Goal: Task Accomplishment & Management: Use online tool/utility

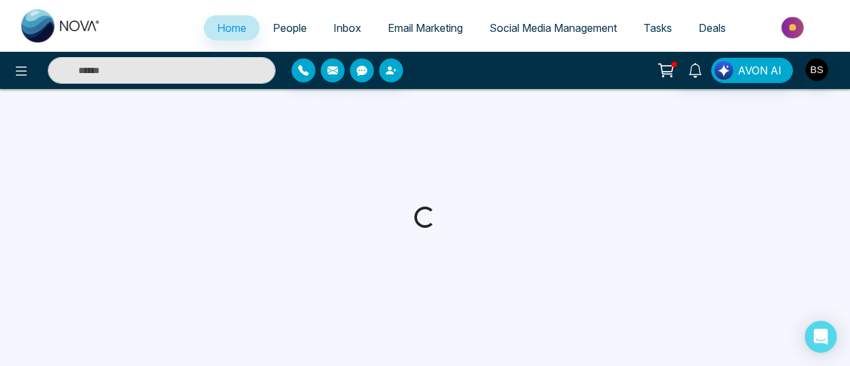
select select "*"
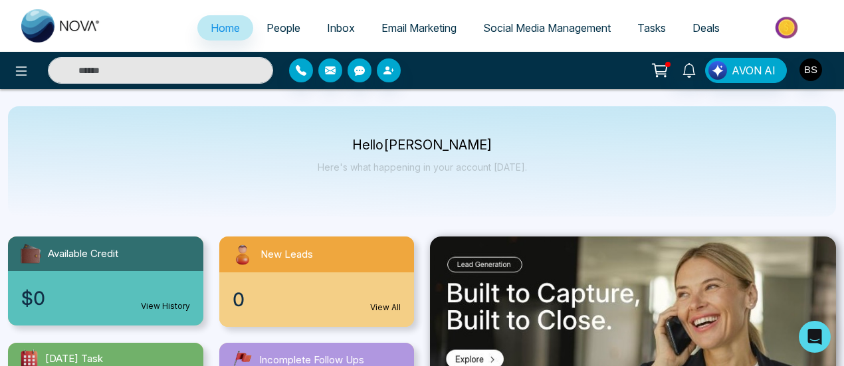
click at [640, 27] on span "Tasks" at bounding box center [651, 27] width 29 height 13
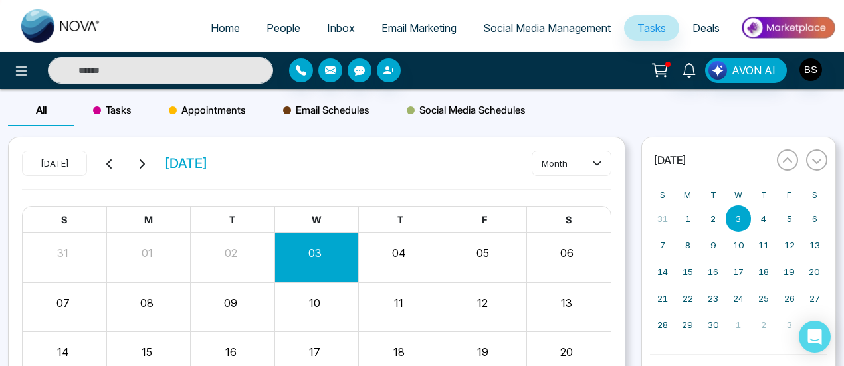
click at [712, 21] on span "Deals" at bounding box center [705, 27] width 27 height 13
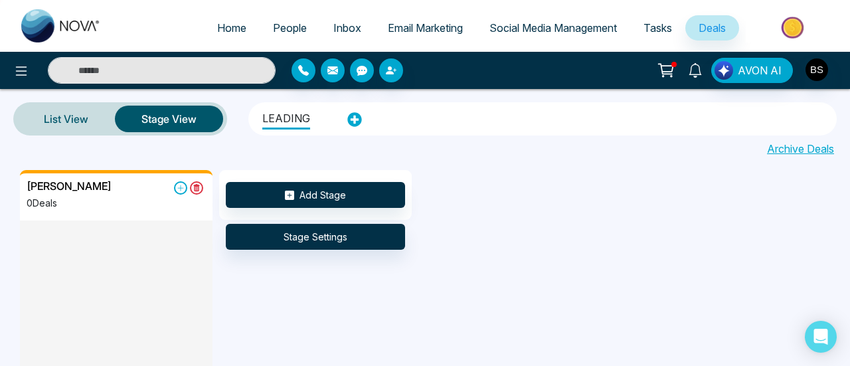
click at [701, 65] on icon at bounding box center [695, 70] width 13 height 15
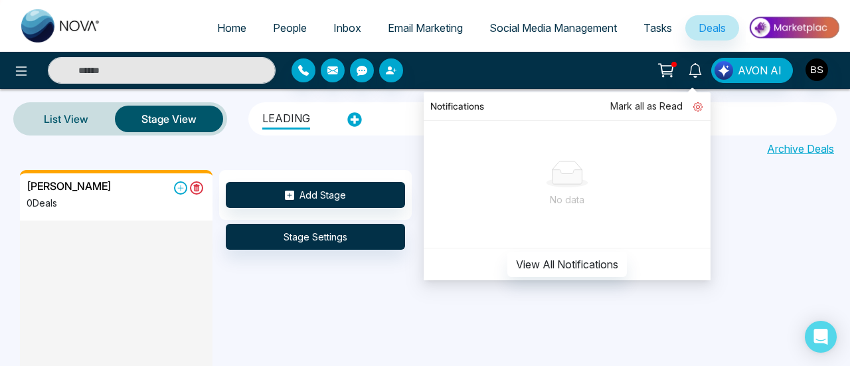
click at [699, 103] on icon at bounding box center [698, 106] width 9 height 9
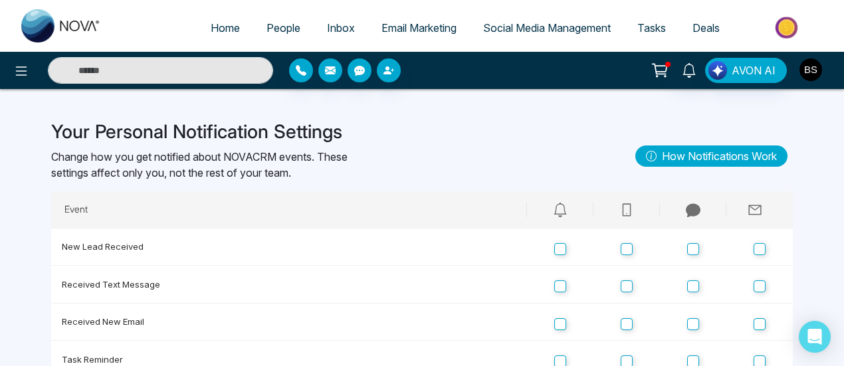
click at [814, 65] on img "button" at bounding box center [810, 69] width 23 height 23
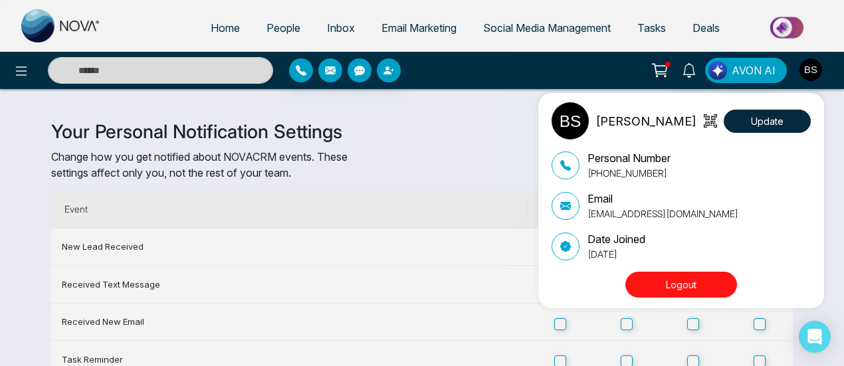
click at [502, 166] on div "[PERSON_NAME] Update Personal Number [PHONE_NUMBER] Email [EMAIL_ADDRESS][DOMAI…" at bounding box center [422, 183] width 844 height 366
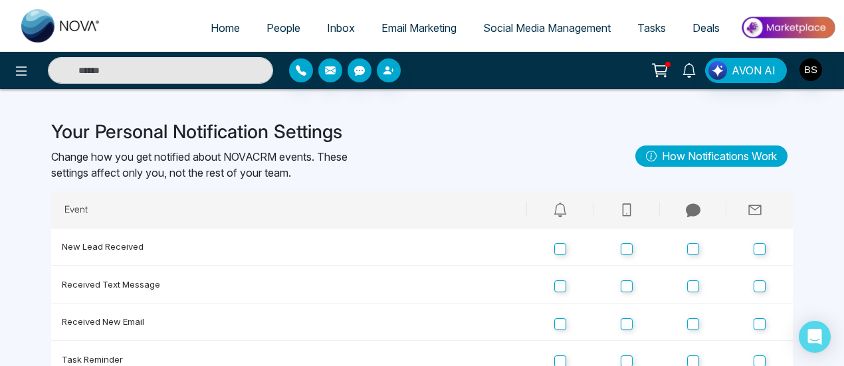
click at [690, 74] on icon at bounding box center [689, 70] width 15 height 15
click at [266, 37] on link "People" at bounding box center [283, 27] width 60 height 25
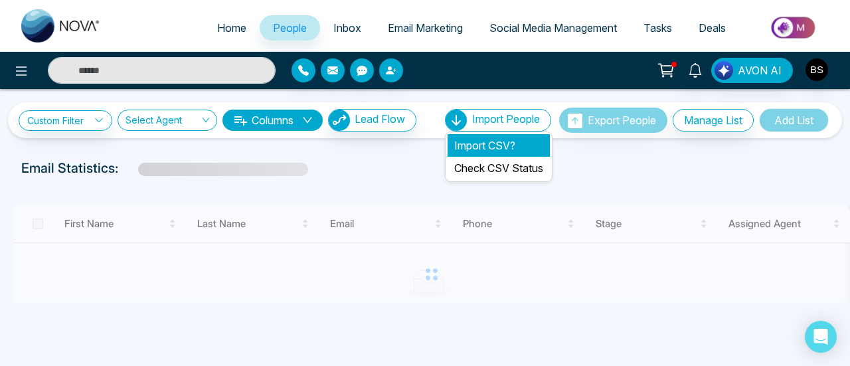
click at [508, 152] on li "Import CSV?" at bounding box center [499, 145] width 102 height 23
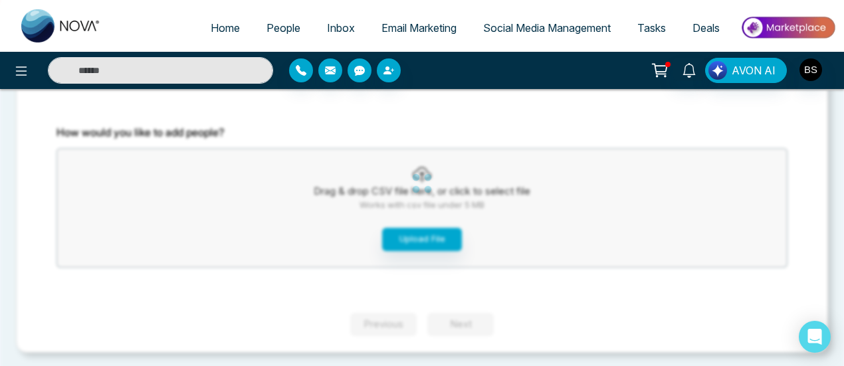
scroll to position [95, 0]
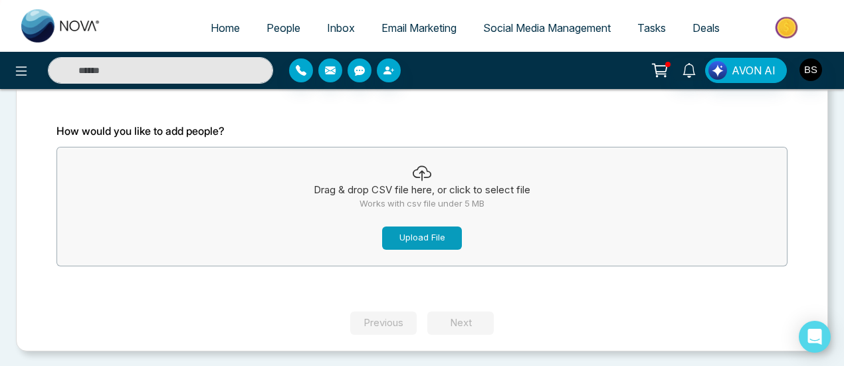
click at [456, 227] on button "Upload File" at bounding box center [422, 238] width 80 height 23
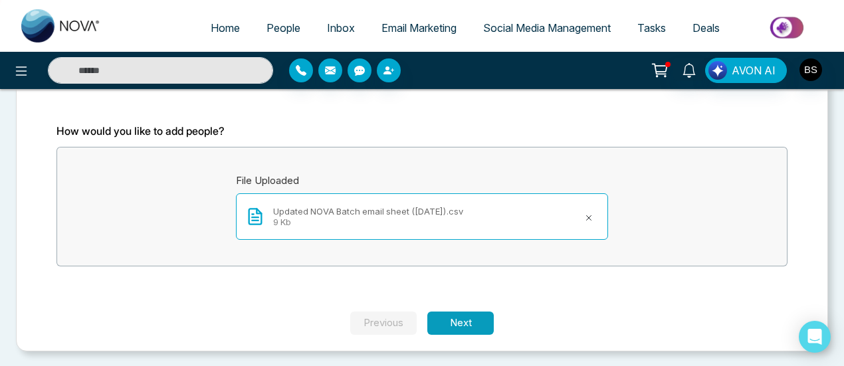
click at [445, 324] on button "Next" at bounding box center [460, 323] width 66 height 23
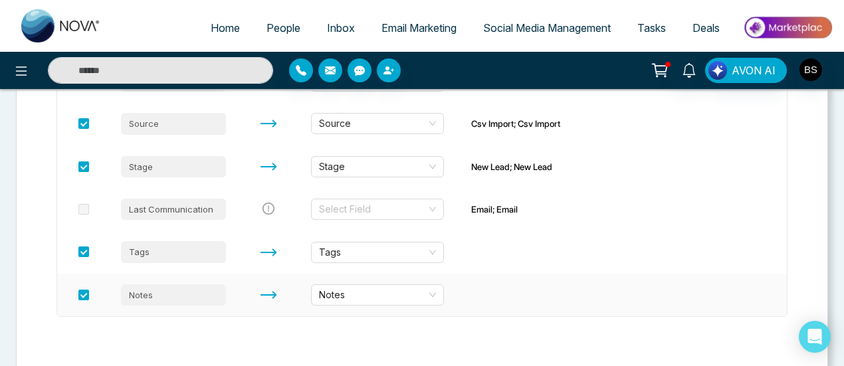
scroll to position [444, 0]
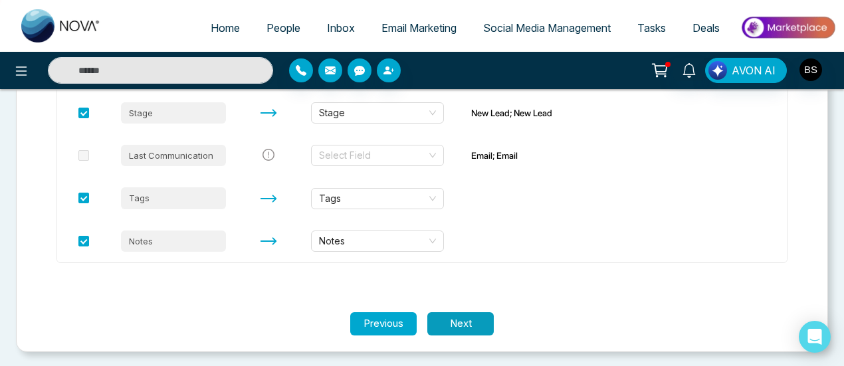
click at [464, 330] on button "Next" at bounding box center [460, 323] width 66 height 23
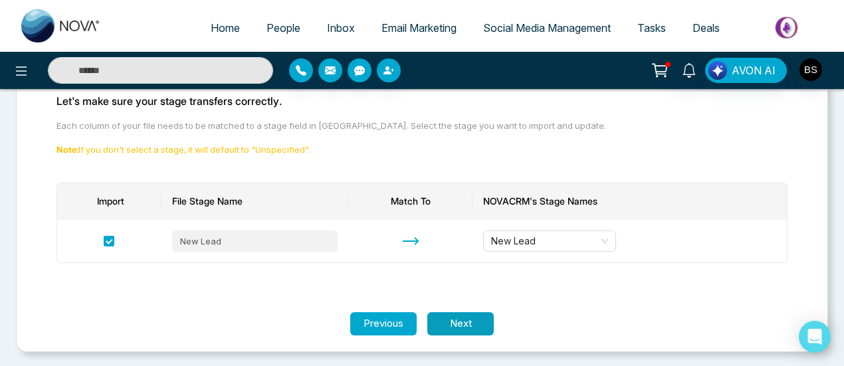
click at [437, 321] on button "Next" at bounding box center [460, 323] width 66 height 23
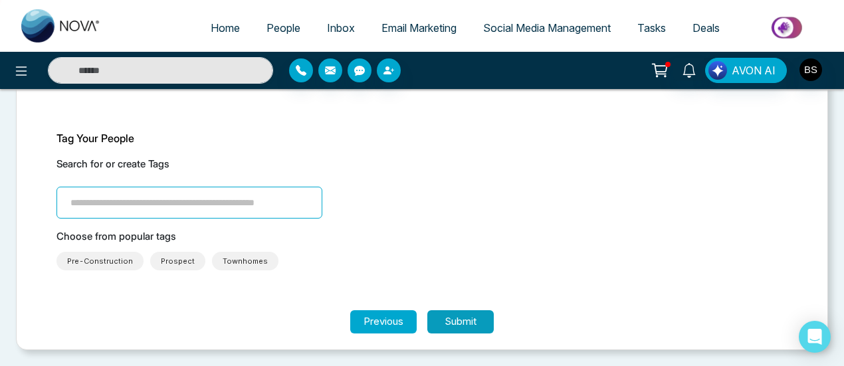
scroll to position [86, 0]
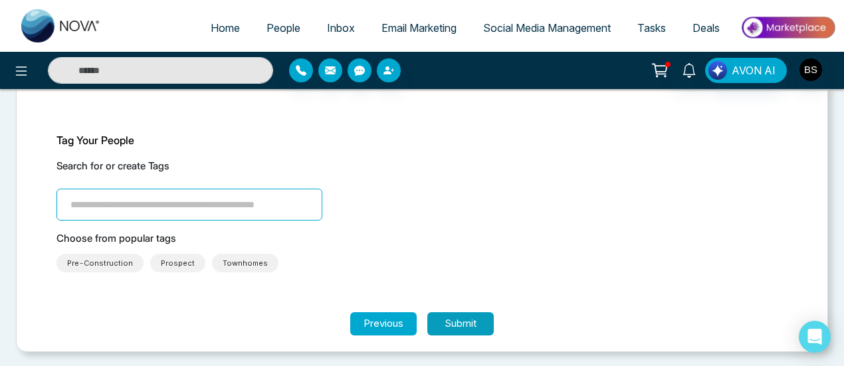
click at [440, 330] on button "Submit" at bounding box center [460, 323] width 66 height 23
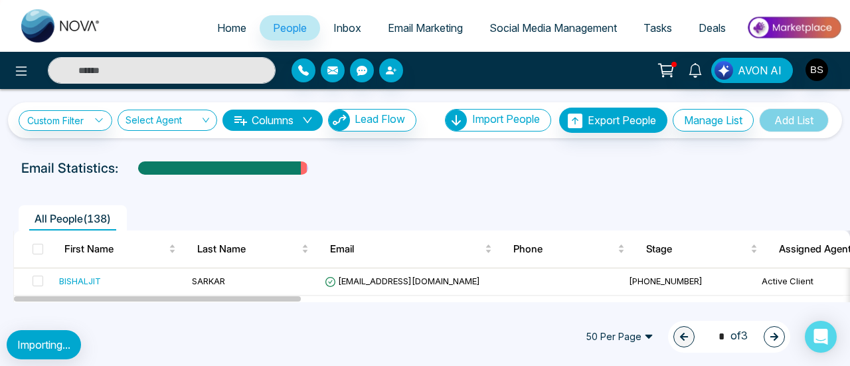
click at [334, 25] on span "Inbox" at bounding box center [348, 27] width 28 height 13
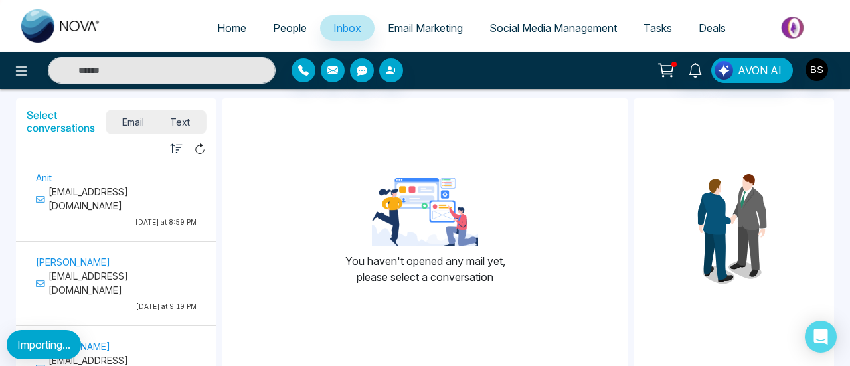
click at [237, 33] on span "Home" at bounding box center [231, 27] width 29 height 13
select select "*"
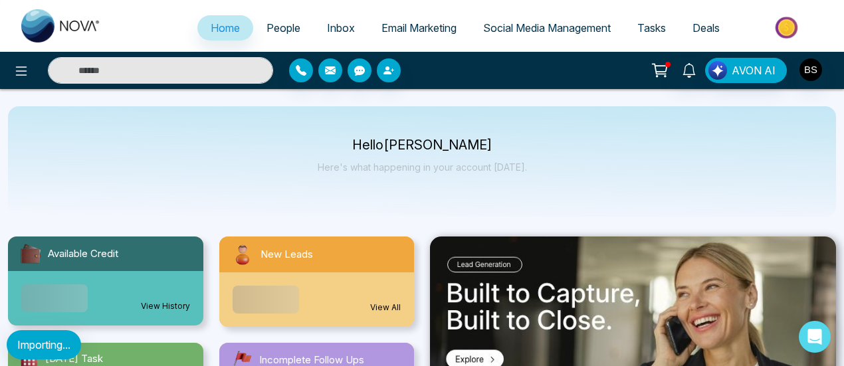
click at [291, 21] on span "People" at bounding box center [283, 27] width 34 height 13
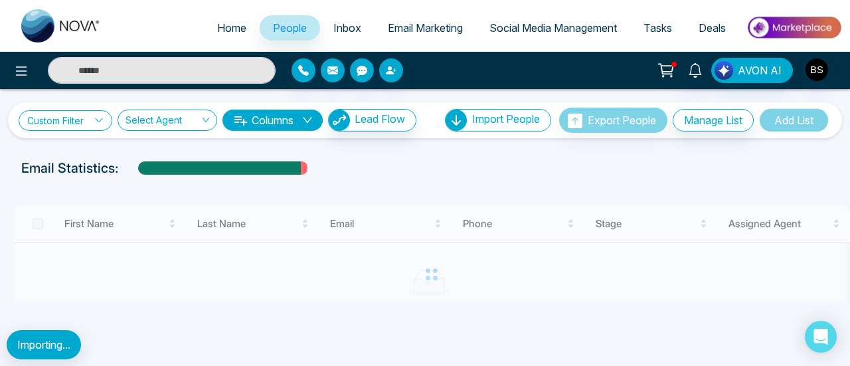
click at [58, 123] on link "Custom Filter" at bounding box center [66, 120] width 94 height 21
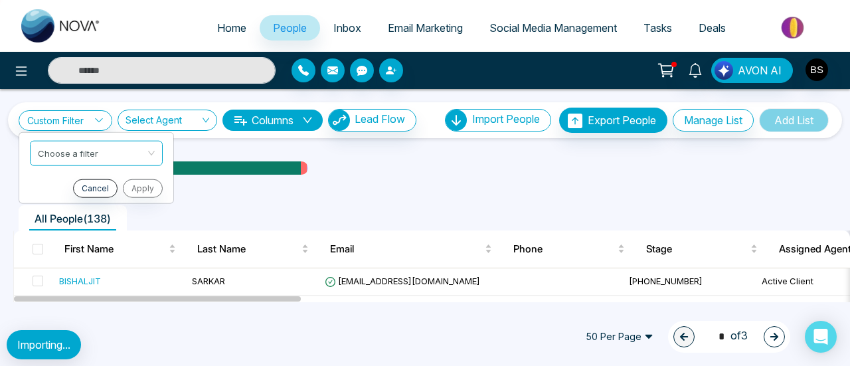
click at [342, 163] on div "Email Statistics:" at bounding box center [425, 168] width 808 height 20
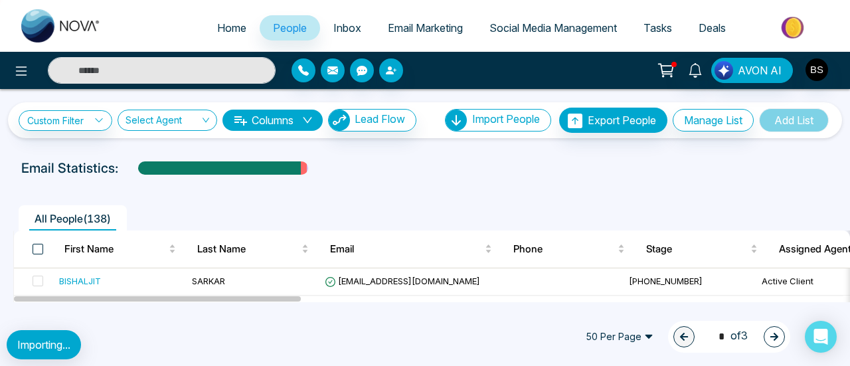
click at [39, 253] on span at bounding box center [38, 249] width 11 height 11
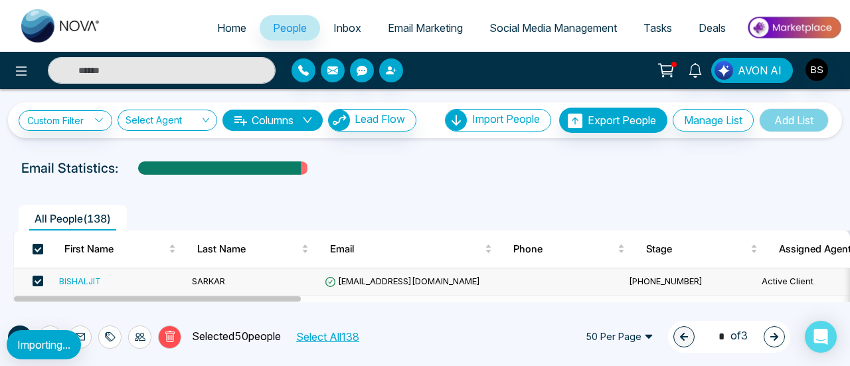
scroll to position [66, 0]
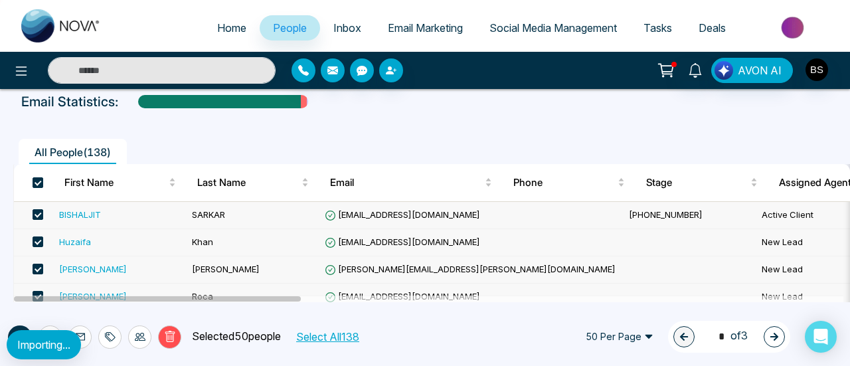
click at [44, 181] on th at bounding box center [34, 182] width 40 height 37
click at [40, 185] on span at bounding box center [38, 182] width 11 height 11
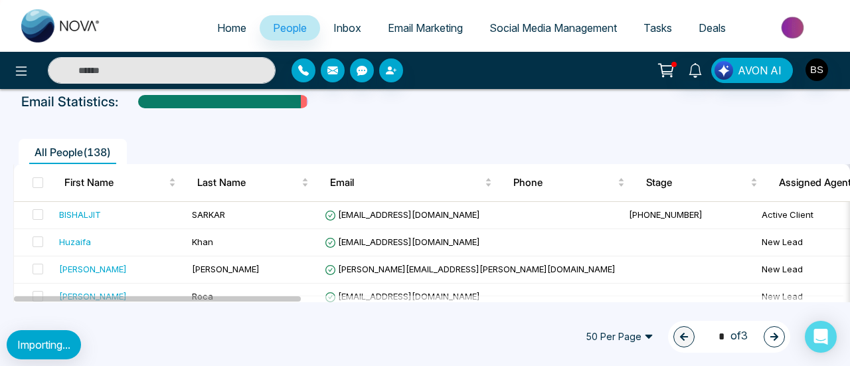
click at [353, 35] on link "Inbox" at bounding box center [347, 27] width 54 height 25
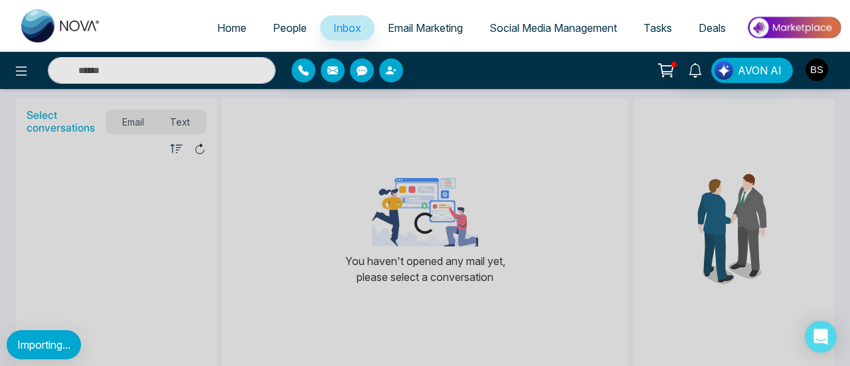
click at [403, 28] on span "Email Marketing" at bounding box center [425, 27] width 75 height 13
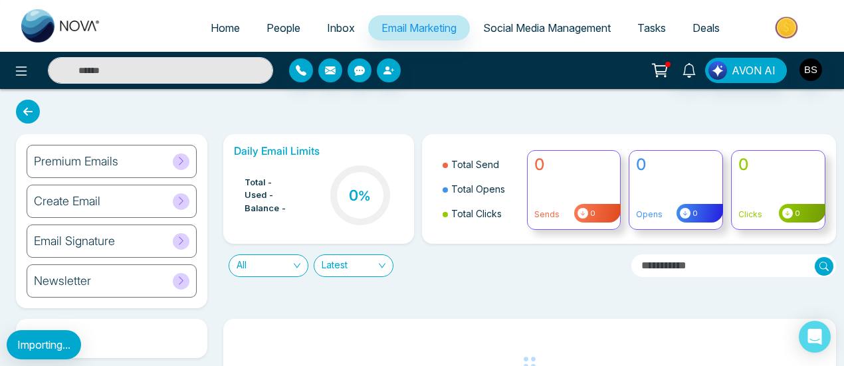
click at [508, 35] on link "Social Media Management" at bounding box center [547, 27] width 154 height 25
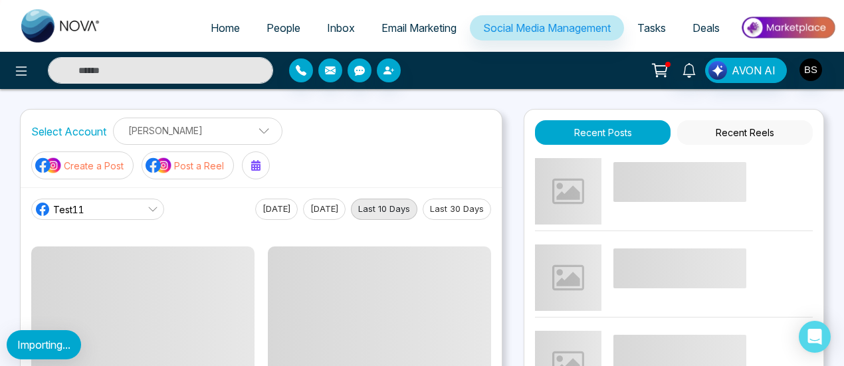
click at [635, 33] on link "Tasks" at bounding box center [651, 27] width 55 height 25
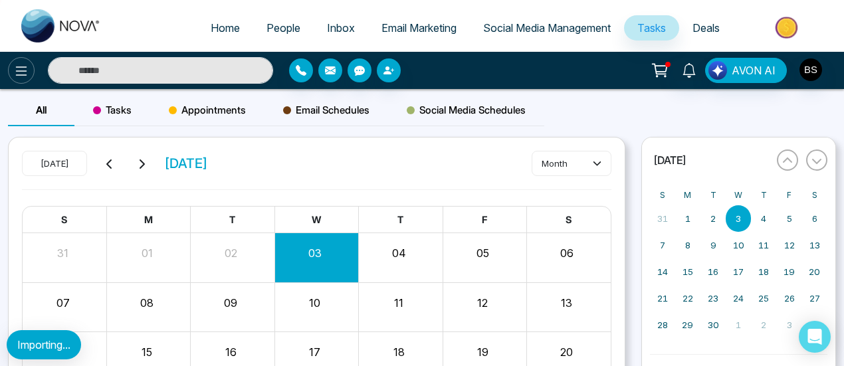
click at [16, 72] on icon at bounding box center [21, 71] width 16 height 16
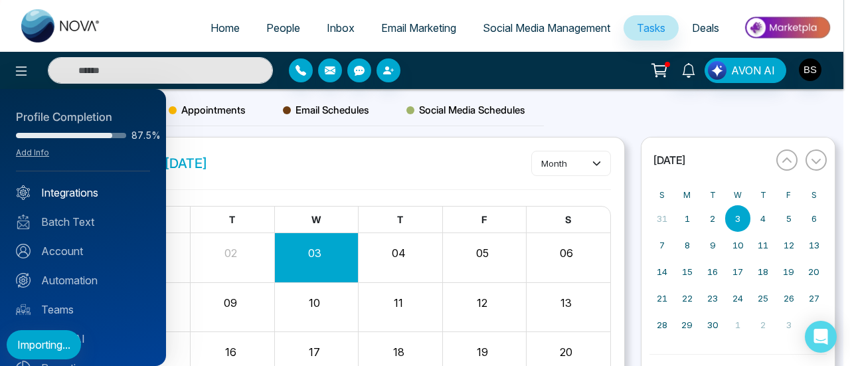
click at [106, 190] on link "Integrations" at bounding box center [83, 193] width 134 height 16
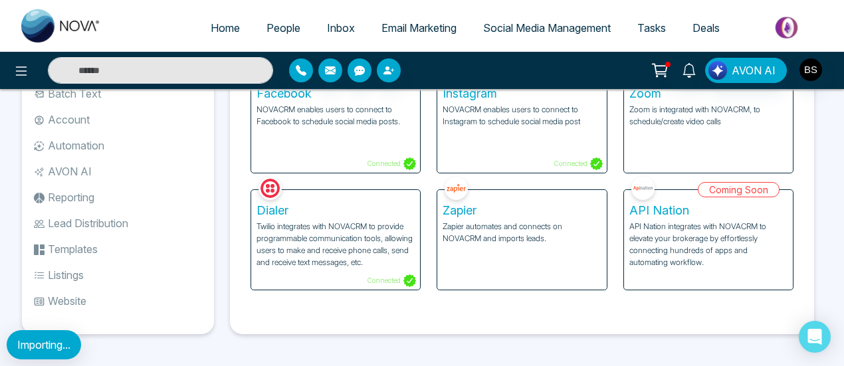
scroll to position [21, 0]
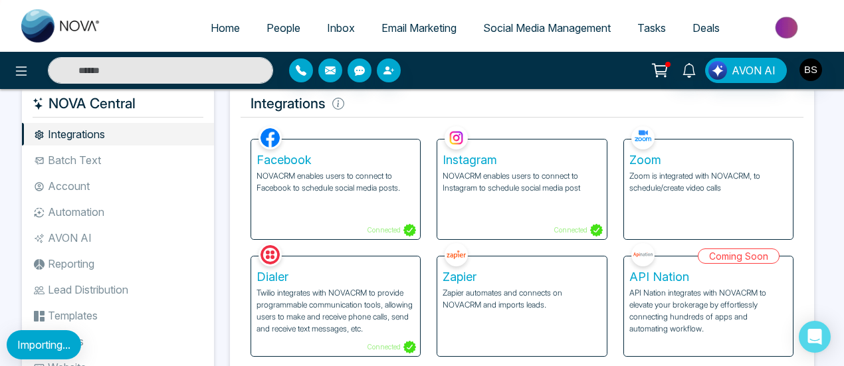
click at [110, 159] on li "Batch Text" at bounding box center [118, 160] width 192 height 23
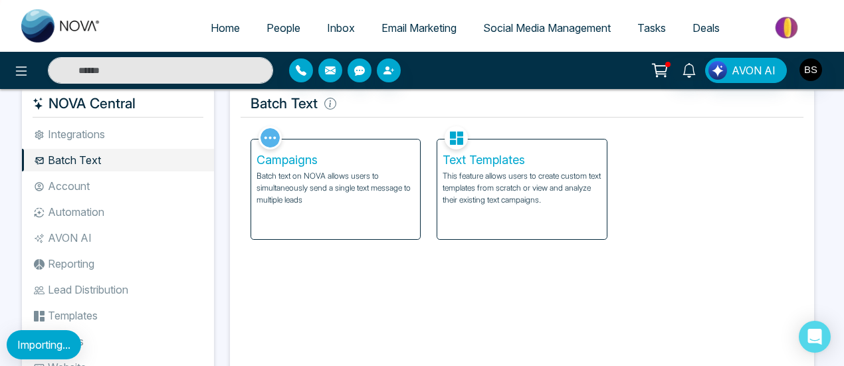
click at [101, 180] on li "Account" at bounding box center [118, 186] width 192 height 23
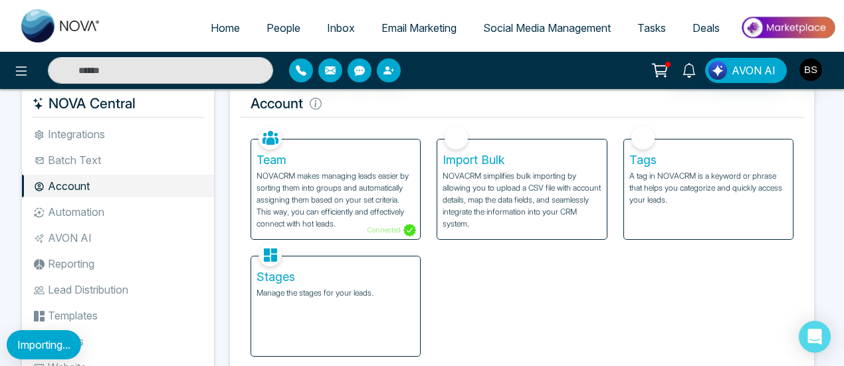
click at [310, 293] on p "Manage the stages for your leads." at bounding box center [335, 293] width 158 height 12
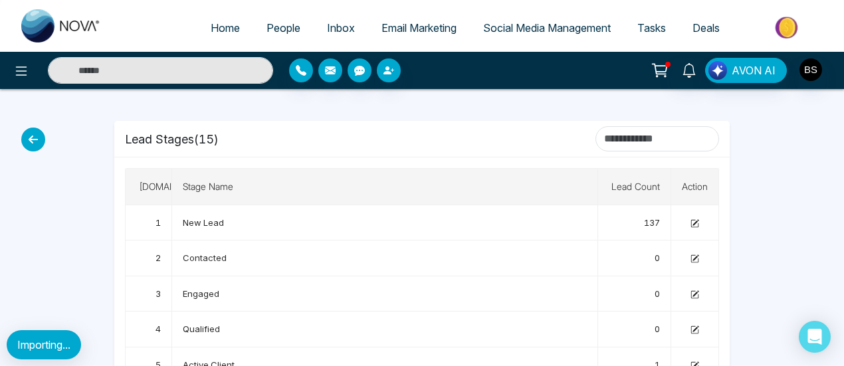
click at [24, 139] on icon at bounding box center [33, 140] width 24 height 24
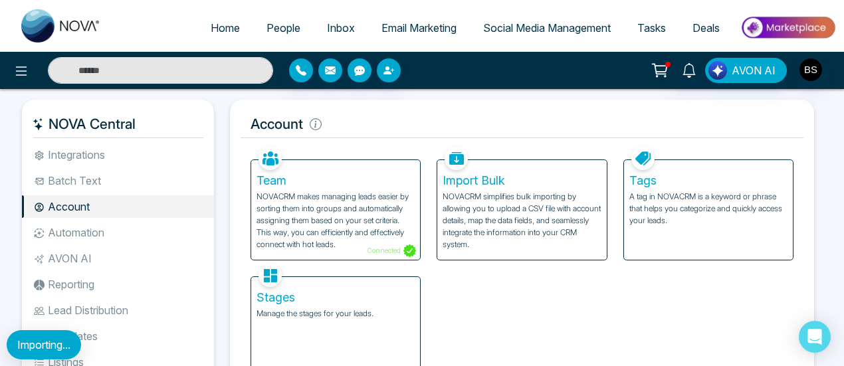
click at [285, 30] on span "People" at bounding box center [283, 27] width 34 height 13
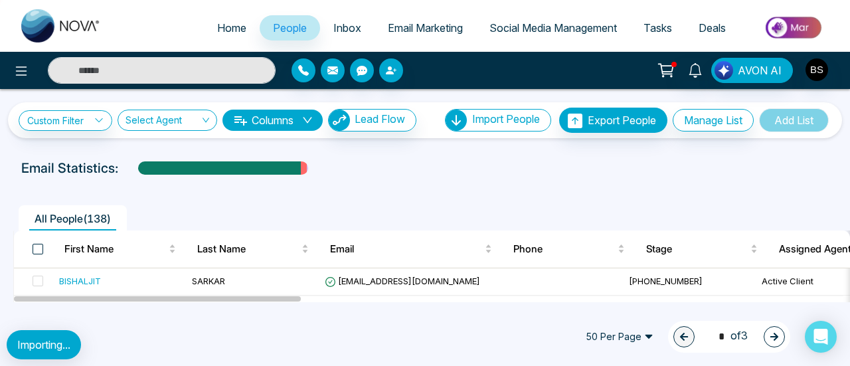
click at [37, 250] on span at bounding box center [38, 249] width 11 height 11
drag, startPoint x: 36, startPoint y: 249, endPoint x: 241, endPoint y: 223, distance: 206.4
click at [36, 248] on span at bounding box center [38, 249] width 11 height 11
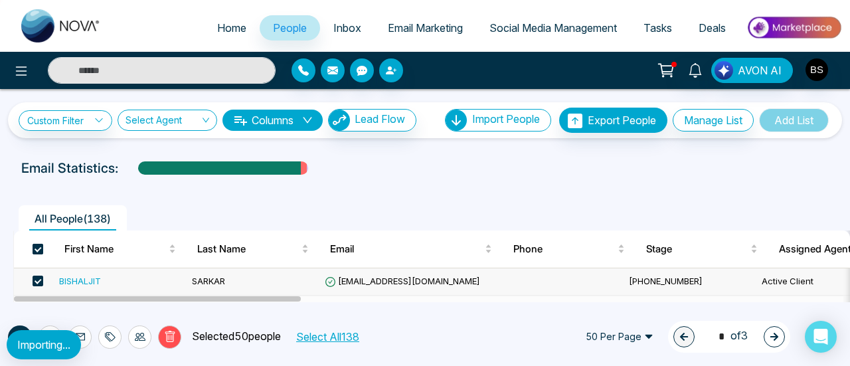
click at [39, 250] on span at bounding box center [38, 249] width 11 height 11
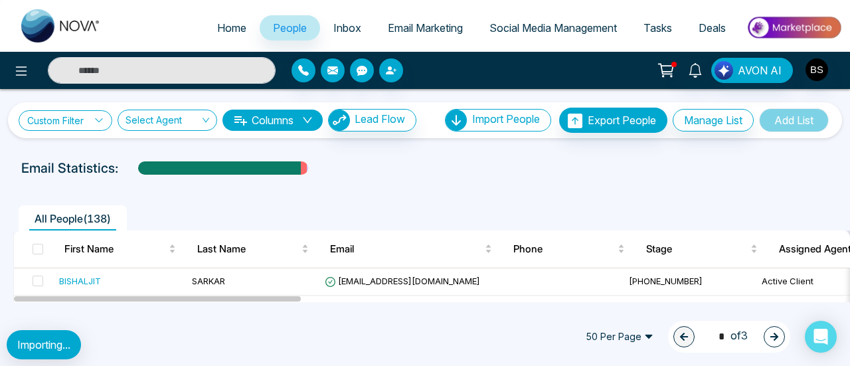
click at [72, 118] on link "Custom Filter" at bounding box center [66, 120] width 94 height 21
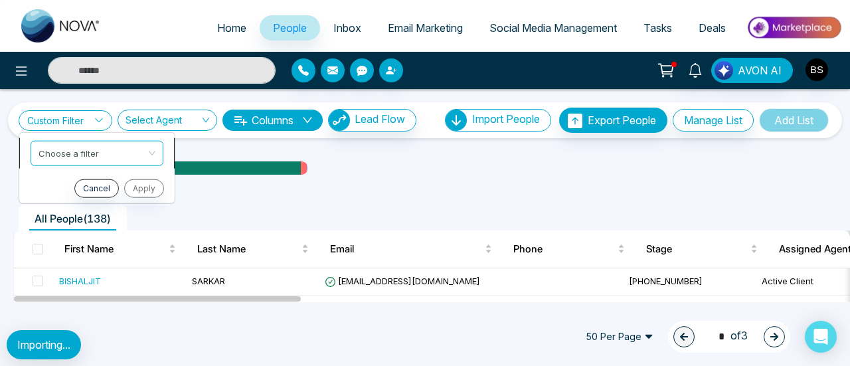
click at [81, 160] on span at bounding box center [93, 153] width 108 height 24
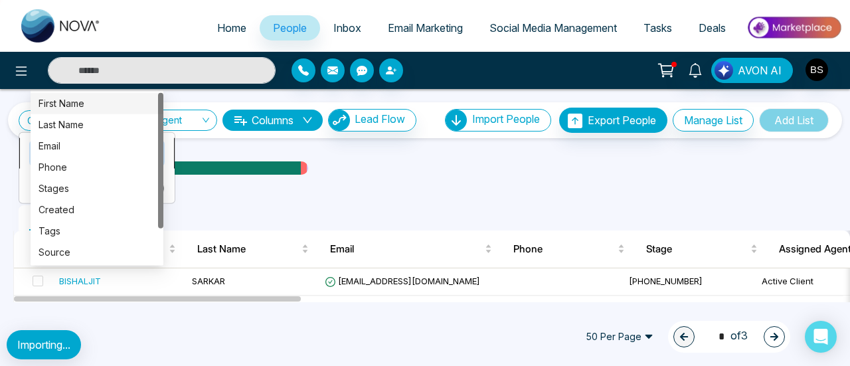
click at [92, 110] on div "First Name" at bounding box center [97, 103] width 117 height 15
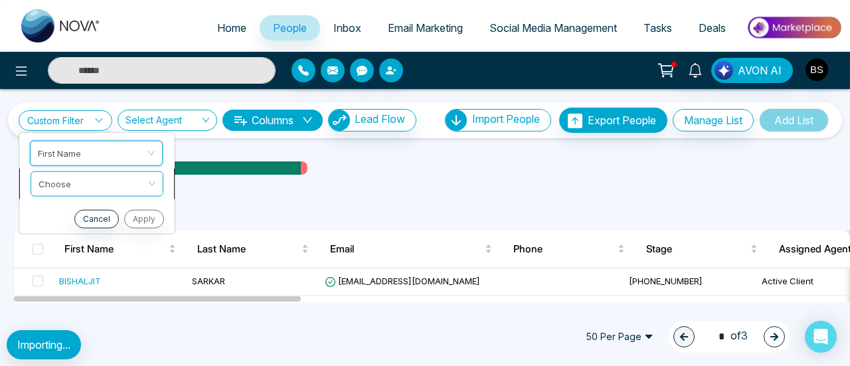
click at [100, 184] on input "search" at bounding box center [93, 181] width 108 height 20
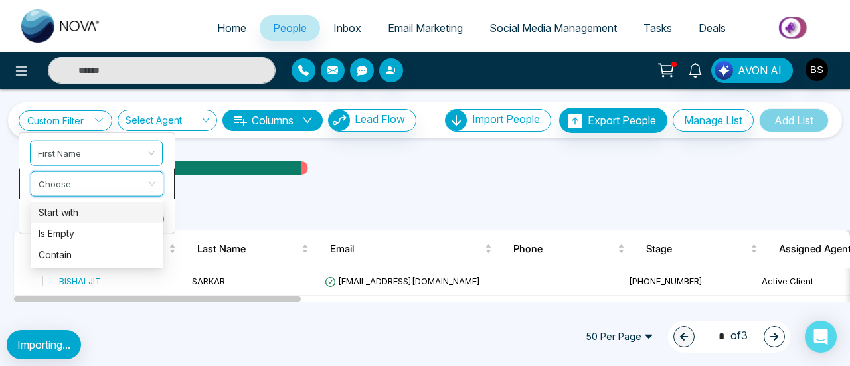
click at [93, 209] on div "Start with" at bounding box center [97, 212] width 117 height 15
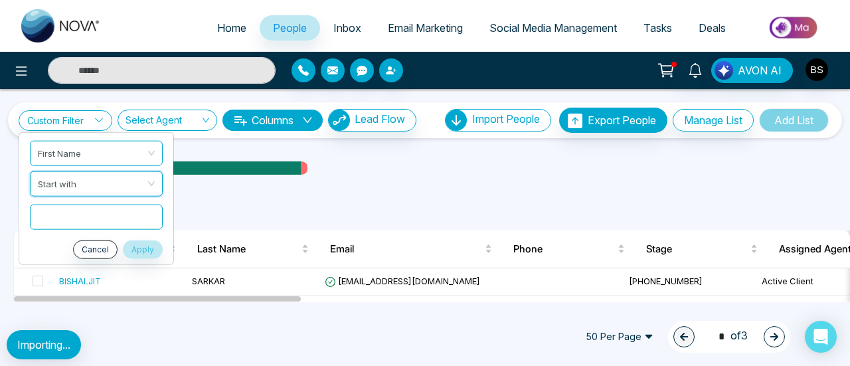
click at [112, 218] on input "text" at bounding box center [96, 216] width 133 height 25
type input "*"
click at [148, 249] on button "Apply" at bounding box center [143, 249] width 40 height 19
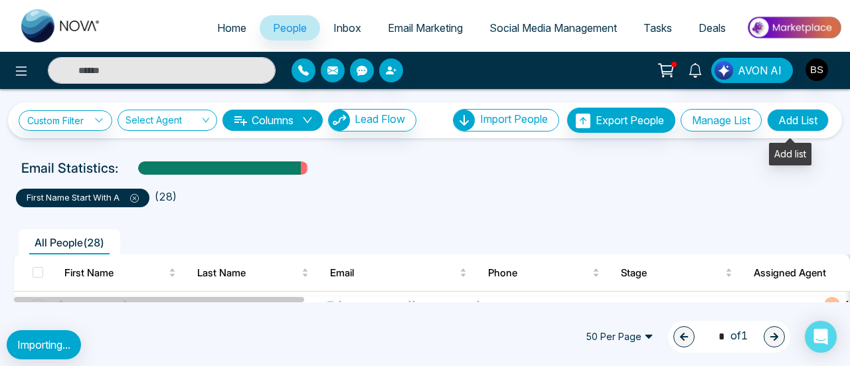
click at [779, 123] on button "Add List" at bounding box center [798, 120] width 62 height 23
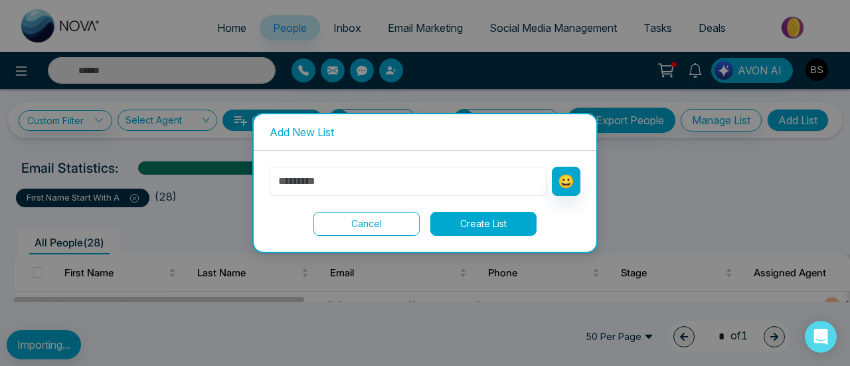
click at [413, 185] on input "text" at bounding box center [408, 181] width 277 height 29
type input "******"
click at [478, 225] on button "Create List" at bounding box center [484, 224] width 106 height 24
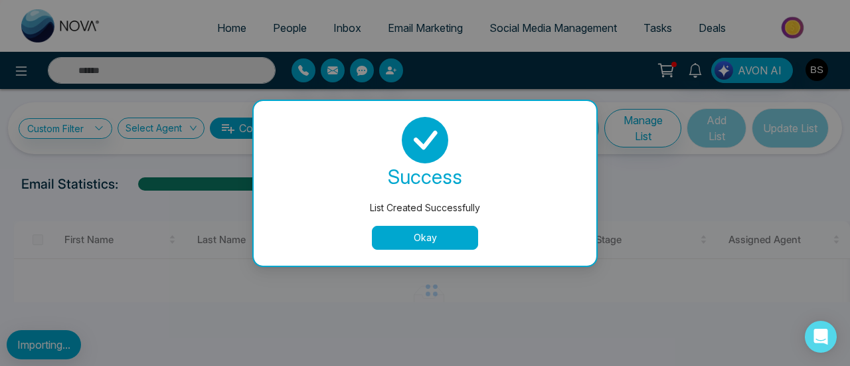
click at [441, 244] on button "Okay" at bounding box center [425, 238] width 106 height 24
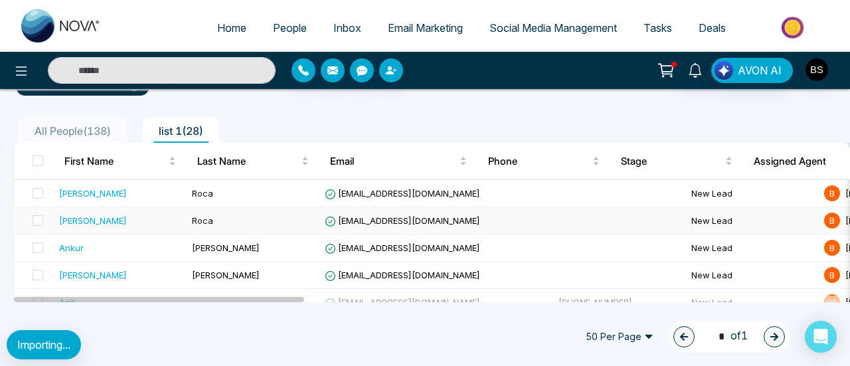
scroll to position [133, 0]
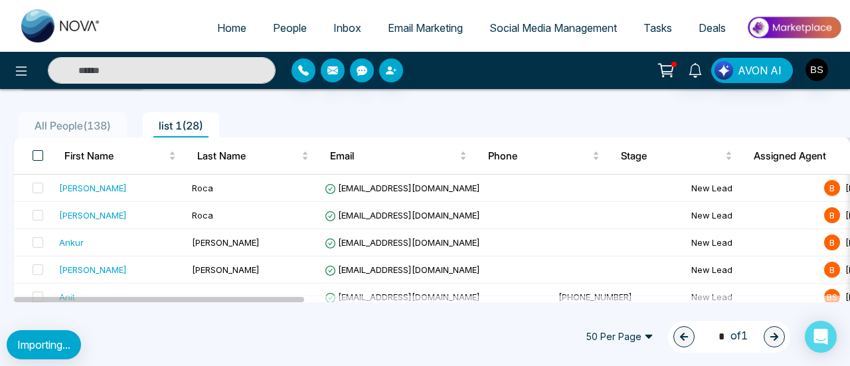
click at [40, 152] on span at bounding box center [38, 155] width 11 height 11
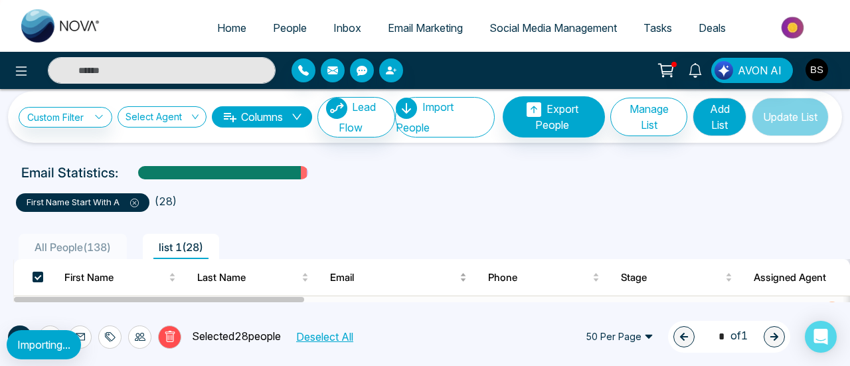
scroll to position [0, 0]
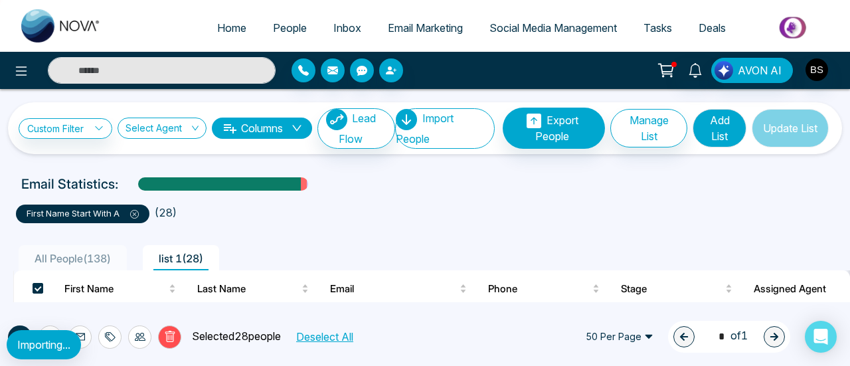
click at [779, 126] on button "Update List" at bounding box center [790, 128] width 77 height 39
click at [676, 124] on button "Manage List" at bounding box center [650, 128] width 78 height 39
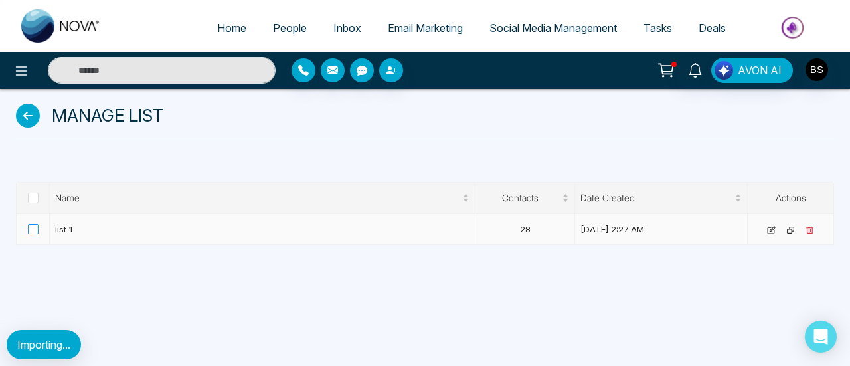
click at [36, 231] on span at bounding box center [33, 229] width 11 height 11
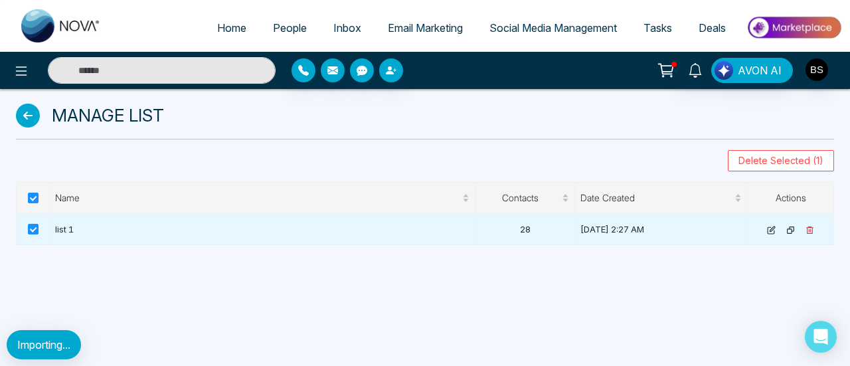
click at [33, 120] on icon at bounding box center [28, 116] width 24 height 24
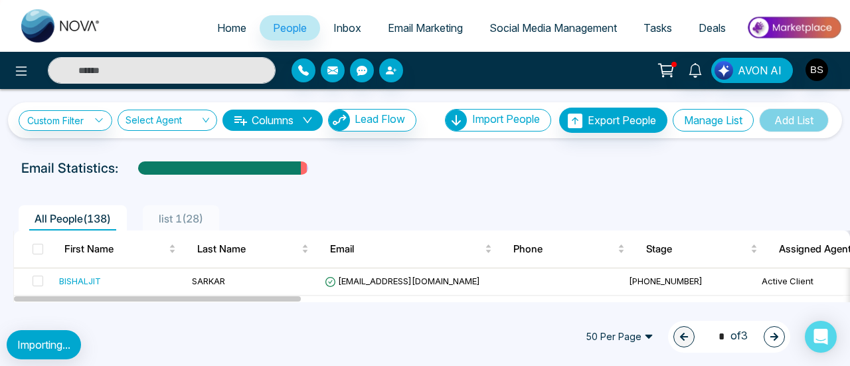
click at [684, 120] on button "Manage List" at bounding box center [713, 120] width 81 height 23
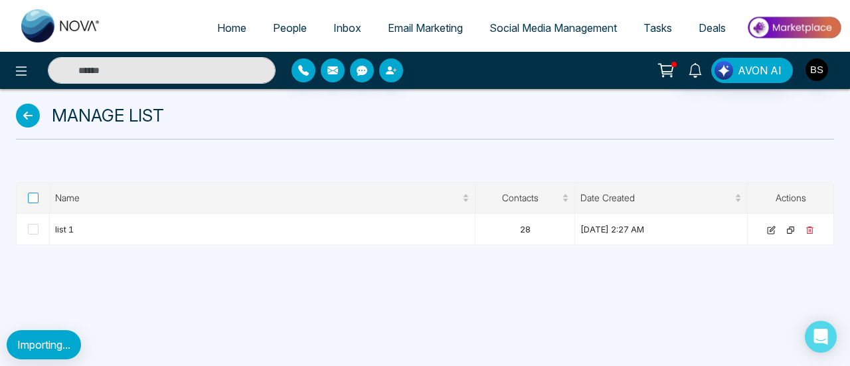
click at [31, 204] on label at bounding box center [33, 198] width 11 height 15
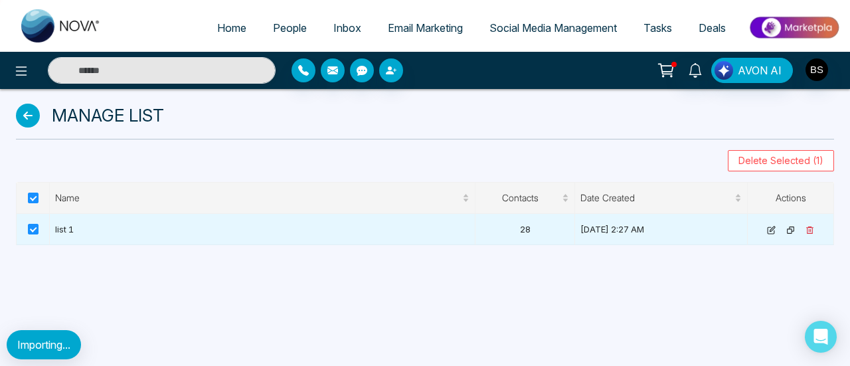
click at [819, 171] on div "Manage List Delete Selected (1) Name Contacts Date Created Actions list 1 28 Se…" at bounding box center [425, 167] width 850 height 156
click at [816, 164] on span "Delete Selected (1)" at bounding box center [781, 160] width 85 height 15
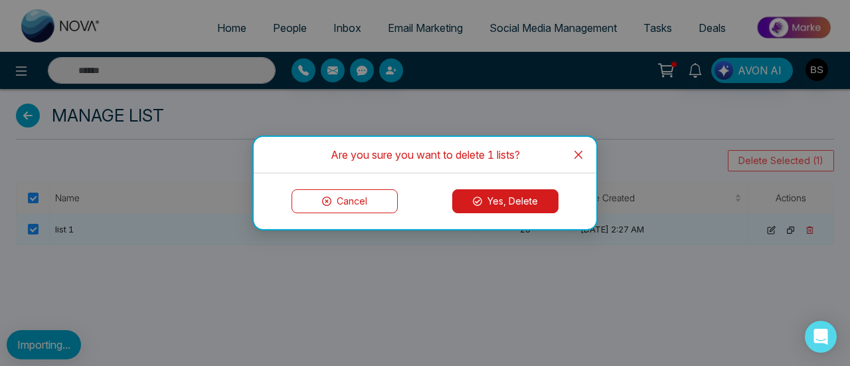
click at [505, 202] on button "Yes, Delete" at bounding box center [505, 201] width 106 height 24
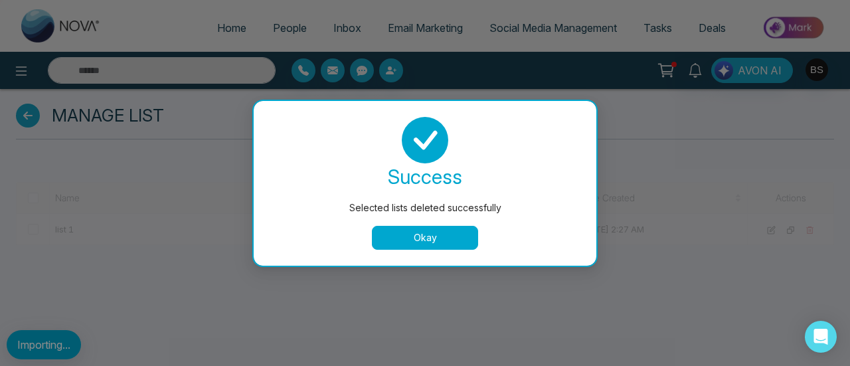
click at [371, 246] on div "Okay" at bounding box center [425, 238] width 311 height 24
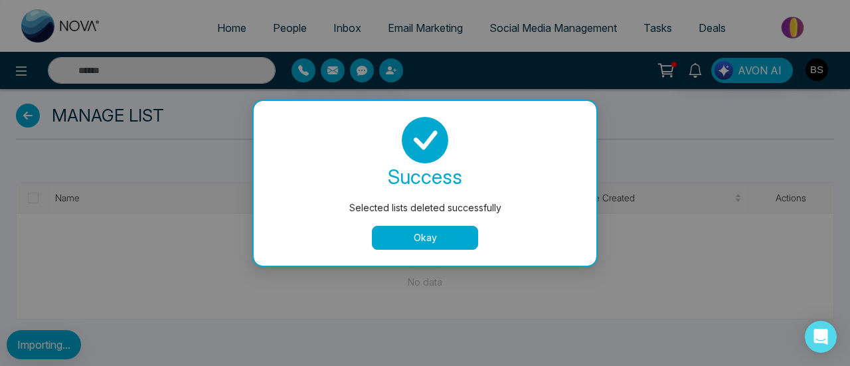
click at [384, 239] on button "Okay" at bounding box center [425, 238] width 106 height 24
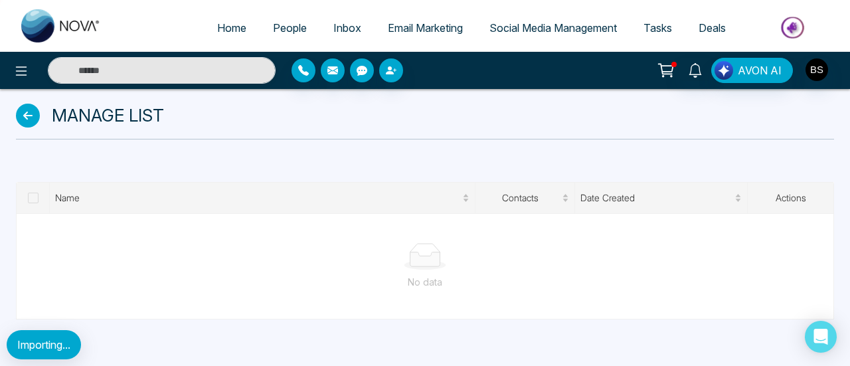
click at [19, 124] on icon at bounding box center [28, 116] width 24 height 24
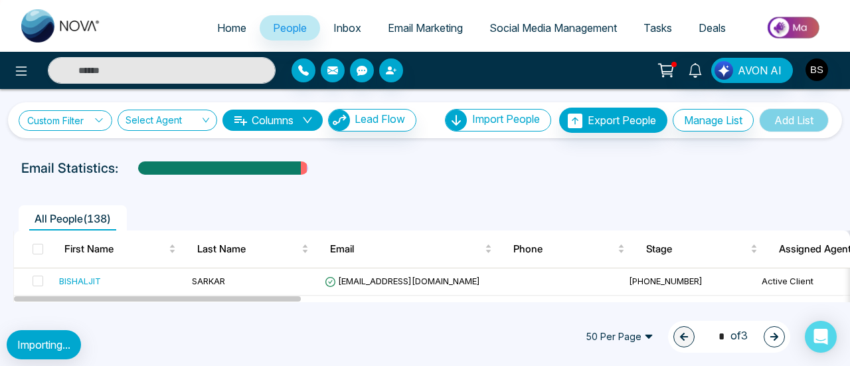
click at [97, 125] on link "Custom Filter" at bounding box center [66, 120] width 94 height 21
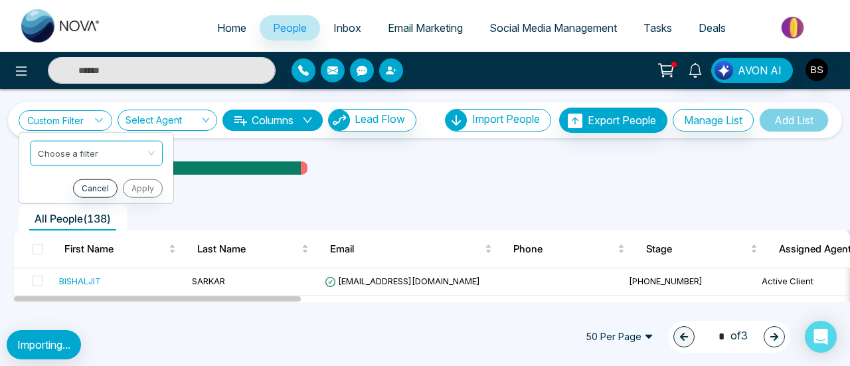
scroll to position [133, 0]
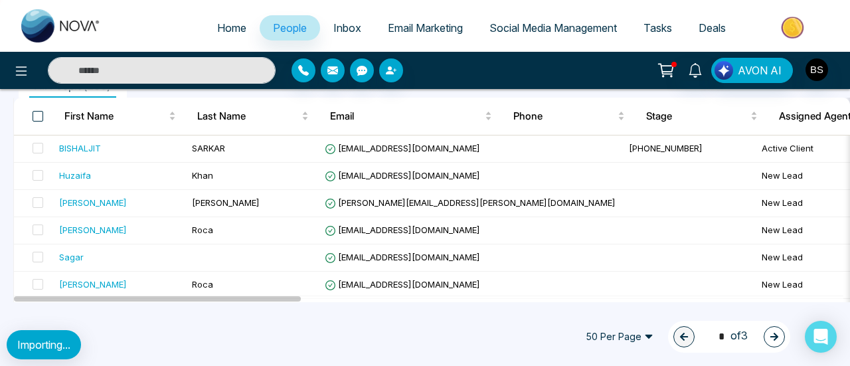
click at [35, 120] on span at bounding box center [38, 116] width 11 height 11
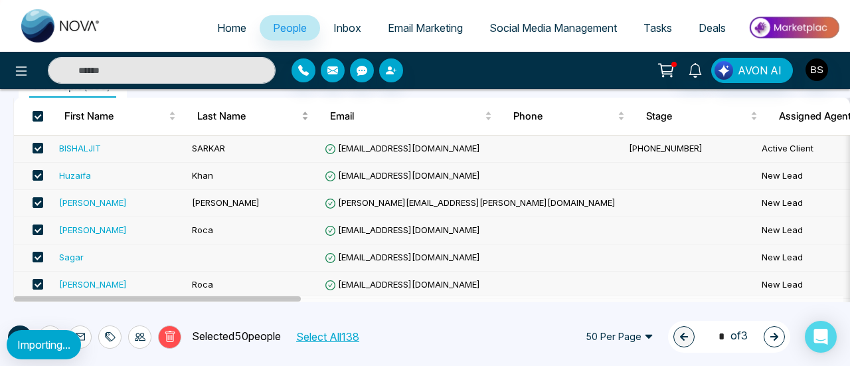
scroll to position [0, 0]
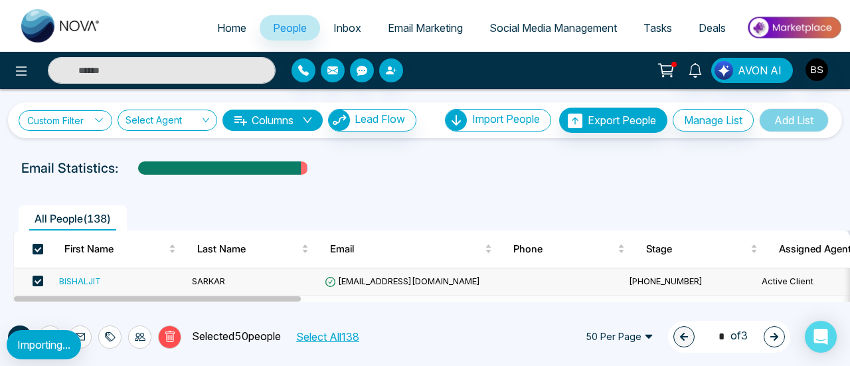
click at [92, 112] on link "Custom Filter" at bounding box center [66, 120] width 94 height 21
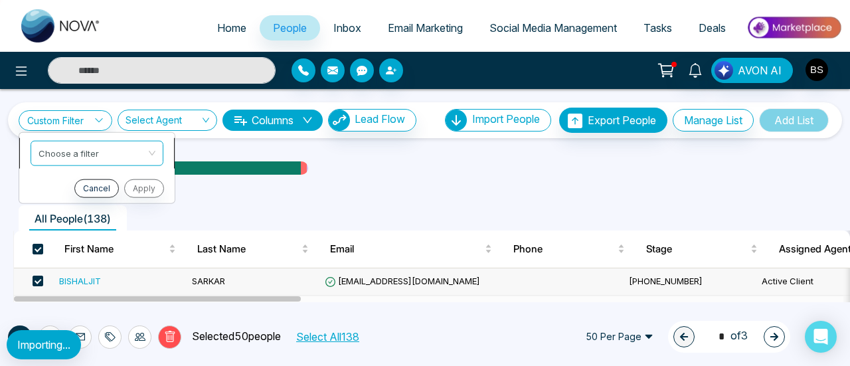
click at [92, 150] on input "search" at bounding box center [93, 151] width 108 height 20
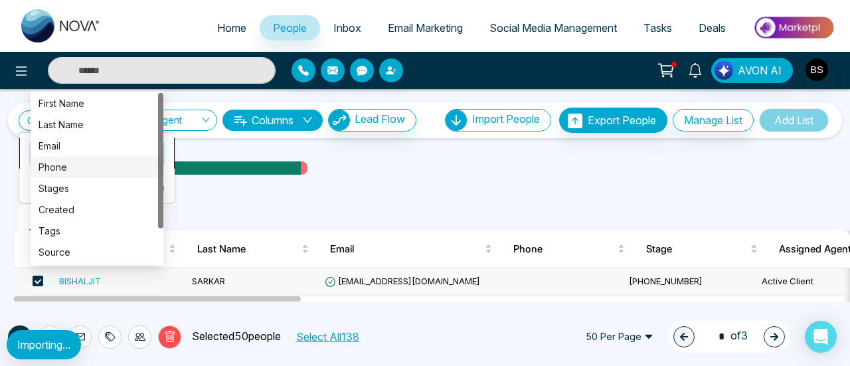
click at [91, 173] on div "Phone" at bounding box center [97, 166] width 117 height 15
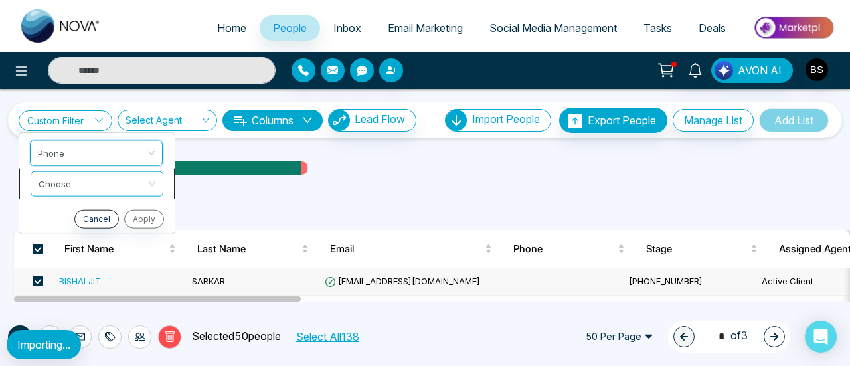
click at [88, 181] on input "search" at bounding box center [93, 181] width 108 height 20
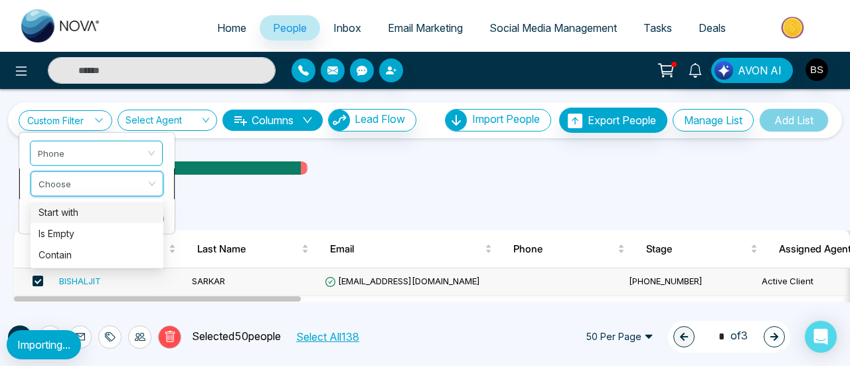
click at [86, 212] on div "Start with" at bounding box center [97, 212] width 117 height 15
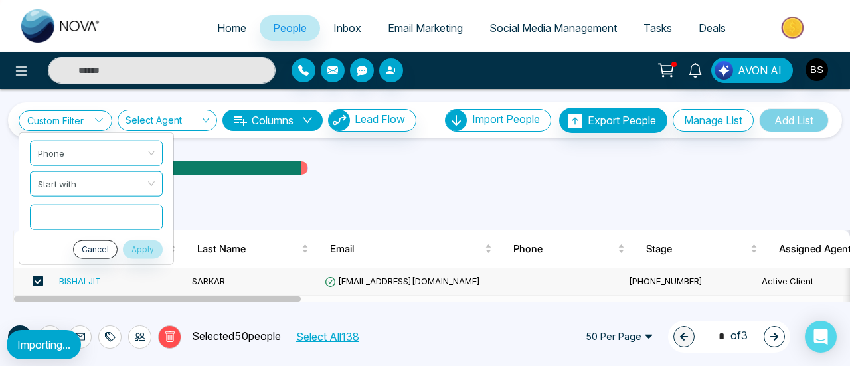
click at [140, 211] on input "text" at bounding box center [96, 216] width 133 height 25
type input "*"
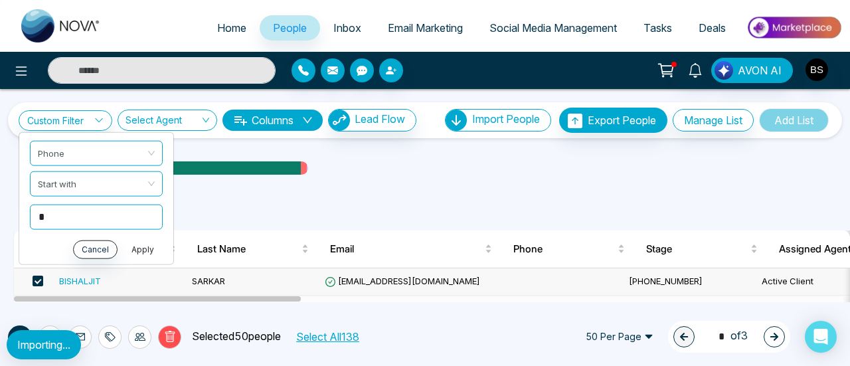
click at [153, 241] on button "Apply" at bounding box center [143, 249] width 40 height 19
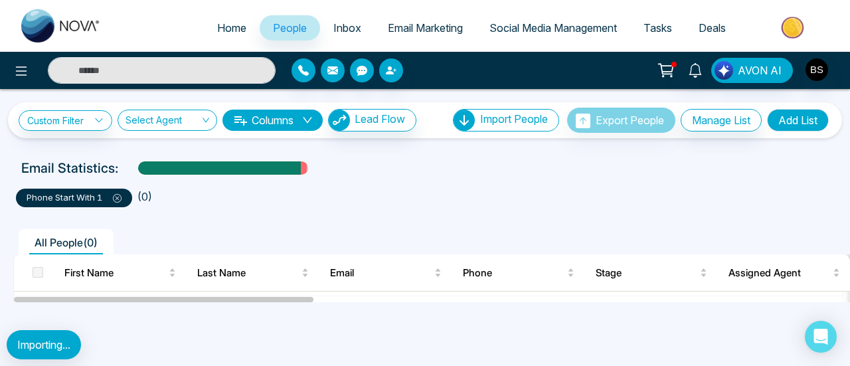
click at [789, 126] on button "Add List" at bounding box center [798, 120] width 62 height 23
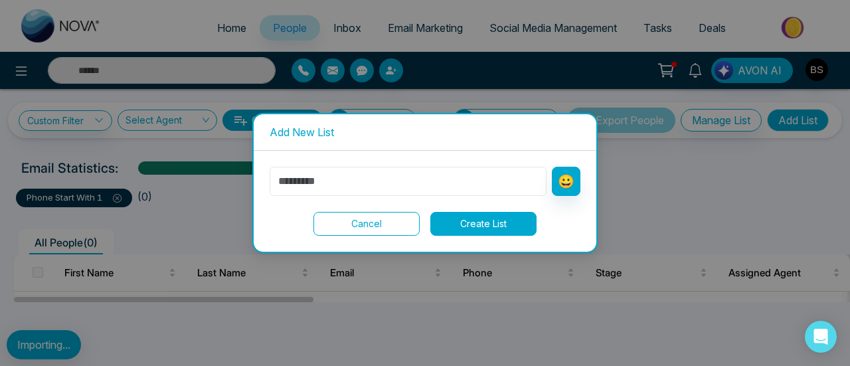
click at [464, 175] on input "text" at bounding box center [408, 181] width 277 height 29
type input "*"
click at [456, 224] on button "Create List" at bounding box center [484, 224] width 106 height 24
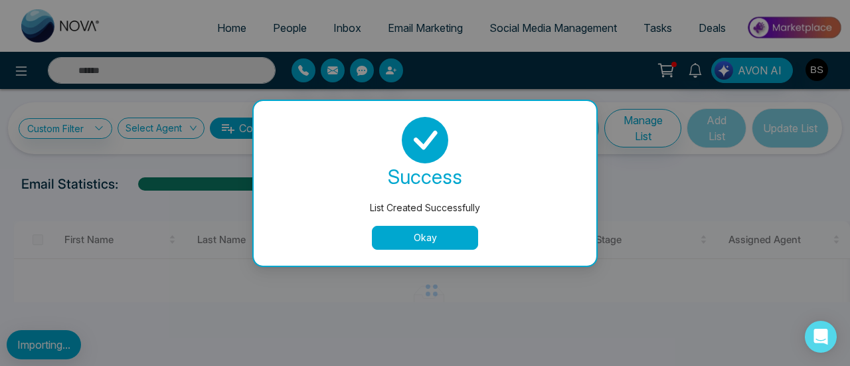
click at [449, 227] on button "Okay" at bounding box center [425, 238] width 106 height 24
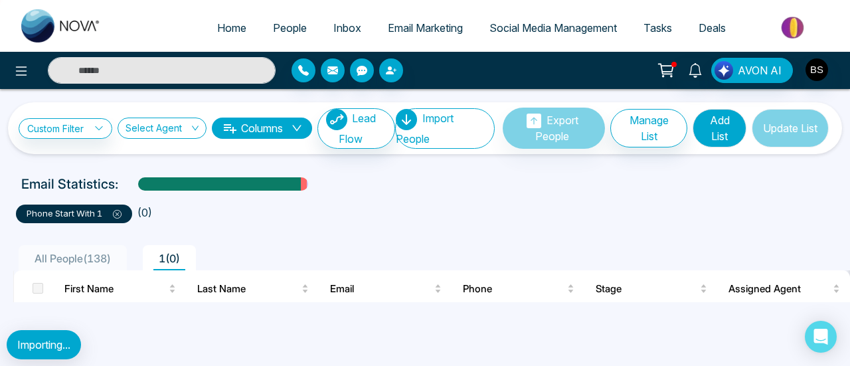
click at [43, 290] on th at bounding box center [34, 288] width 40 height 37
click at [41, 286] on span at bounding box center [38, 288] width 11 height 11
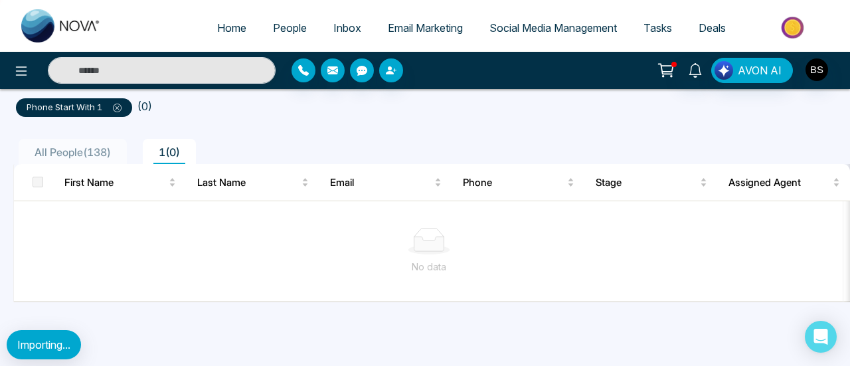
scroll to position [45, 0]
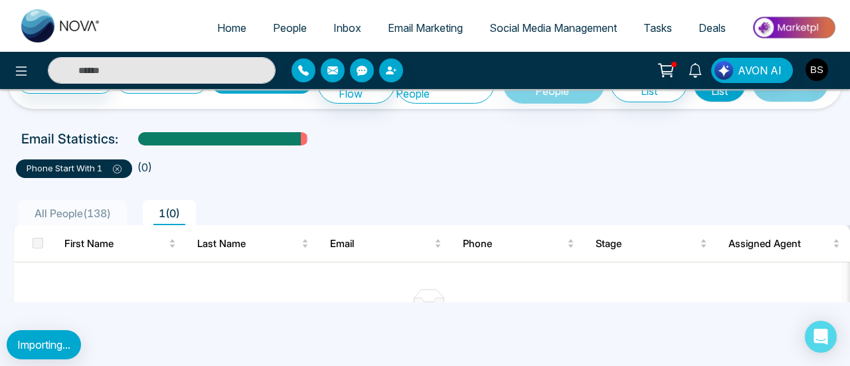
click at [100, 215] on span "All People ( 138 )" at bounding box center [72, 213] width 87 height 13
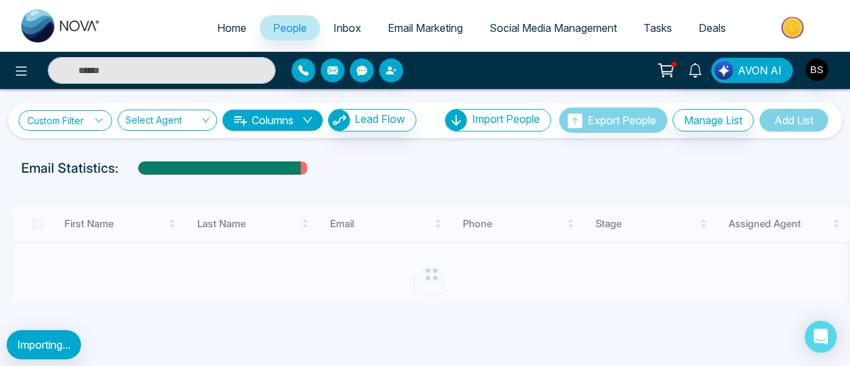
click at [79, 128] on link "Custom Filter" at bounding box center [66, 120] width 94 height 21
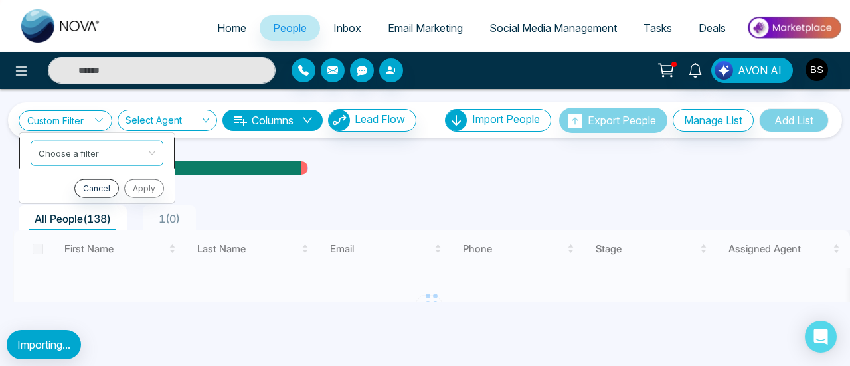
click at [106, 159] on input "search" at bounding box center [93, 151] width 108 height 20
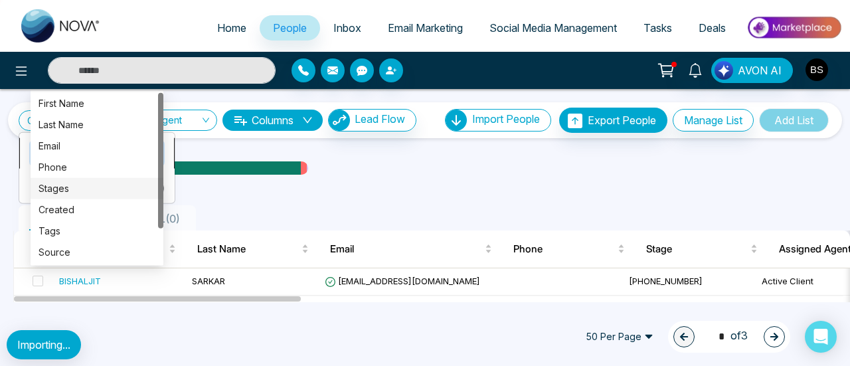
click at [106, 194] on div "Stages" at bounding box center [97, 188] width 117 height 15
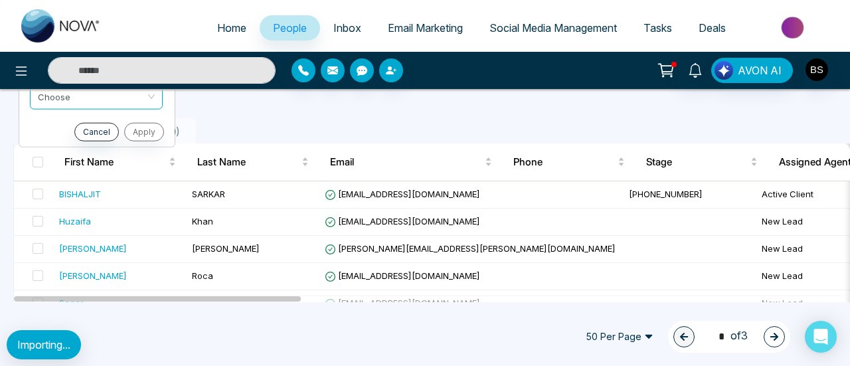
scroll to position [66, 0]
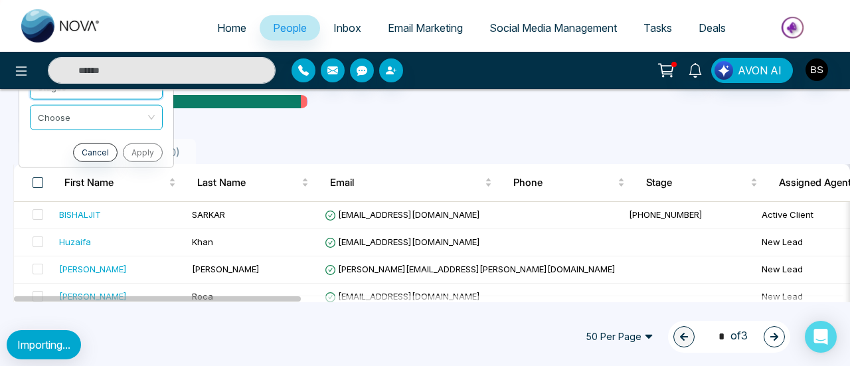
click at [41, 183] on span at bounding box center [38, 182] width 11 height 11
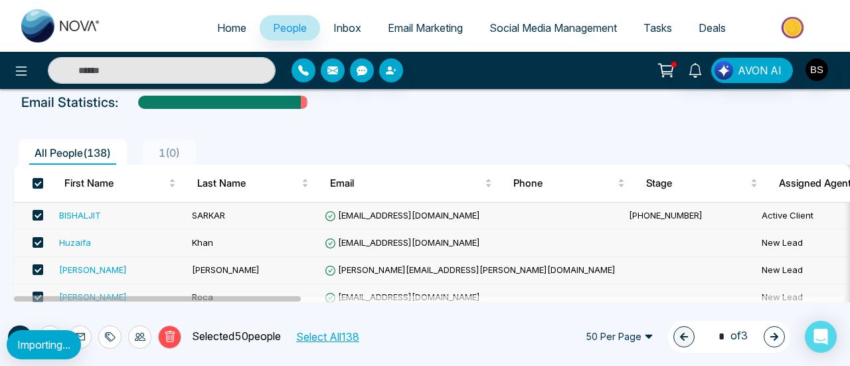
scroll to position [0, 0]
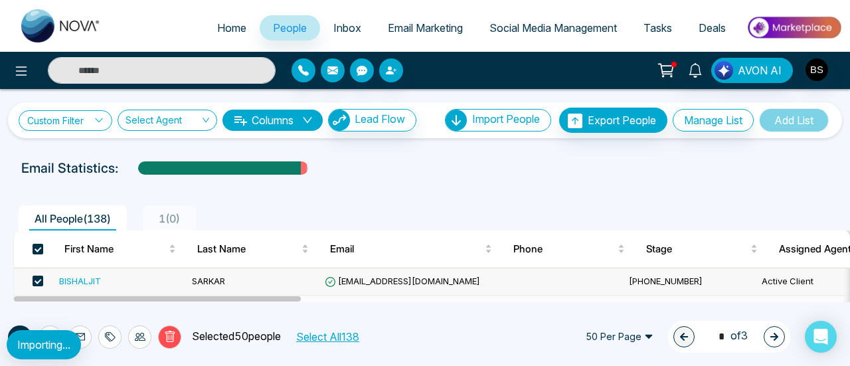
click at [100, 121] on icon at bounding box center [98, 120] width 9 height 9
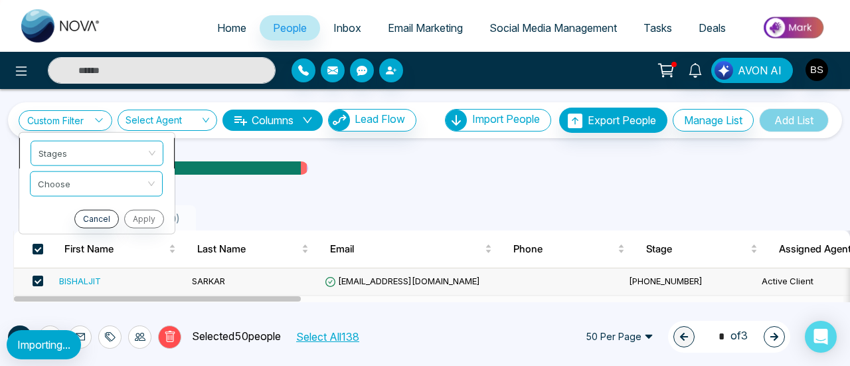
click at [134, 165] on li "Stages phone stage created First Name Last Name Email Phone Stages Created Tags…" at bounding box center [96, 153] width 155 height 31
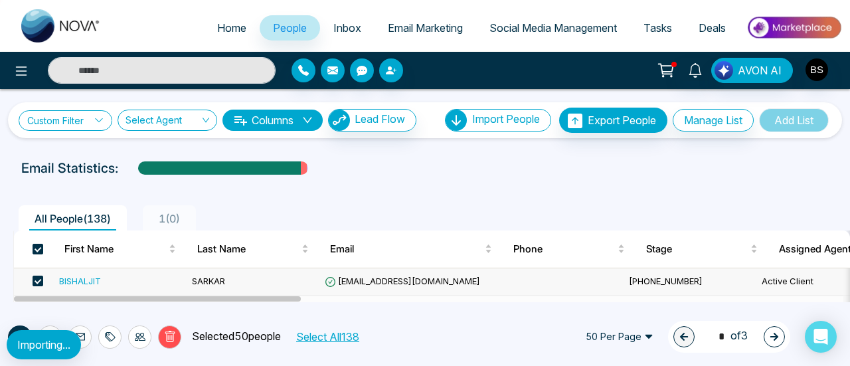
click at [110, 120] on link "Custom Filter" at bounding box center [66, 120] width 94 height 21
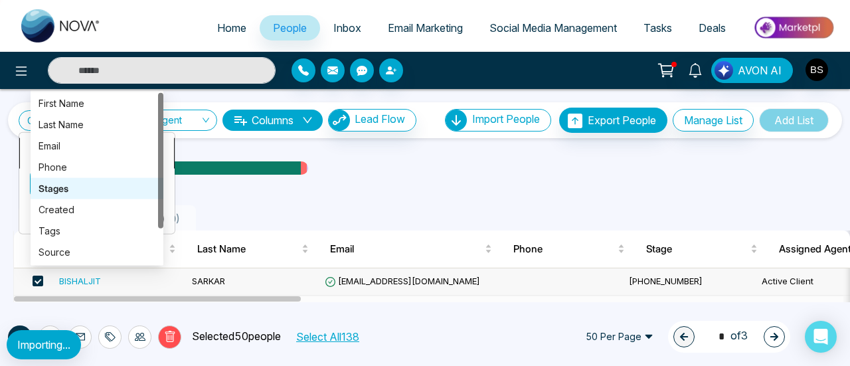
click at [94, 155] on div "Stages phone stage created First Name Last Name Email Phone Stages Created Tags…" at bounding box center [97, 152] width 133 height 25
click at [94, 161] on div "Phone" at bounding box center [97, 166] width 117 height 15
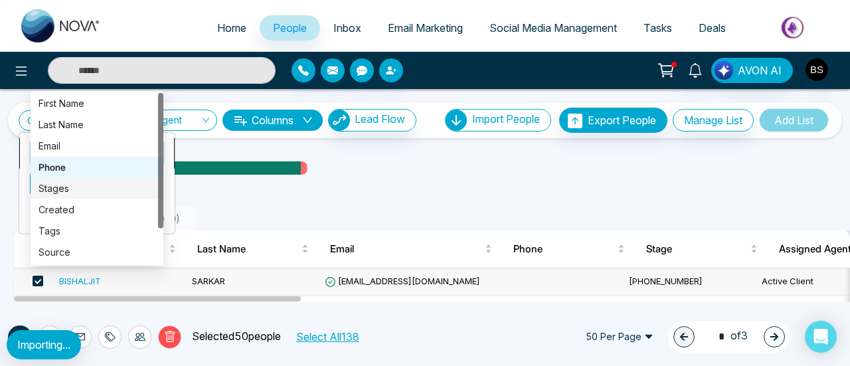
drag, startPoint x: 94, startPoint y: 161, endPoint x: 96, endPoint y: 192, distance: 30.6
click at [96, 165] on div "Phone phone stage created First Name Last Name Email Phone Stages Created Tags …" at bounding box center [97, 152] width 133 height 25
click at [96, 192] on div "Stages" at bounding box center [97, 188] width 117 height 15
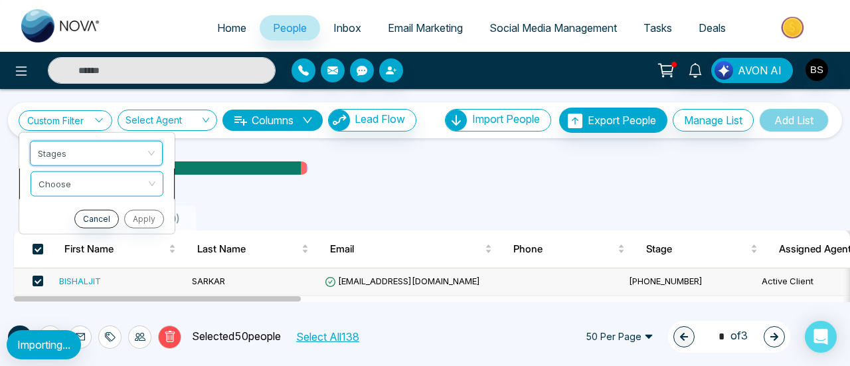
click at [86, 182] on input "search" at bounding box center [93, 181] width 108 height 20
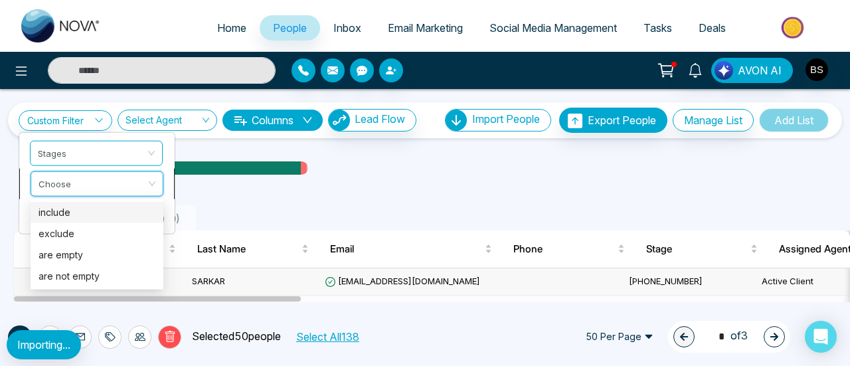
click at [88, 213] on div "include" at bounding box center [97, 212] width 117 height 15
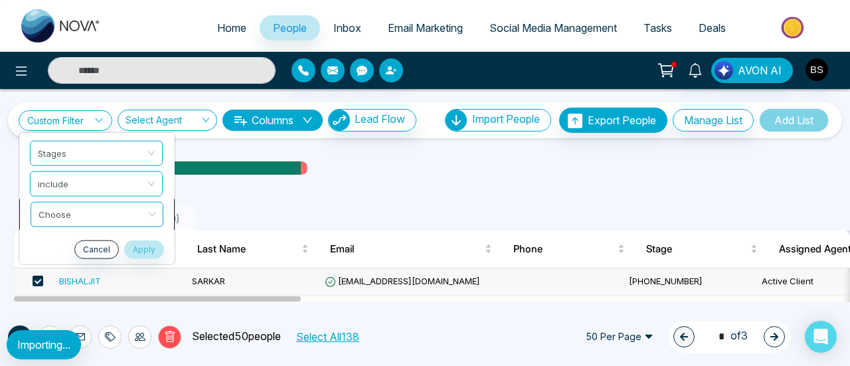
click at [145, 227] on li "Choose" at bounding box center [96, 214] width 155 height 31
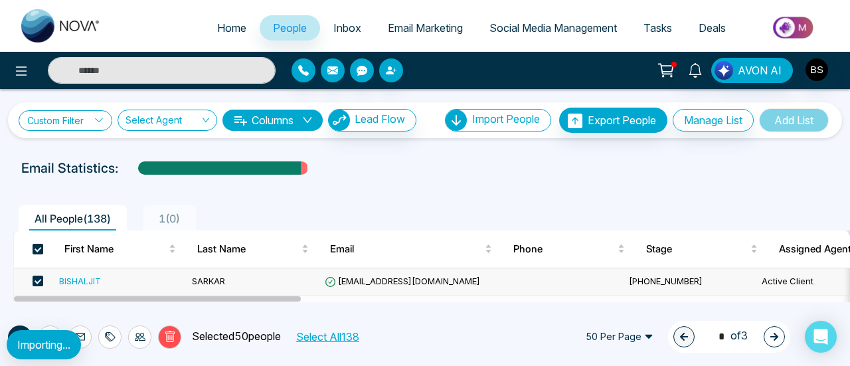
click at [78, 113] on link "Custom Filter" at bounding box center [66, 120] width 94 height 21
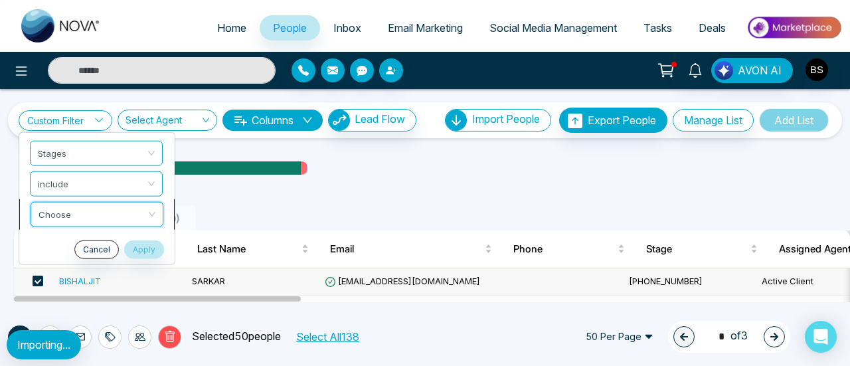
click at [93, 209] on div "Choose New Lead Contacted New Lead Contacted Engaged Qualified Active Client Cl…" at bounding box center [97, 213] width 133 height 25
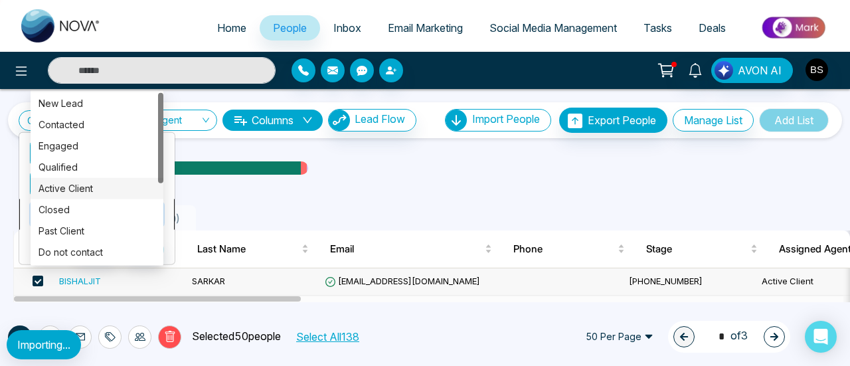
click at [91, 183] on div "Active Client" at bounding box center [97, 188] width 117 height 15
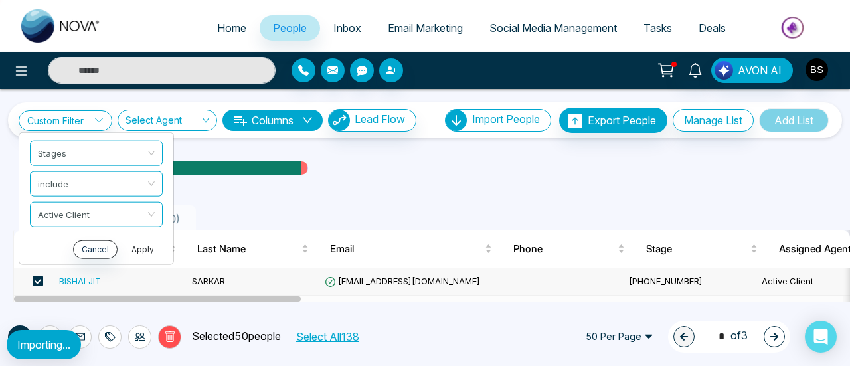
click at [146, 245] on button "Apply" at bounding box center [143, 249] width 40 height 19
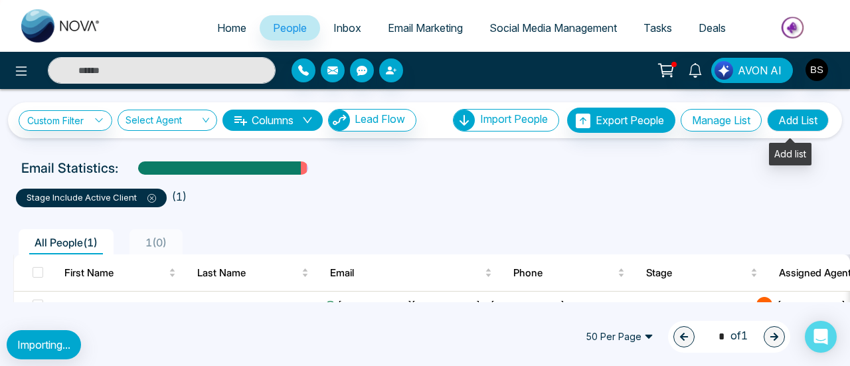
click at [789, 123] on button "Add List" at bounding box center [798, 120] width 62 height 23
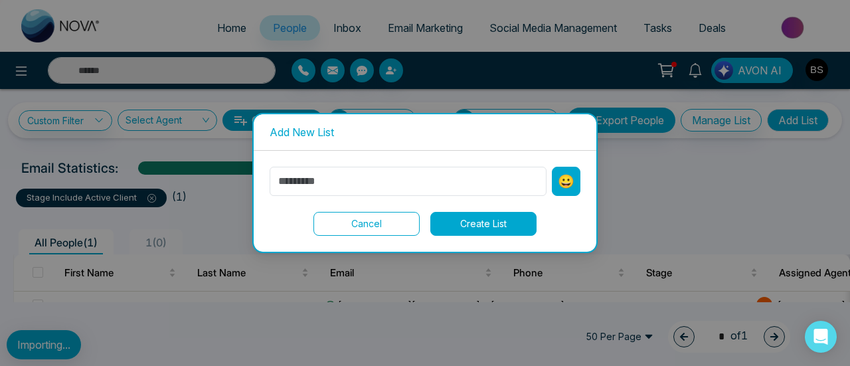
click at [567, 179] on button "😀" at bounding box center [566, 181] width 29 height 29
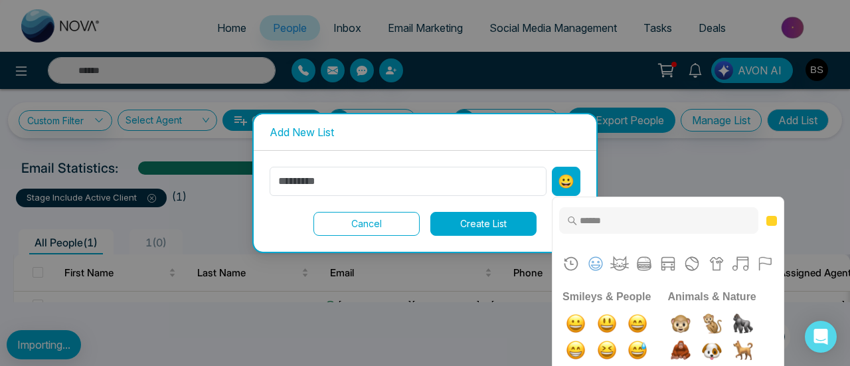
click at [567, 179] on button "😀" at bounding box center [566, 181] width 29 height 29
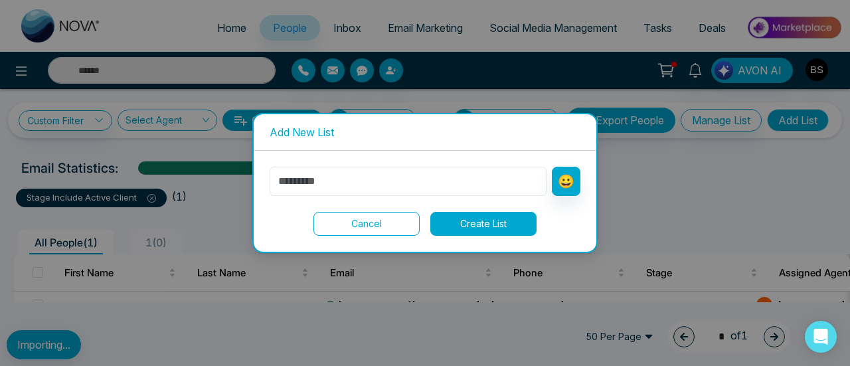
click at [482, 175] on input "text" at bounding box center [408, 181] width 277 height 29
type input "*"
type input "******"
click at [508, 225] on button "Create List" at bounding box center [484, 224] width 106 height 24
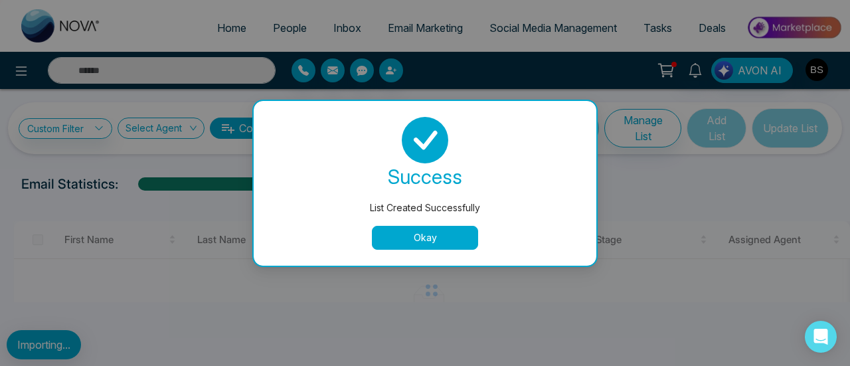
click at [470, 238] on button "Okay" at bounding box center [425, 238] width 106 height 24
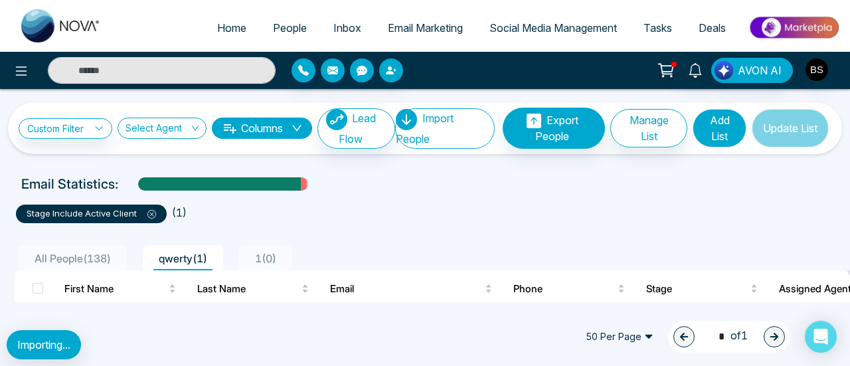
click at [270, 240] on div "All People ( 138 ) qwerty ( 1 ) 1 ( 0 )" at bounding box center [425, 254] width 840 height 34
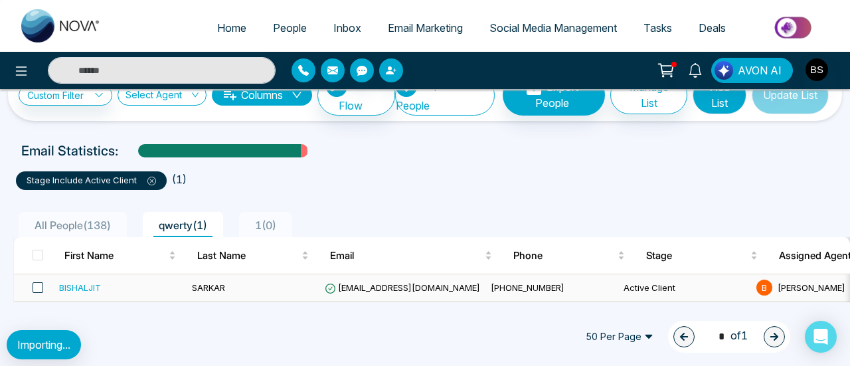
click at [41, 284] on span at bounding box center [38, 287] width 11 height 11
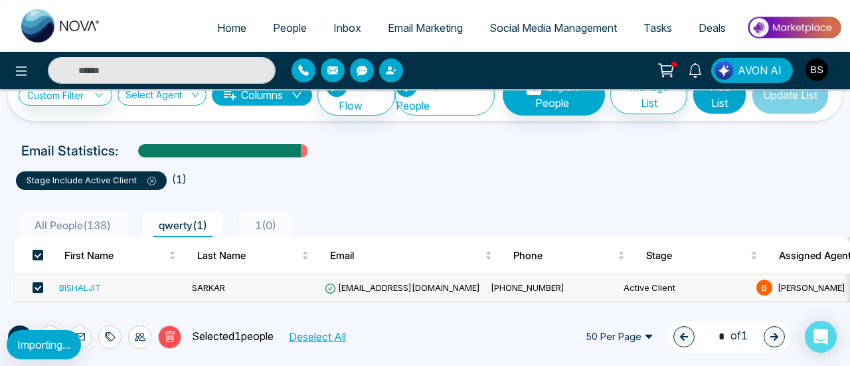
scroll to position [0, 0]
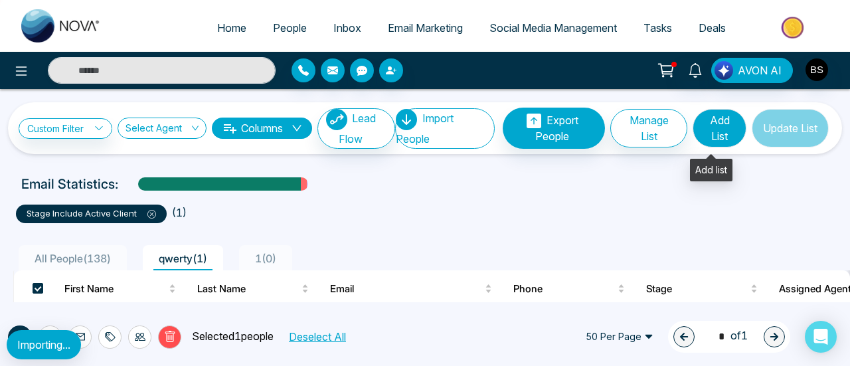
click at [730, 130] on button "Add List" at bounding box center [720, 128] width 54 height 39
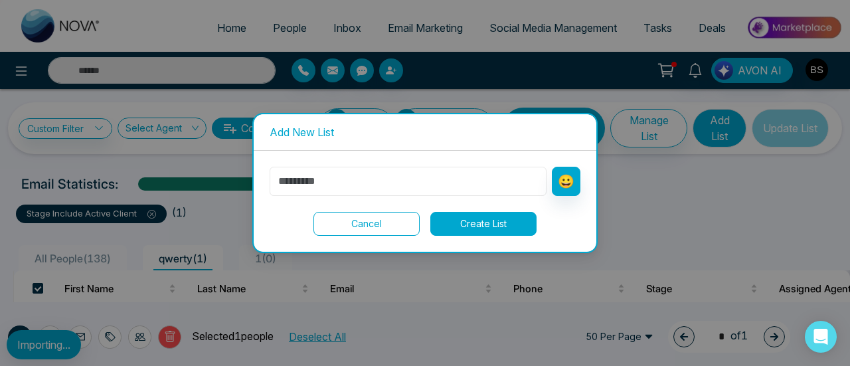
click at [488, 185] on input "text" at bounding box center [408, 181] width 277 height 29
type input "**"
click at [452, 223] on button "Create List" at bounding box center [484, 224] width 106 height 24
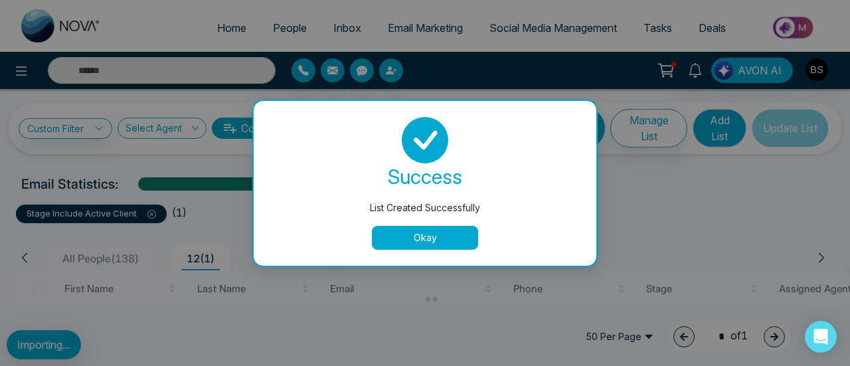
click at [464, 237] on button "Okay" at bounding box center [425, 238] width 106 height 24
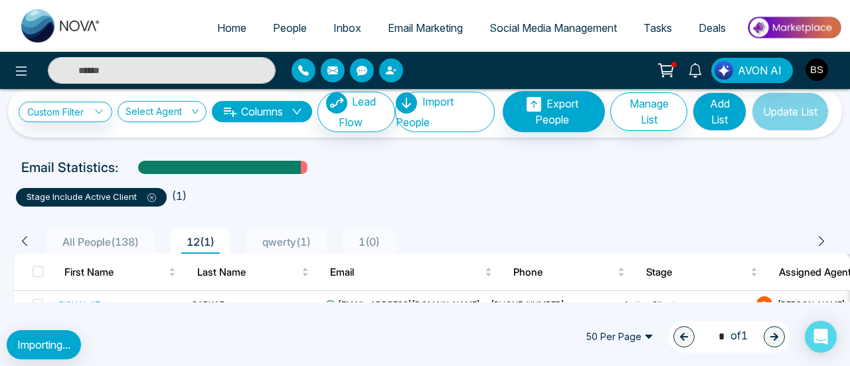
scroll to position [16, 0]
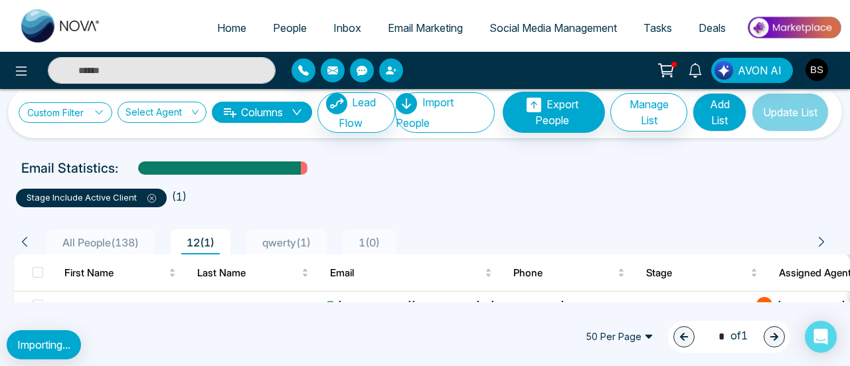
click at [100, 115] on icon at bounding box center [98, 112] width 9 height 9
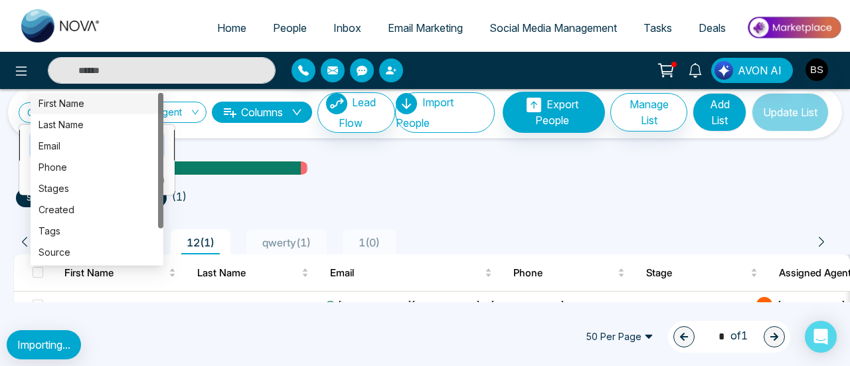
click at [120, 147] on div "Choose a filter first_name last_name First Name Last Name Email Phone Stages Cr…" at bounding box center [97, 144] width 133 height 25
click at [121, 146] on div "Email" at bounding box center [97, 145] width 117 height 15
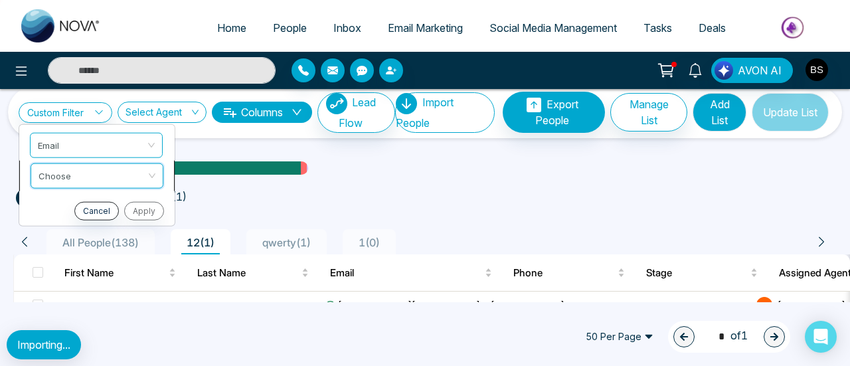
click at [138, 179] on input "search" at bounding box center [93, 173] width 108 height 20
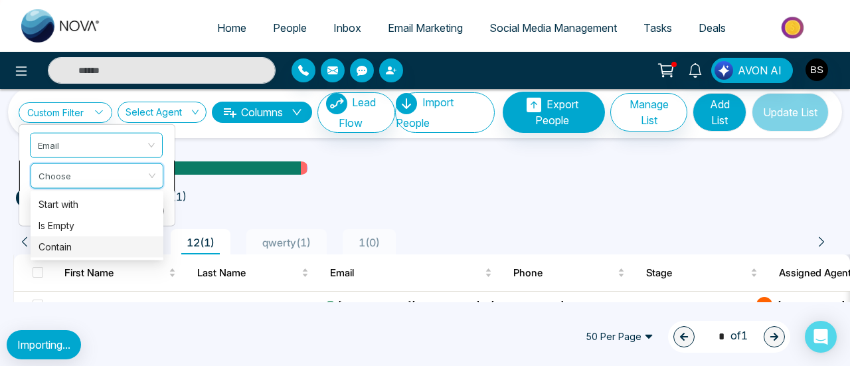
click at [136, 242] on div "Contain" at bounding box center [97, 246] width 117 height 15
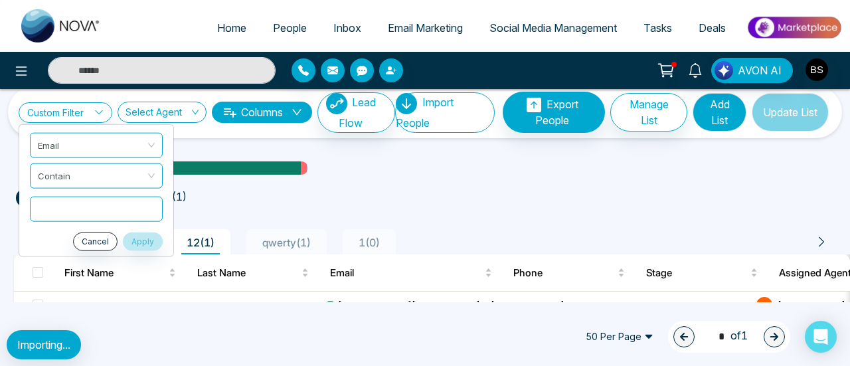
click at [115, 207] on input "text" at bounding box center [96, 208] width 133 height 25
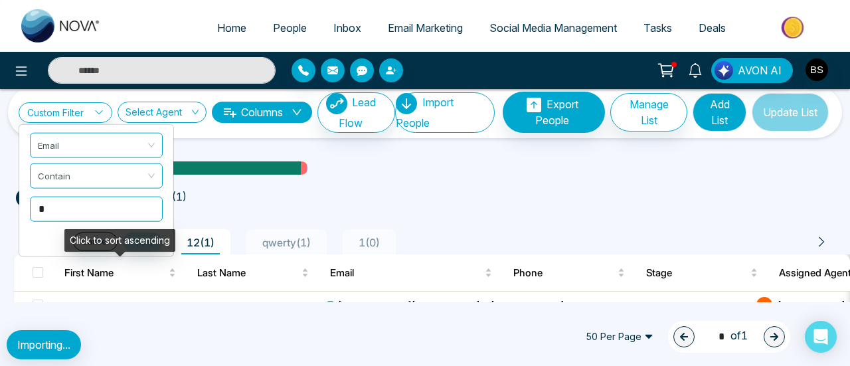
type input "*"
click at [136, 246] on div "Click to sort ascending" at bounding box center [119, 240] width 111 height 23
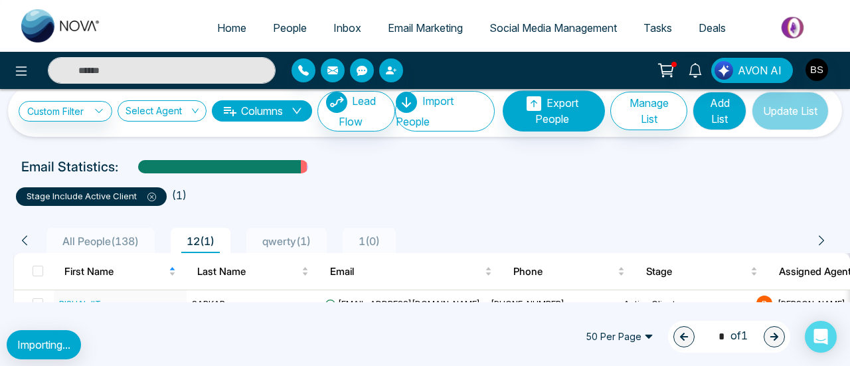
scroll to position [0, 0]
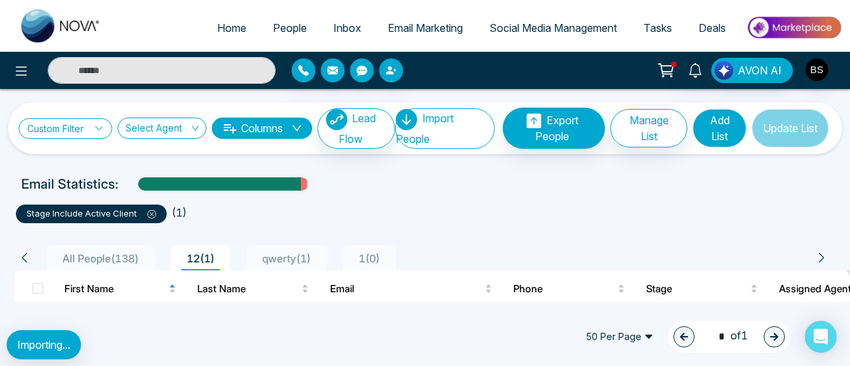
click at [100, 130] on icon at bounding box center [98, 128] width 9 height 9
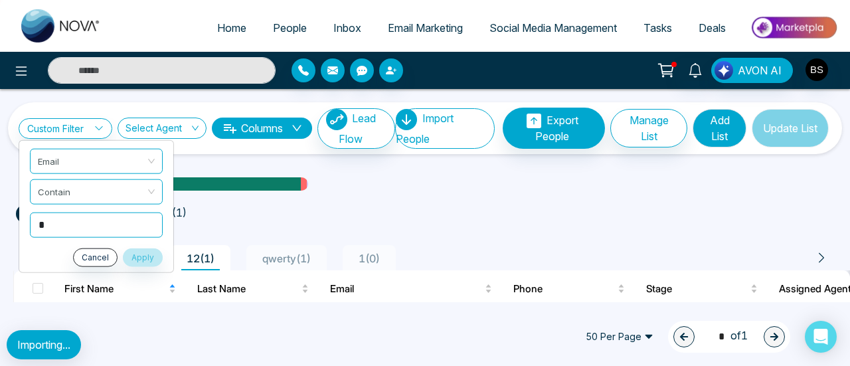
click at [96, 227] on input "*" at bounding box center [96, 224] width 133 height 25
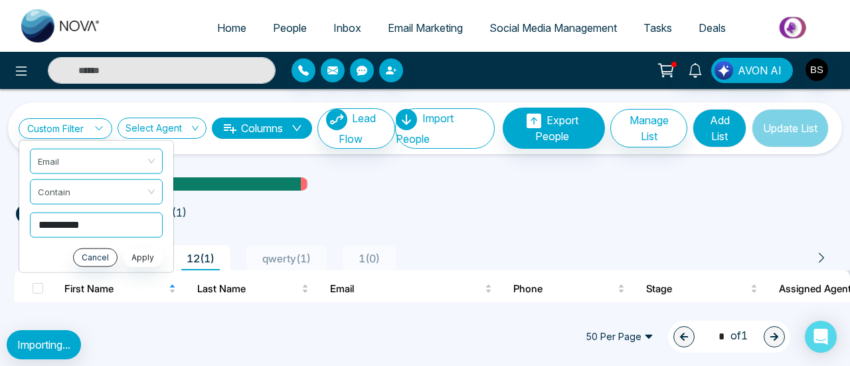
type input "**********"
click at [145, 252] on button "Apply" at bounding box center [143, 257] width 40 height 19
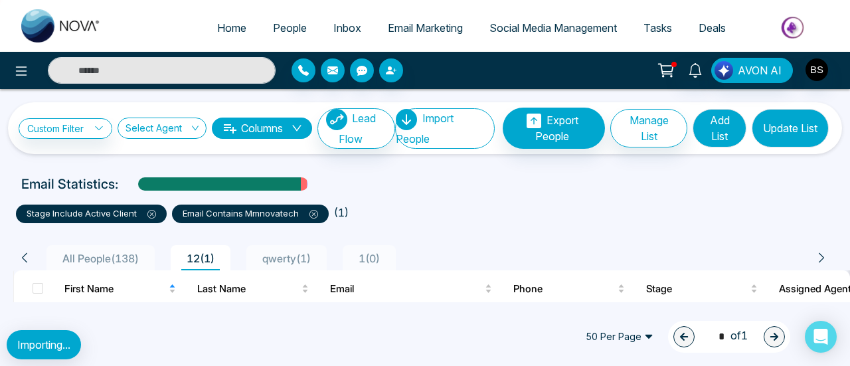
click at [760, 131] on button "Update List" at bounding box center [790, 128] width 77 height 39
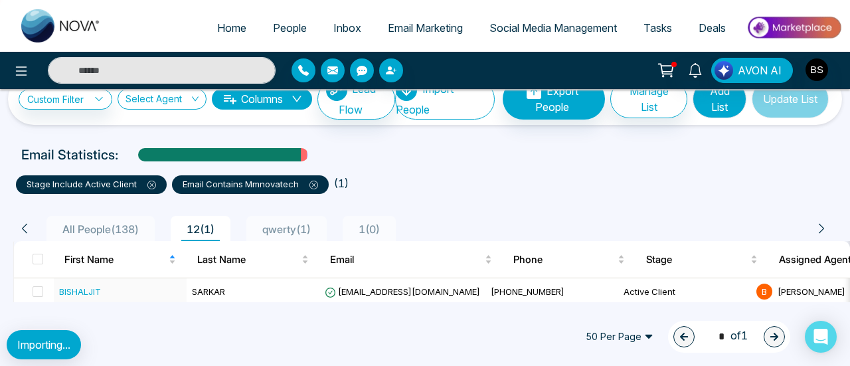
scroll to position [39, 0]
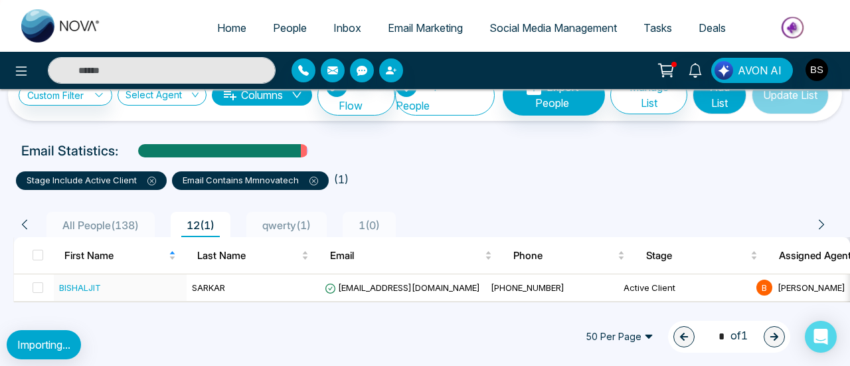
click at [150, 177] on icon at bounding box center [151, 181] width 9 height 9
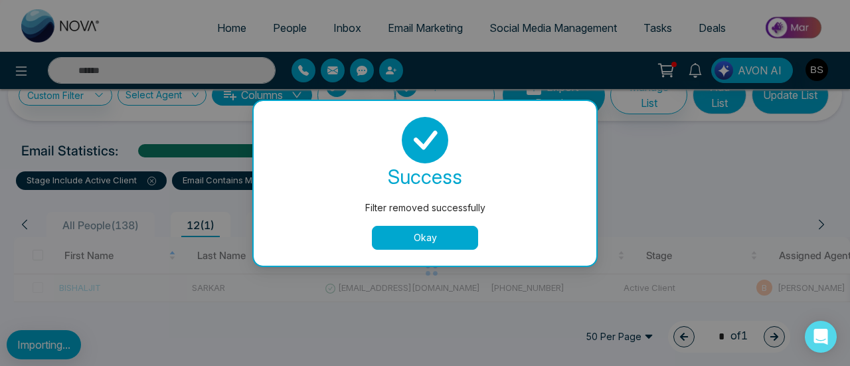
click at [418, 229] on button "Okay" at bounding box center [425, 238] width 106 height 24
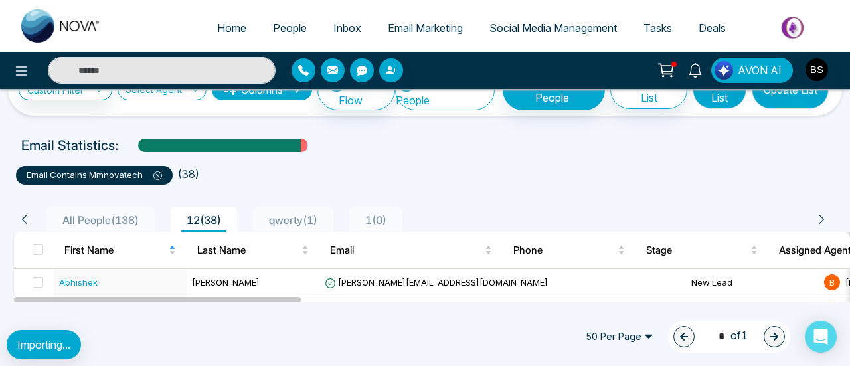
click at [154, 173] on icon at bounding box center [157, 175] width 9 height 9
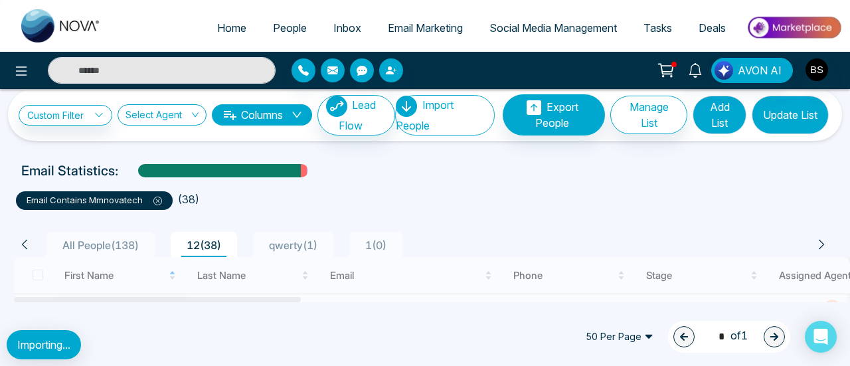
scroll to position [0, 0]
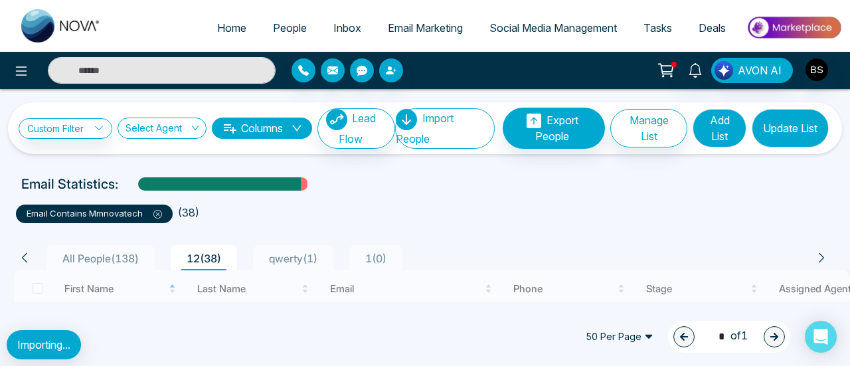
click at [287, 24] on span "People" at bounding box center [290, 27] width 34 height 13
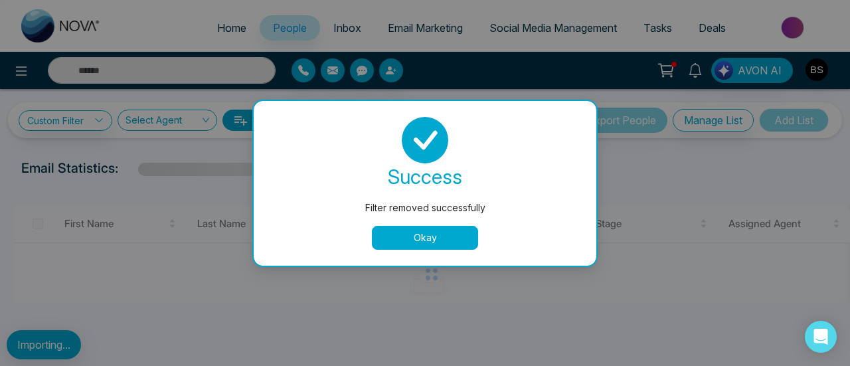
click at [403, 249] on button "Okay" at bounding box center [425, 238] width 106 height 24
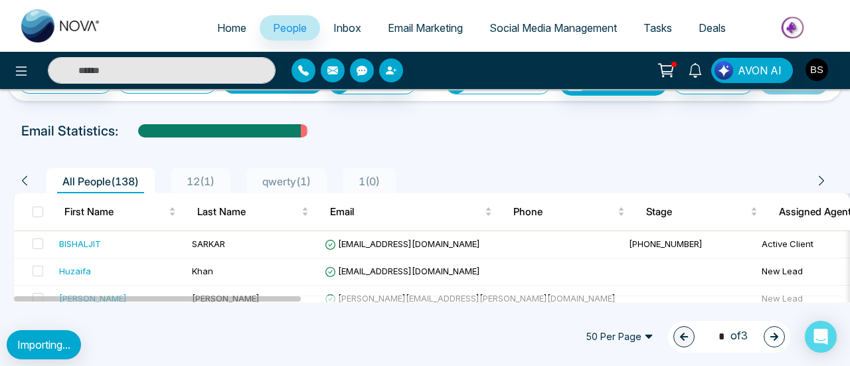
scroll to position [66, 0]
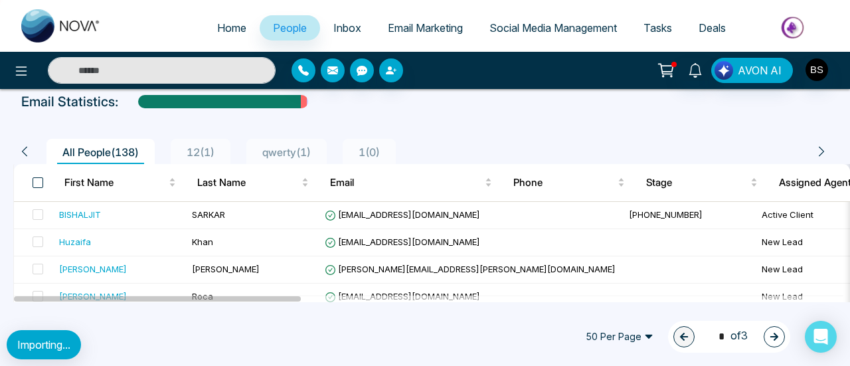
click at [42, 178] on span at bounding box center [38, 182] width 11 height 11
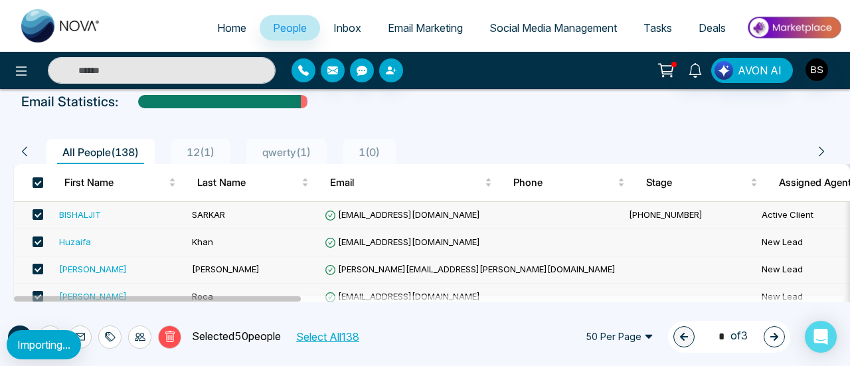
scroll to position [133, 0]
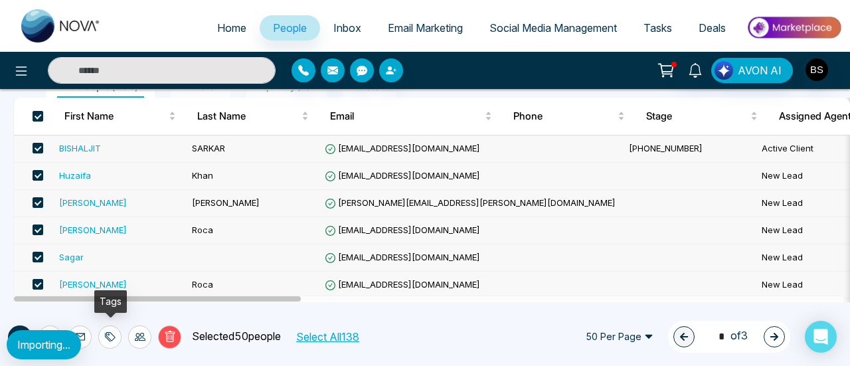
click at [112, 341] on icon at bounding box center [110, 337] width 11 height 11
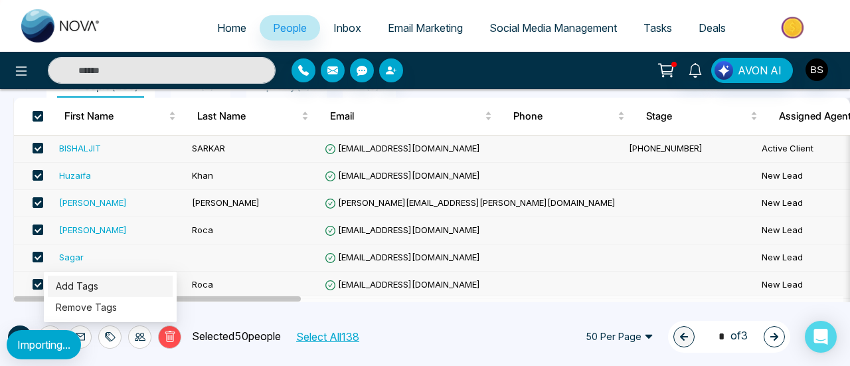
click at [98, 280] on link "Add Tags" at bounding box center [77, 285] width 43 height 11
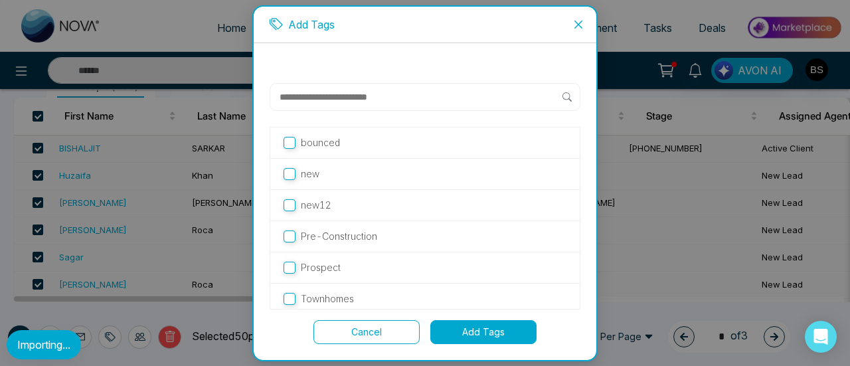
click at [581, 19] on icon "close" at bounding box center [578, 24] width 11 height 11
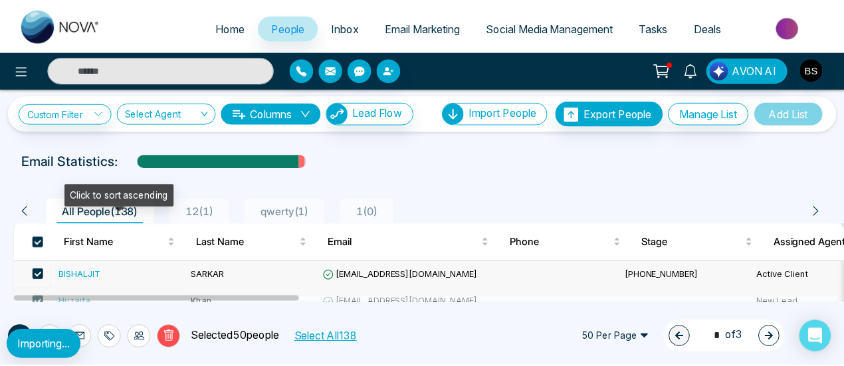
scroll to position [0, 0]
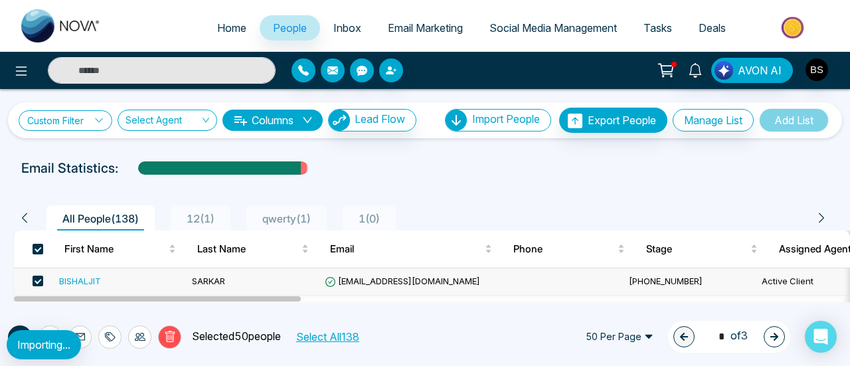
click at [84, 121] on link "Custom Filter" at bounding box center [66, 120] width 94 height 21
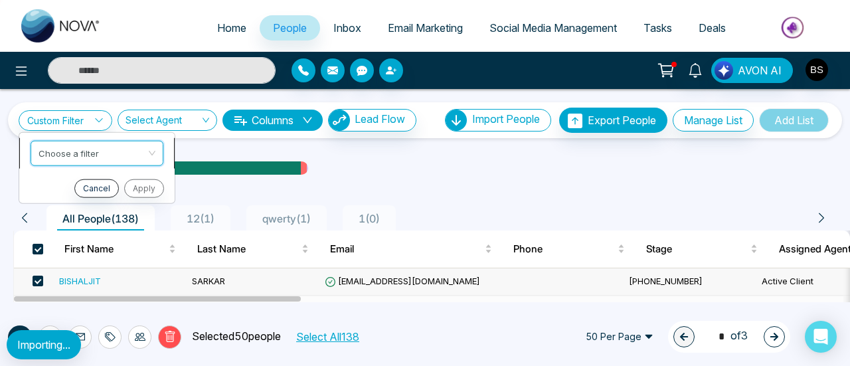
click at [84, 153] on input "search" at bounding box center [93, 151] width 108 height 20
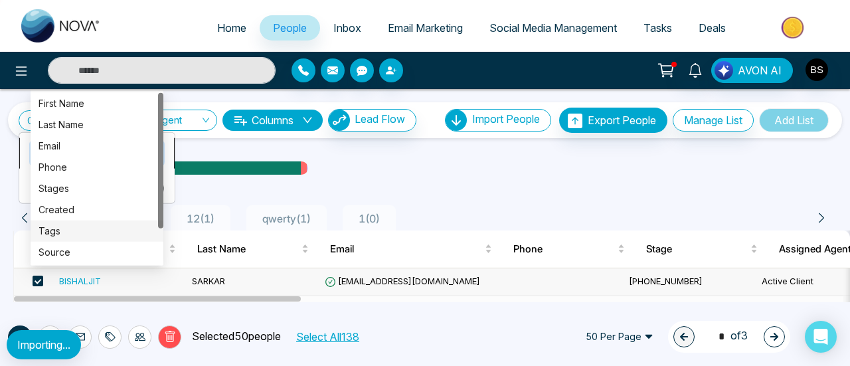
click at [77, 223] on div "Tags" at bounding box center [97, 230] width 133 height 21
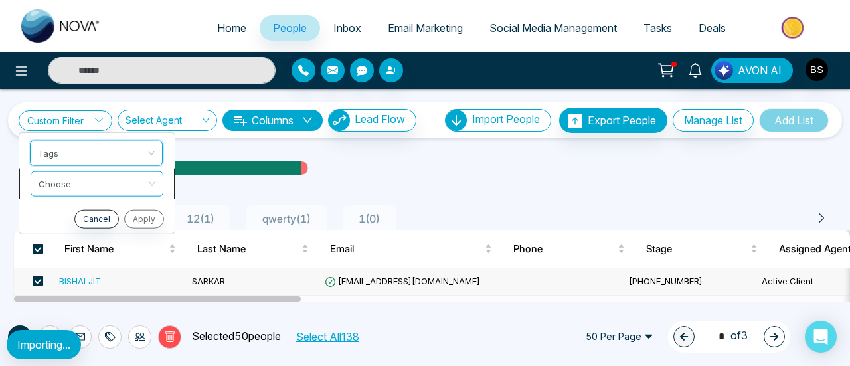
click at [85, 171] on div "Choose" at bounding box center [97, 183] width 133 height 25
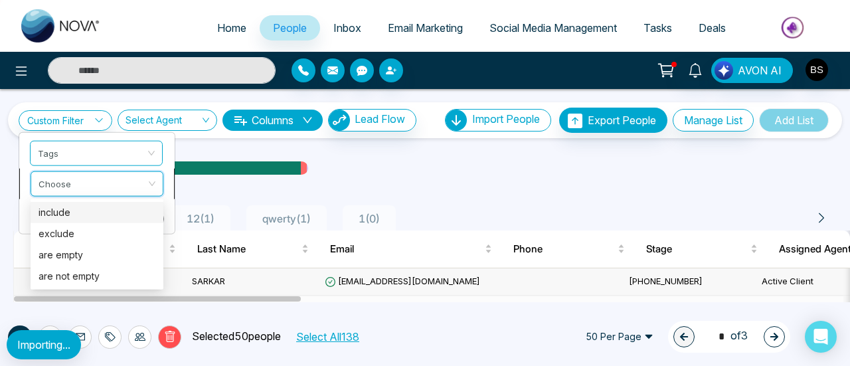
click at [79, 208] on div "include" at bounding box center [97, 212] width 117 height 15
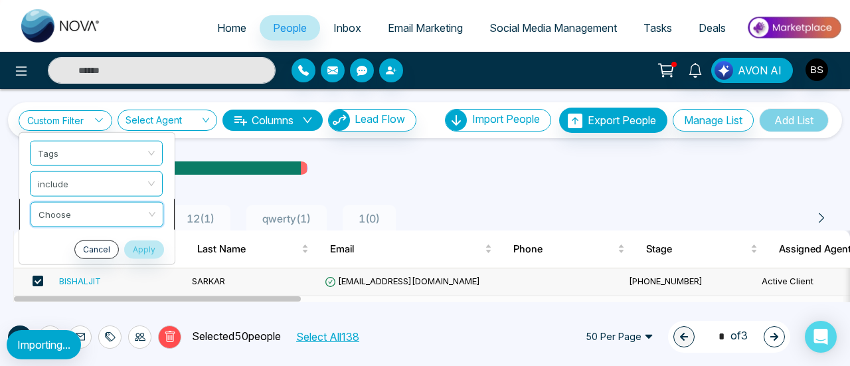
click at [104, 215] on input "search" at bounding box center [93, 212] width 108 height 20
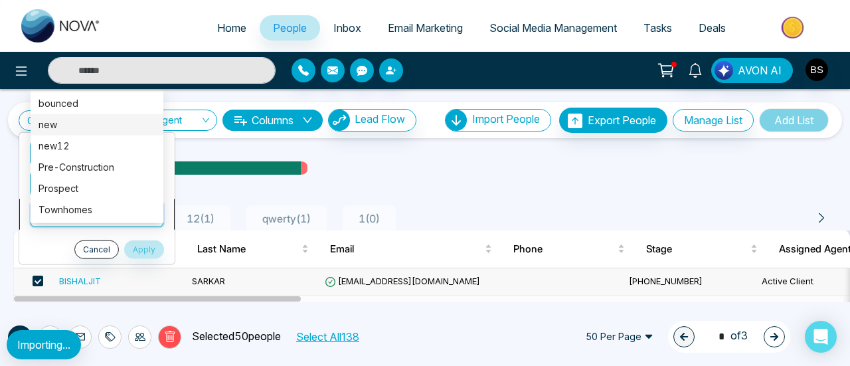
click at [111, 127] on div "new" at bounding box center [97, 124] width 117 height 15
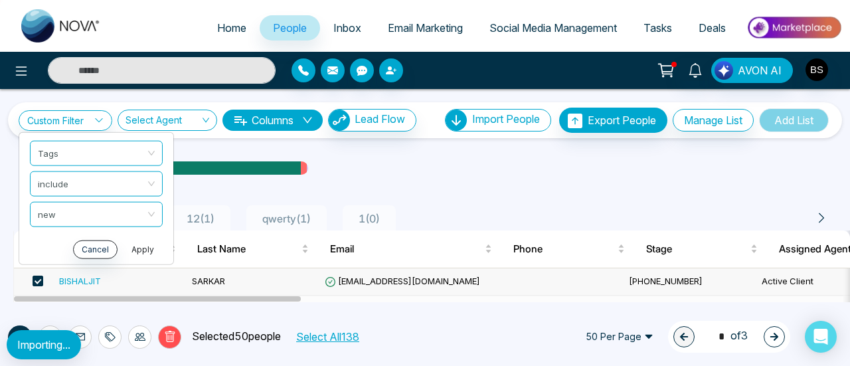
click at [148, 241] on button "Apply" at bounding box center [143, 249] width 40 height 19
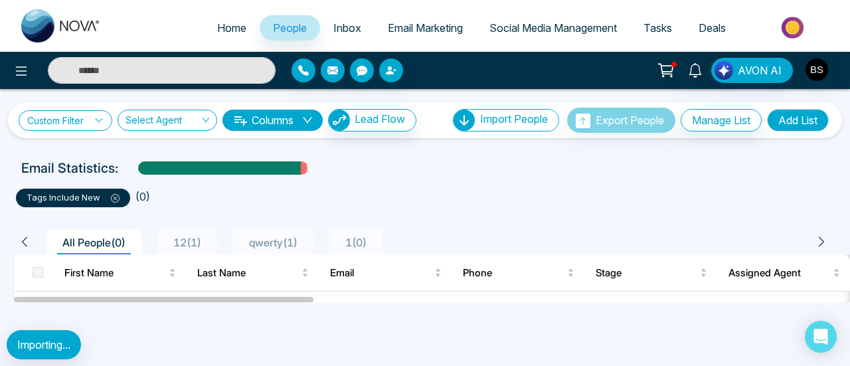
click at [75, 124] on link "Custom Filter" at bounding box center [66, 120] width 94 height 21
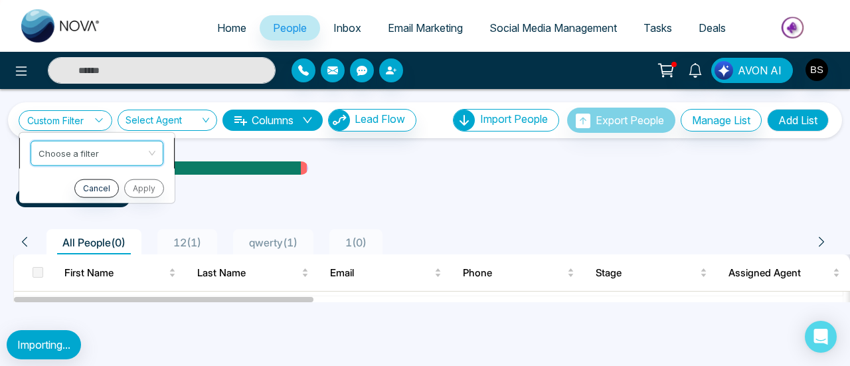
click at [90, 159] on input "search" at bounding box center [93, 151] width 108 height 20
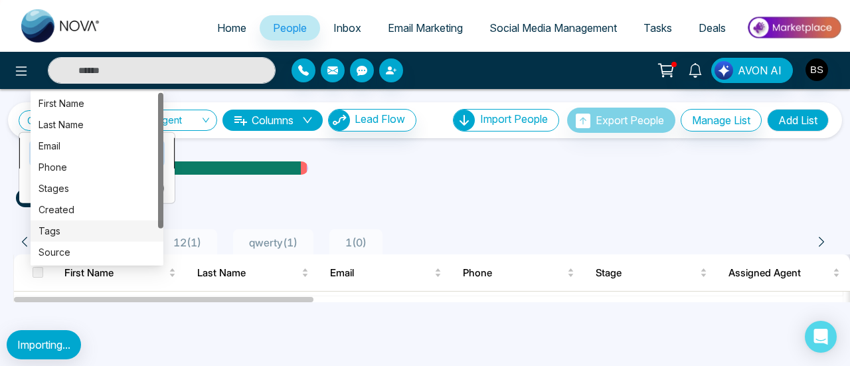
click at [90, 231] on div "Tags" at bounding box center [97, 230] width 117 height 15
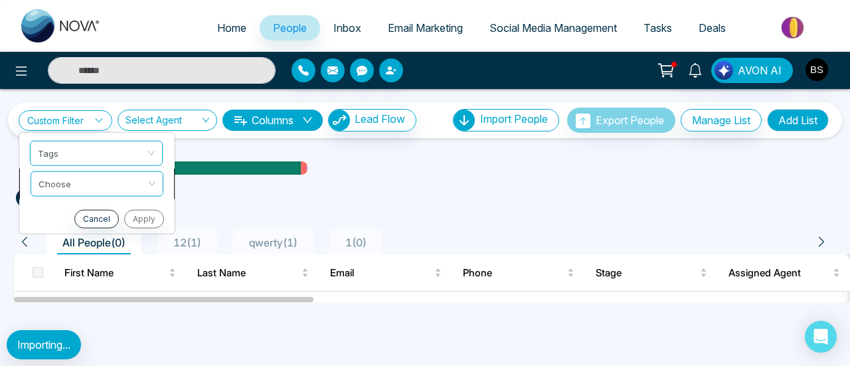
click at [102, 188] on input "search" at bounding box center [93, 181] width 108 height 20
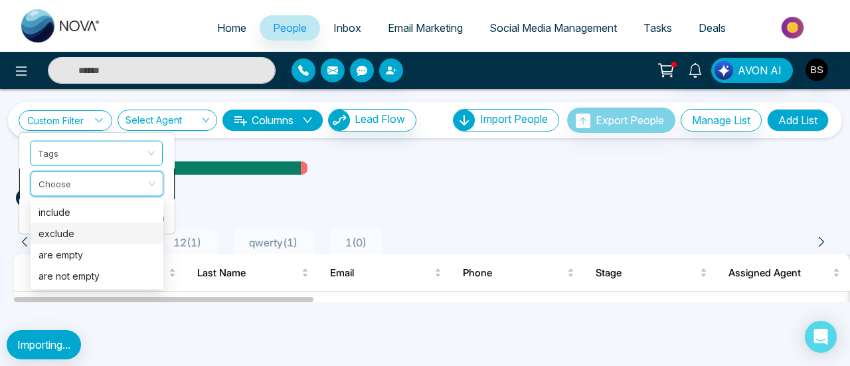
click at [106, 233] on div "exclude" at bounding box center [97, 233] width 117 height 15
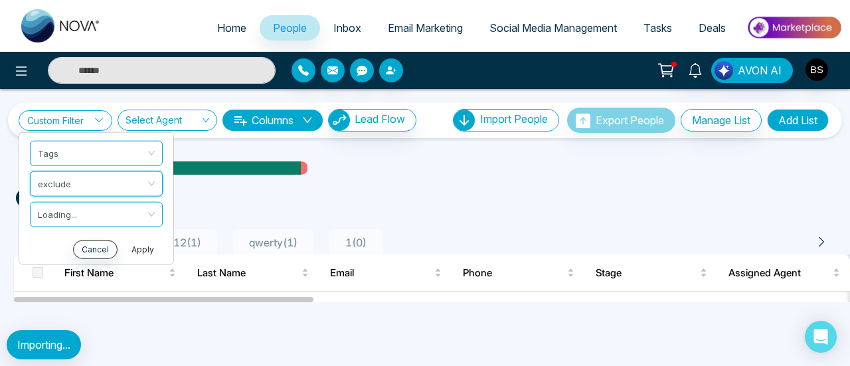
click at [142, 245] on button "Apply" at bounding box center [143, 249] width 40 height 19
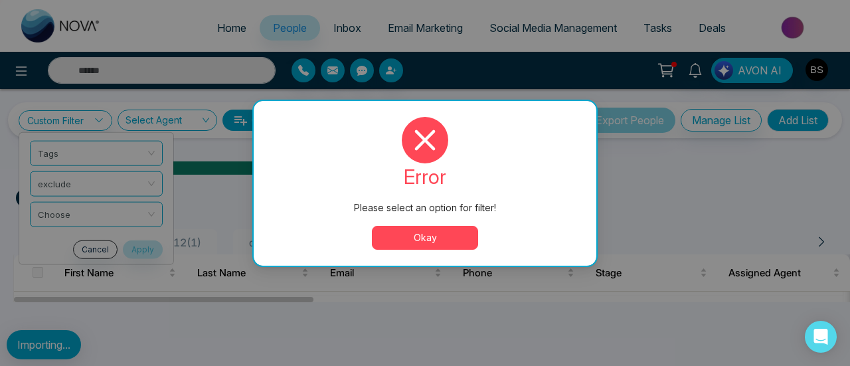
click at [431, 238] on button "Okay" at bounding box center [425, 238] width 106 height 24
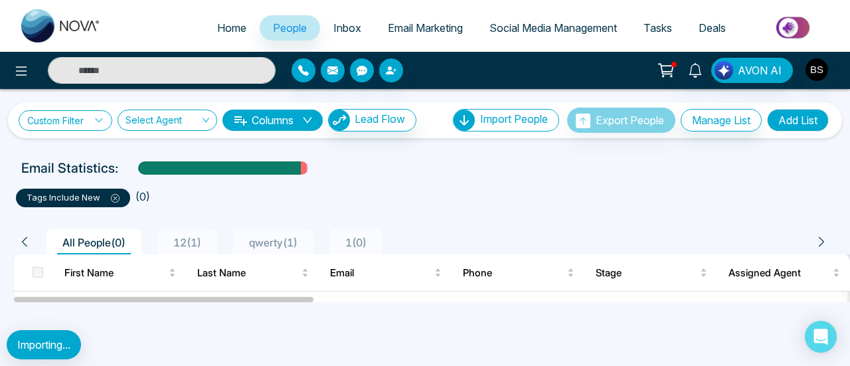
click at [86, 122] on link "Custom Filter" at bounding box center [66, 120] width 94 height 21
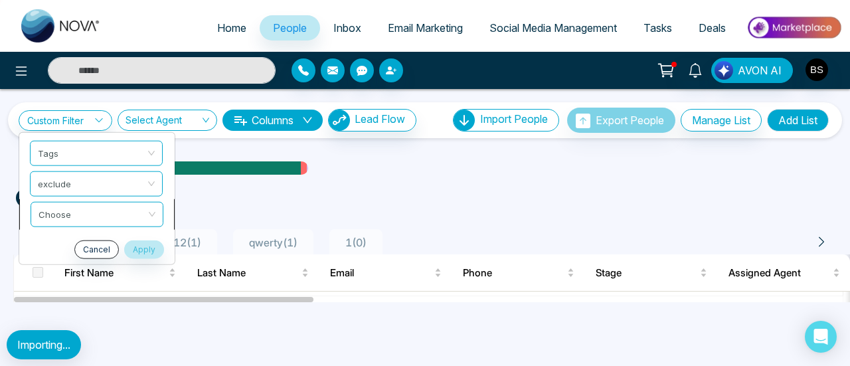
click at [84, 209] on input "search" at bounding box center [93, 212] width 108 height 20
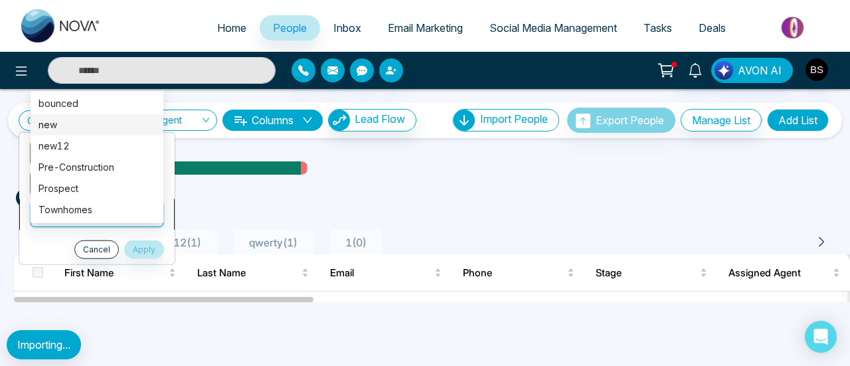
click at [107, 129] on div "new" at bounding box center [97, 124] width 117 height 15
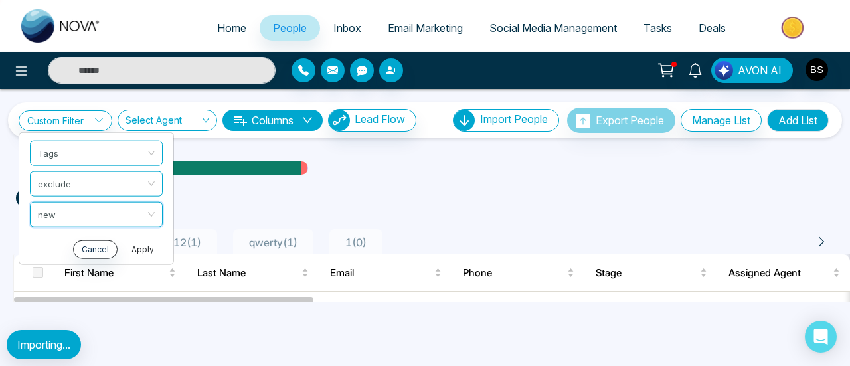
click at [140, 251] on button "Apply" at bounding box center [143, 249] width 40 height 19
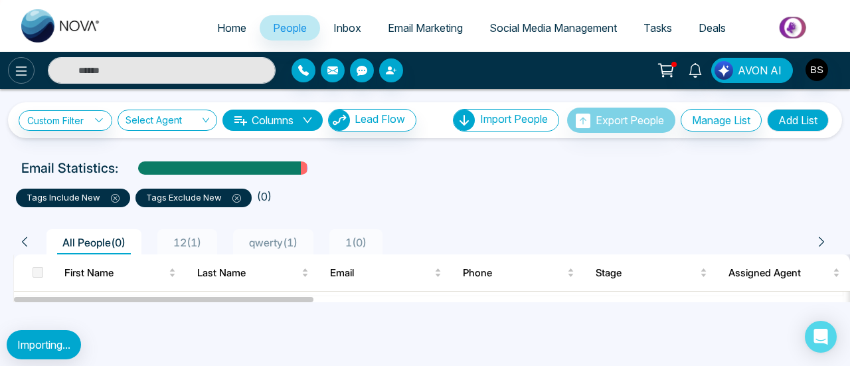
click at [31, 78] on button at bounding box center [21, 70] width 27 height 27
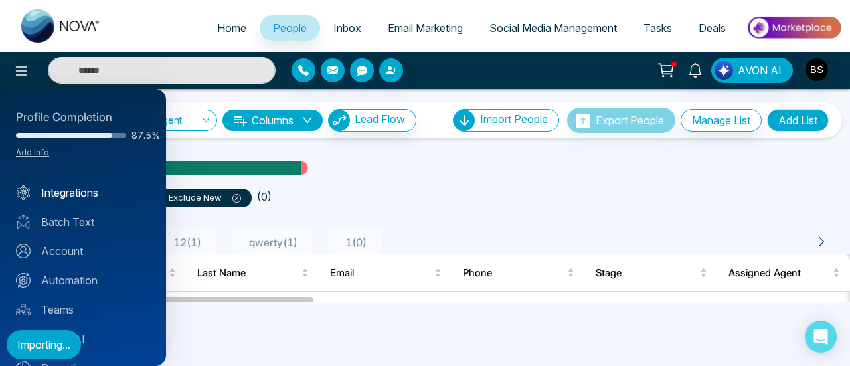
click at [85, 199] on link "Integrations" at bounding box center [83, 193] width 134 height 16
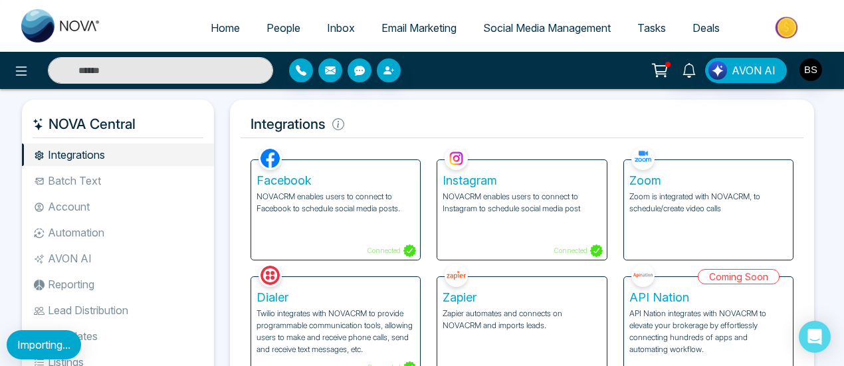
click at [124, 233] on li "Automation" at bounding box center [118, 232] width 192 height 23
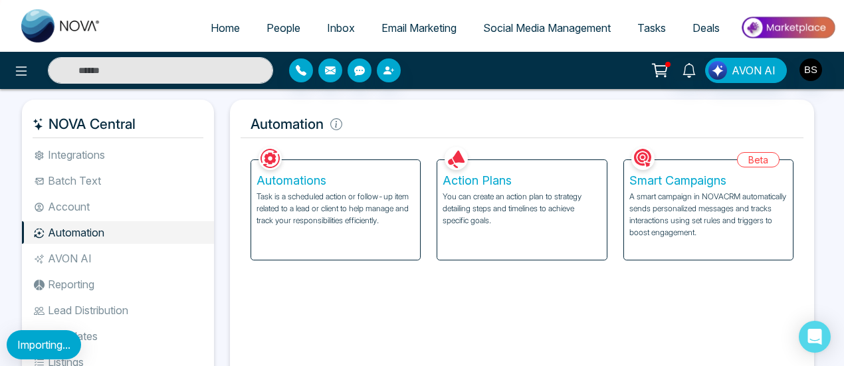
click at [403, 199] on p "Task is a scheduled action or follow-up item related to a lead or client to hel…" at bounding box center [335, 209] width 158 height 36
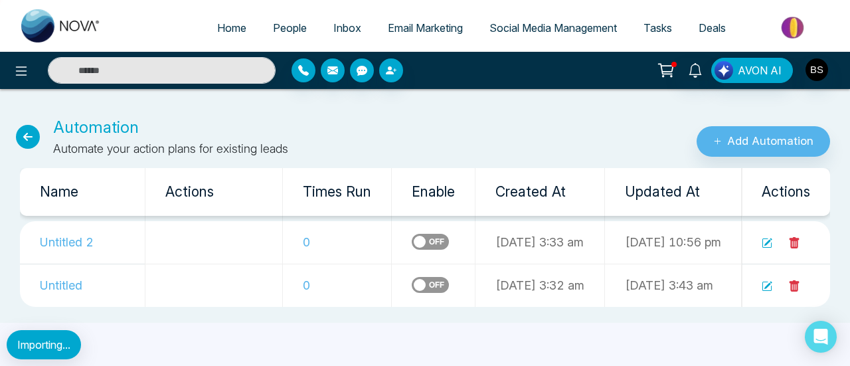
click at [797, 239] on icon at bounding box center [795, 242] width 10 height 11
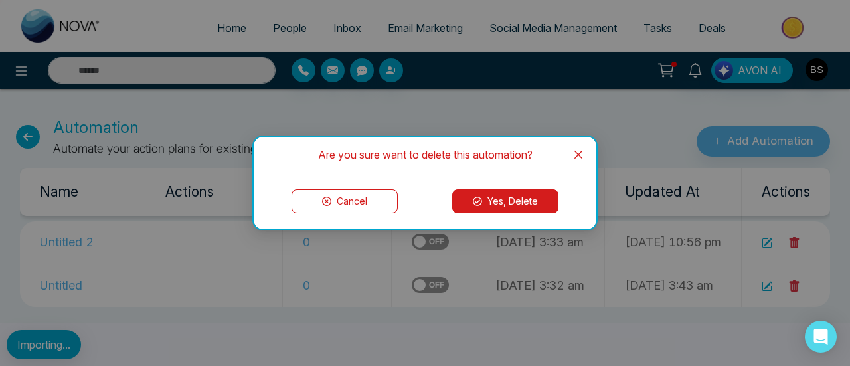
click at [504, 200] on button "Yes, Delete" at bounding box center [505, 201] width 106 height 24
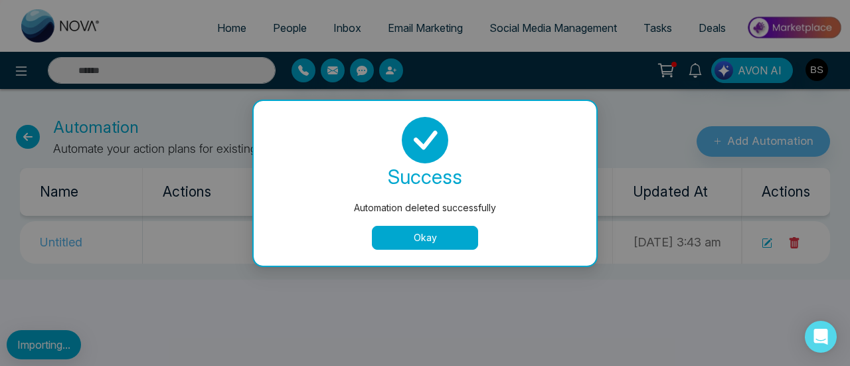
click at [389, 252] on div "success Automation deleted successfully Okay" at bounding box center [425, 183] width 343 height 165
click at [427, 233] on button "Okay" at bounding box center [425, 238] width 106 height 24
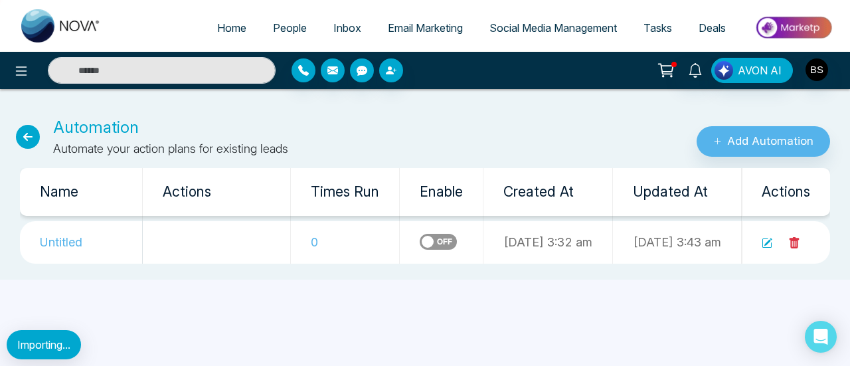
click at [799, 246] on icon at bounding box center [795, 242] width 10 height 11
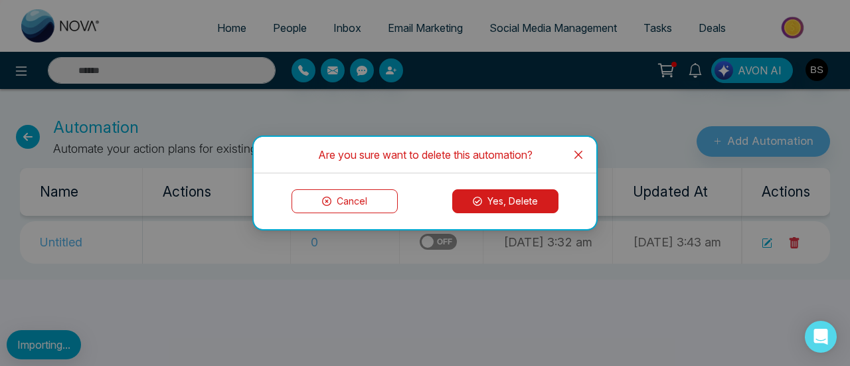
click at [521, 208] on button "Yes, Delete" at bounding box center [505, 201] width 106 height 24
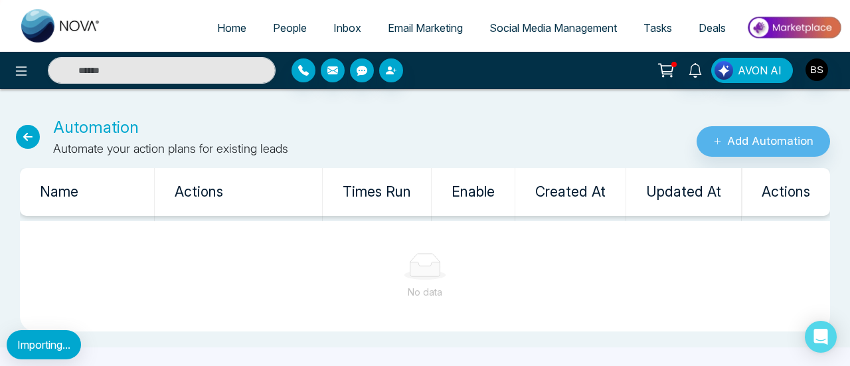
click at [273, 21] on span "People" at bounding box center [290, 27] width 34 height 13
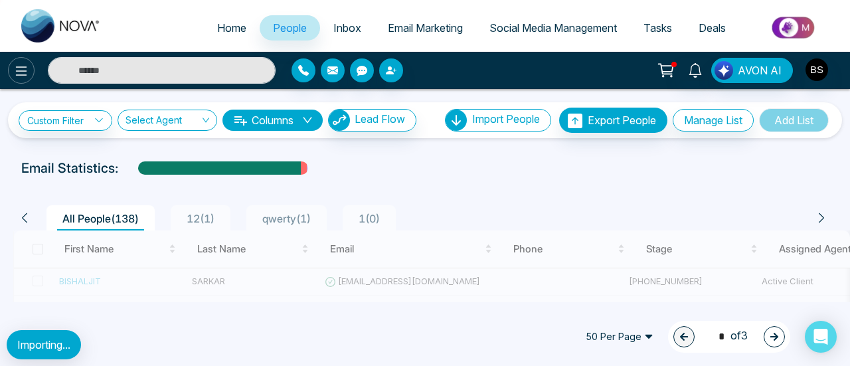
click at [17, 81] on button at bounding box center [21, 70] width 27 height 27
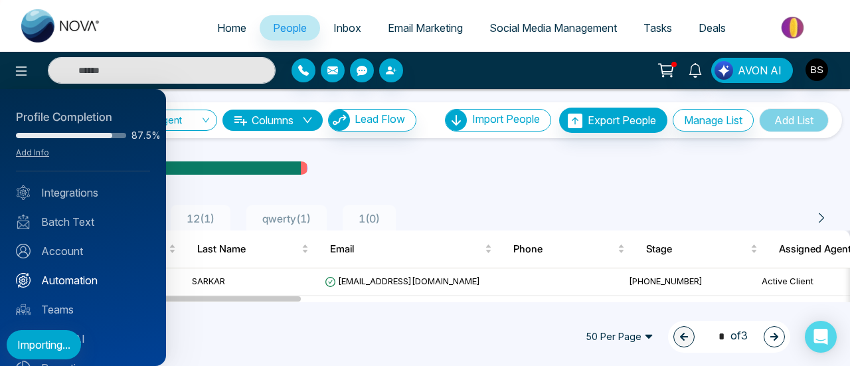
click at [82, 272] on link "Automation" at bounding box center [83, 280] width 134 height 16
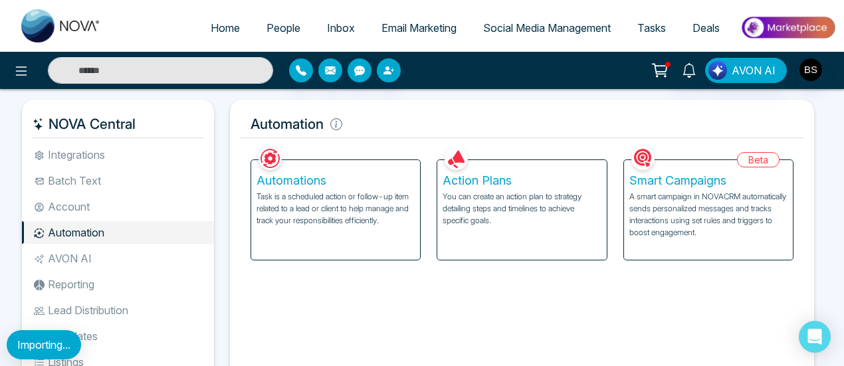
click at [486, 197] on p "You can create an action plan to strategy detailing steps and timelines to achi…" at bounding box center [521, 209] width 158 height 36
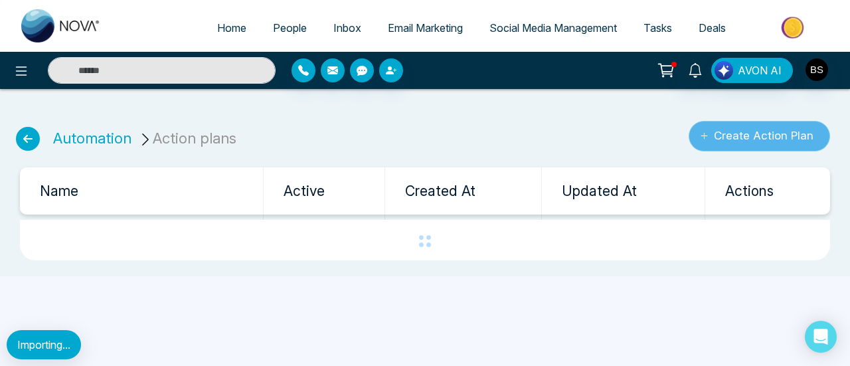
click at [807, 135] on button "Create Action Plan" at bounding box center [760, 136] width 142 height 31
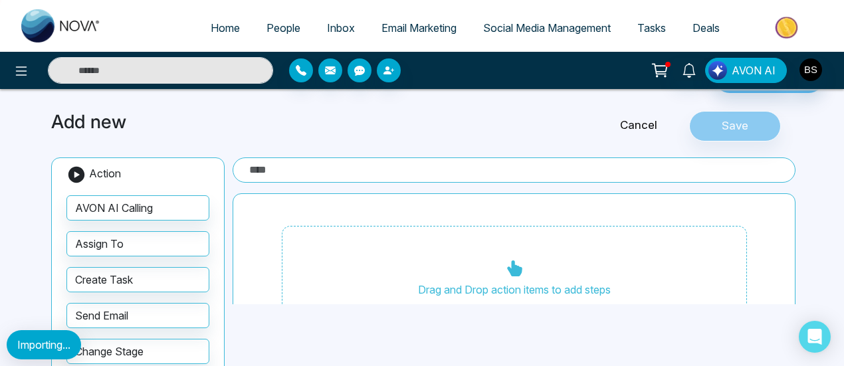
scroll to position [66, 0]
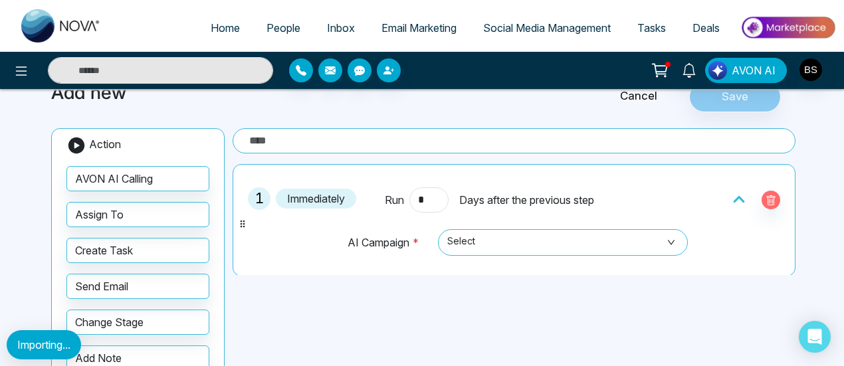
click at [357, 130] on input "text" at bounding box center [514, 140] width 563 height 25
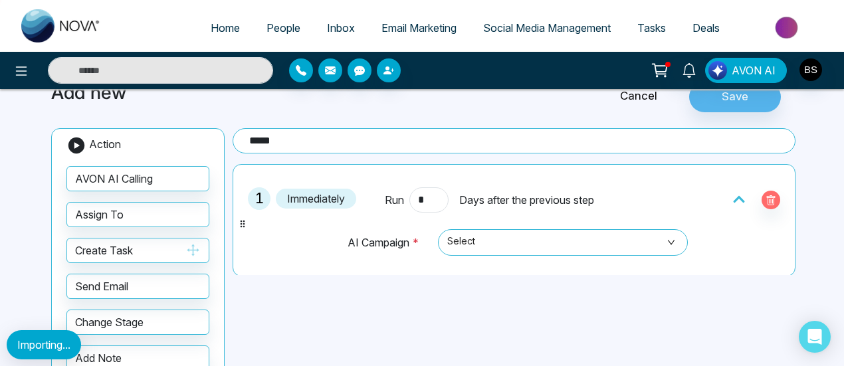
type input "*****"
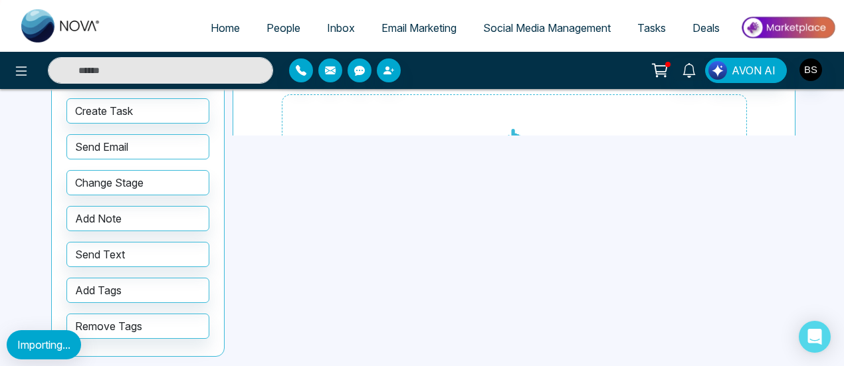
scroll to position [0, 0]
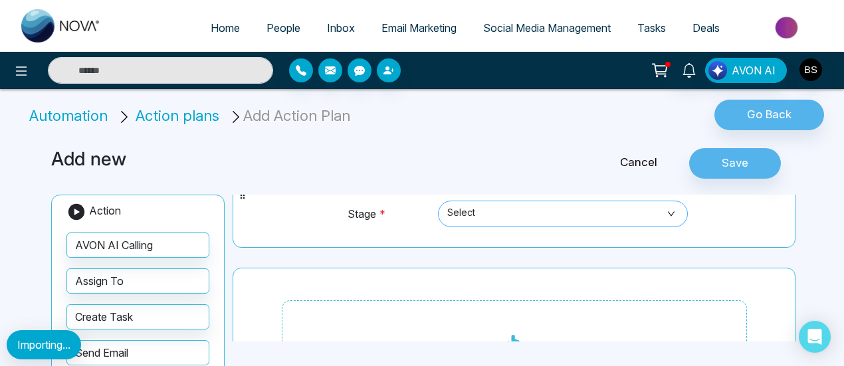
click at [451, 213] on span "Select" at bounding box center [563, 214] width 232 height 23
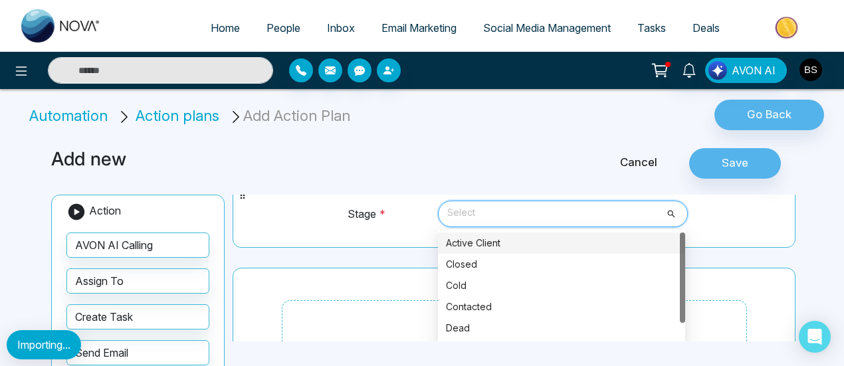
click at [476, 240] on div "Active Client" at bounding box center [561, 243] width 231 height 15
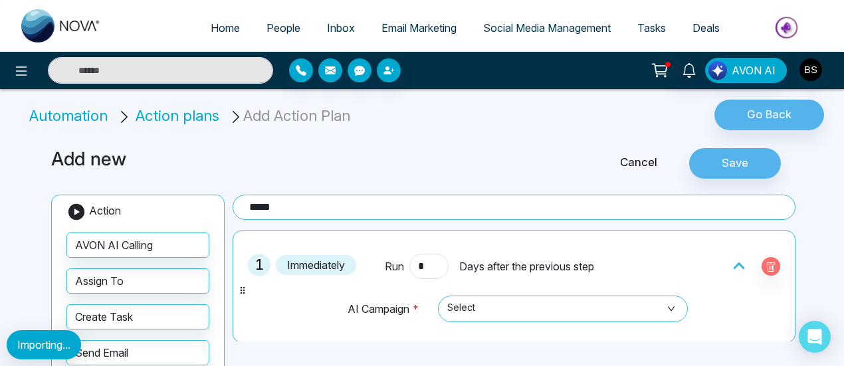
scroll to position [66, 0]
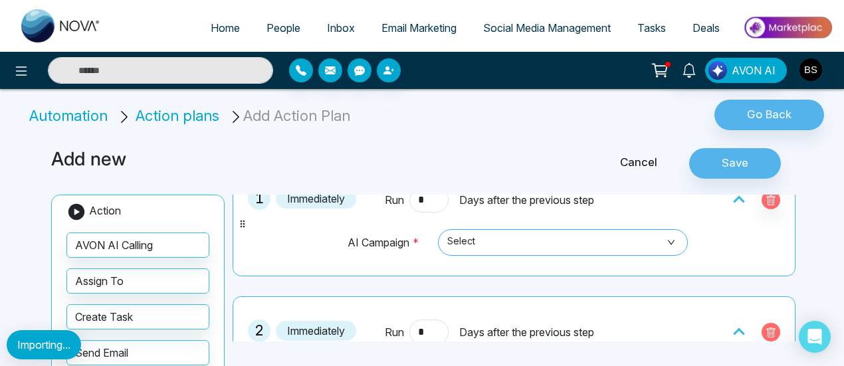
click at [486, 245] on span "Select" at bounding box center [563, 242] width 232 height 23
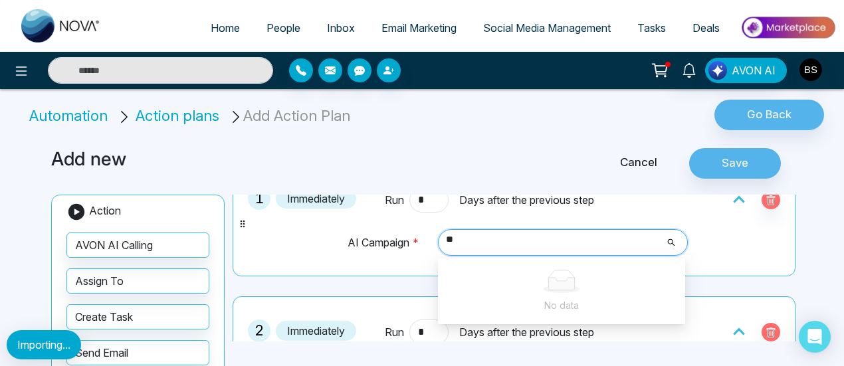
type input "**"
click at [433, 229] on td "Select No data" at bounding box center [561, 249] width 256 height 41
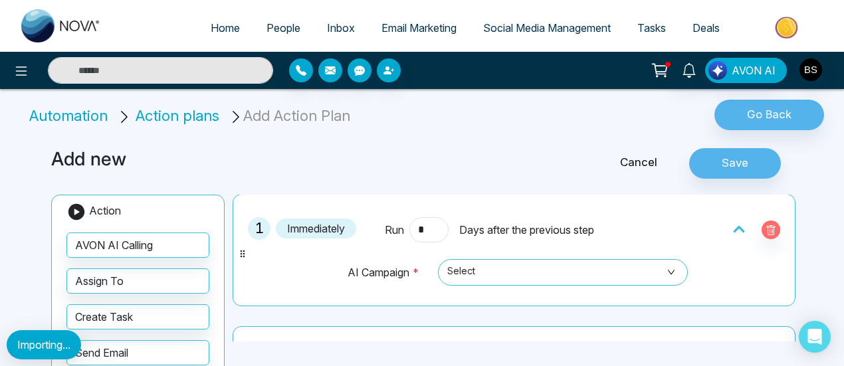
scroll to position [0, 0]
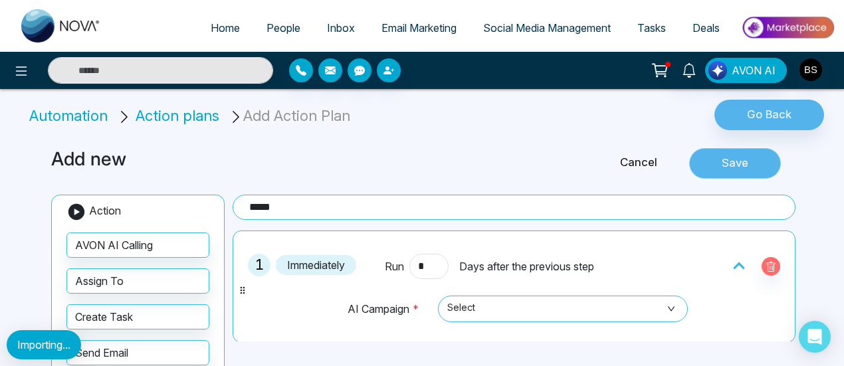
click at [754, 159] on button "Save" at bounding box center [735, 163] width 92 height 31
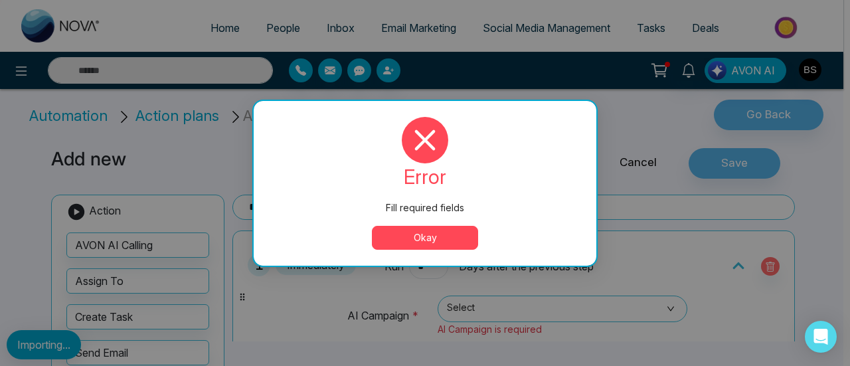
click at [459, 231] on button "Okay" at bounding box center [425, 238] width 106 height 24
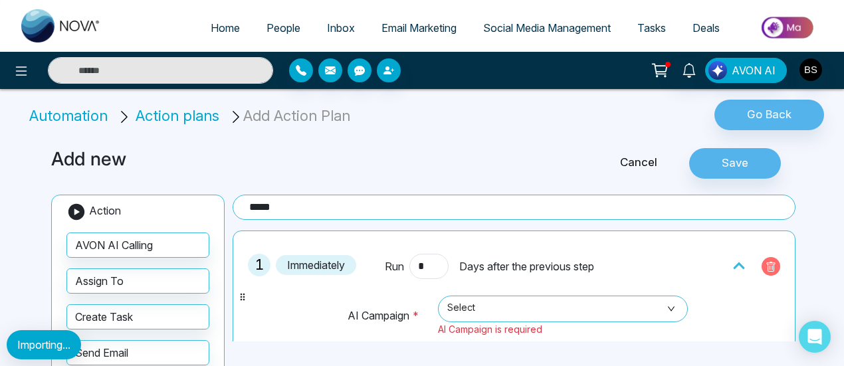
click at [769, 268] on icon "button" at bounding box center [770, 267] width 11 height 11
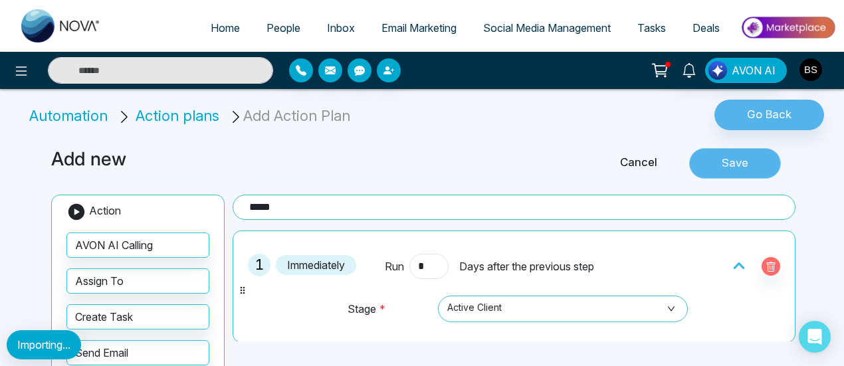
click at [696, 163] on button "Save" at bounding box center [735, 163] width 92 height 31
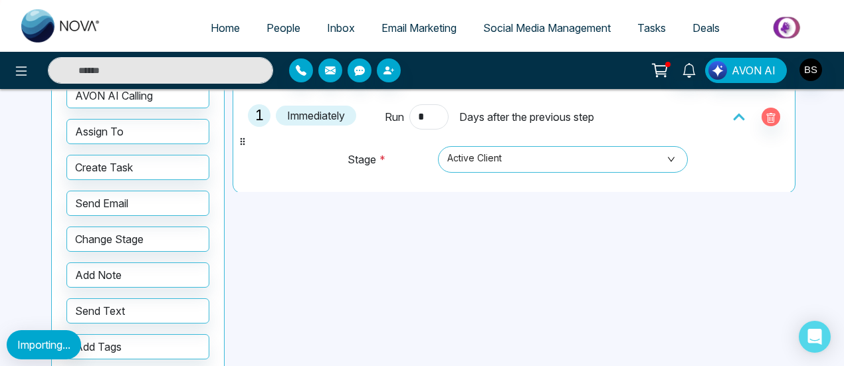
scroll to position [199, 0]
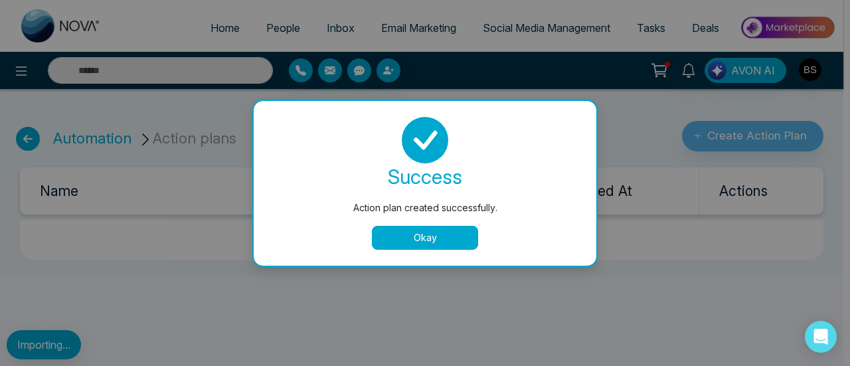
click at [433, 243] on button "Okay" at bounding box center [425, 238] width 106 height 24
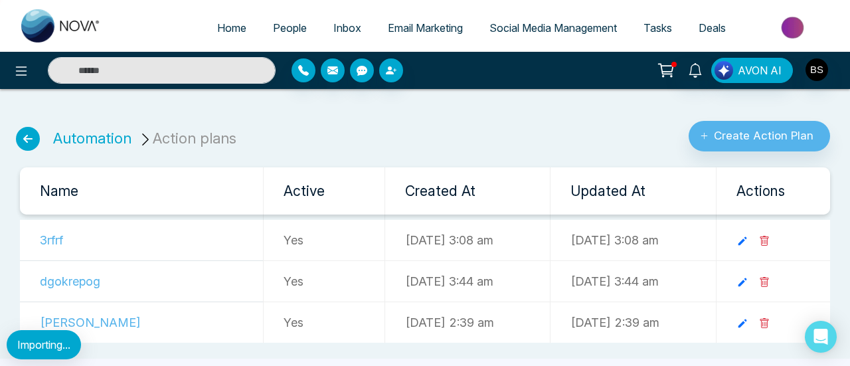
click at [27, 138] on icon at bounding box center [28, 139] width 24 height 24
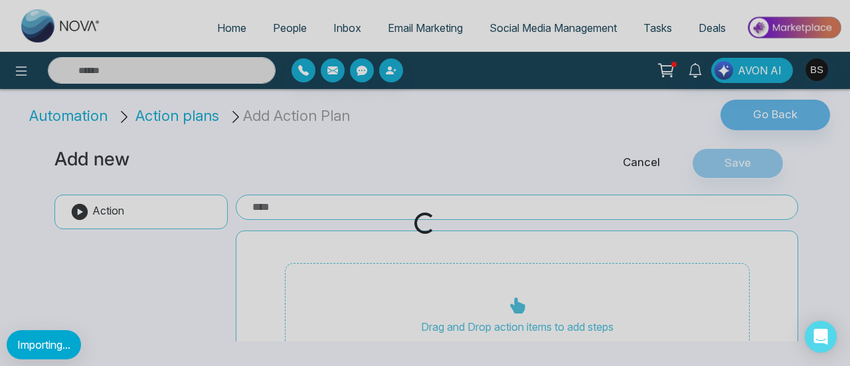
click at [80, 116] on div "Loading..." at bounding box center [425, 183] width 850 height 366
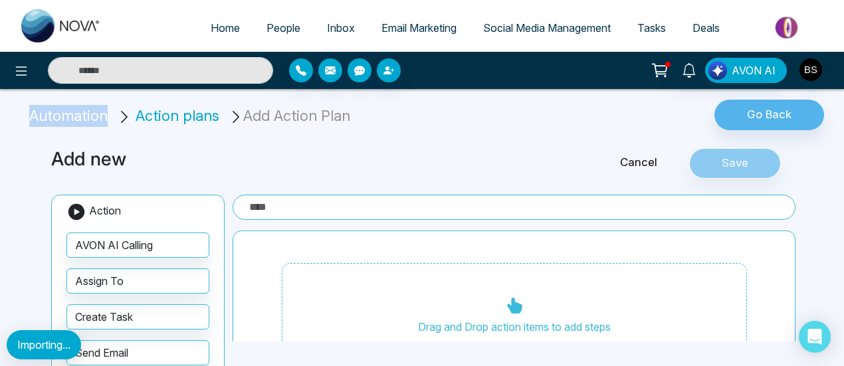
click at [80, 116] on li "Automation" at bounding box center [70, 116] width 83 height 22
click at [19, 76] on icon at bounding box center [21, 71] width 16 height 16
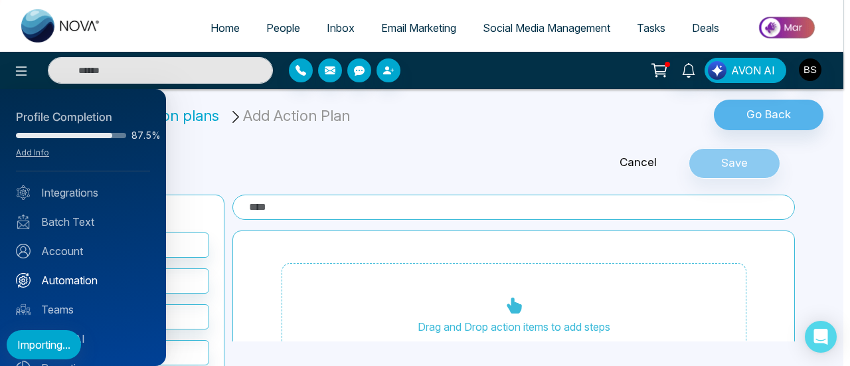
click at [88, 278] on link "Automation" at bounding box center [83, 280] width 134 height 16
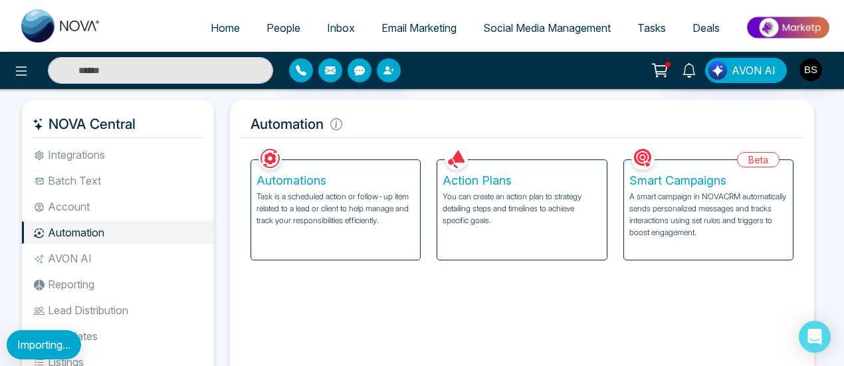
click at [353, 188] on div "Automations Task is a scheduled action or follow-up item related to a lead or c…" at bounding box center [335, 210] width 169 height 100
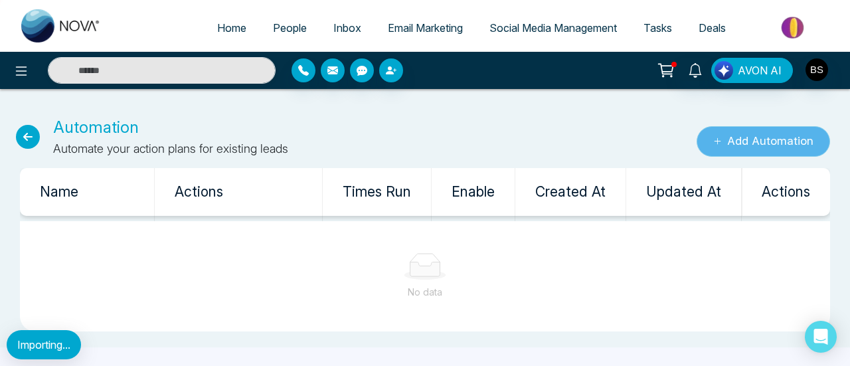
click at [757, 133] on button "Add Automation" at bounding box center [764, 141] width 134 height 31
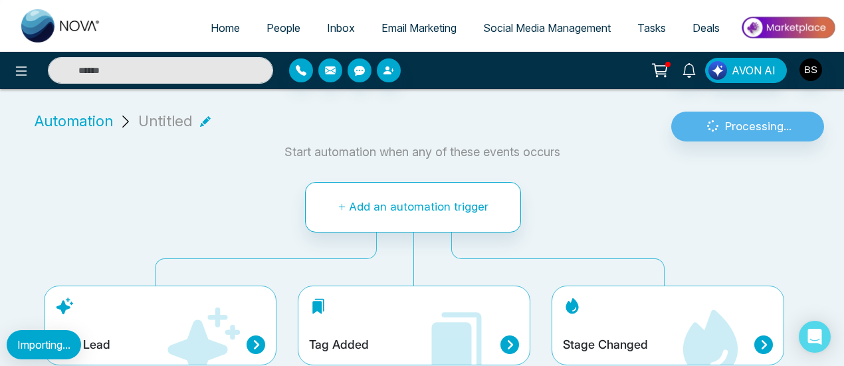
scroll to position [10, 0]
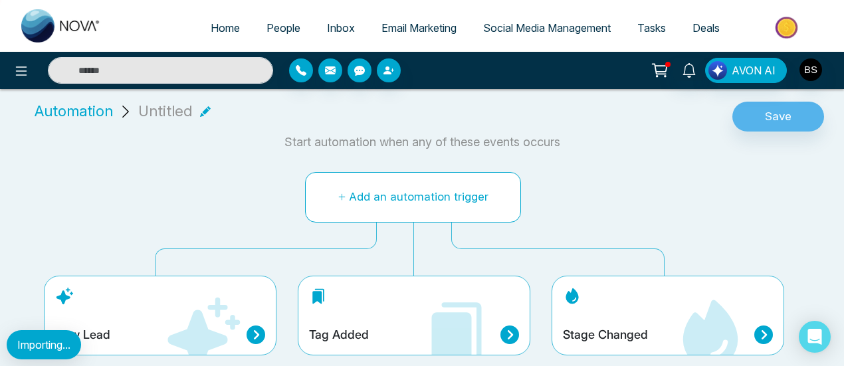
click at [377, 173] on button "Add an automation trigger" at bounding box center [413, 197] width 216 height 50
click at [462, 207] on button "Add an automation trigger" at bounding box center [413, 197] width 216 height 50
click at [233, 312] on icon at bounding box center [203, 335] width 80 height 80
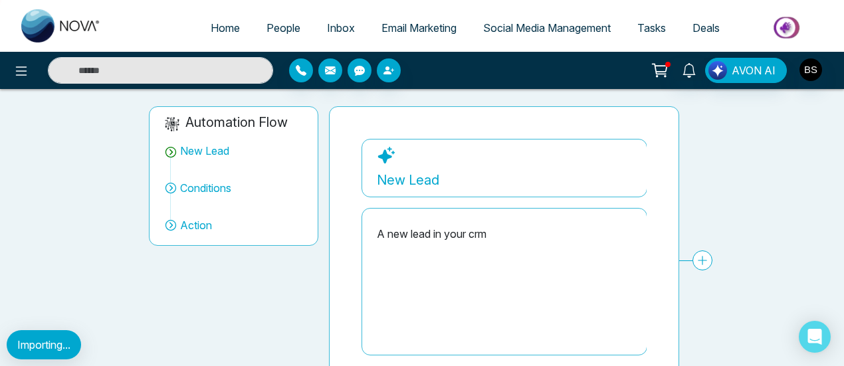
scroll to position [133, 0]
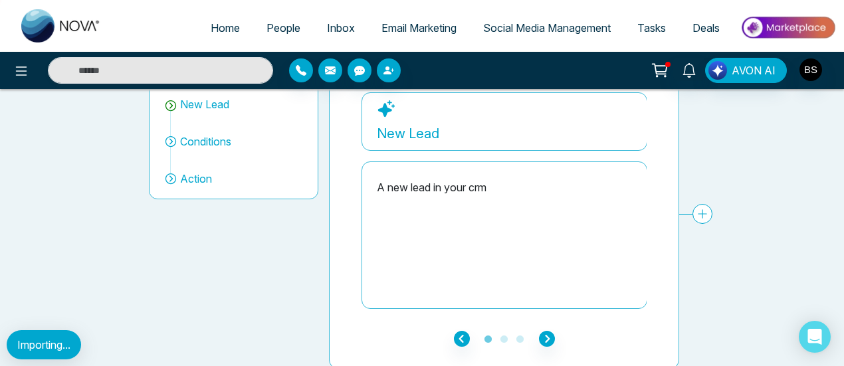
click at [535, 338] on ul "1 2 3" at bounding box center [503, 338] width 285 height 16
click at [537, 338] on ul "1 2 3" at bounding box center [503, 338] width 285 height 16
click at [539, 338] on icon "button" at bounding box center [547, 339] width 16 height 16
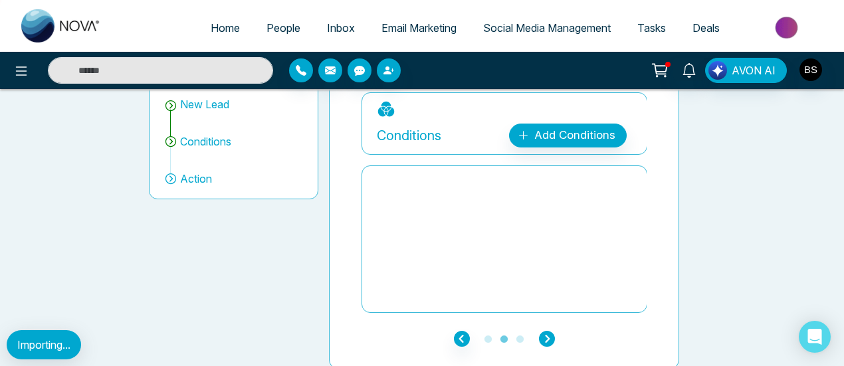
click at [539, 338] on icon "button" at bounding box center [547, 339] width 16 height 16
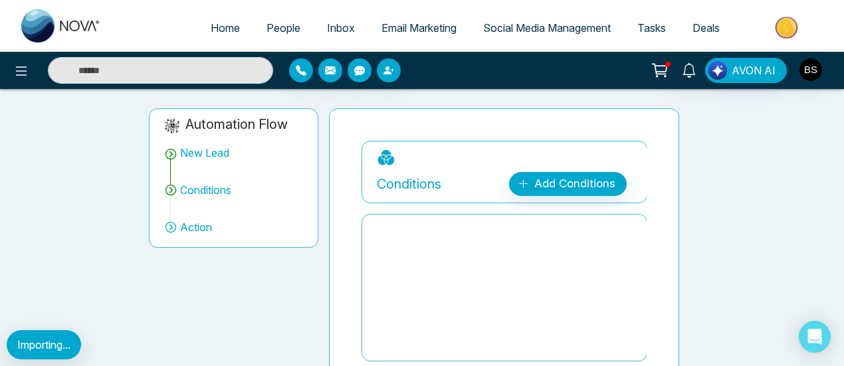
scroll to position [0, 0]
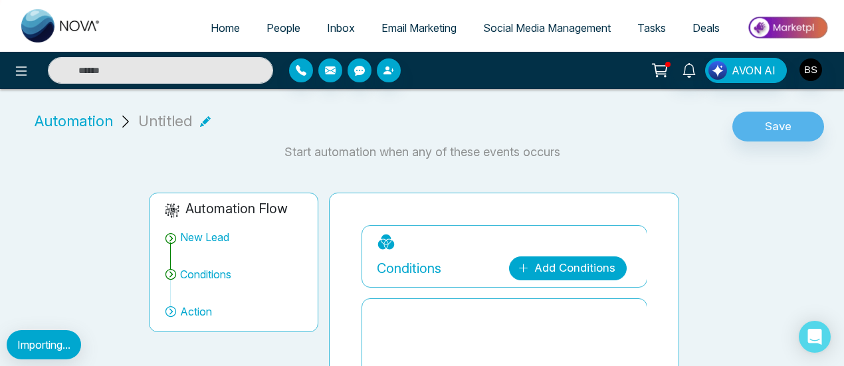
click at [563, 263] on link "Add Conditions" at bounding box center [568, 268] width 118 height 24
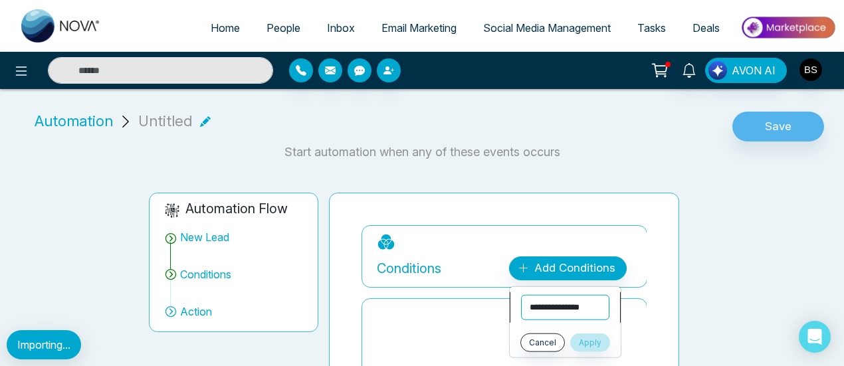
click at [544, 317] on select "**********" at bounding box center [565, 307] width 88 height 25
select select "**********"
click at [521, 295] on select "**********" at bounding box center [565, 307] width 88 height 25
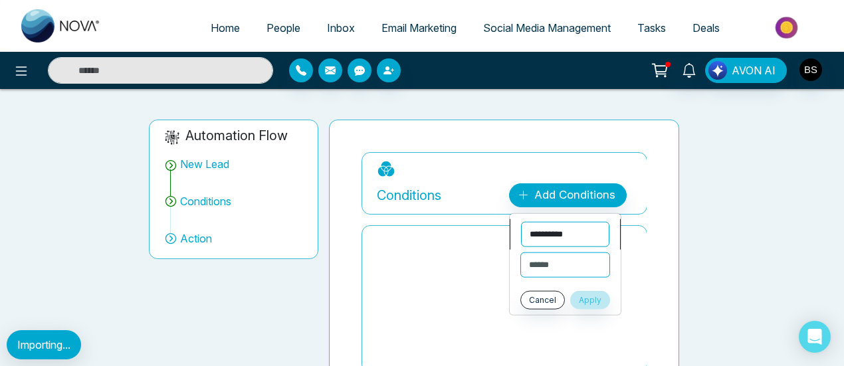
scroll to position [133, 0]
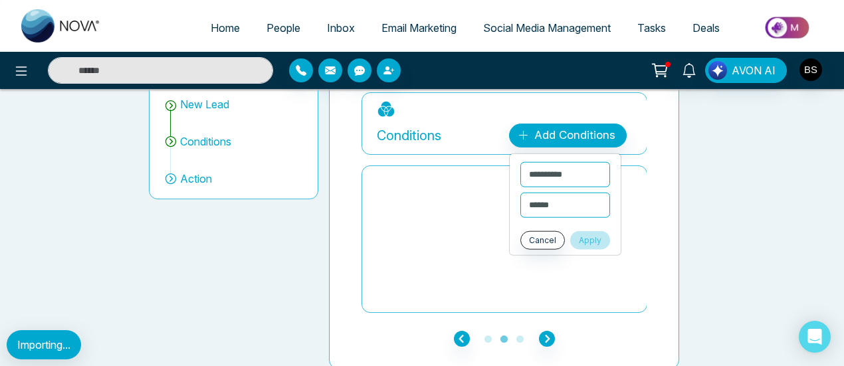
click at [595, 239] on button "Apply" at bounding box center [590, 240] width 40 height 19
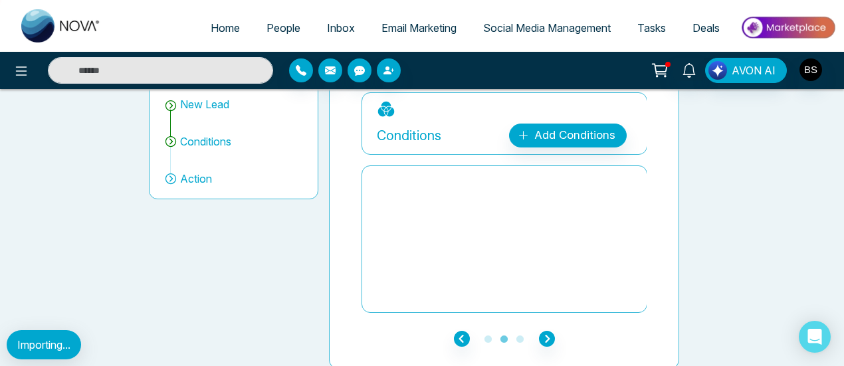
click at [213, 175] on div "Action" at bounding box center [234, 179] width 140 height 16
click at [199, 176] on span "Action" at bounding box center [196, 179] width 32 height 16
click at [545, 331] on icon "button" at bounding box center [547, 339] width 16 height 16
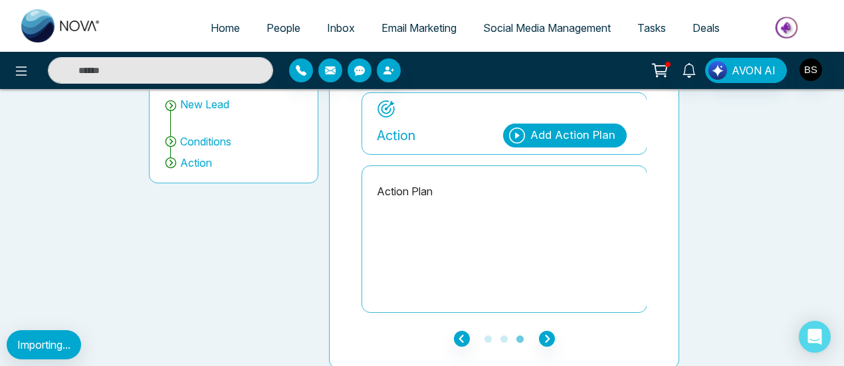
click at [557, 124] on div "Add Action Plan" at bounding box center [565, 136] width 124 height 24
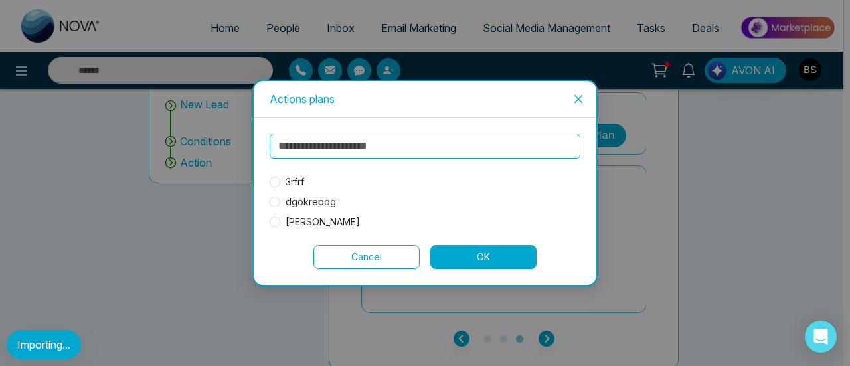
click at [278, 176] on label "3rfrf" at bounding box center [290, 182] width 40 height 15
click at [478, 256] on button "OK" at bounding box center [484, 257] width 106 height 24
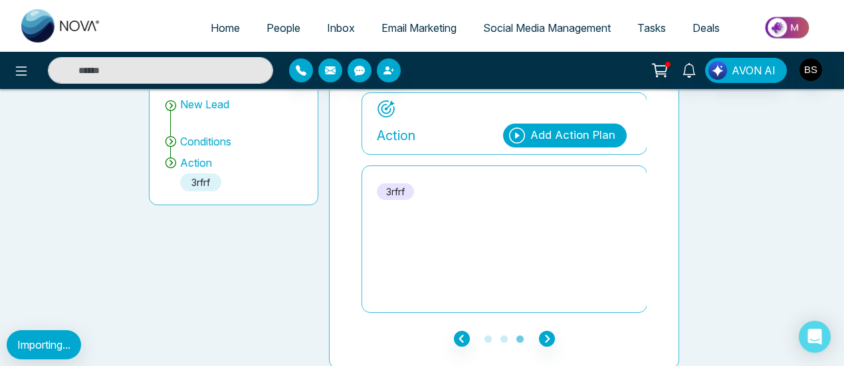
scroll to position [0, 0]
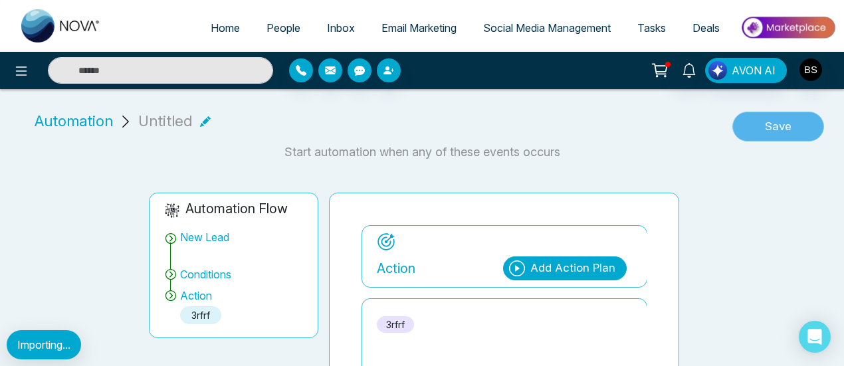
click at [803, 126] on button "Save" at bounding box center [778, 127] width 92 height 31
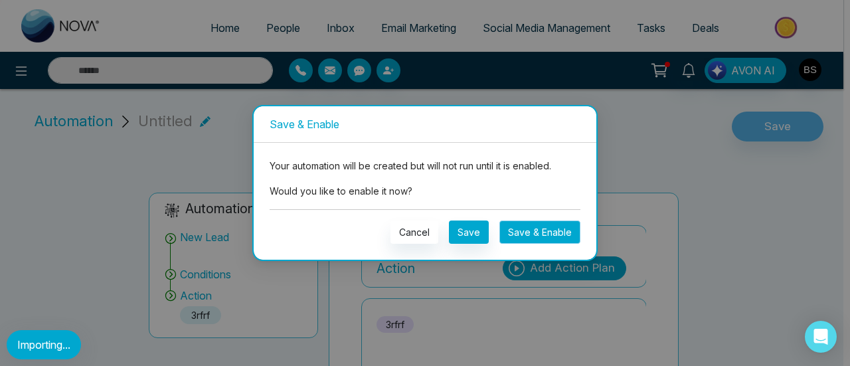
click at [509, 231] on button "Save & Enable" at bounding box center [540, 232] width 81 height 23
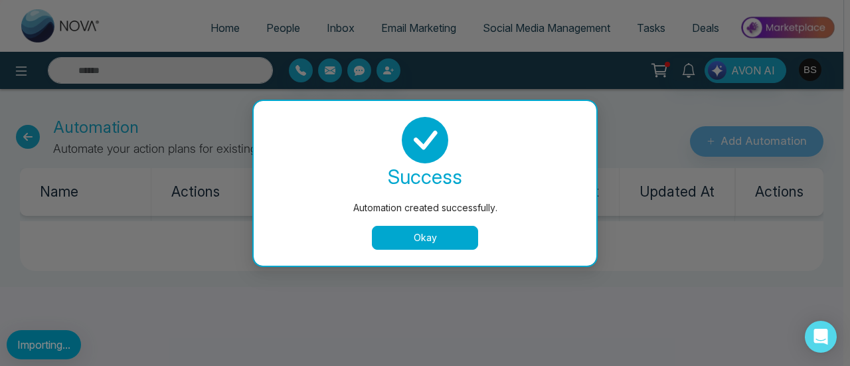
click at [414, 239] on button "Okay" at bounding box center [425, 238] width 106 height 24
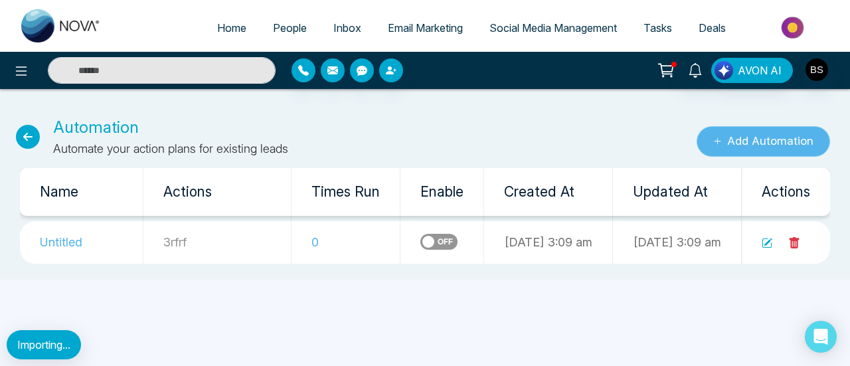
click at [779, 149] on button "Add Automation" at bounding box center [764, 141] width 134 height 31
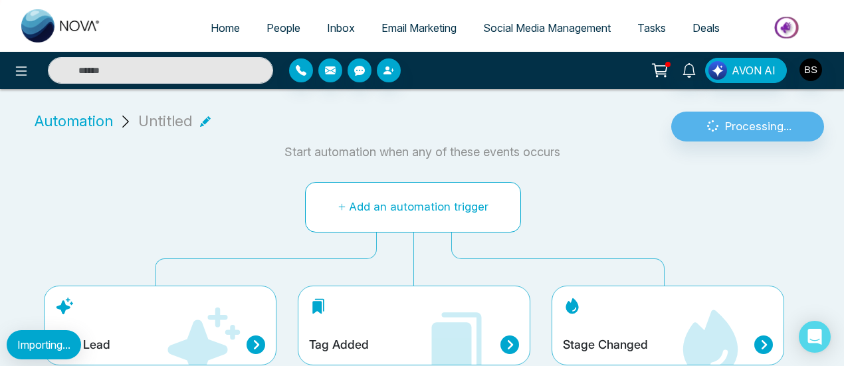
click at [401, 197] on button "Add an automation trigger" at bounding box center [413, 207] width 216 height 50
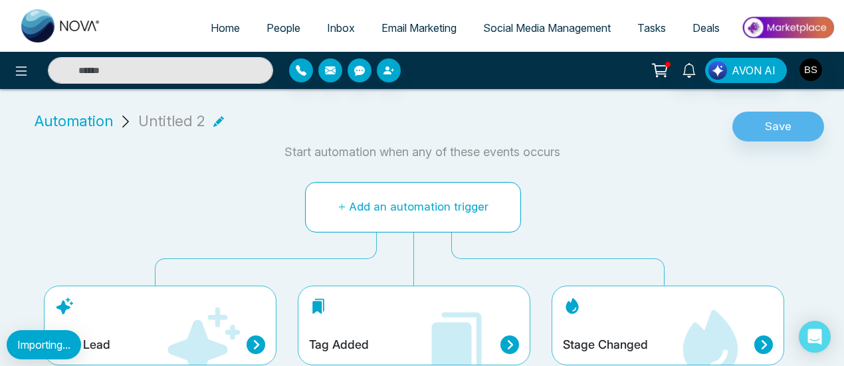
click at [432, 213] on button "Add an automation trigger" at bounding box center [413, 207] width 216 height 50
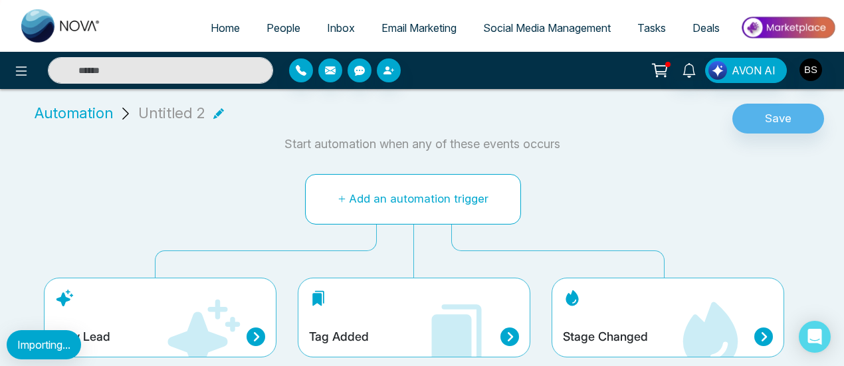
scroll to position [10, 0]
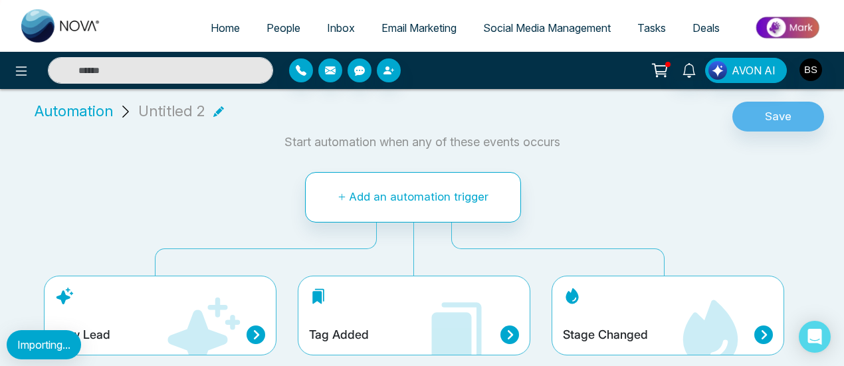
click at [233, 302] on icon at bounding box center [203, 335] width 80 height 80
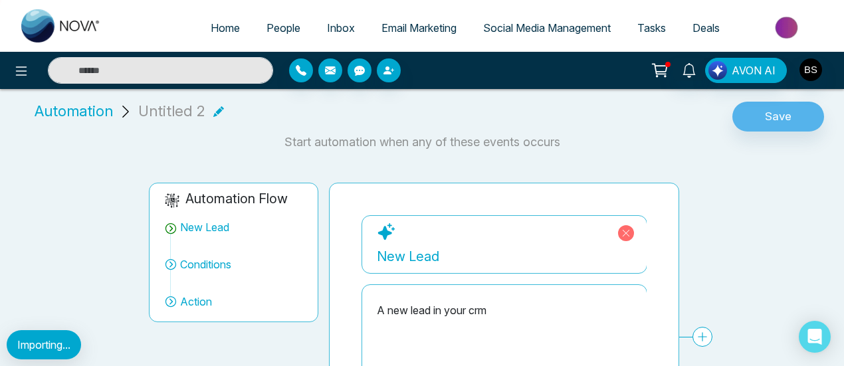
scroll to position [76, 0]
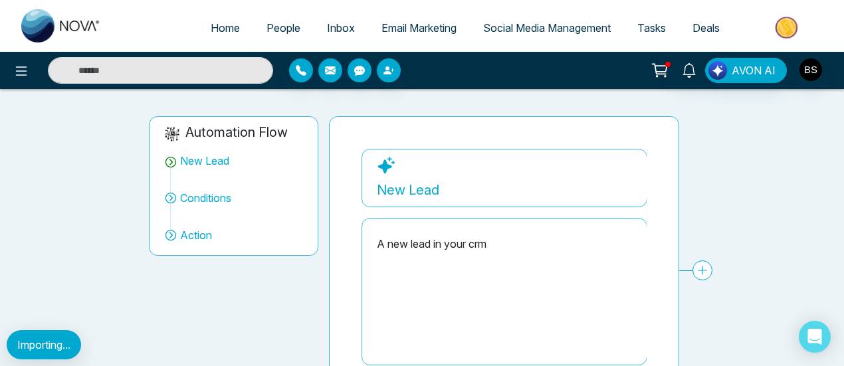
click at [203, 229] on span "Action" at bounding box center [196, 235] width 32 height 16
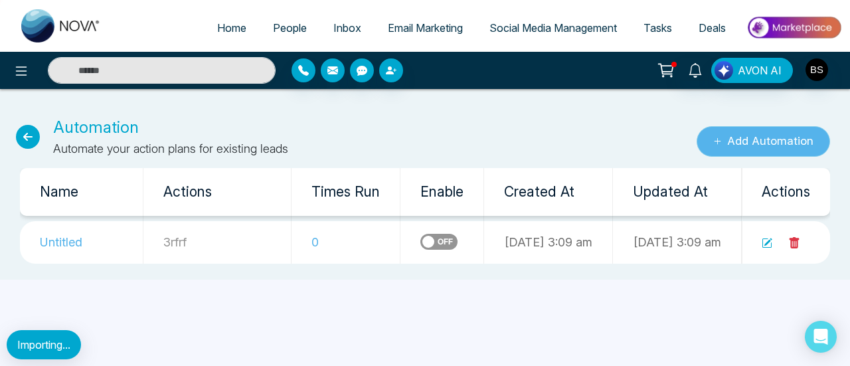
click at [798, 153] on button "Add Automation" at bounding box center [764, 141] width 134 height 31
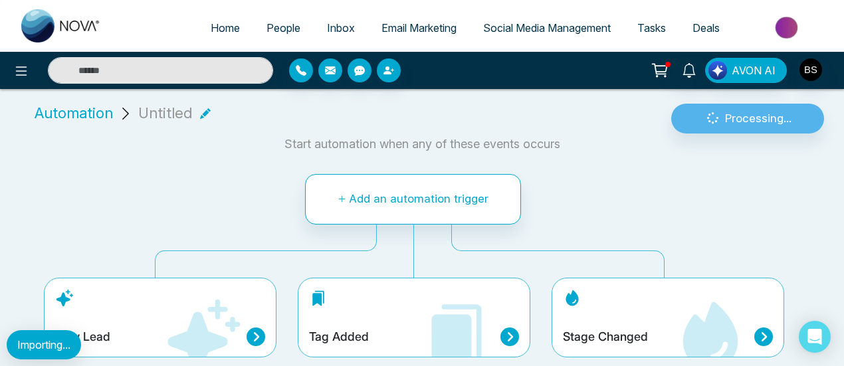
scroll to position [10, 0]
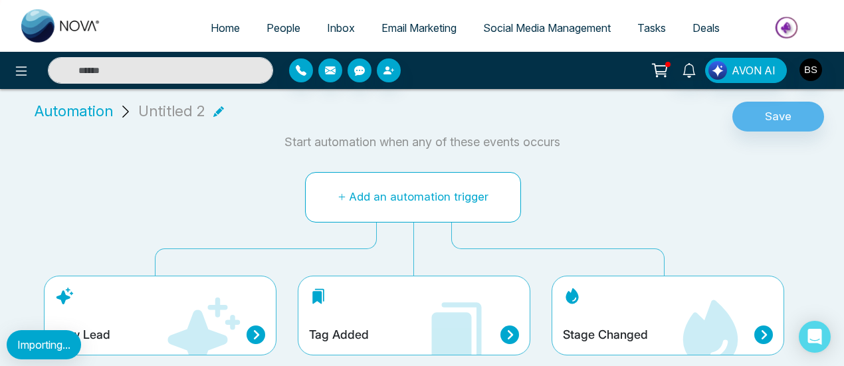
click at [485, 187] on button "Add an automation trigger" at bounding box center [413, 197] width 216 height 50
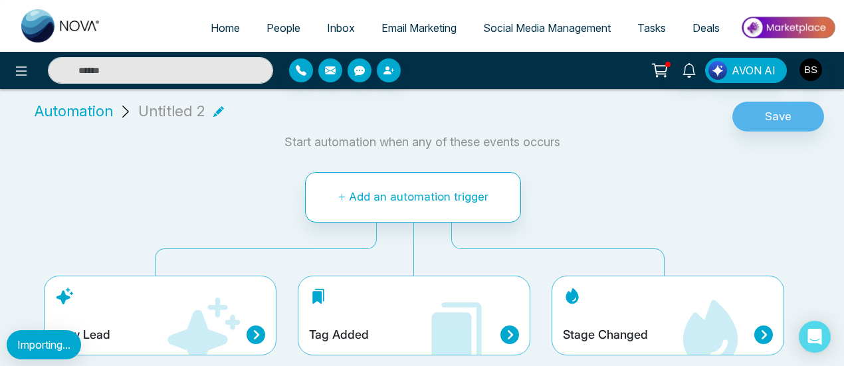
click at [250, 333] on icon at bounding box center [255, 335] width 19 height 19
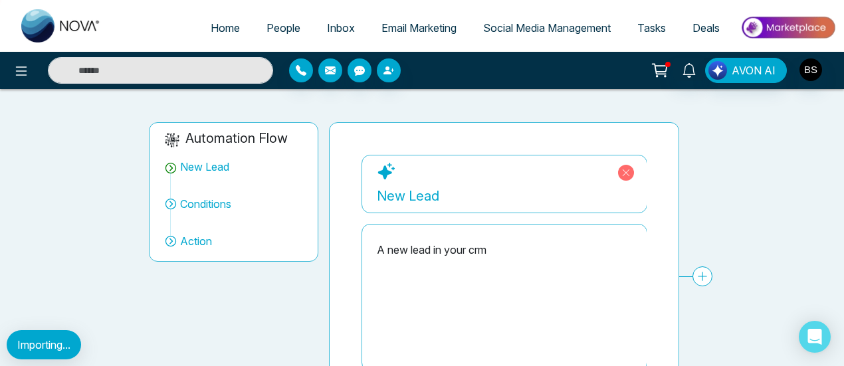
scroll to position [133, 0]
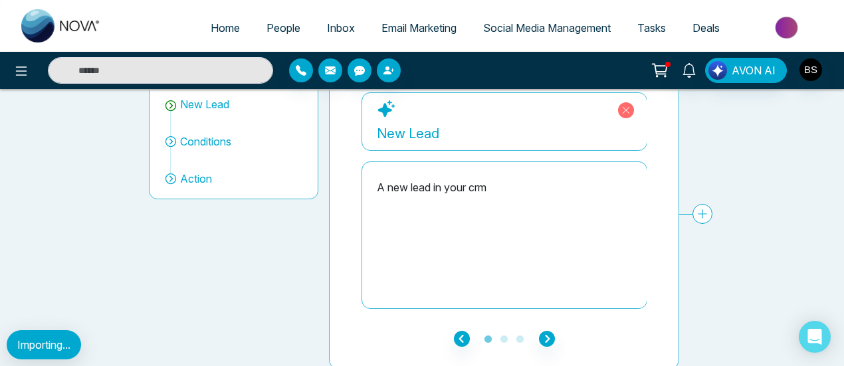
click at [555, 124] on div "New Lead" at bounding box center [504, 134] width 255 height 20
click at [515, 196] on div "A new lead in your crm" at bounding box center [504, 235] width 255 height 133
click at [470, 180] on div "A new lead in your crm" at bounding box center [504, 187] width 255 height 16
click at [539, 334] on icon "button" at bounding box center [547, 339] width 16 height 16
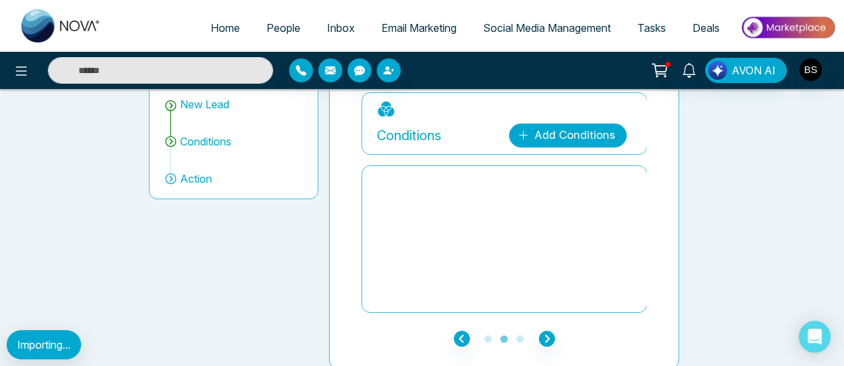
click at [555, 134] on link "Add Conditions" at bounding box center [568, 136] width 118 height 24
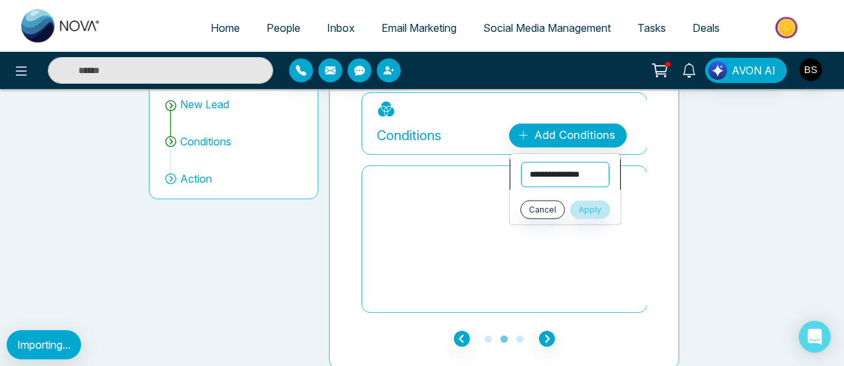
click at [563, 164] on select "**********" at bounding box center [565, 174] width 88 height 25
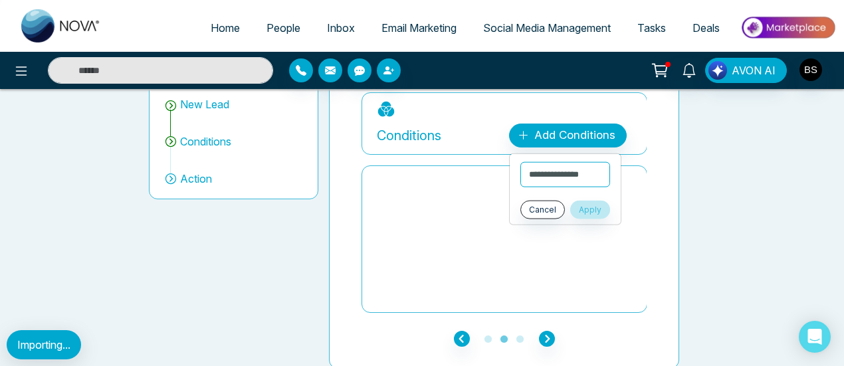
click at [684, 202] on div "**********" at bounding box center [504, 214] width 361 height 309
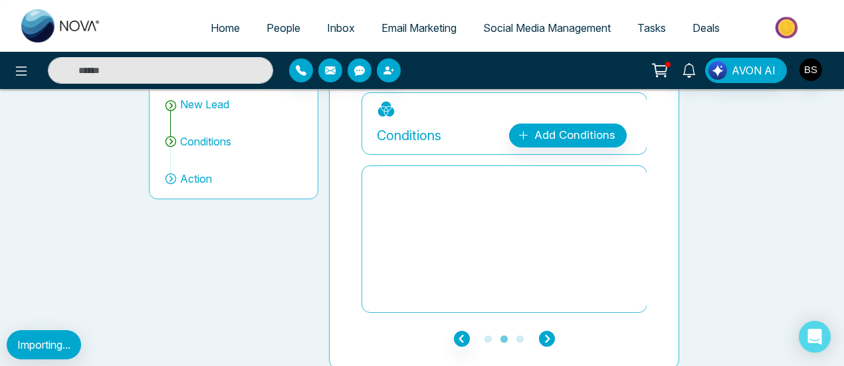
click at [549, 341] on icon "button" at bounding box center [547, 339] width 16 height 16
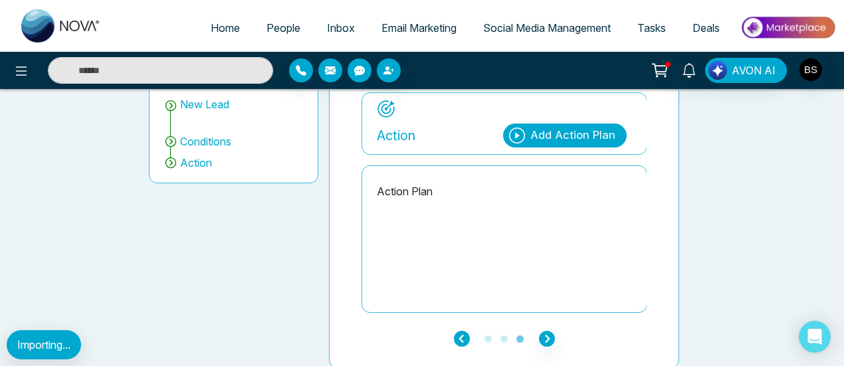
click at [464, 332] on icon "button" at bounding box center [462, 339] width 16 height 16
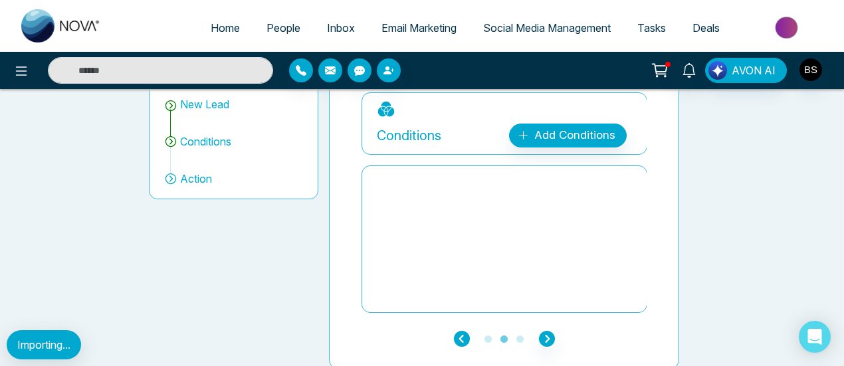
click at [464, 332] on icon "button" at bounding box center [462, 339] width 16 height 16
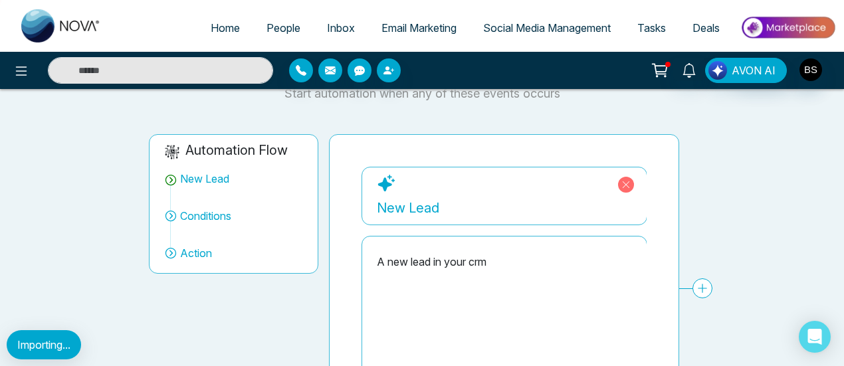
scroll to position [0, 0]
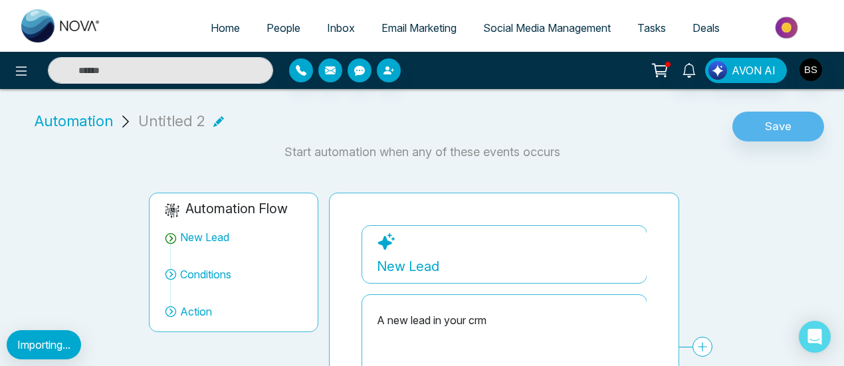
click at [98, 118] on span "Automation" at bounding box center [74, 121] width 78 height 22
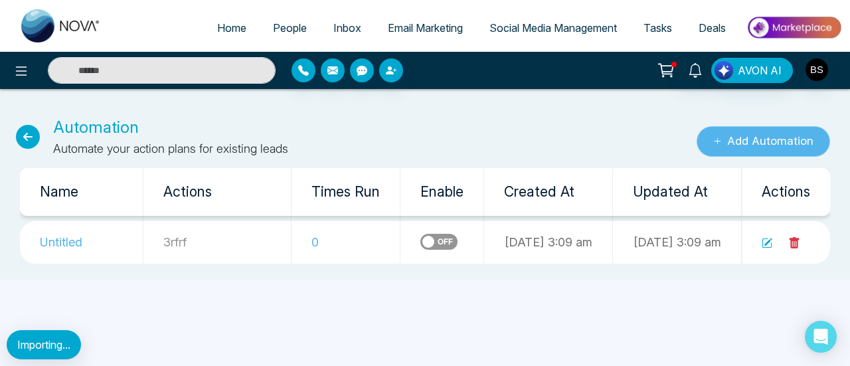
click at [771, 151] on button "Add Automation" at bounding box center [764, 141] width 134 height 31
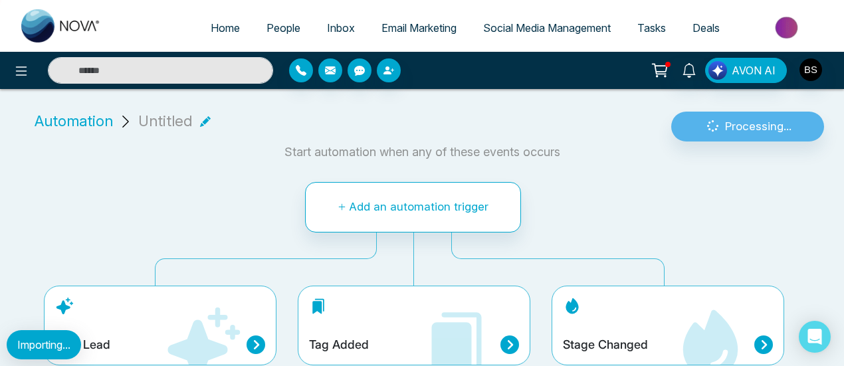
scroll to position [10, 0]
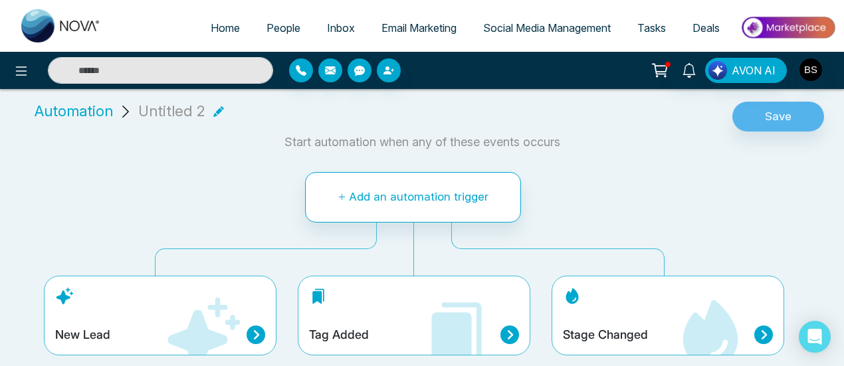
drag, startPoint x: 0, startPoint y: 89, endPoint x: 347, endPoint y: 144, distance: 351.1
drag, startPoint x: 347, startPoint y: 144, endPoint x: 239, endPoint y: 208, distance: 126.0
click at [239, 208] on div "Add an automation trigger New Lead Tag Added Stage Changed" at bounding box center [414, 264] width 690 height 206
click at [263, 342] on icon at bounding box center [255, 335] width 19 height 19
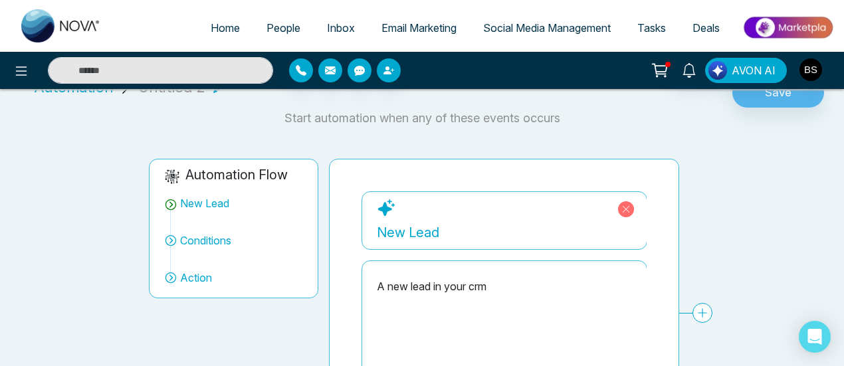
scroll to position [133, 0]
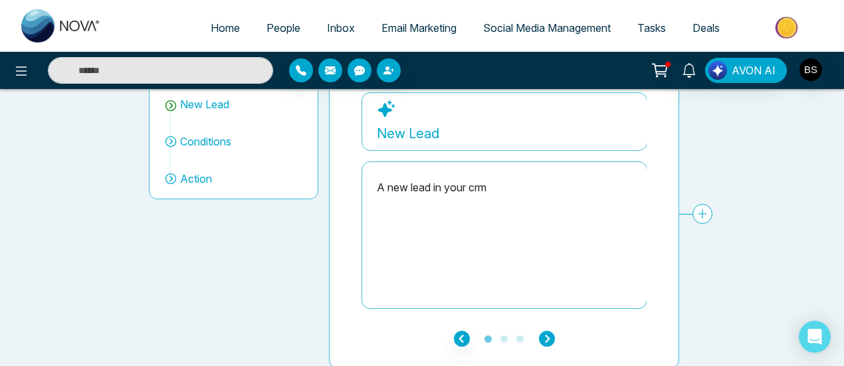
click at [551, 340] on icon "button" at bounding box center [547, 339] width 16 height 16
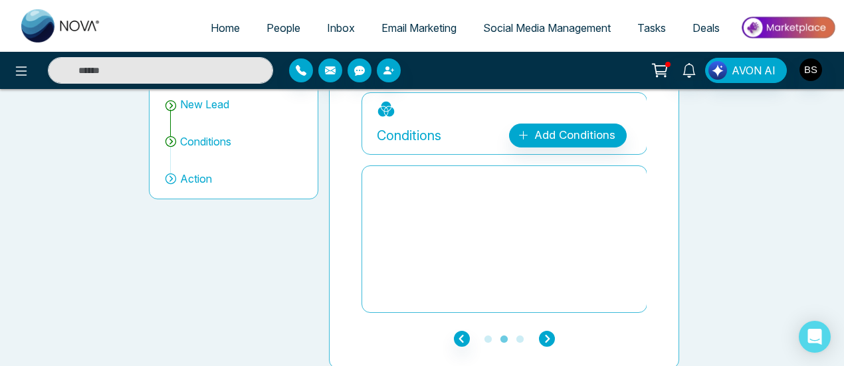
click at [551, 340] on icon "button" at bounding box center [547, 339] width 16 height 16
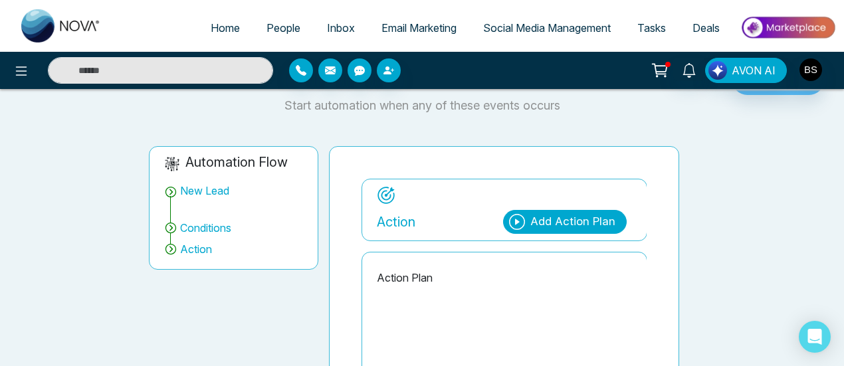
scroll to position [45, 0]
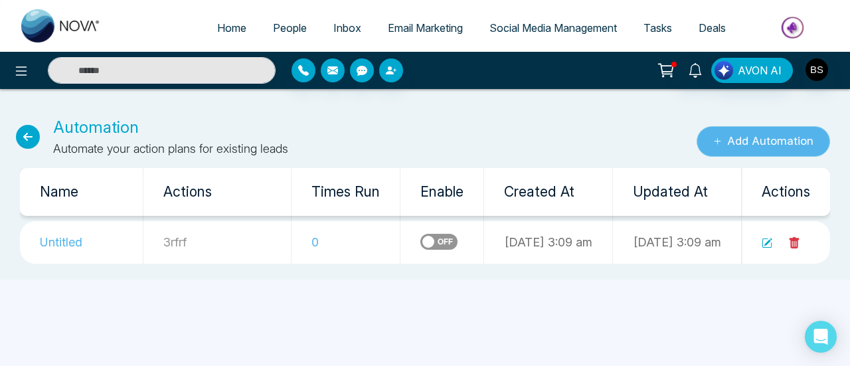
click at [755, 145] on button "Add Automation" at bounding box center [764, 141] width 134 height 31
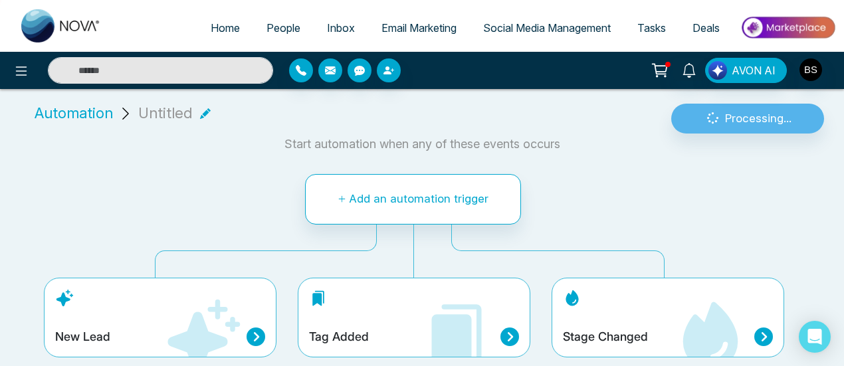
scroll to position [10, 0]
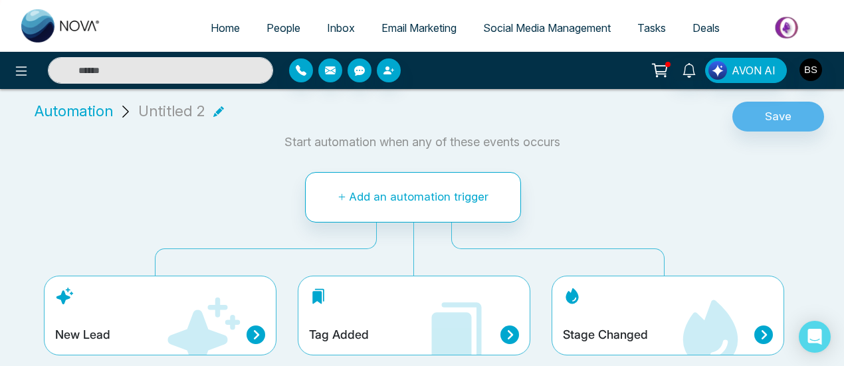
click at [231, 332] on icon at bounding box center [203, 335] width 80 height 80
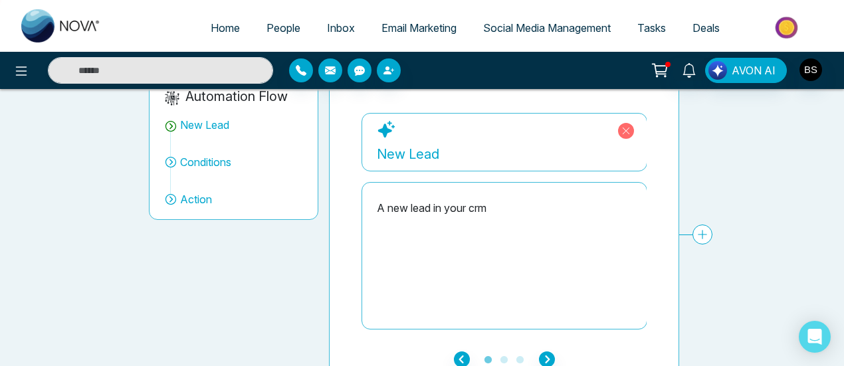
scroll to position [133, 0]
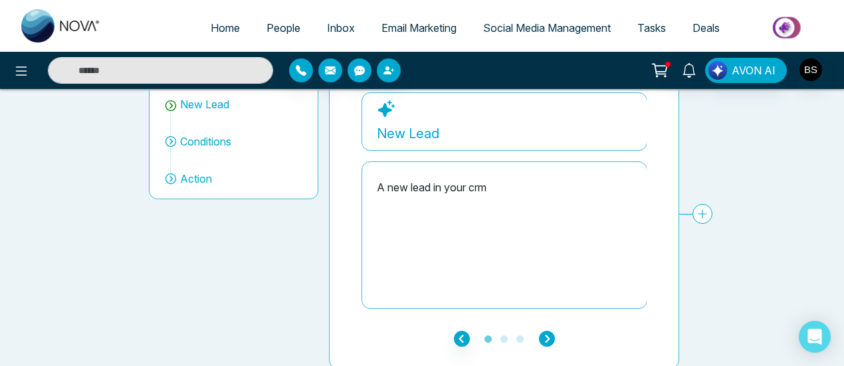
click at [551, 338] on icon "button" at bounding box center [547, 339] width 16 height 16
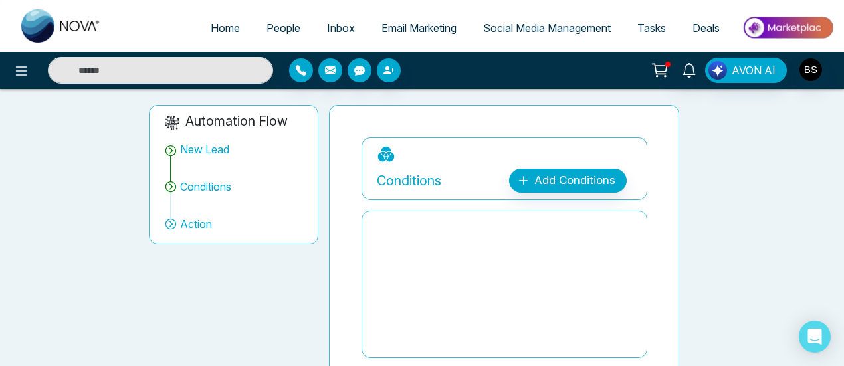
scroll to position [66, 0]
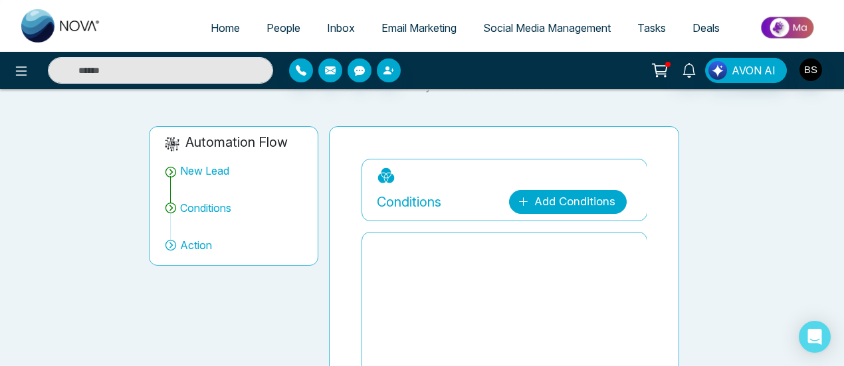
click at [576, 197] on link "Add Conditions" at bounding box center [568, 202] width 118 height 24
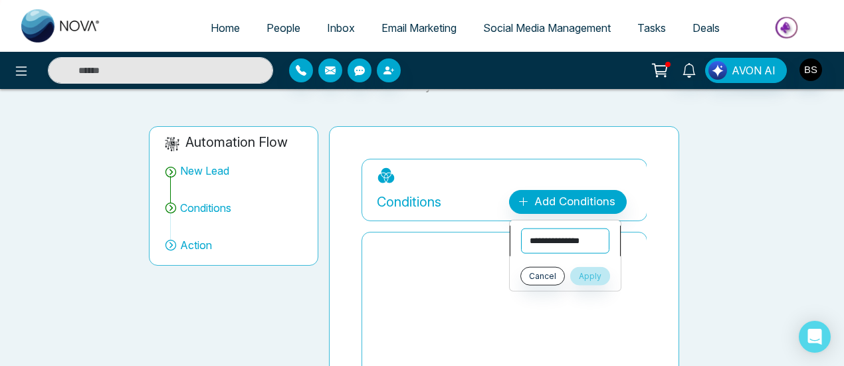
click at [578, 244] on select "**********" at bounding box center [565, 241] width 88 height 25
select select "******"
click at [521, 229] on select "**********" at bounding box center [565, 241] width 88 height 25
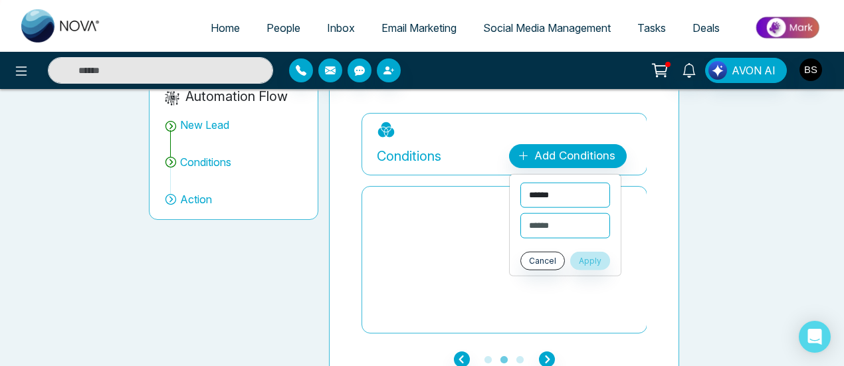
scroll to position [133, 0]
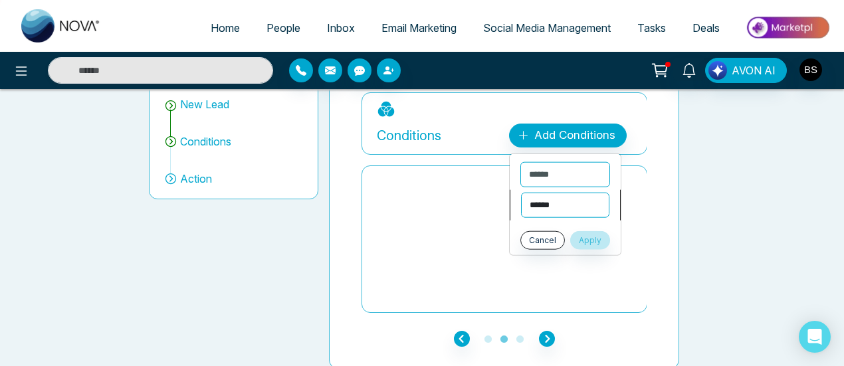
click at [581, 212] on select "**********" at bounding box center [565, 205] width 88 height 25
select select "*******"
click at [521, 193] on select "**********" at bounding box center [565, 205] width 88 height 25
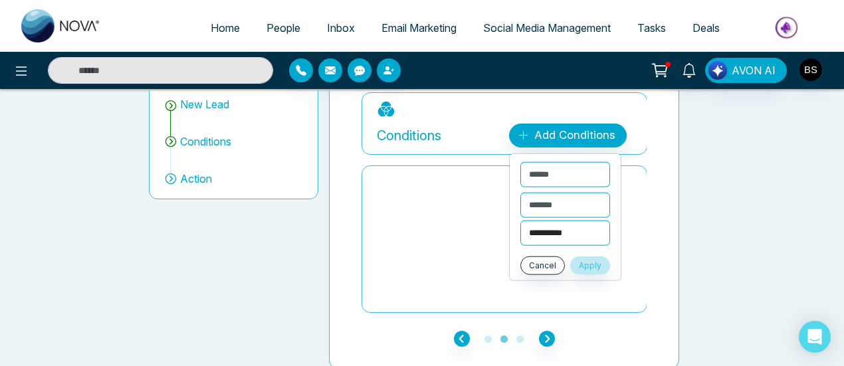
click at [567, 243] on select "**********" at bounding box center [565, 233] width 90 height 25
select select "**********"
click at [520, 221] on select "**********" at bounding box center [565, 233] width 90 height 25
click at [595, 264] on button "Apply" at bounding box center [590, 265] width 40 height 19
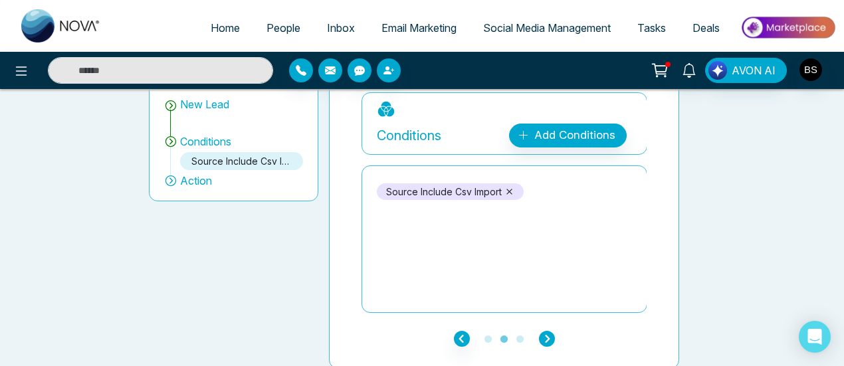
click at [554, 337] on icon "button" at bounding box center [547, 339] width 16 height 16
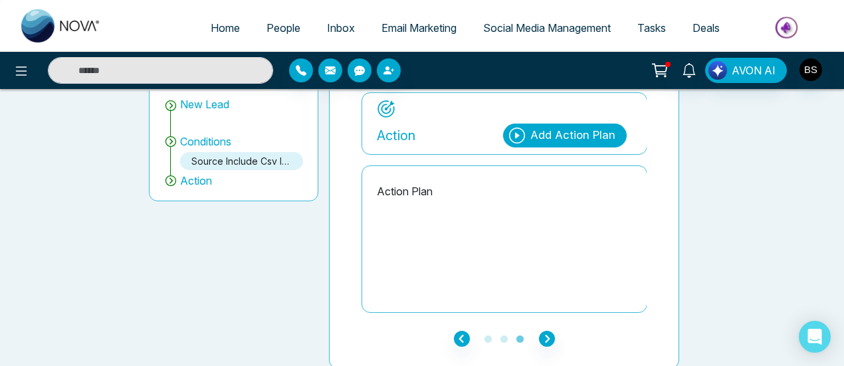
click at [566, 140] on div "Add Action Plan" at bounding box center [572, 135] width 85 height 17
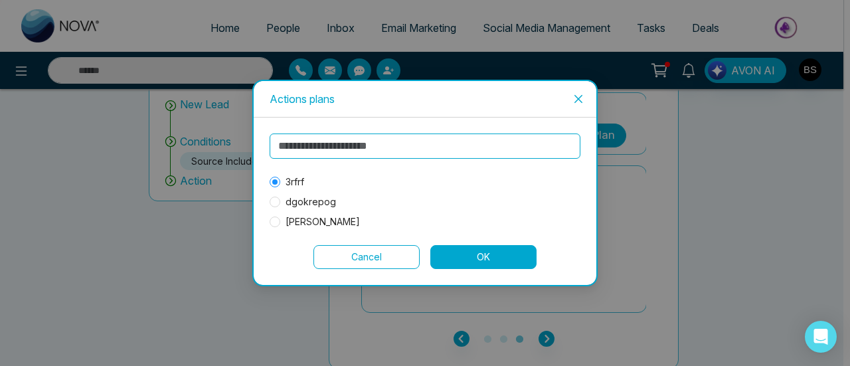
click at [481, 250] on button "OK" at bounding box center [484, 257] width 106 height 24
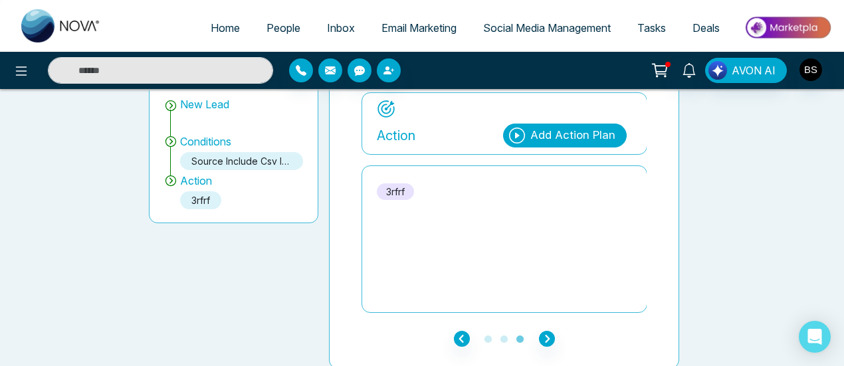
scroll to position [0, 0]
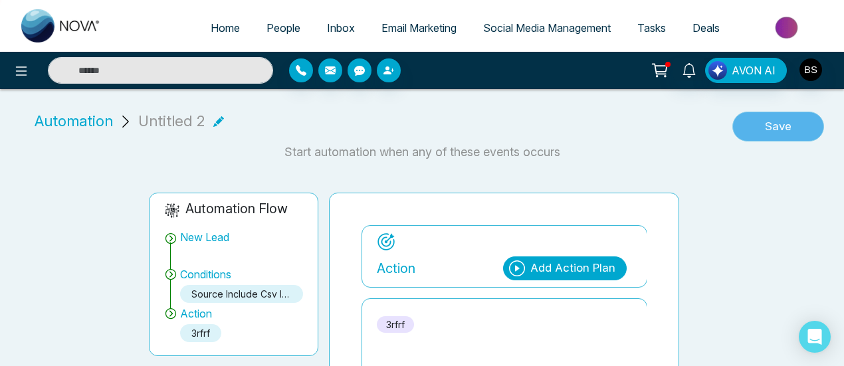
click at [769, 113] on button "Save" at bounding box center [778, 127] width 92 height 31
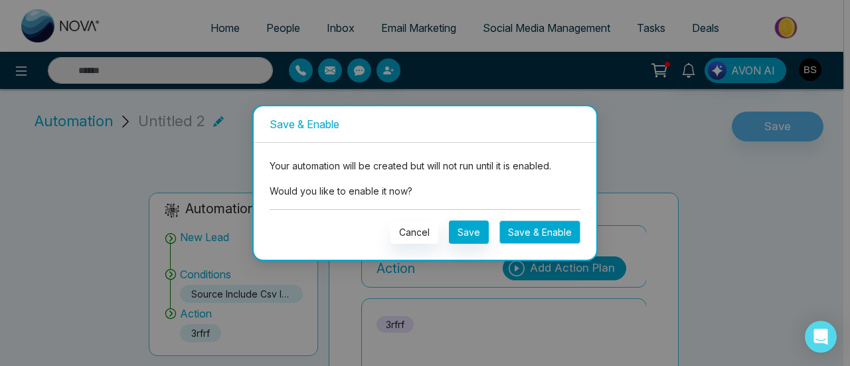
click at [553, 235] on button "Save & Enable" at bounding box center [540, 232] width 81 height 23
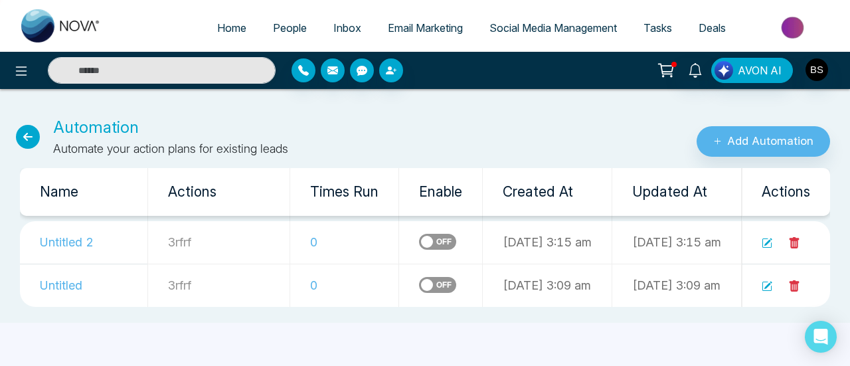
click at [769, 246] on icon at bounding box center [767, 243] width 11 height 11
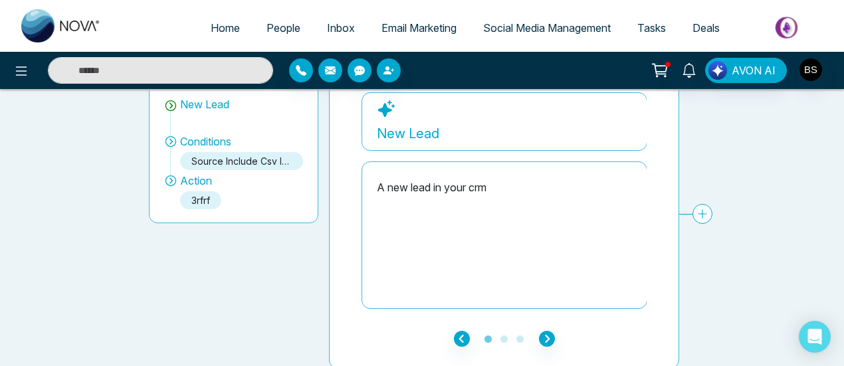
scroll to position [133, 0]
click at [546, 346] on div "**********" at bounding box center [504, 214] width 350 height 309
click at [546, 343] on icon "button" at bounding box center [547, 339] width 16 height 16
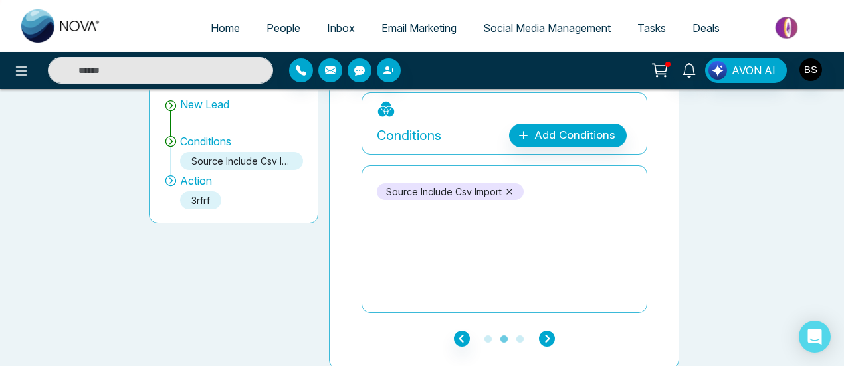
click at [546, 343] on icon "button" at bounding box center [547, 339] width 16 height 16
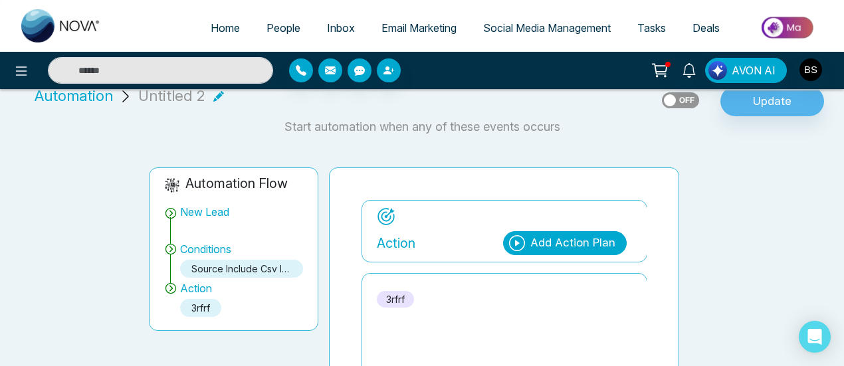
scroll to position [0, 0]
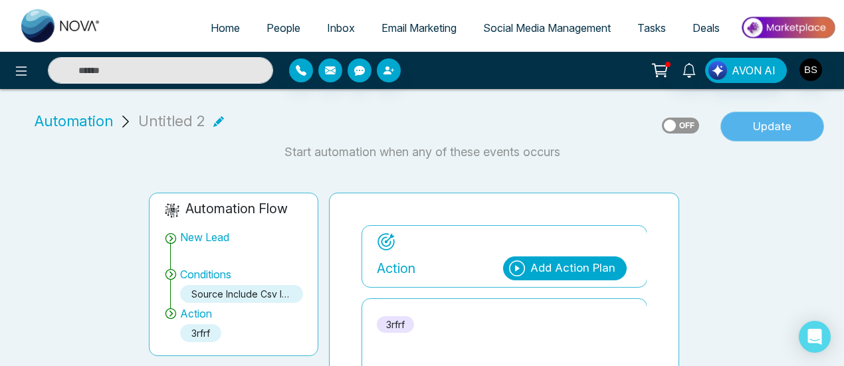
click at [769, 122] on button "Update" at bounding box center [772, 127] width 104 height 31
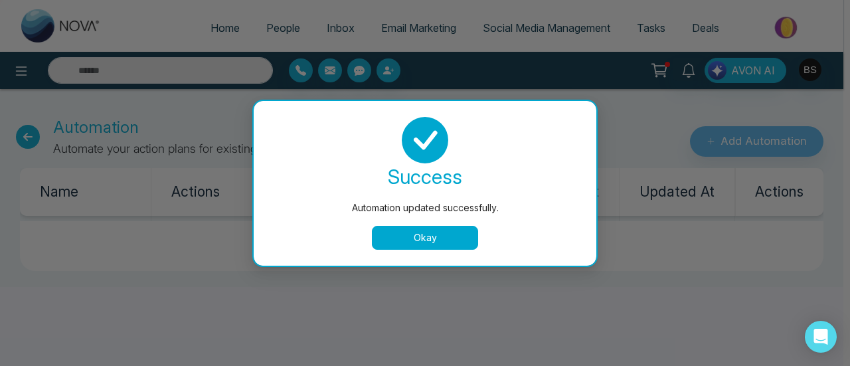
click at [458, 241] on button "Okay" at bounding box center [425, 238] width 106 height 24
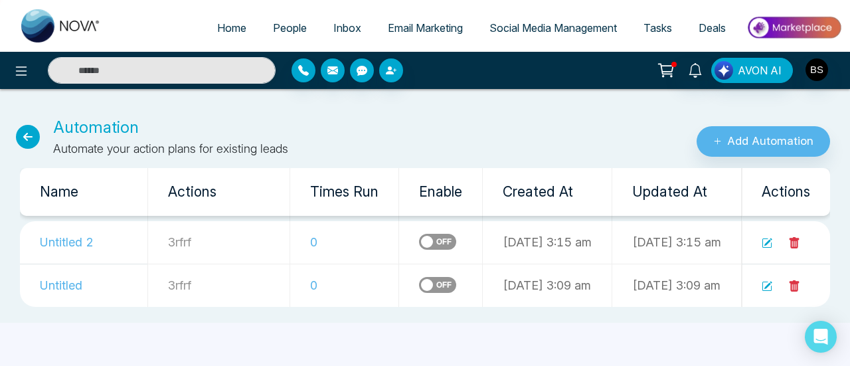
click at [20, 136] on icon at bounding box center [28, 137] width 24 height 24
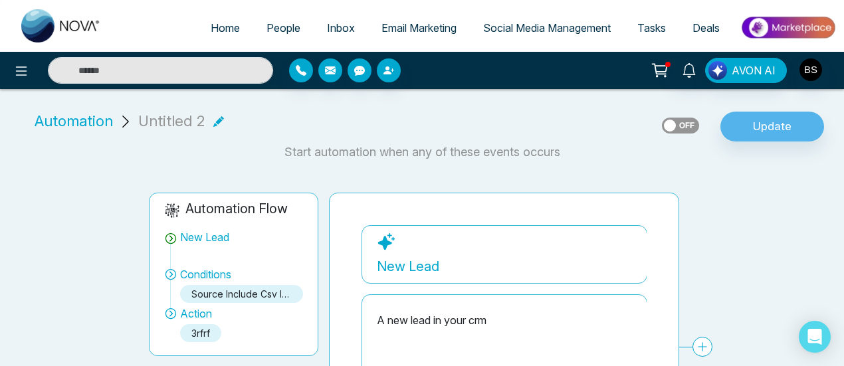
click at [65, 116] on span "Automation" at bounding box center [74, 121] width 78 height 22
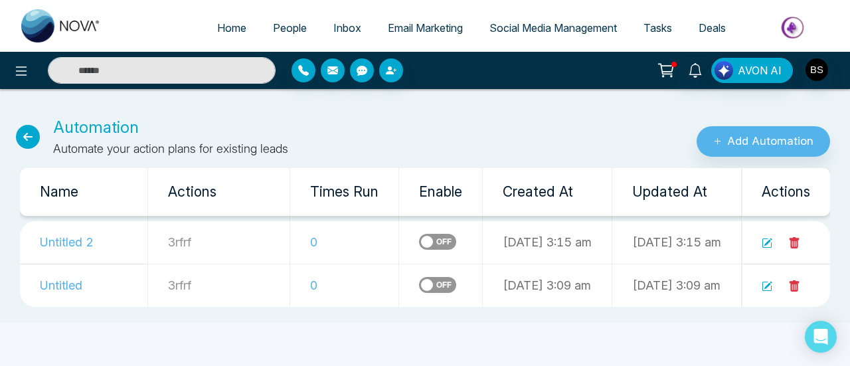
click at [18, 136] on icon at bounding box center [28, 137] width 24 height 24
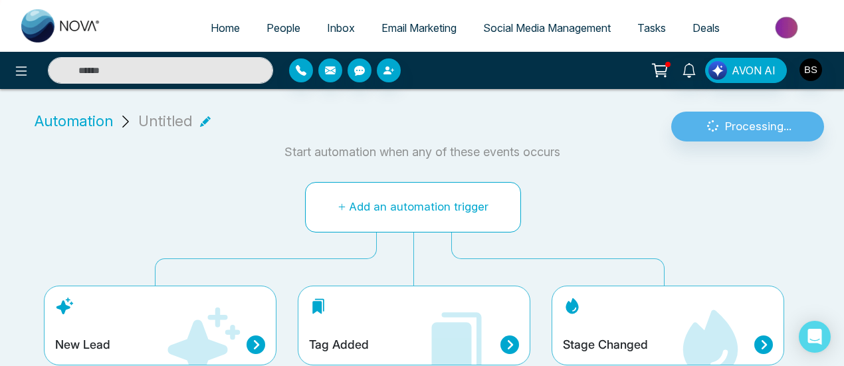
click at [448, 201] on button "Add an automation trigger" at bounding box center [413, 207] width 216 height 50
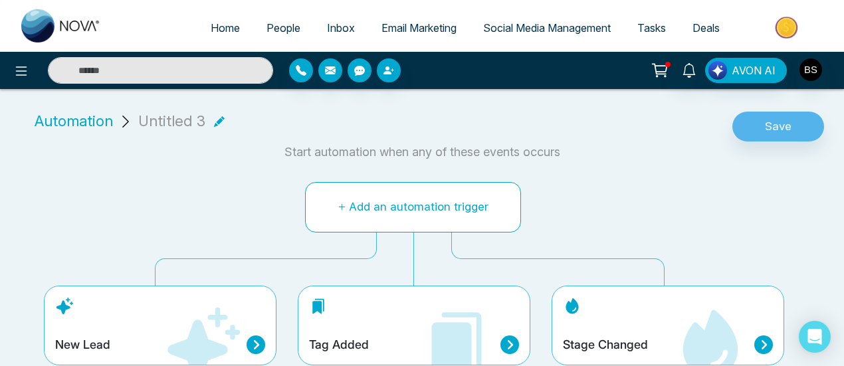
click at [432, 214] on button "Add an automation trigger" at bounding box center [413, 207] width 216 height 50
click at [367, 204] on button "Add an automation trigger" at bounding box center [413, 207] width 216 height 50
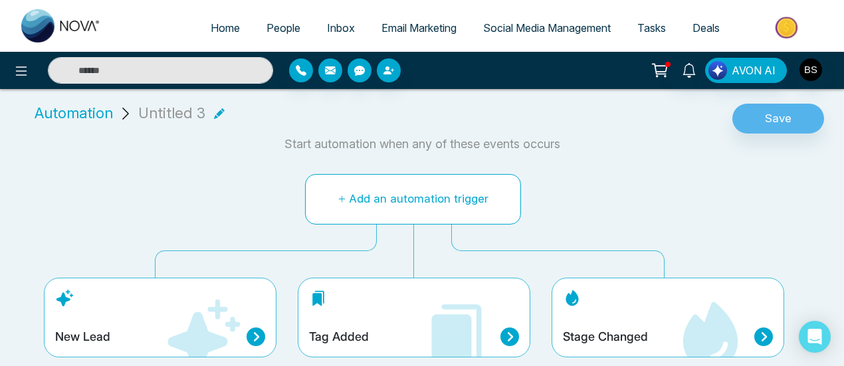
scroll to position [10, 0]
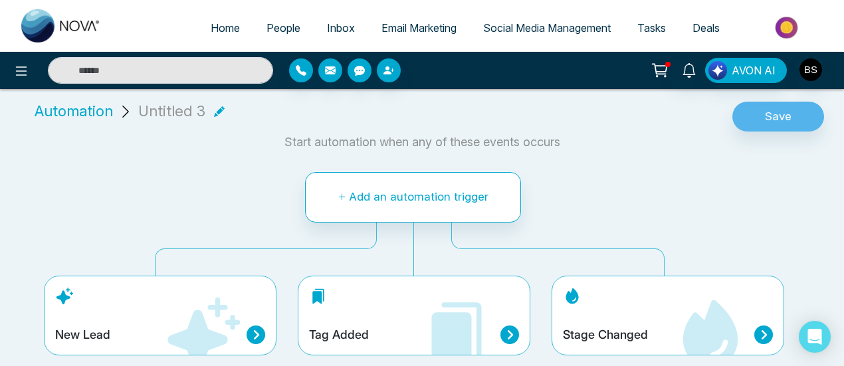
click at [238, 322] on icon at bounding box center [203, 333] width 72 height 72
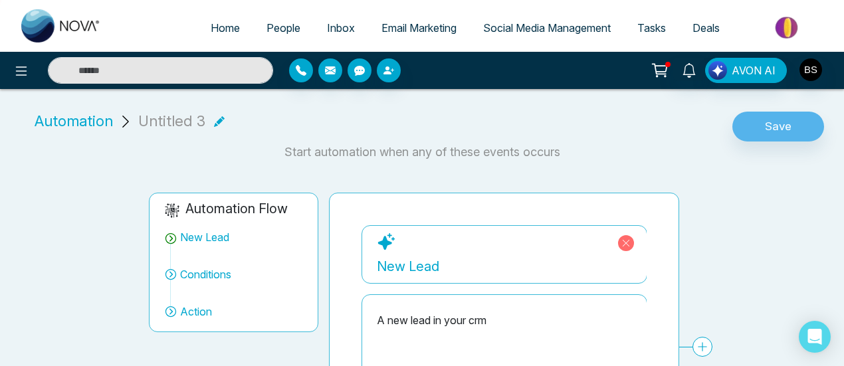
scroll to position [133, 0]
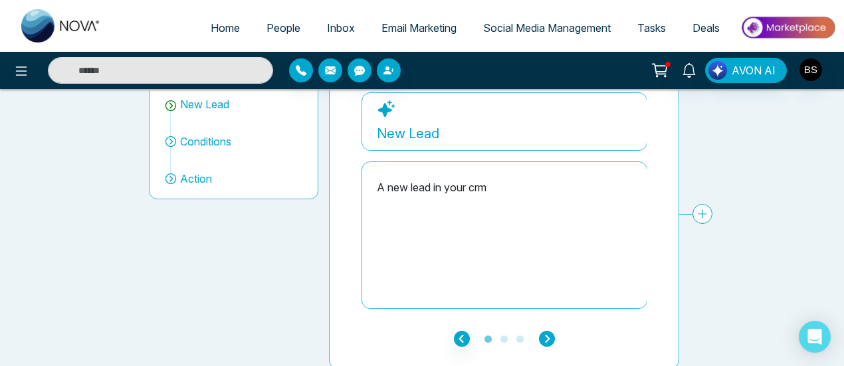
click at [553, 343] on icon "button" at bounding box center [547, 339] width 16 height 16
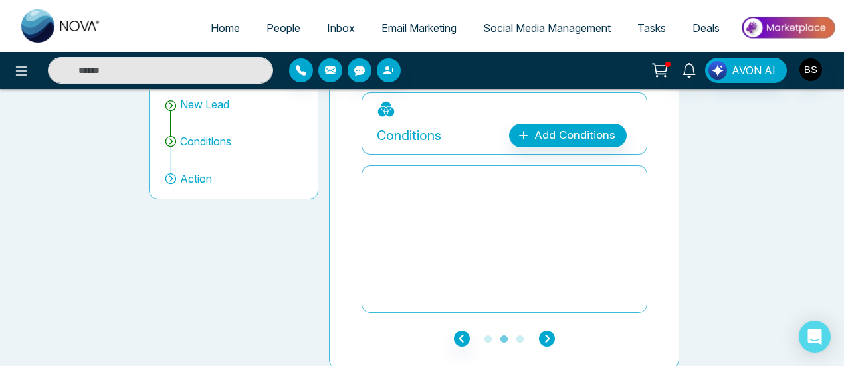
click at [548, 336] on icon "button" at bounding box center [547, 339] width 16 height 16
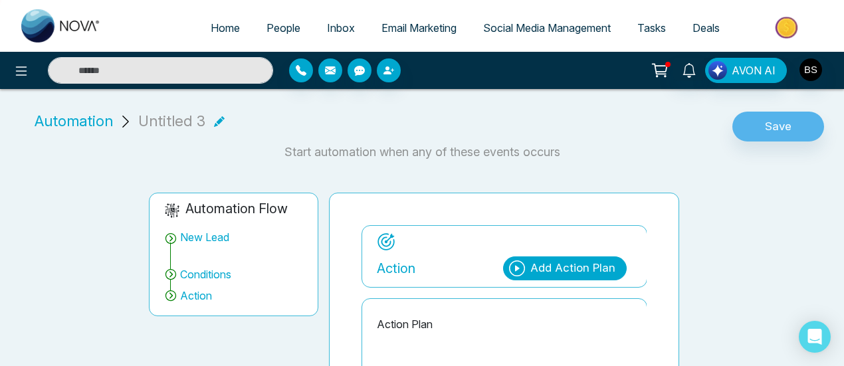
scroll to position [0, 0]
click at [72, 116] on span "Automation" at bounding box center [74, 121] width 78 height 22
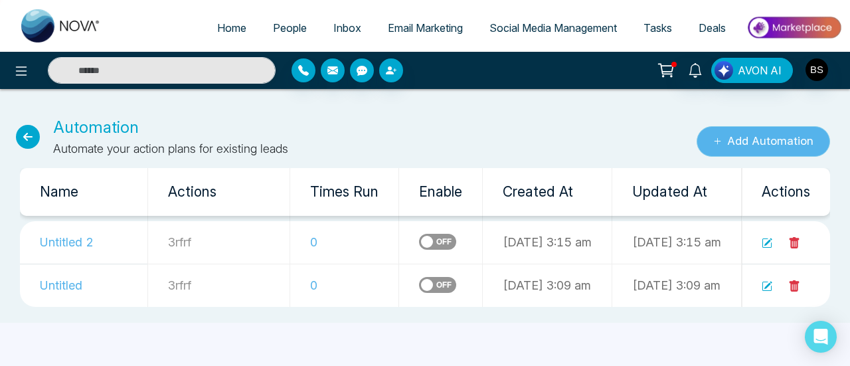
click at [745, 139] on button "Add Automation" at bounding box center [764, 141] width 134 height 31
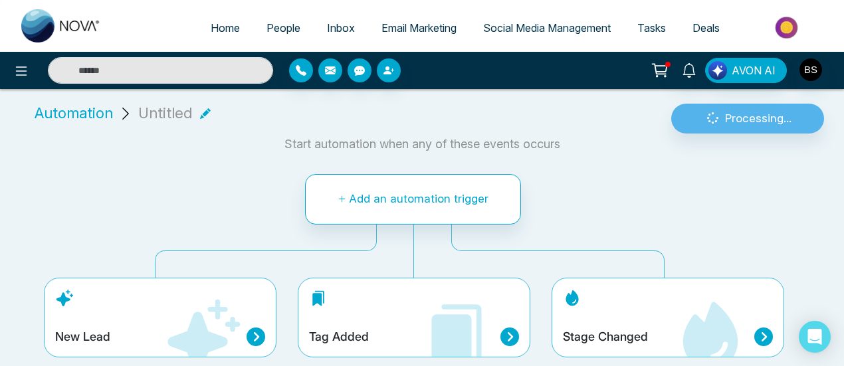
scroll to position [10, 0]
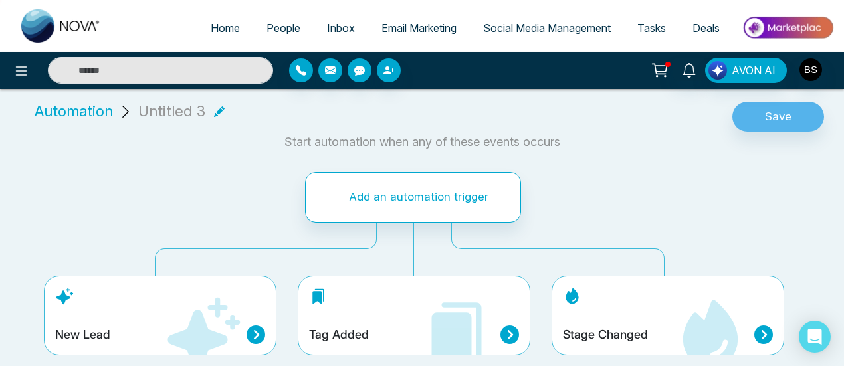
click at [581, 272] on div at bounding box center [562, 261] width 203 height 27
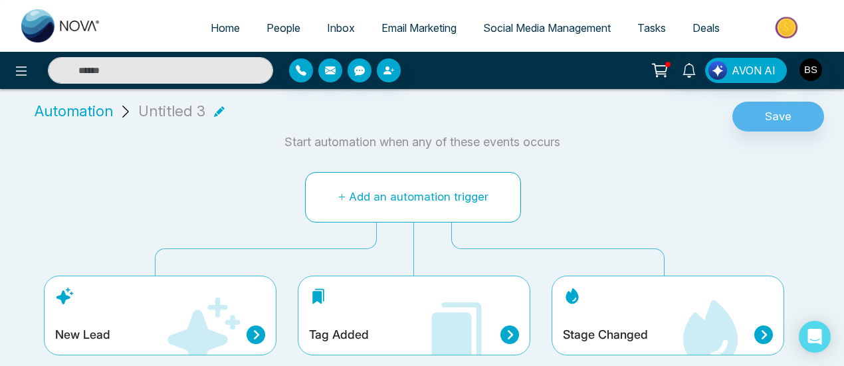
click at [462, 193] on button "Add an automation trigger" at bounding box center [413, 197] width 216 height 50
click at [385, 313] on div "Tag Added" at bounding box center [414, 316] width 233 height 80
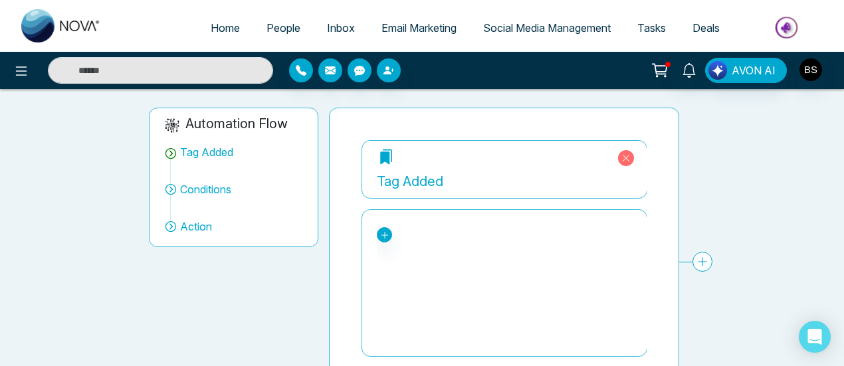
scroll to position [133, 0]
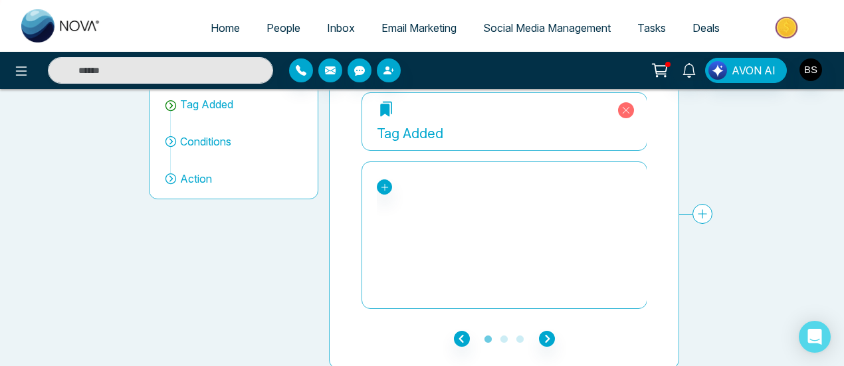
click at [470, 134] on div "Tag Added" at bounding box center [504, 134] width 255 height 20
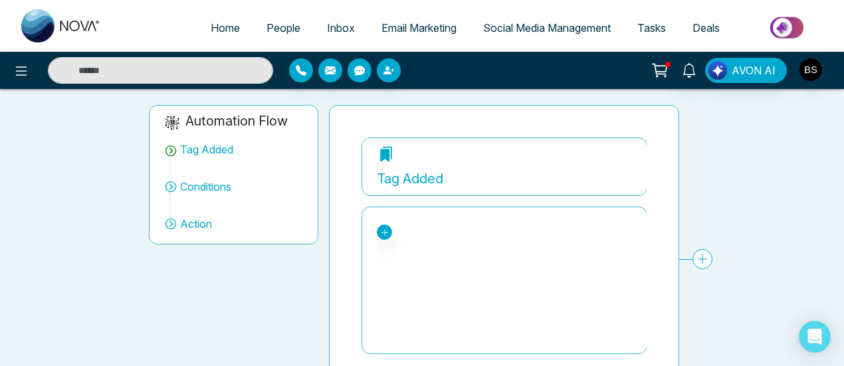
scroll to position [66, 0]
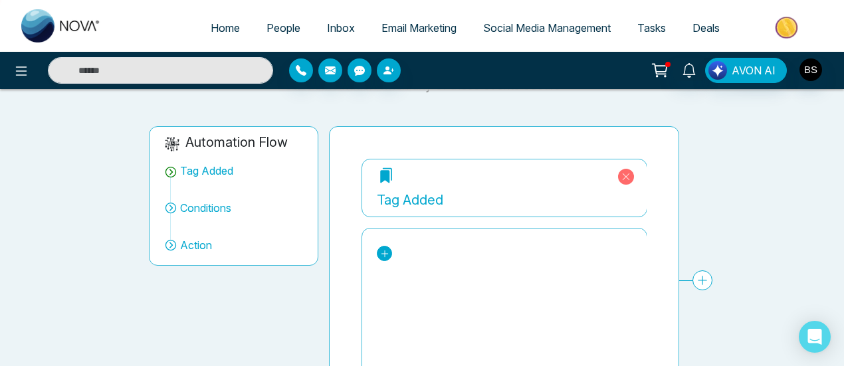
click at [385, 246] on link at bounding box center [384, 253] width 15 height 15
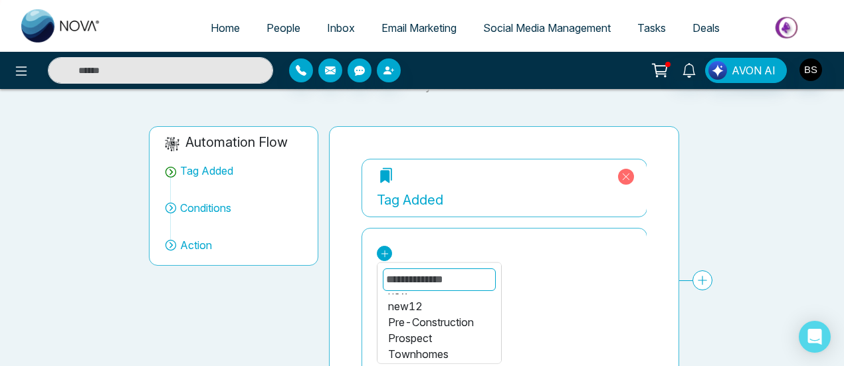
scroll to position [0, 0]
click at [431, 298] on div "bounced" at bounding box center [439, 304] width 102 height 16
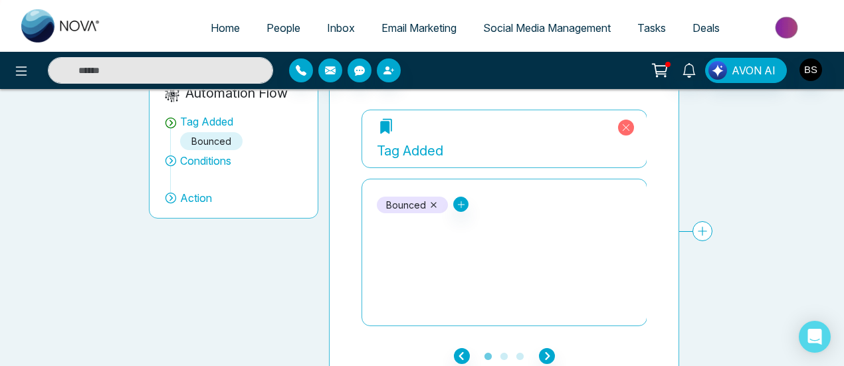
scroll to position [133, 0]
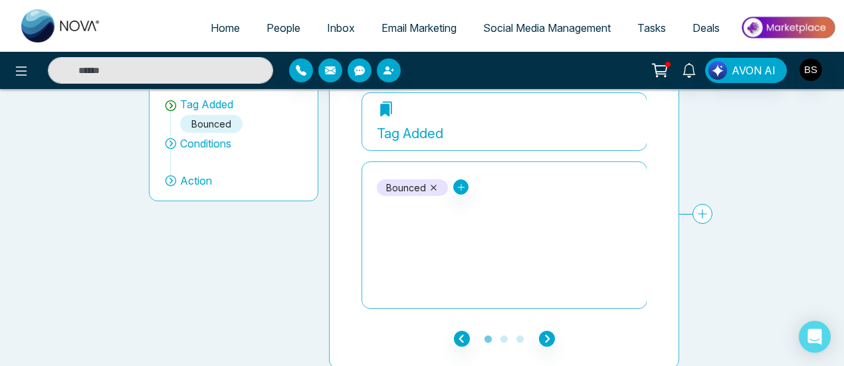
click at [700, 217] on icon at bounding box center [702, 214] width 20 height 20
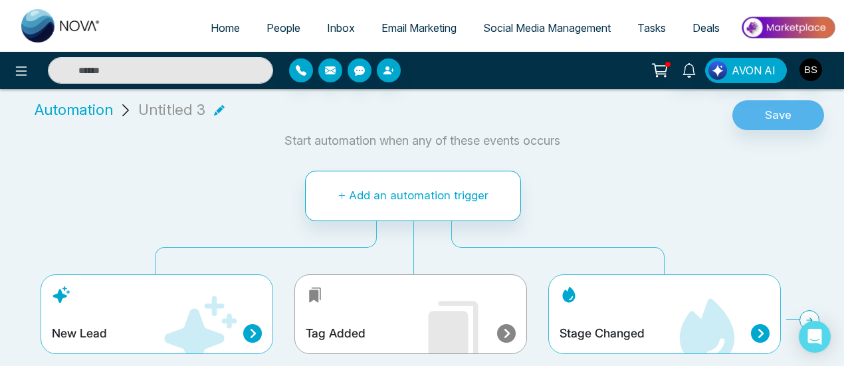
scroll to position [10, 0]
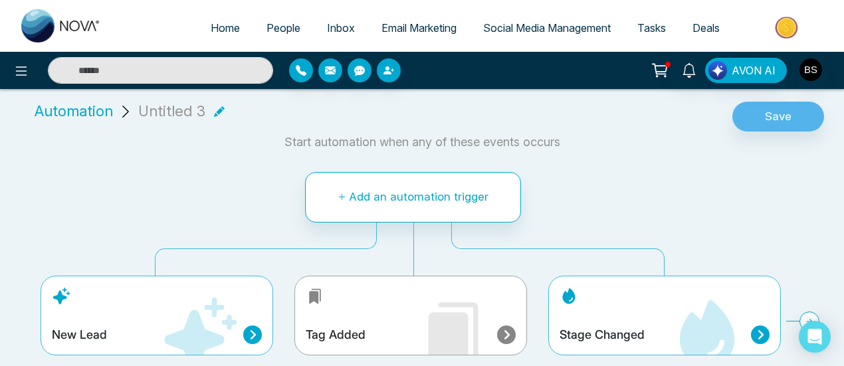
click at [245, 335] on icon at bounding box center [252, 335] width 19 height 19
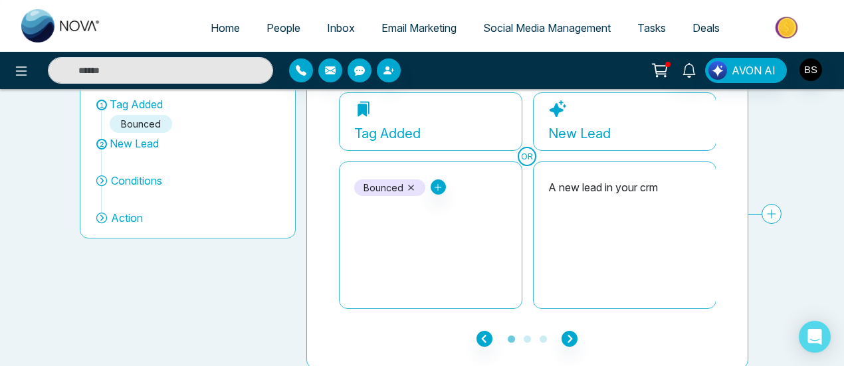
click at [771, 210] on icon at bounding box center [771, 214] width 20 height 20
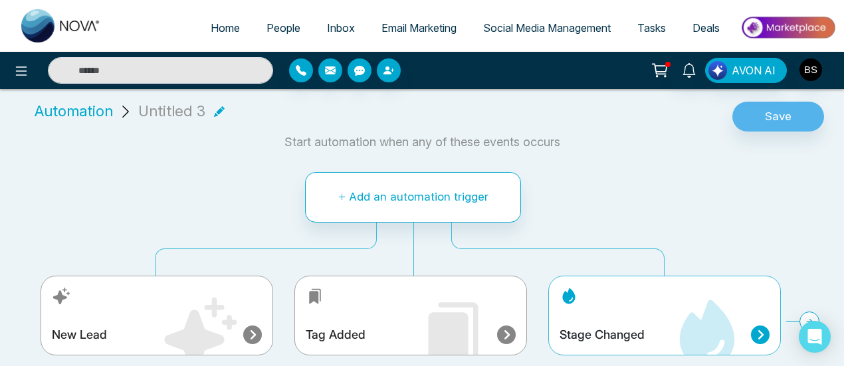
click at [210, 318] on icon at bounding box center [199, 335] width 80 height 80
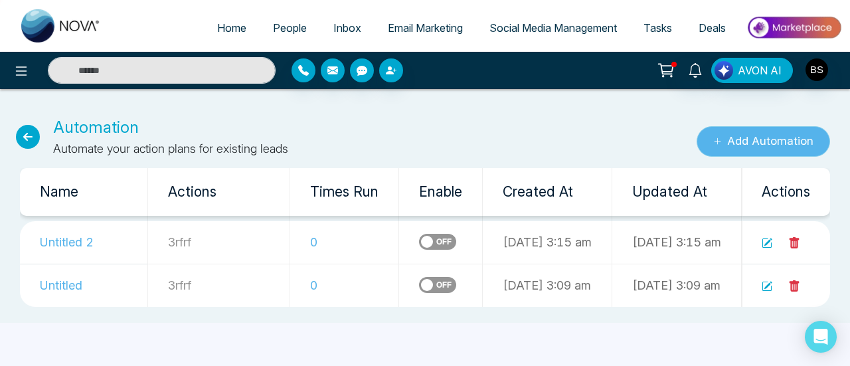
click at [803, 135] on button "Add Automation" at bounding box center [764, 141] width 134 height 31
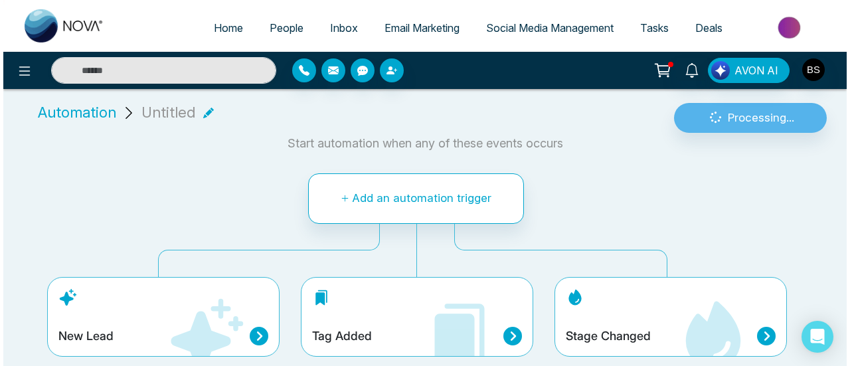
scroll to position [10, 0]
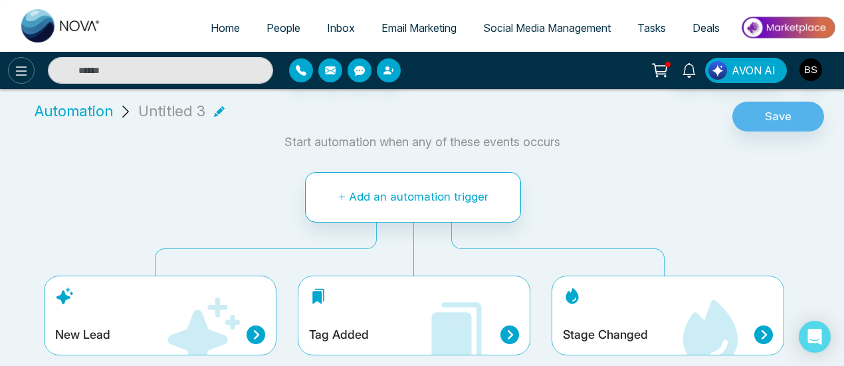
click at [29, 77] on button at bounding box center [21, 70] width 27 height 27
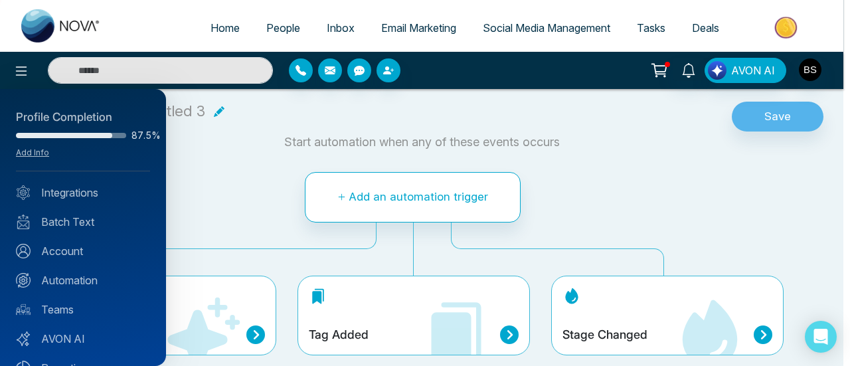
click at [93, 259] on div "Profile Completion 87.5% Add Info Integrations Batch Text Account Automation Te…" at bounding box center [83, 227] width 166 height 277
click at [100, 276] on link "Automation" at bounding box center [83, 280] width 134 height 16
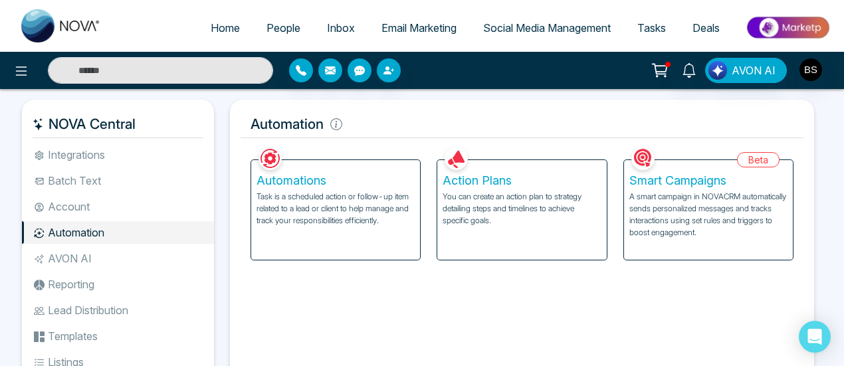
click at [484, 193] on p "You can create an action plan to strategy detailing steps and timelines to achi…" at bounding box center [521, 209] width 158 height 36
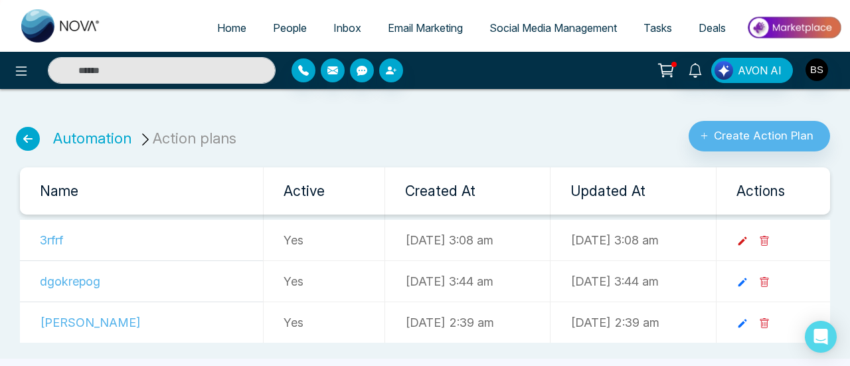
click at [749, 241] on icon at bounding box center [743, 241] width 12 height 12
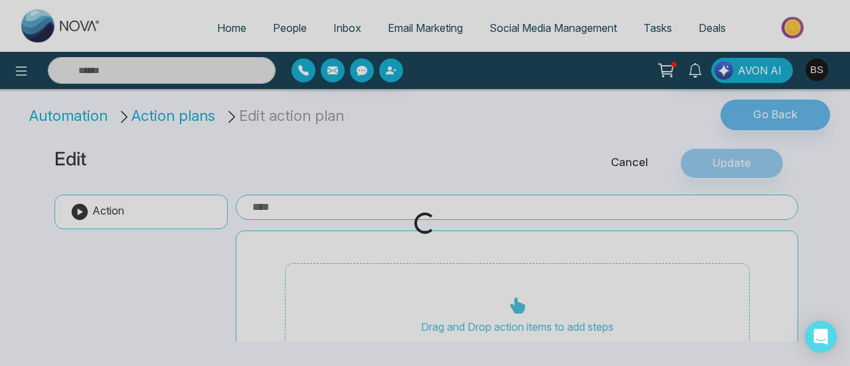
type input "*****"
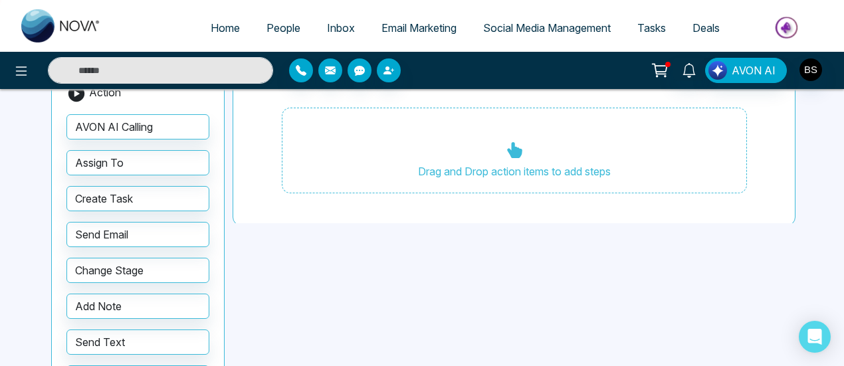
scroll to position [12, 0]
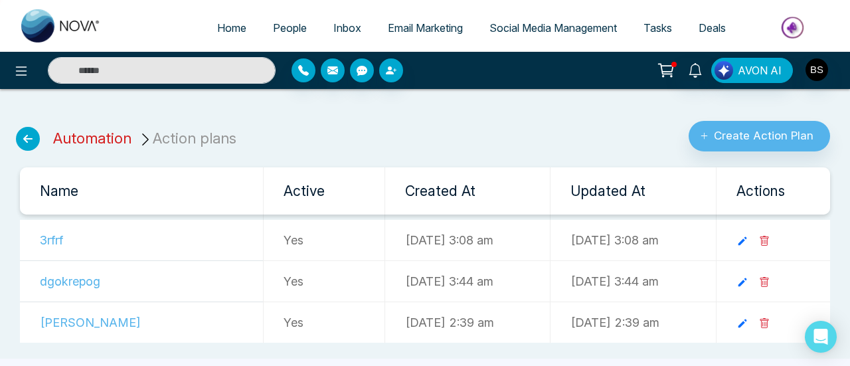
click at [108, 140] on link "Automation" at bounding box center [92, 138] width 78 height 17
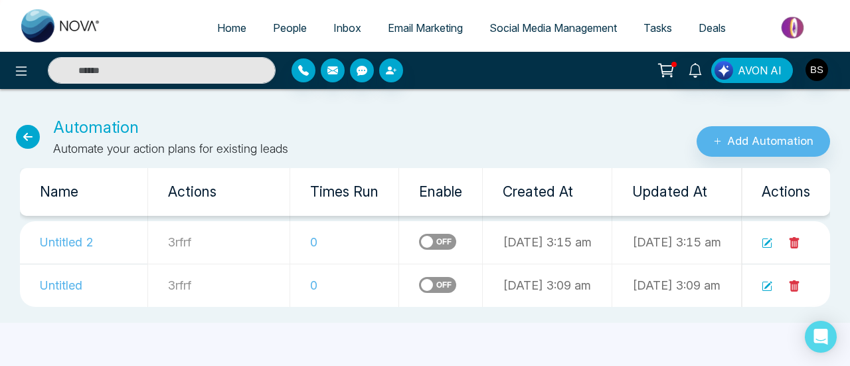
click at [769, 246] on icon at bounding box center [767, 243] width 11 height 11
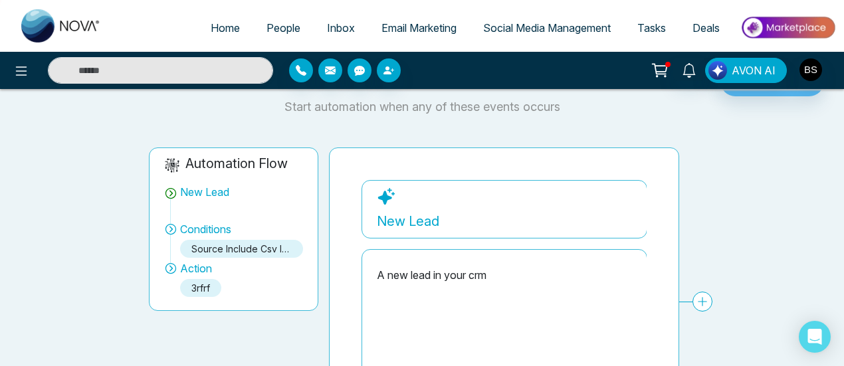
scroll to position [66, 0]
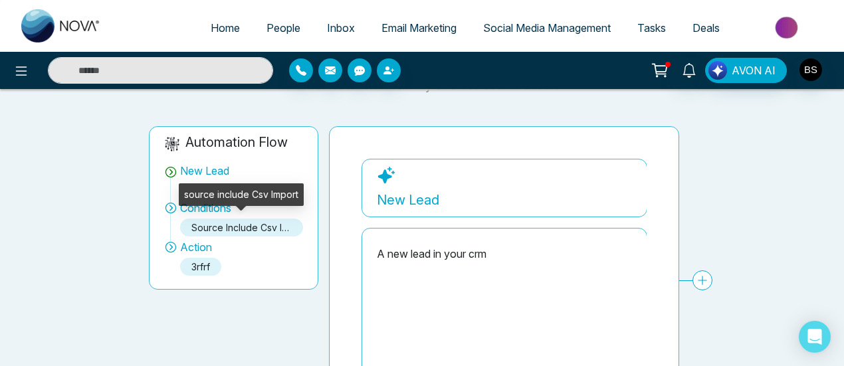
drag, startPoint x: 259, startPoint y: 223, endPoint x: 227, endPoint y: 224, distance: 31.9
click at [259, 227] on div "source include Csv Import" at bounding box center [242, 228] width 124 height 18
click at [209, 209] on div "source include Csv Import" at bounding box center [241, 199] width 125 height 32
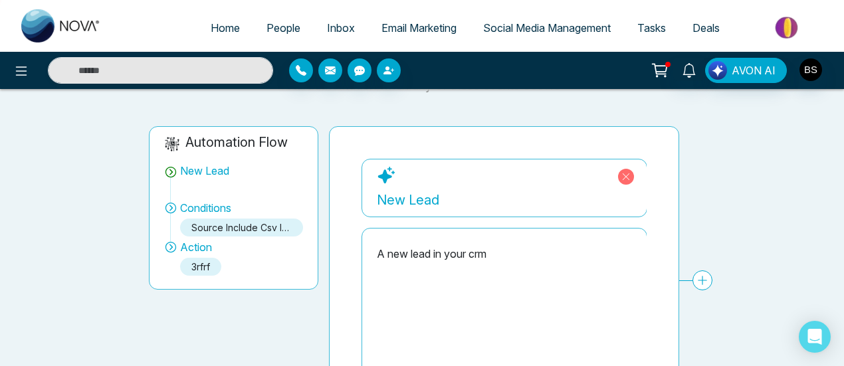
scroll to position [133, 0]
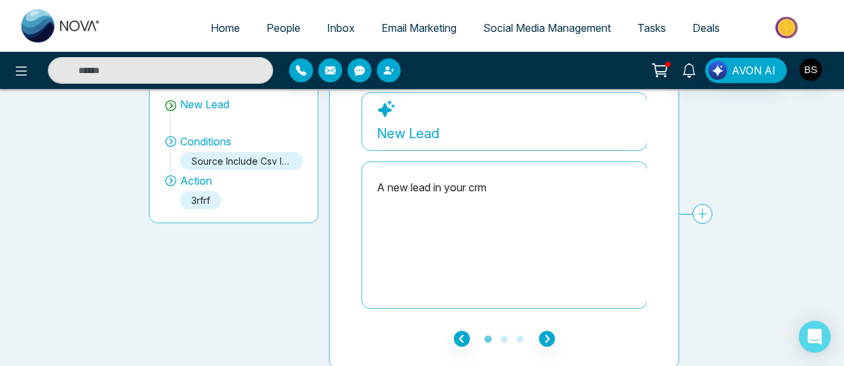
click at [266, 37] on link "People" at bounding box center [283, 27] width 60 height 25
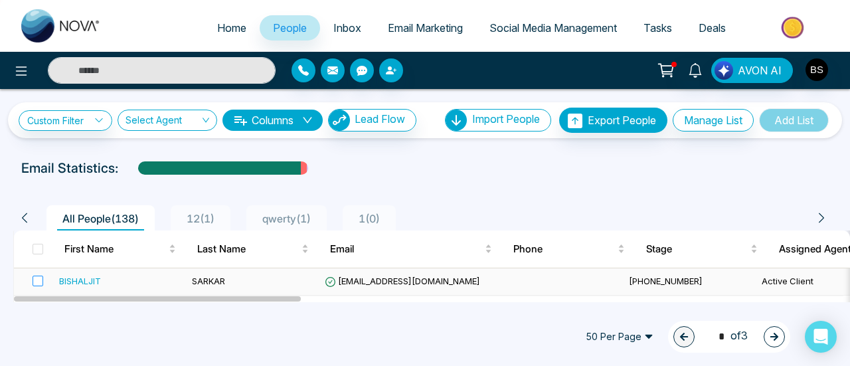
click at [31, 278] on label at bounding box center [34, 281] width 19 height 15
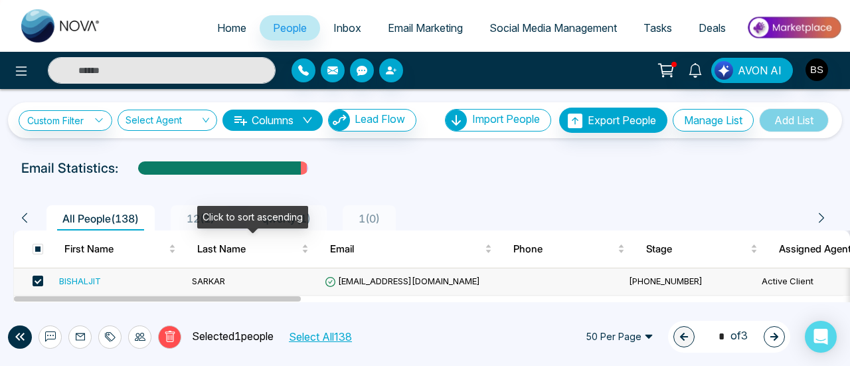
scroll to position [66, 0]
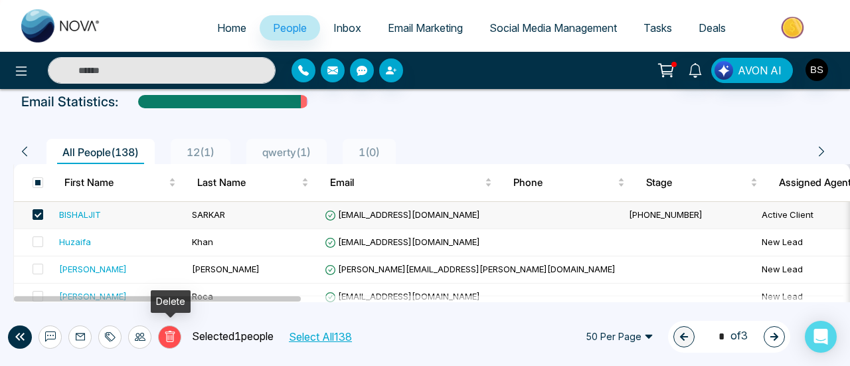
click at [179, 334] on button "Delete" at bounding box center [169, 337] width 23 height 23
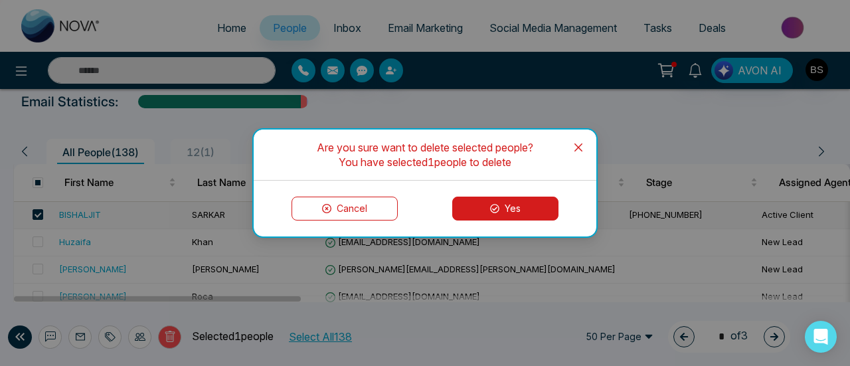
click at [543, 209] on button "Yes" at bounding box center [505, 209] width 106 height 24
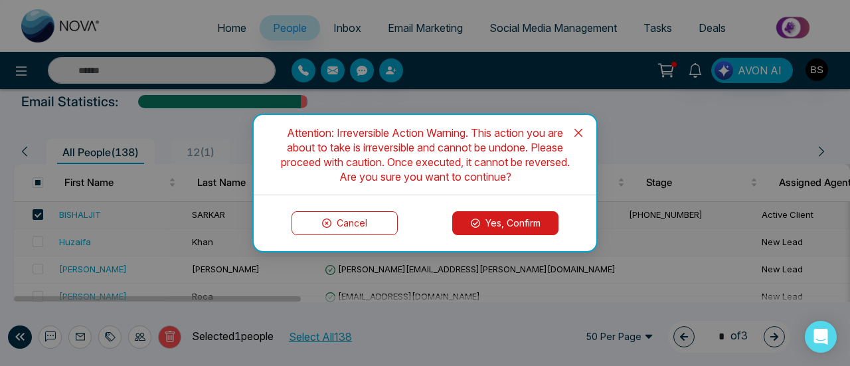
click at [534, 231] on button "Yes, Confirm" at bounding box center [505, 223] width 106 height 24
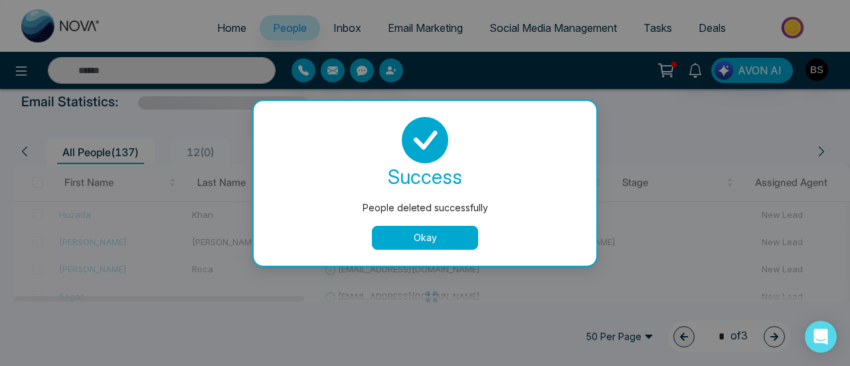
click at [448, 229] on button "Okay" at bounding box center [425, 238] width 106 height 24
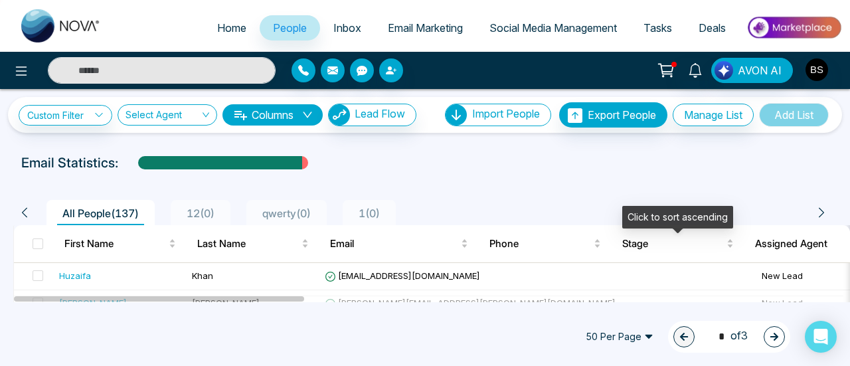
scroll to position [0, 0]
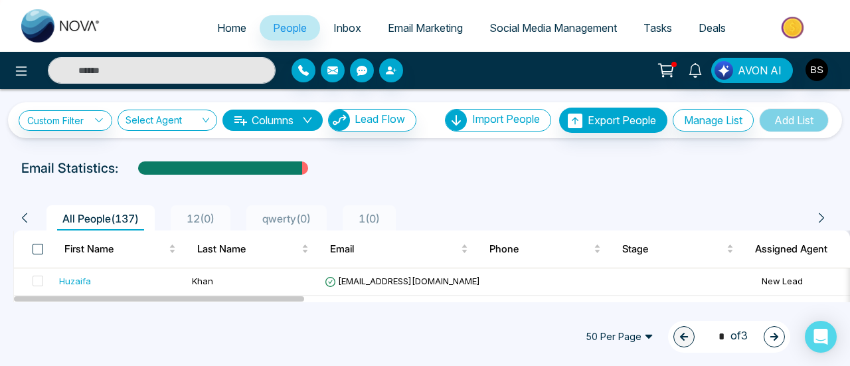
click at [43, 248] on span at bounding box center [38, 249] width 11 height 11
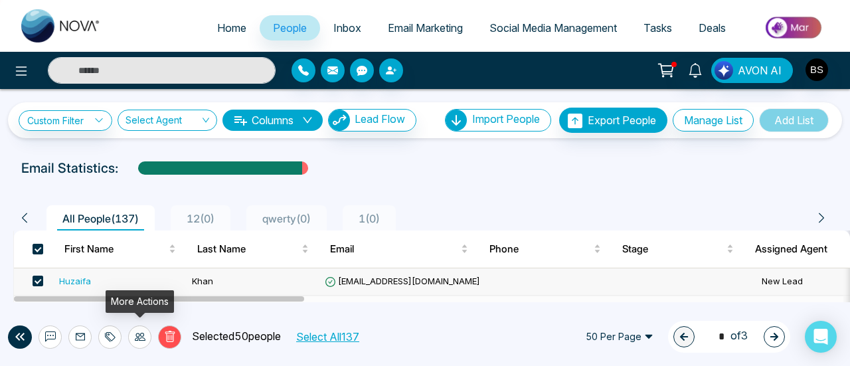
click at [144, 341] on icon at bounding box center [140, 337] width 11 height 8
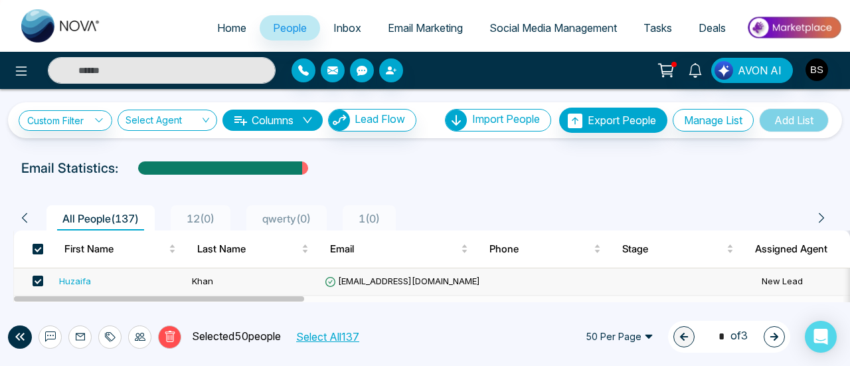
click at [41, 249] on span at bounding box center [38, 249] width 11 height 11
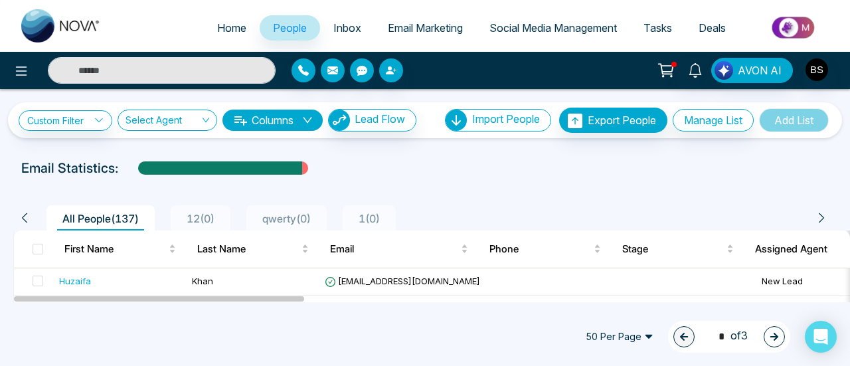
click at [237, 68] on input "text" at bounding box center [162, 70] width 228 height 27
type input "**********"
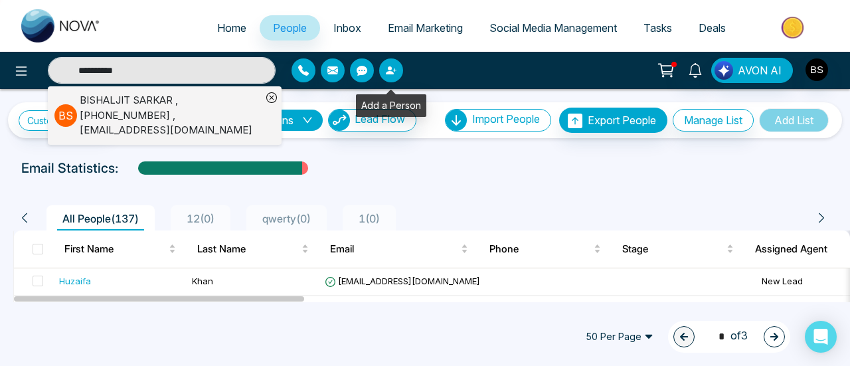
click at [391, 75] on button "button" at bounding box center [391, 70] width 24 height 24
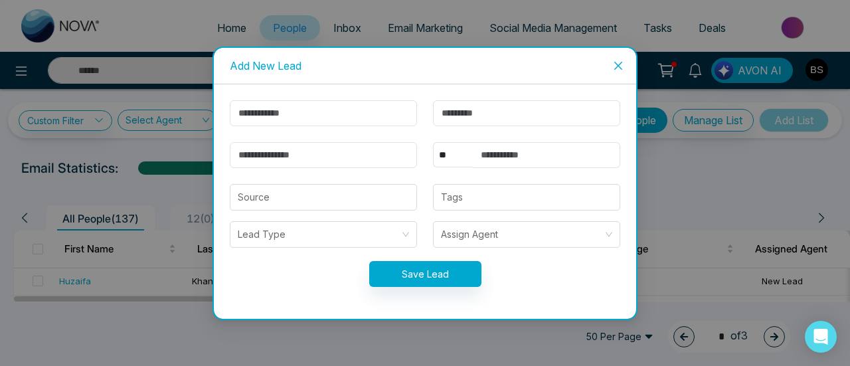
type input "**********"
click at [373, 102] on input "text" at bounding box center [323, 113] width 187 height 26
type input "**********"
type input "*********"
type input "******"
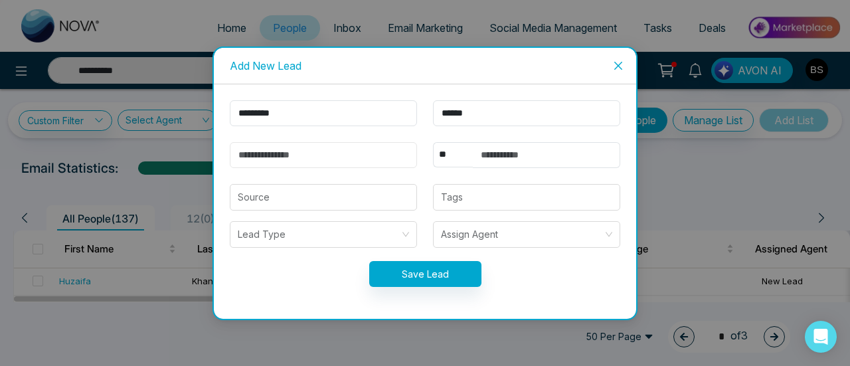
type input "**********"
select select "***"
type input "**********"
drag, startPoint x: 543, startPoint y: 157, endPoint x: 476, endPoint y: 158, distance: 67.8
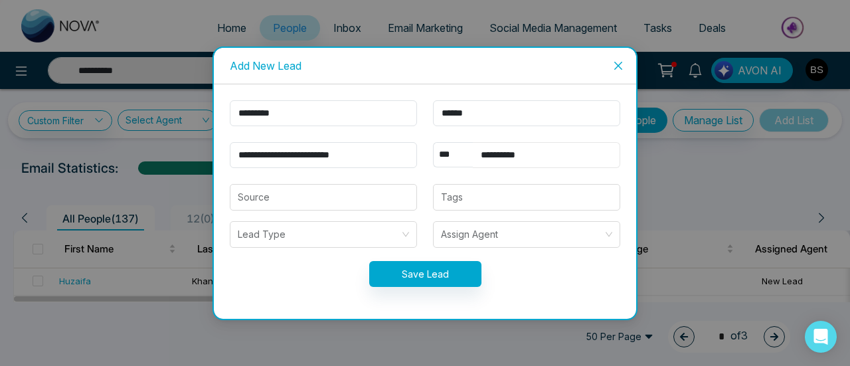
click at [476, 158] on input "**********" at bounding box center [546, 155] width 147 height 26
type input "**********"
drag, startPoint x: 334, startPoint y: 147, endPoint x: 327, endPoint y: 142, distance: 8.5
click at [327, 142] on input "**********" at bounding box center [323, 155] width 187 height 26
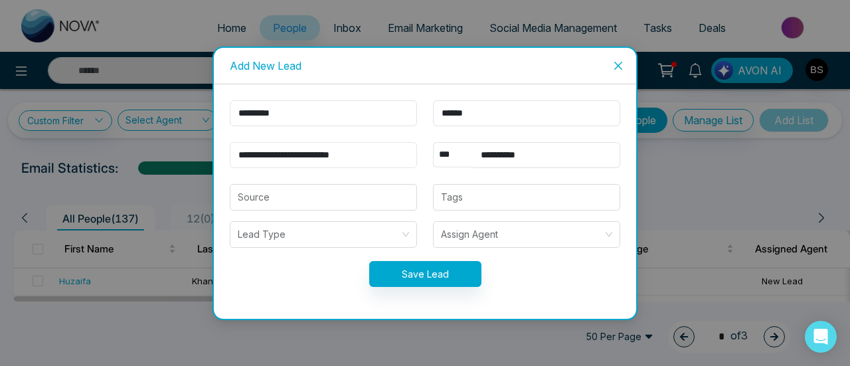
type input "**********"
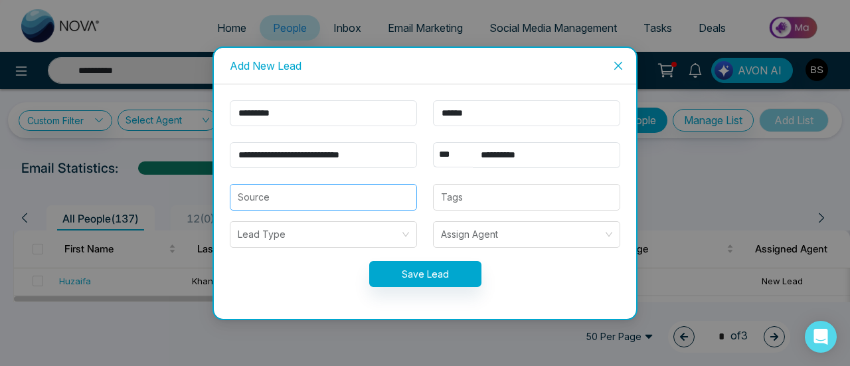
click at [379, 196] on input "search" at bounding box center [323, 197] width 171 height 25
type input "**********"
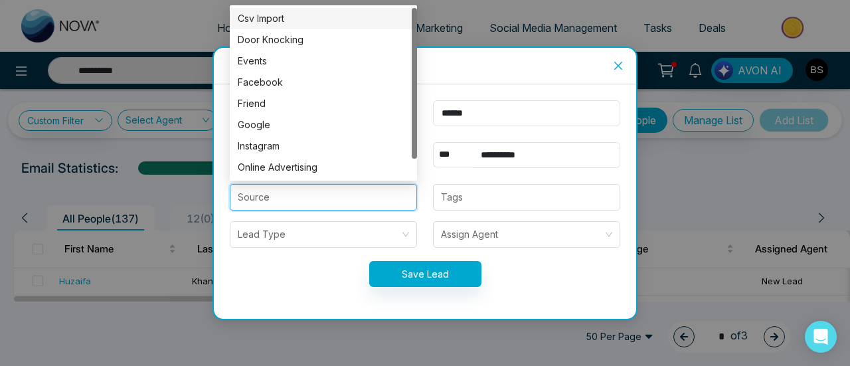
click at [318, 25] on div "Csv Import" at bounding box center [323, 18] width 171 height 15
type input "**********"
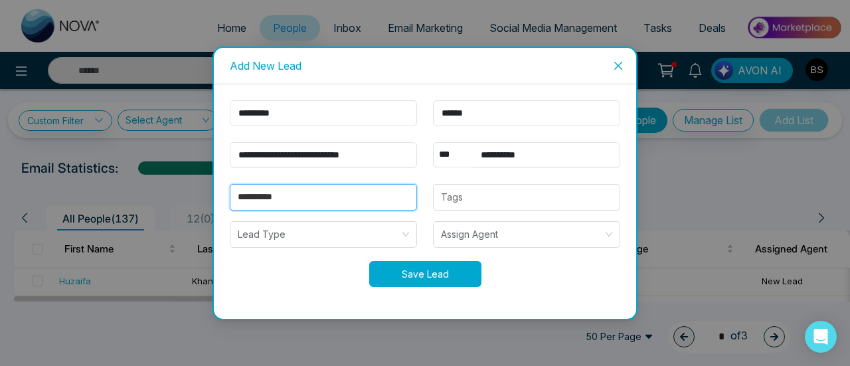
click at [411, 267] on button "Save Lead" at bounding box center [425, 274] width 112 height 26
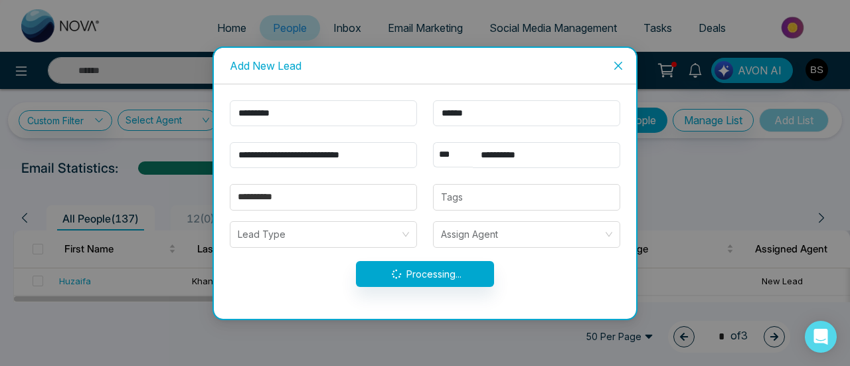
type input "**********"
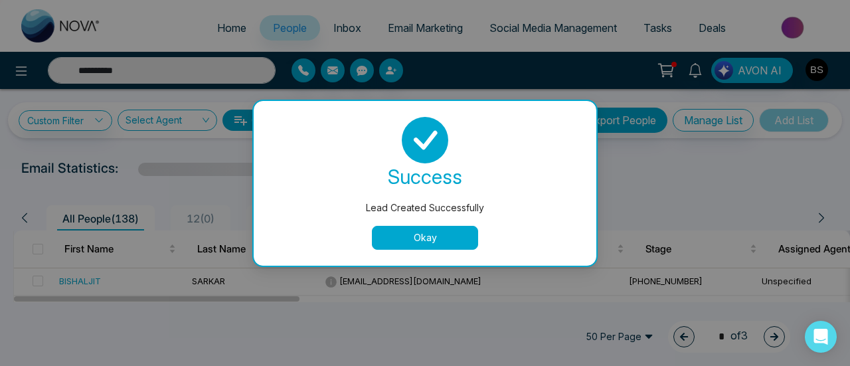
click at [410, 240] on button "Okay" at bounding box center [425, 238] width 106 height 24
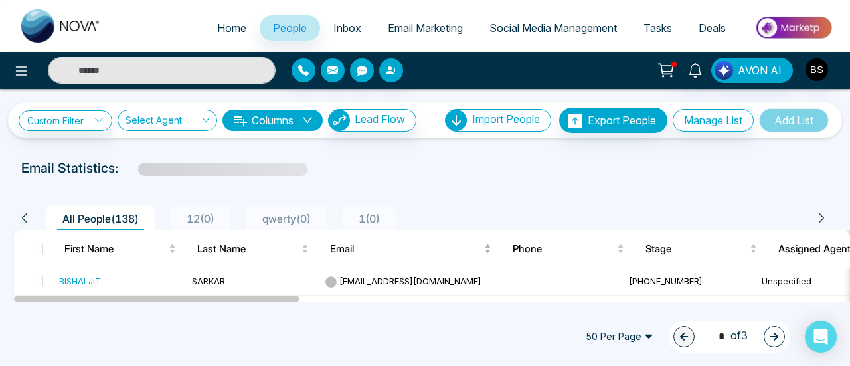
type input "**********"
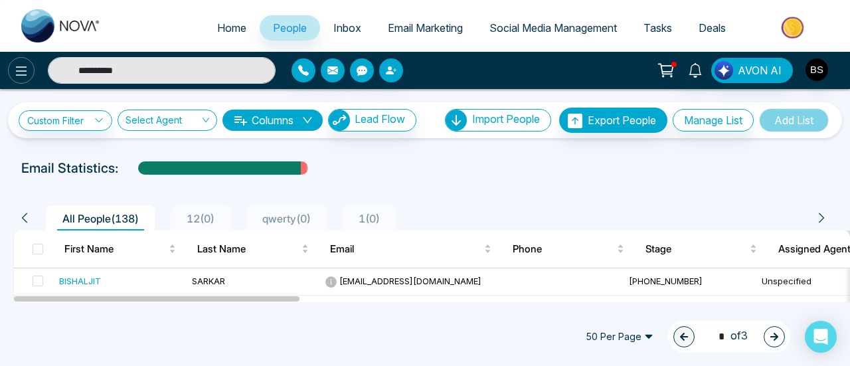
click at [13, 72] on icon at bounding box center [21, 71] width 16 height 16
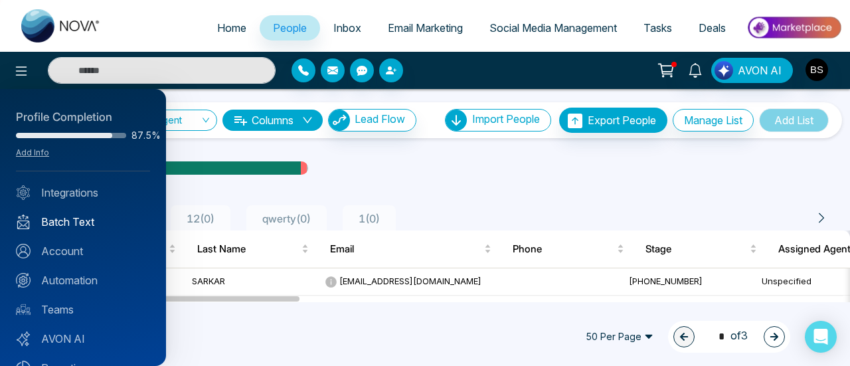
type input "**********"
click at [92, 278] on link "Automation" at bounding box center [83, 280] width 134 height 16
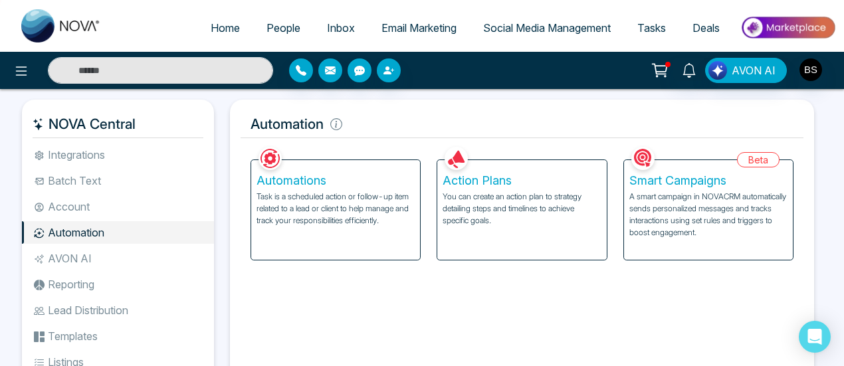
click at [391, 213] on p "Task is a scheduled action or follow-up item related to a lead or client to hel…" at bounding box center [335, 209] width 158 height 36
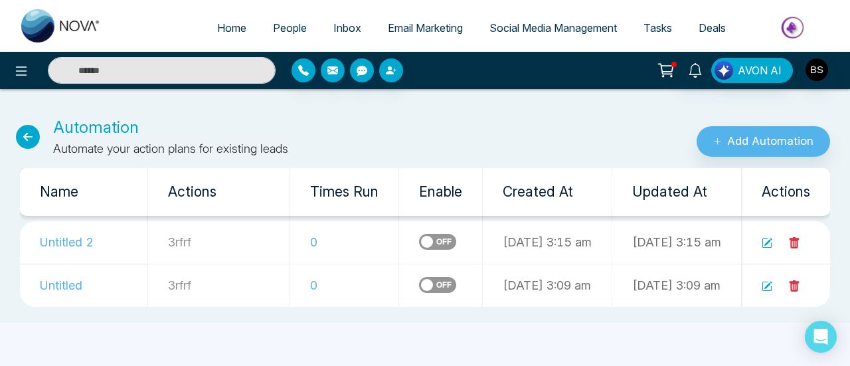
click at [419, 240] on label at bounding box center [437, 242] width 37 height 16
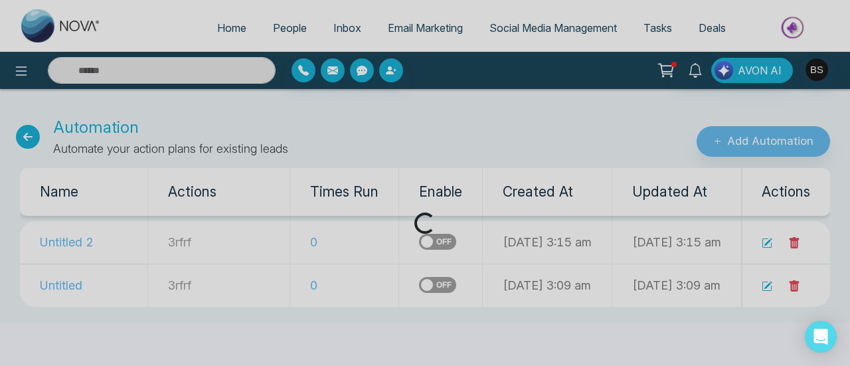
click at [359, 284] on div "Loading..." at bounding box center [425, 183] width 850 height 366
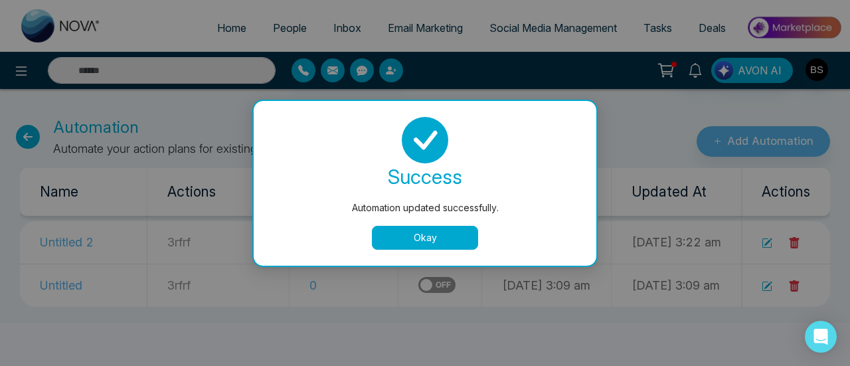
click at [375, 240] on button "Okay" at bounding box center [425, 238] width 106 height 24
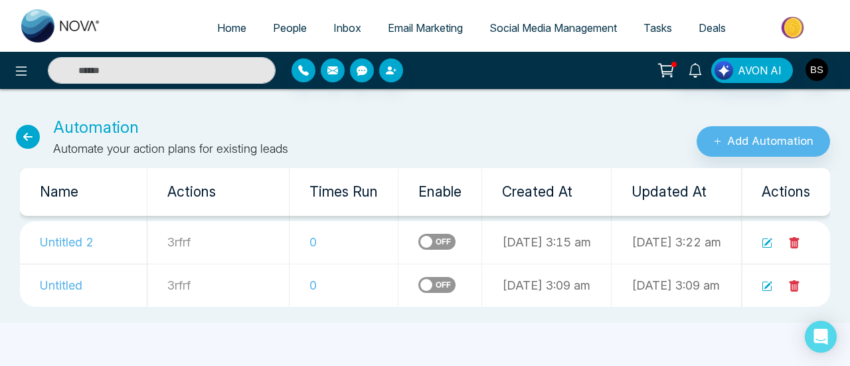
click at [419, 288] on label at bounding box center [437, 285] width 37 height 16
click at [23, 136] on icon at bounding box center [28, 137] width 24 height 24
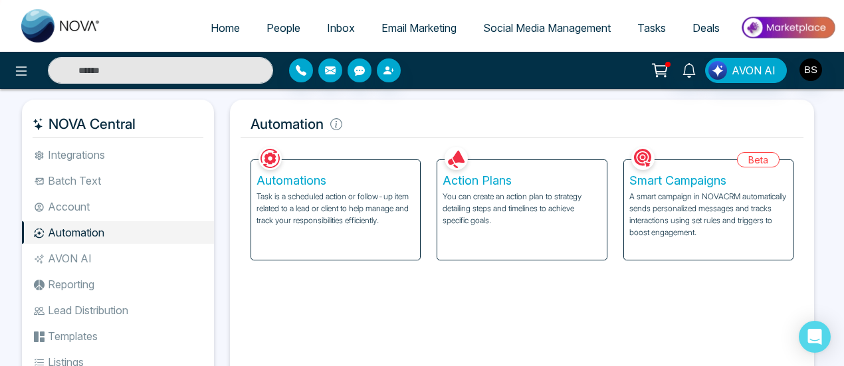
click at [706, 199] on p "A smart campaign in NOVACRM automatically sends personalized messages and track…" at bounding box center [708, 215] width 158 height 48
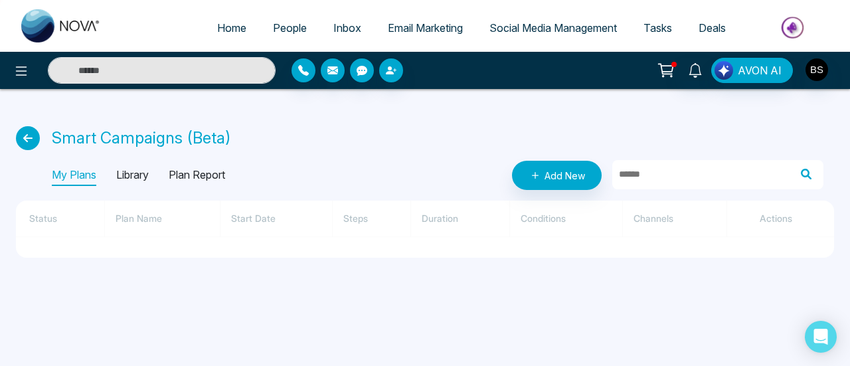
click at [140, 175] on p "Library" at bounding box center [132, 175] width 33 height 21
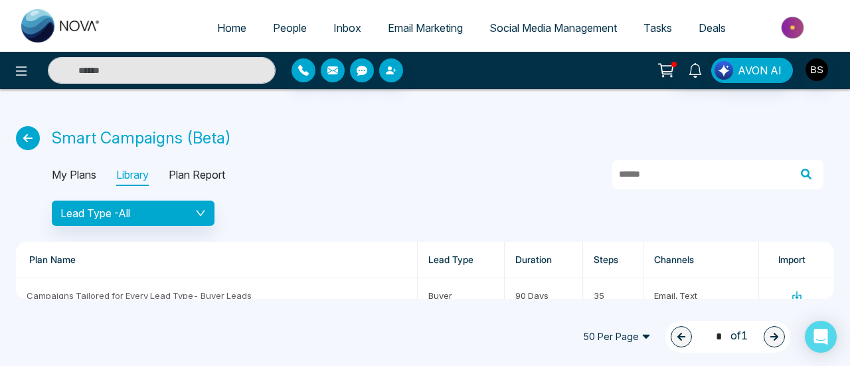
click at [94, 175] on p "My Plans" at bounding box center [74, 175] width 45 height 21
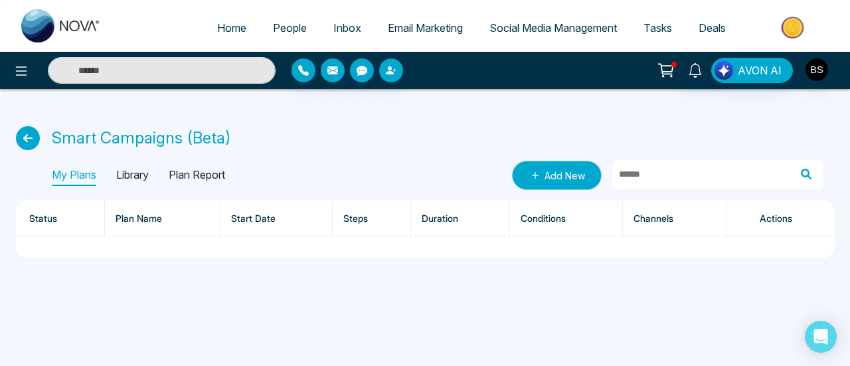
click at [537, 170] on icon at bounding box center [535, 175] width 13 height 13
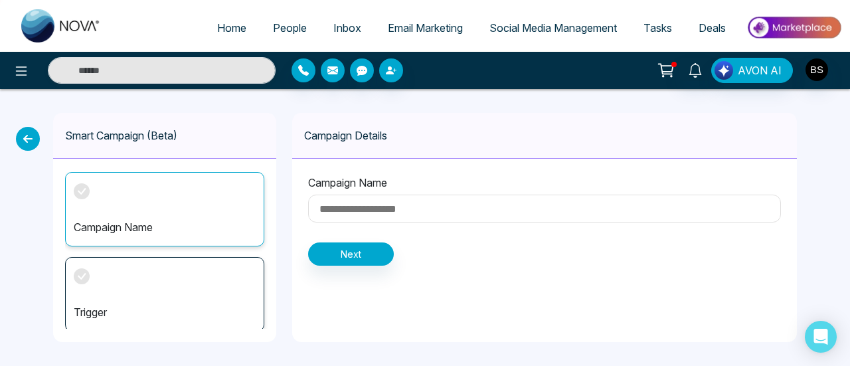
click at [229, 206] on div "Campaign Name" at bounding box center [164, 209] width 199 height 74
drag, startPoint x: 379, startPoint y: 216, endPoint x: 385, endPoint y: 221, distance: 8.5
click at [385, 221] on input at bounding box center [544, 209] width 473 height 28
type input "**"
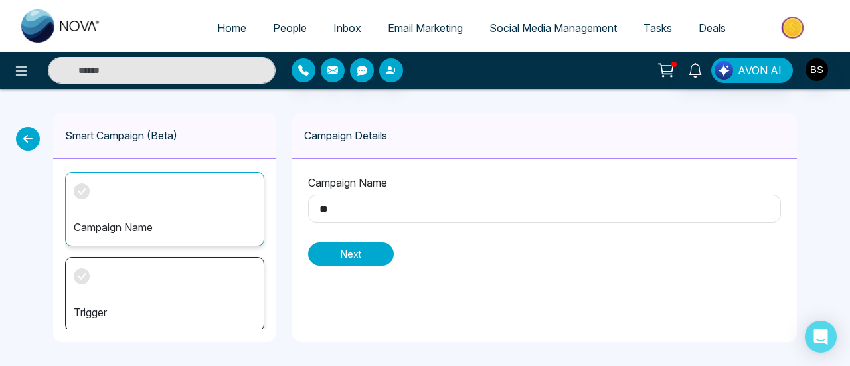
click at [362, 252] on button "Next" at bounding box center [351, 254] width 86 height 23
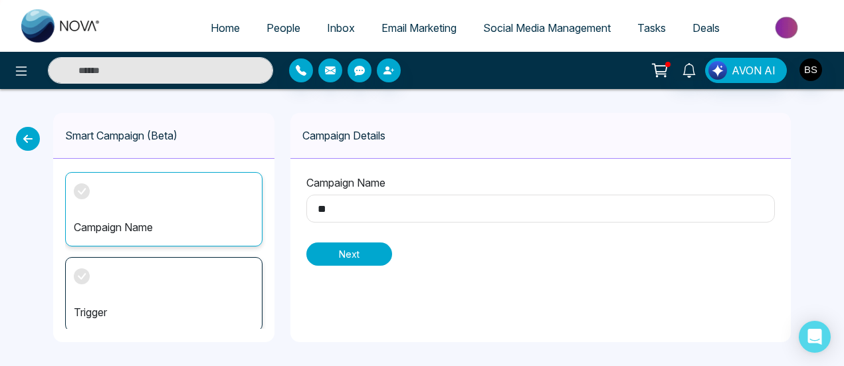
scroll to position [1, 0]
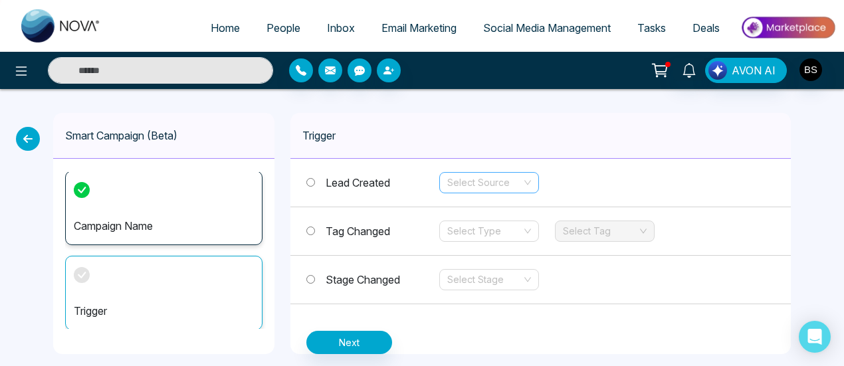
click at [520, 189] on input "search" at bounding box center [484, 183] width 74 height 20
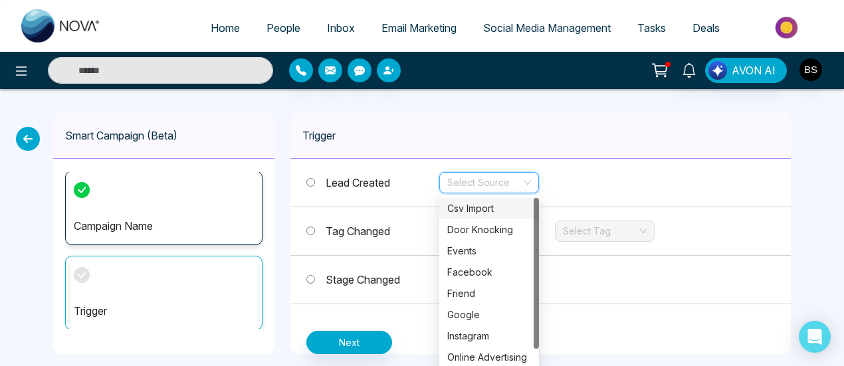
click at [510, 213] on div "Csv Import" at bounding box center [489, 208] width 84 height 15
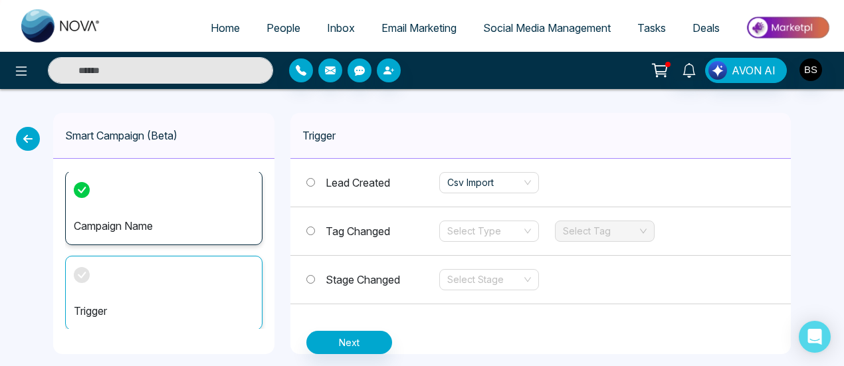
click at [380, 227] on span "Tag Changed" at bounding box center [358, 231] width 64 height 13
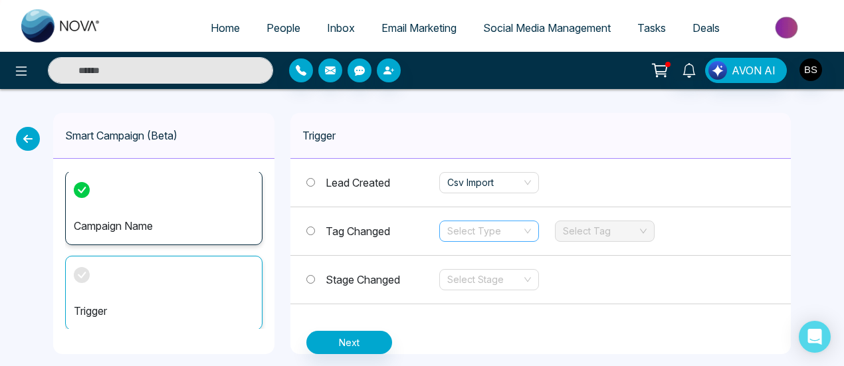
click at [444, 227] on div "Select Type" at bounding box center [489, 231] width 100 height 21
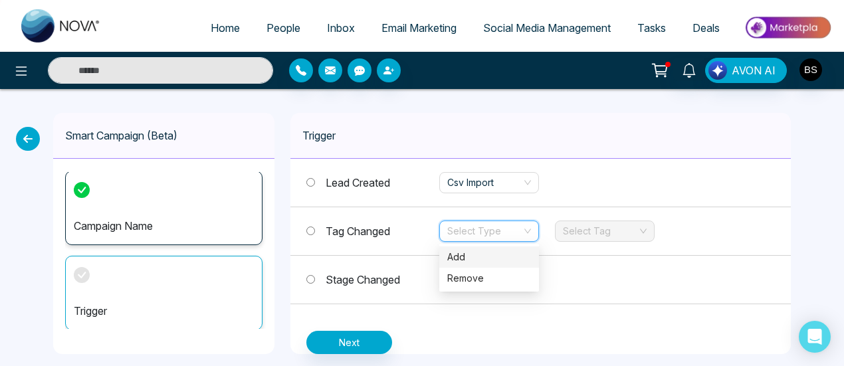
drag, startPoint x: 462, startPoint y: 257, endPoint x: 476, endPoint y: 256, distance: 14.0
click at [462, 257] on div "Add" at bounding box center [489, 257] width 84 height 15
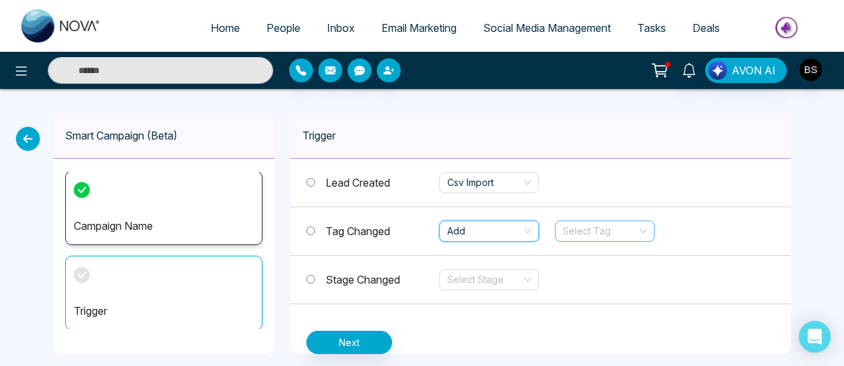
click at [597, 235] on input "search" at bounding box center [600, 231] width 74 height 20
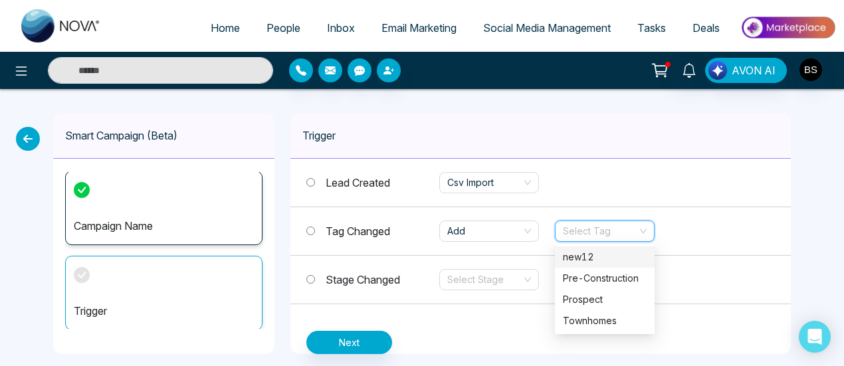
click at [597, 261] on div "new12" at bounding box center [605, 257] width 84 height 15
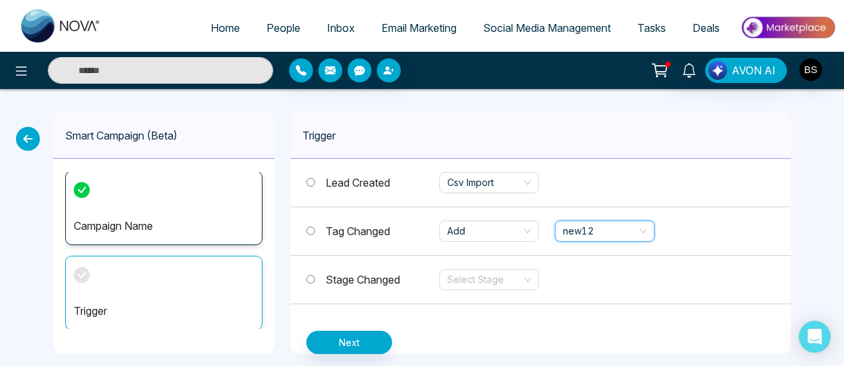
click at [315, 279] on label "Stage Changed" at bounding box center [372, 280] width 133 height 16
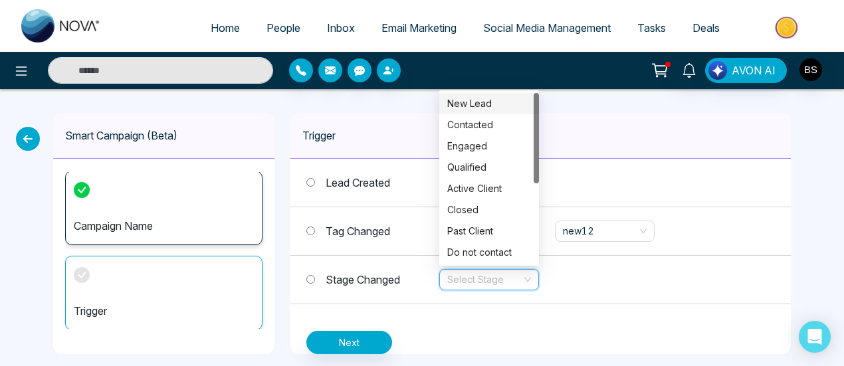
click at [476, 280] on input "search" at bounding box center [484, 280] width 74 height 20
click at [486, 105] on div "New Lead" at bounding box center [489, 103] width 84 height 15
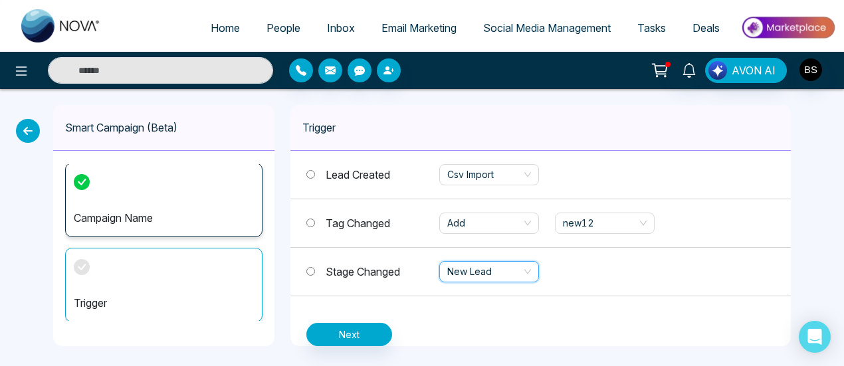
scroll to position [11, 0]
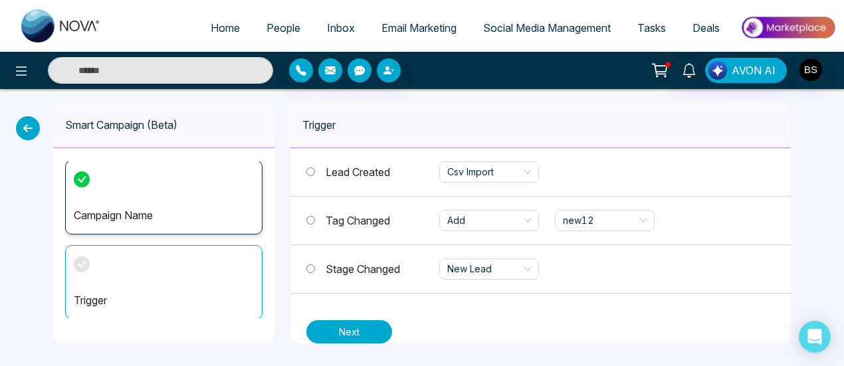
click at [373, 330] on button "Next" at bounding box center [349, 331] width 86 height 23
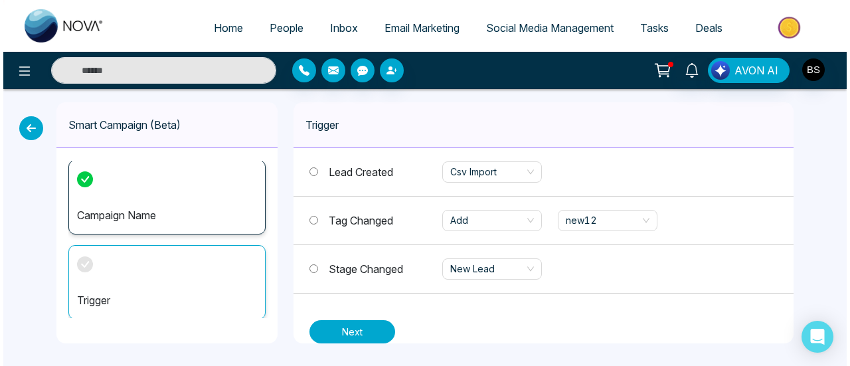
scroll to position [86, 0]
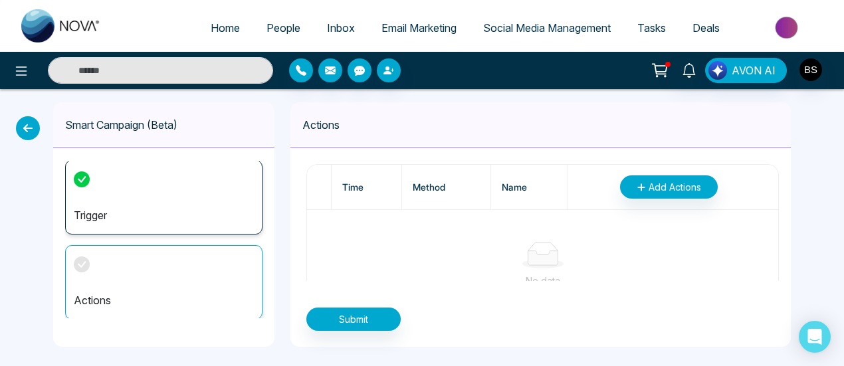
click at [159, 260] on div "Actions" at bounding box center [163, 282] width 197 height 74
click at [166, 260] on div "Actions" at bounding box center [163, 282] width 197 height 74
click at [642, 186] on button "Add Actions" at bounding box center [669, 186] width 98 height 23
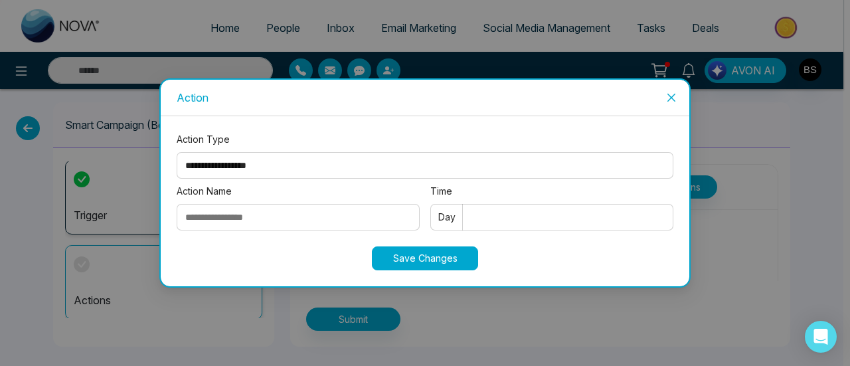
click at [324, 159] on select "**********" at bounding box center [425, 165] width 497 height 27
select select "****"
click at [177, 152] on select "**********" at bounding box center [425, 165] width 497 height 27
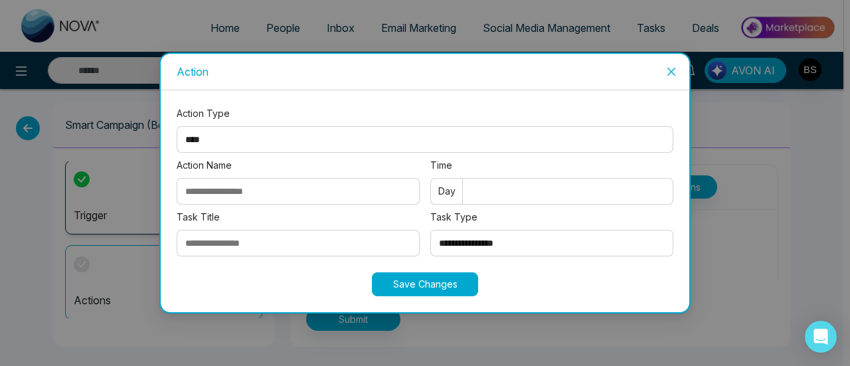
click at [303, 195] on input "Action Name" at bounding box center [298, 191] width 243 height 27
type input "**********"
click at [469, 195] on input "Time" at bounding box center [552, 191] width 243 height 27
type input "*"
click at [340, 232] on input "Task Title" at bounding box center [298, 243] width 243 height 27
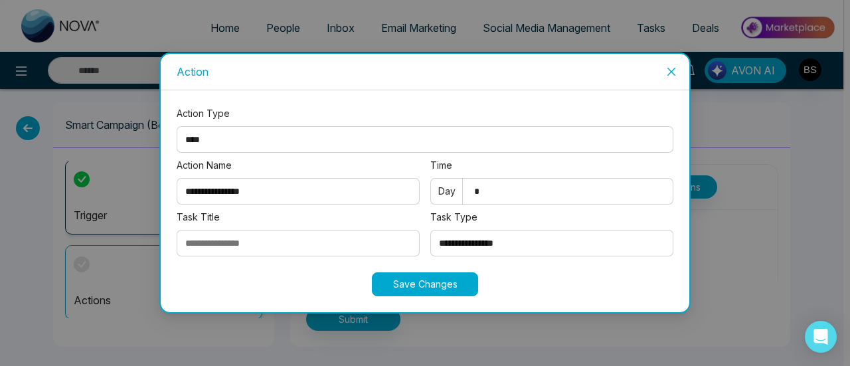
type input "**********"
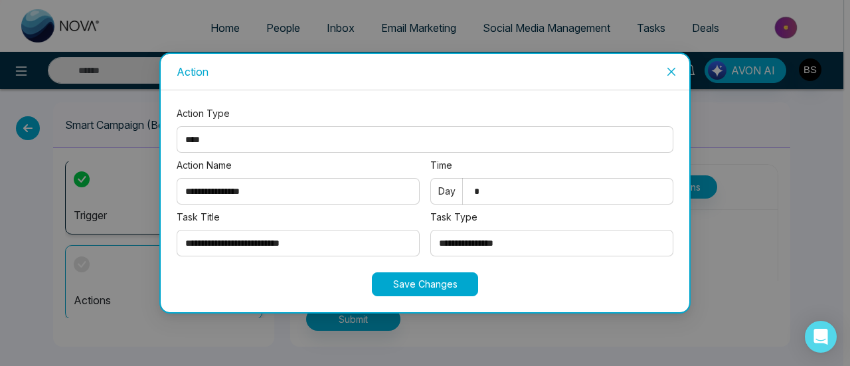
click at [481, 193] on input "*" at bounding box center [552, 191] width 243 height 27
click at [468, 248] on select "**********" at bounding box center [552, 243] width 243 height 27
select select "*********"
click at [431, 230] on select "**********" at bounding box center [552, 243] width 243 height 27
drag, startPoint x: 480, startPoint y: 186, endPoint x: 486, endPoint y: 192, distance: 8.5
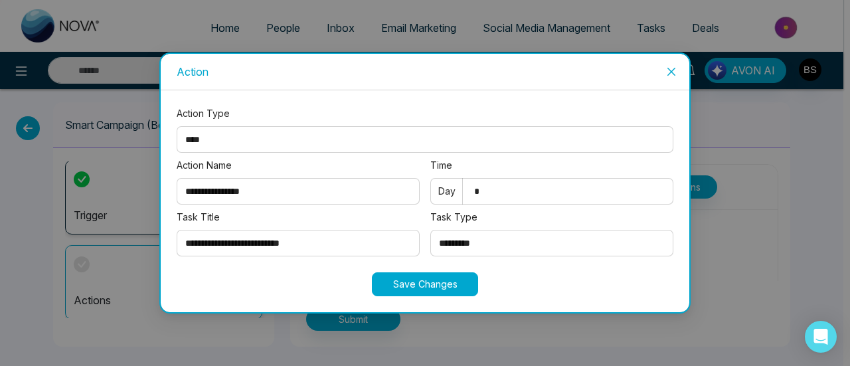
click at [485, 192] on input "*" at bounding box center [552, 191] width 243 height 27
click at [470, 277] on button "Save Changes" at bounding box center [425, 284] width 106 height 24
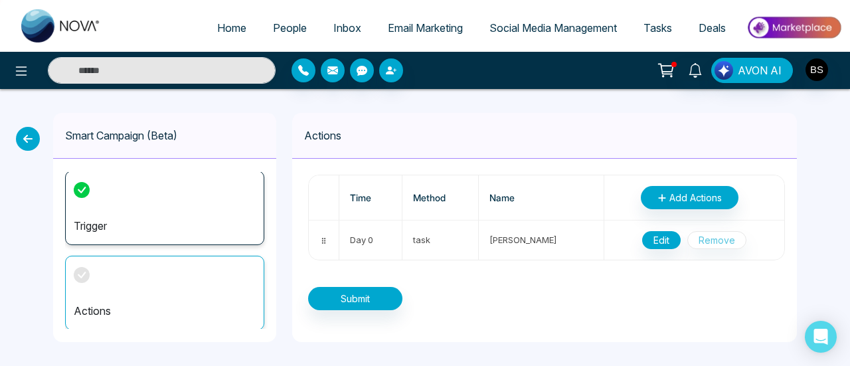
scroll to position [0, 0]
click at [389, 296] on button "Submit" at bounding box center [355, 298] width 94 height 23
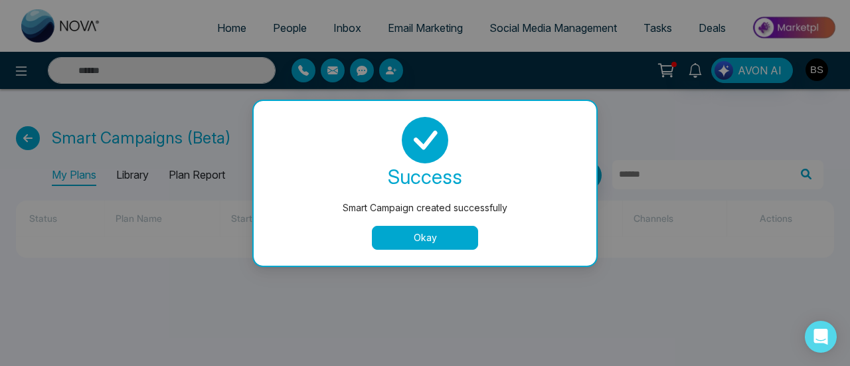
click at [429, 239] on button "Okay" at bounding box center [425, 238] width 106 height 24
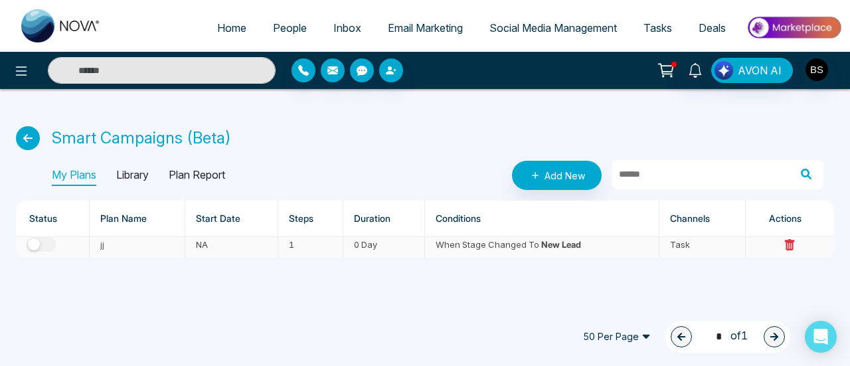
scroll to position [15, 0]
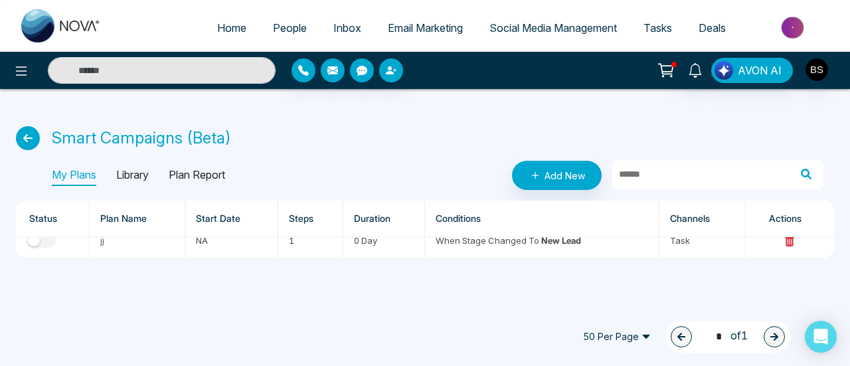
click at [134, 171] on p "Library" at bounding box center [132, 175] width 33 height 21
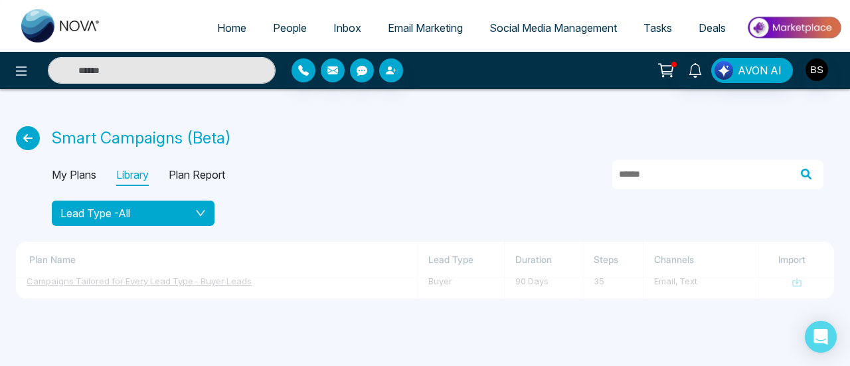
drag, startPoint x: 183, startPoint y: 213, endPoint x: 189, endPoint y: 219, distance: 7.5
click at [186, 216] on div "Lead Type - All" at bounding box center [133, 213] width 146 height 16
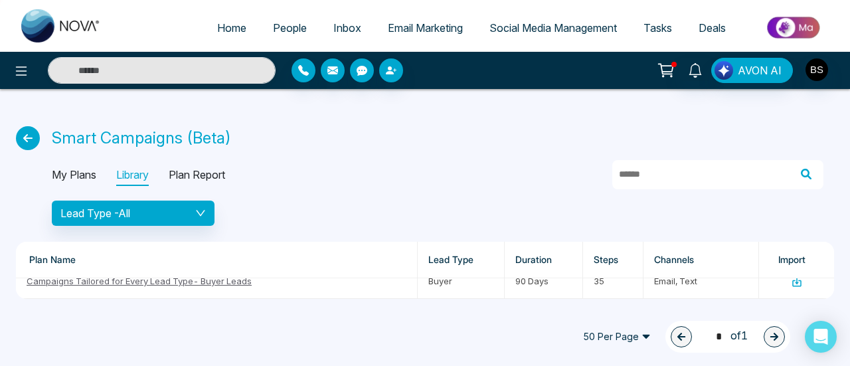
click at [368, 177] on div "My Plans Library Plan Report" at bounding box center [438, 175] width 772 height 29
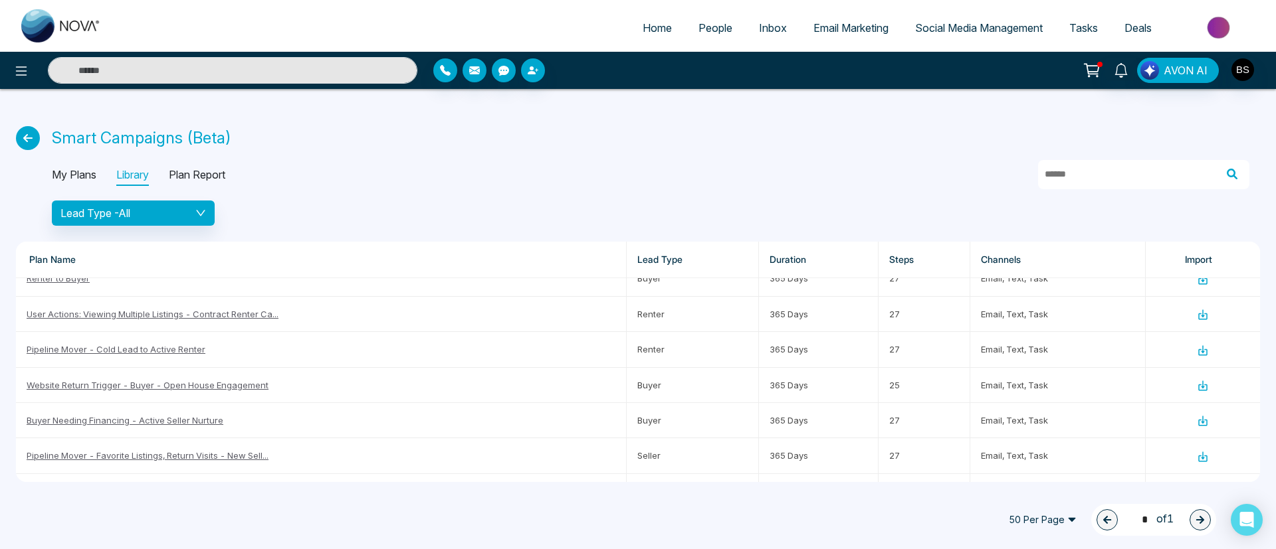
scroll to position [266, 0]
drag, startPoint x: 776, startPoint y: 1, endPoint x: 786, endPoint y: 130, distance: 129.3
click at [786, 130] on div "Smart Campaigns (Beta)" at bounding box center [638, 138] width 1244 height 24
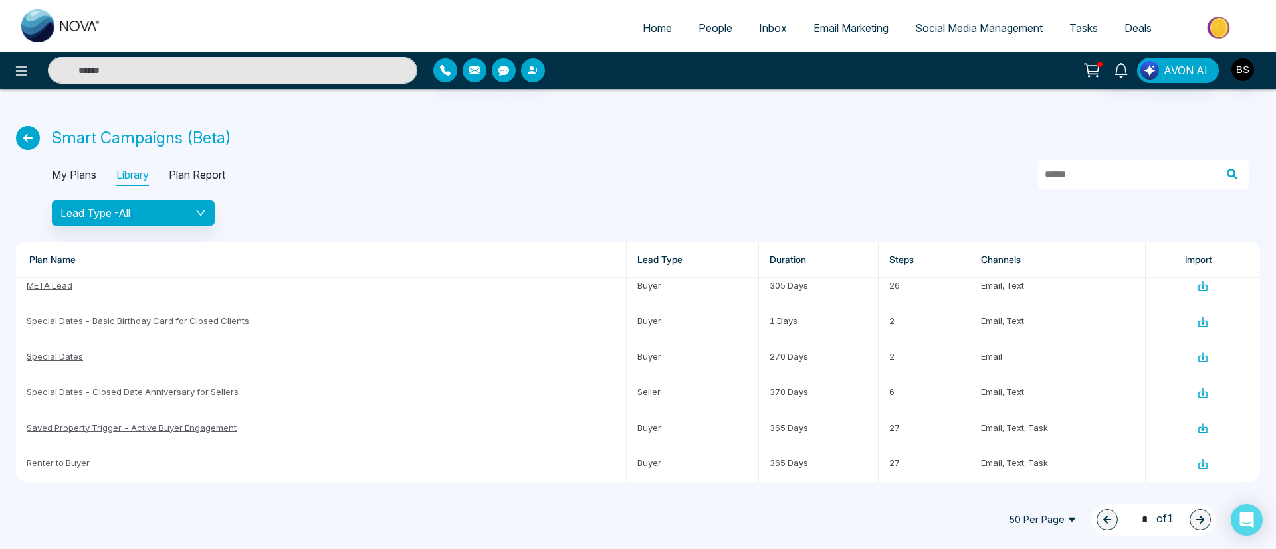
scroll to position [0, 0]
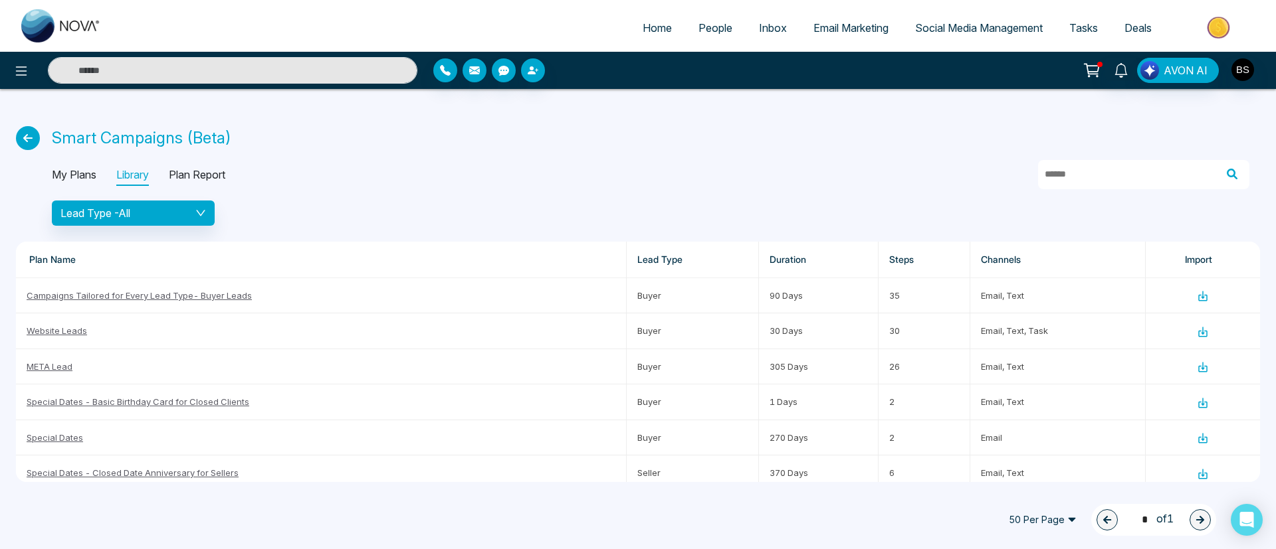
click at [86, 180] on p "My Plans" at bounding box center [74, 175] width 45 height 21
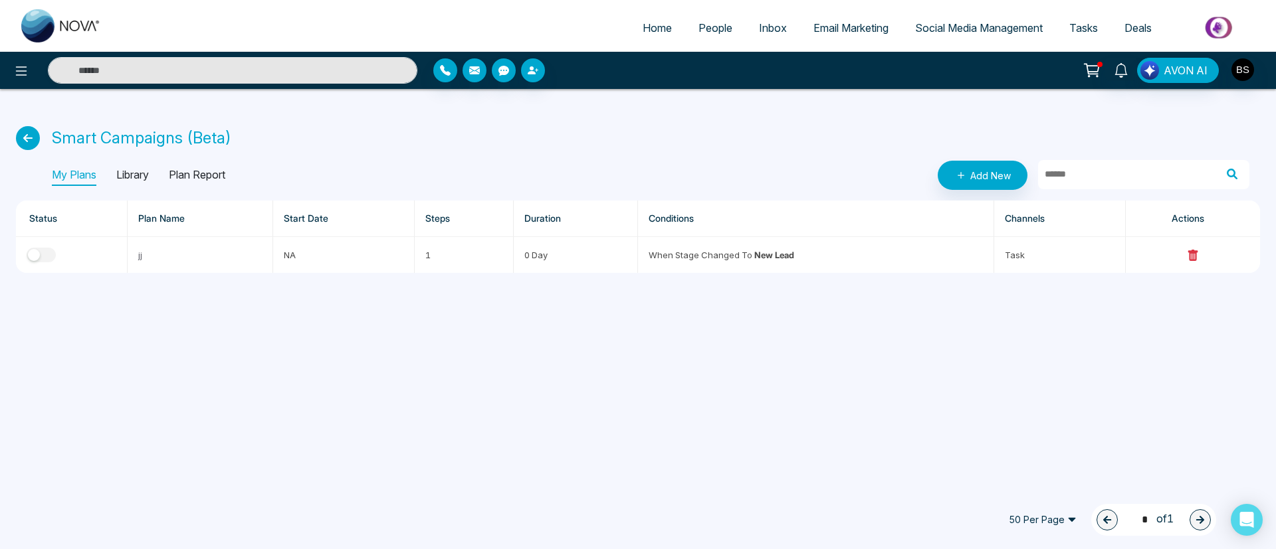
click at [137, 175] on p "Library" at bounding box center [132, 175] width 33 height 21
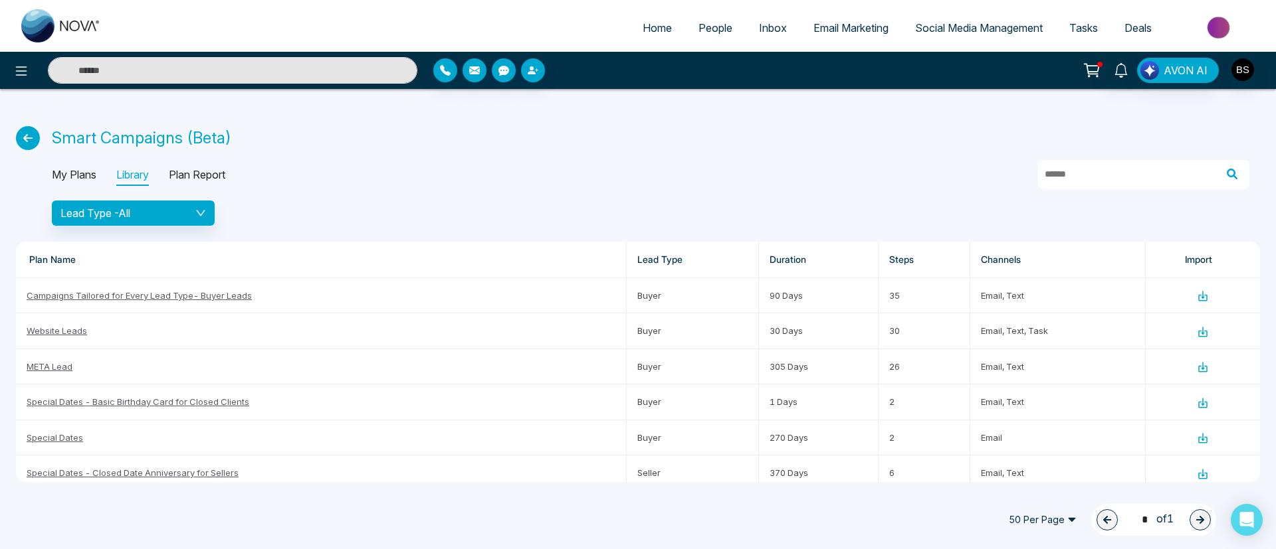
click at [175, 178] on p "Plan Report" at bounding box center [197, 175] width 56 height 21
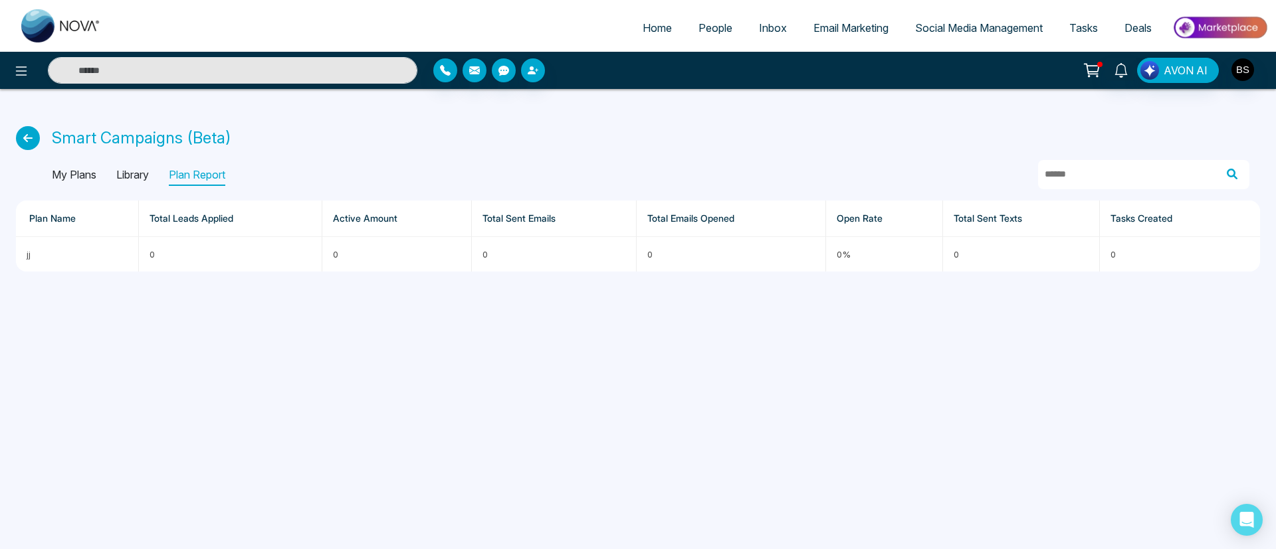
click at [83, 163] on div "My Plans Library Plan Report" at bounding box center [650, 175] width 1197 height 29
click at [80, 176] on p "My Plans" at bounding box center [74, 175] width 45 height 21
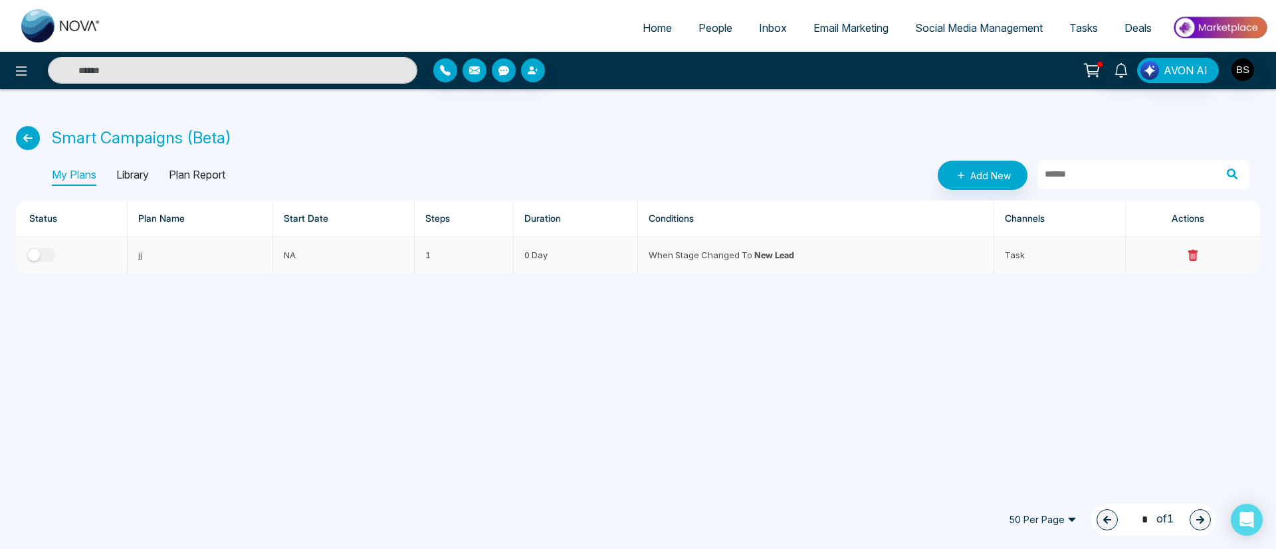
click at [47, 245] on td at bounding box center [72, 255] width 112 height 36
click at [40, 249] on button "button" at bounding box center [41, 255] width 29 height 15
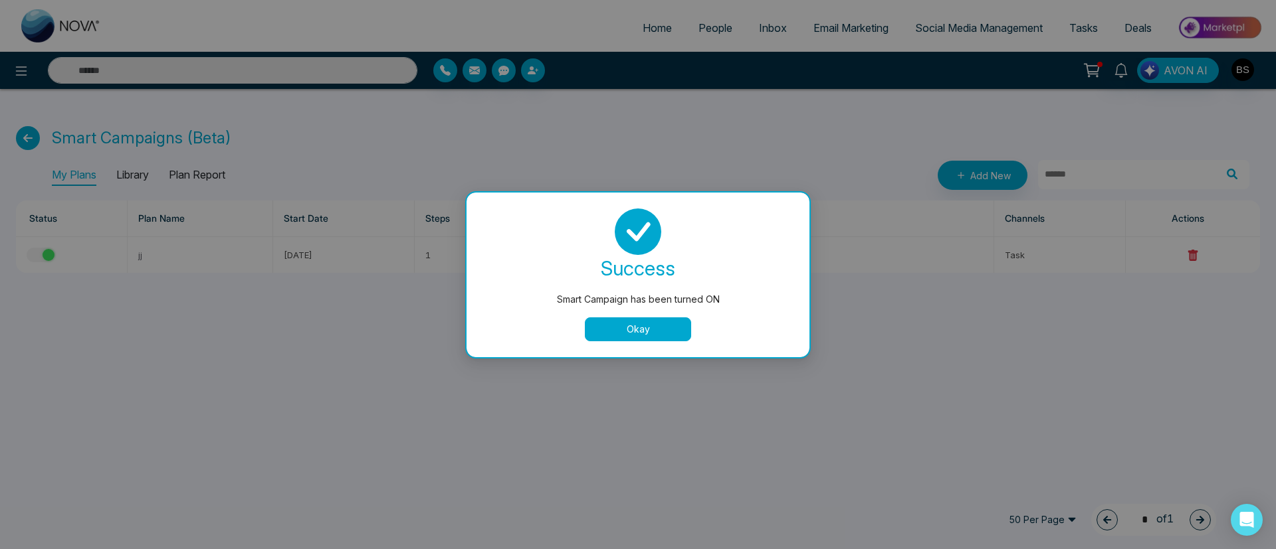
click at [683, 330] on button "Okay" at bounding box center [638, 330] width 106 height 24
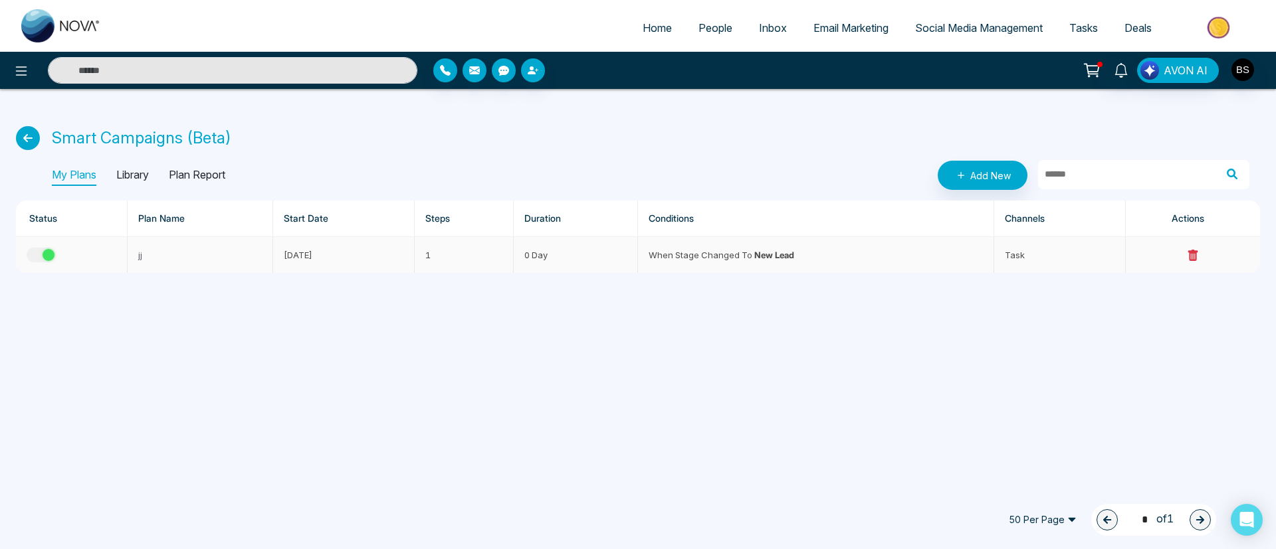
click at [37, 258] on button "button" at bounding box center [41, 255] width 29 height 15
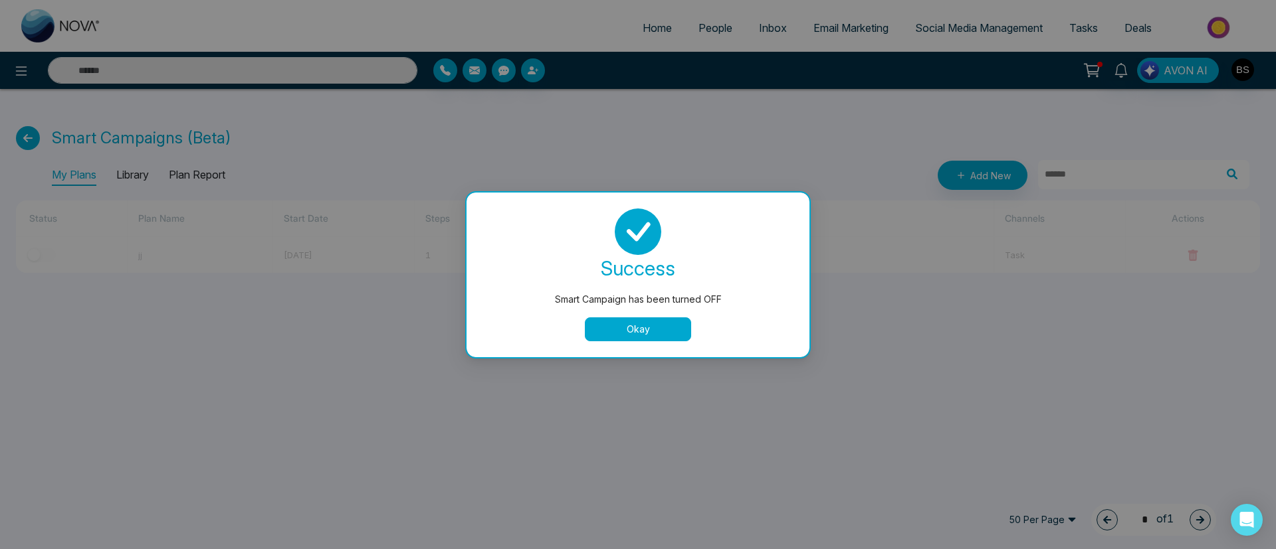
click at [133, 167] on div "Smart Campaign has been turned OFF success Smart Campaign has been turned OFF O…" at bounding box center [638, 274] width 1276 height 549
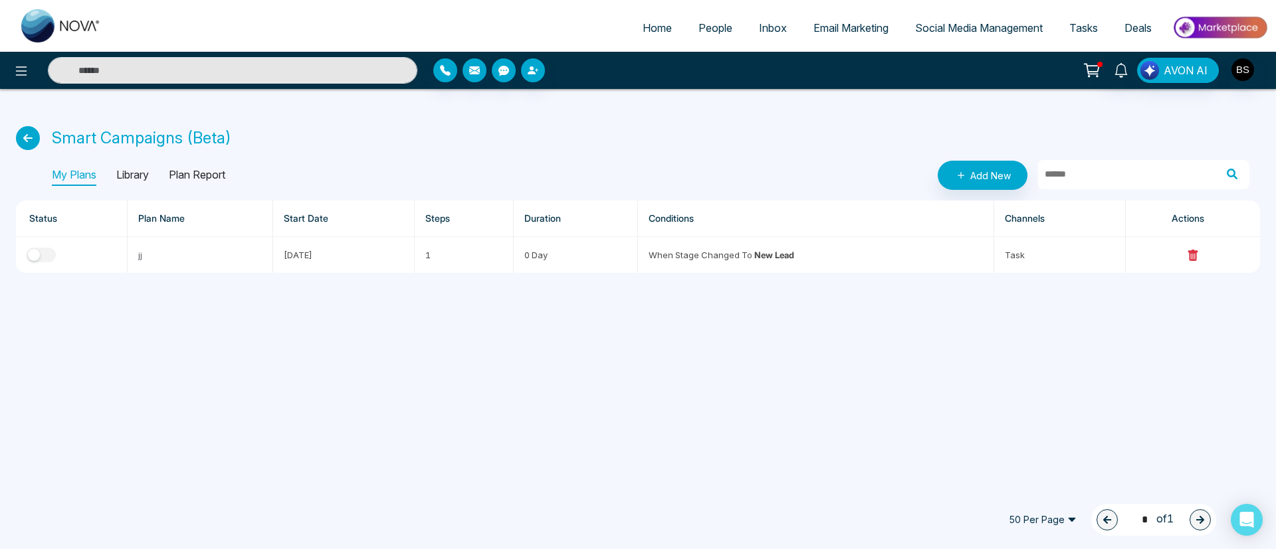
click at [131, 181] on p "Library" at bounding box center [132, 175] width 33 height 21
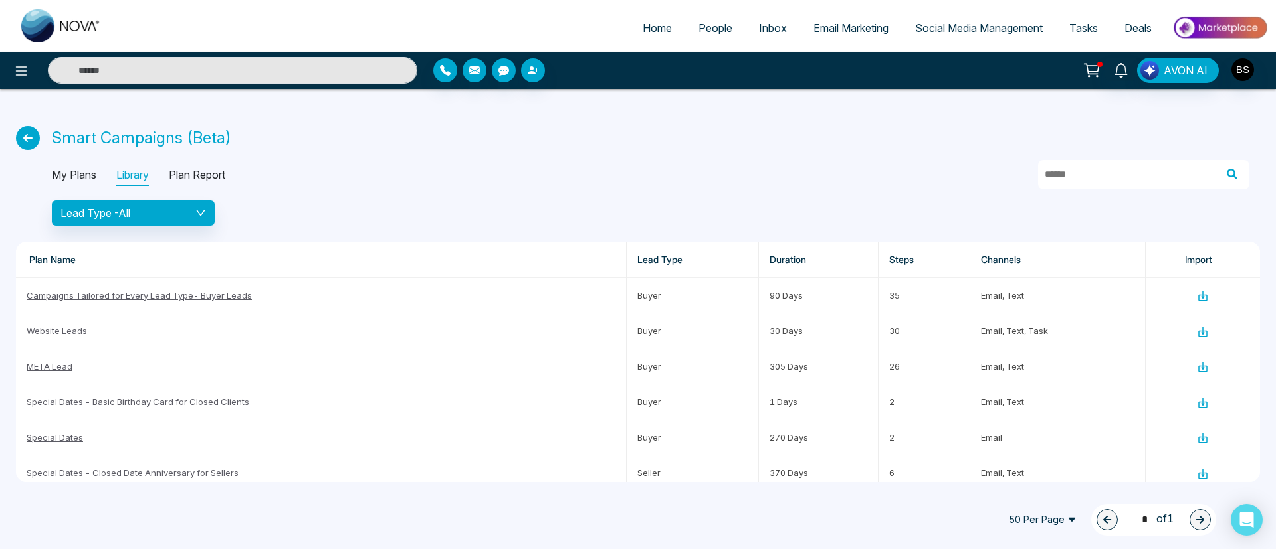
click at [199, 171] on p "Plan Report" at bounding box center [197, 175] width 56 height 21
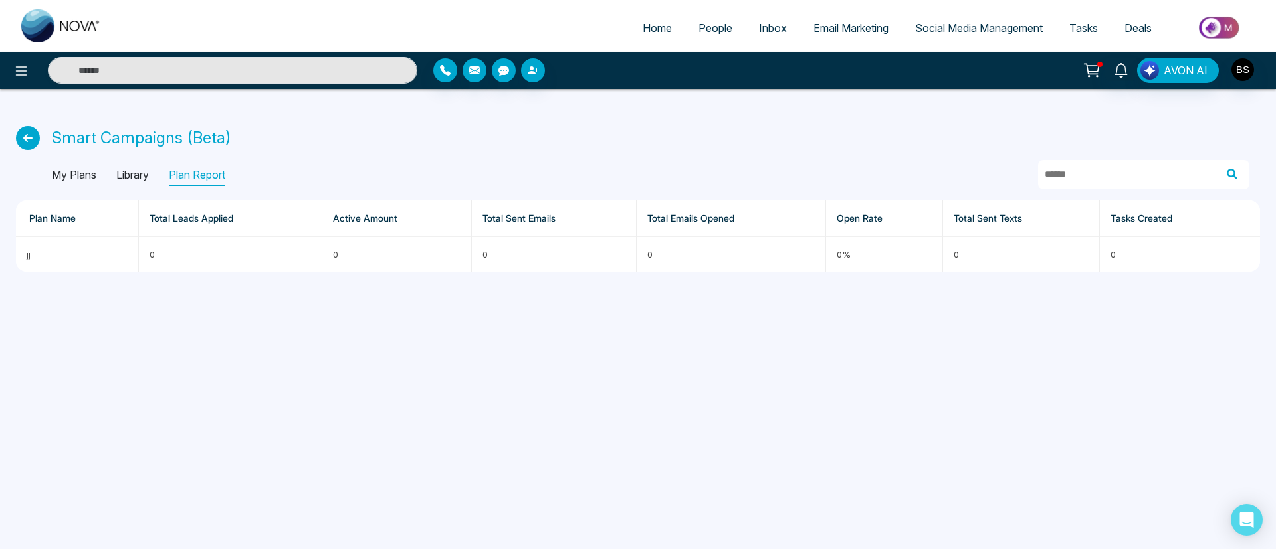
click at [71, 175] on p "My Plans" at bounding box center [74, 175] width 45 height 21
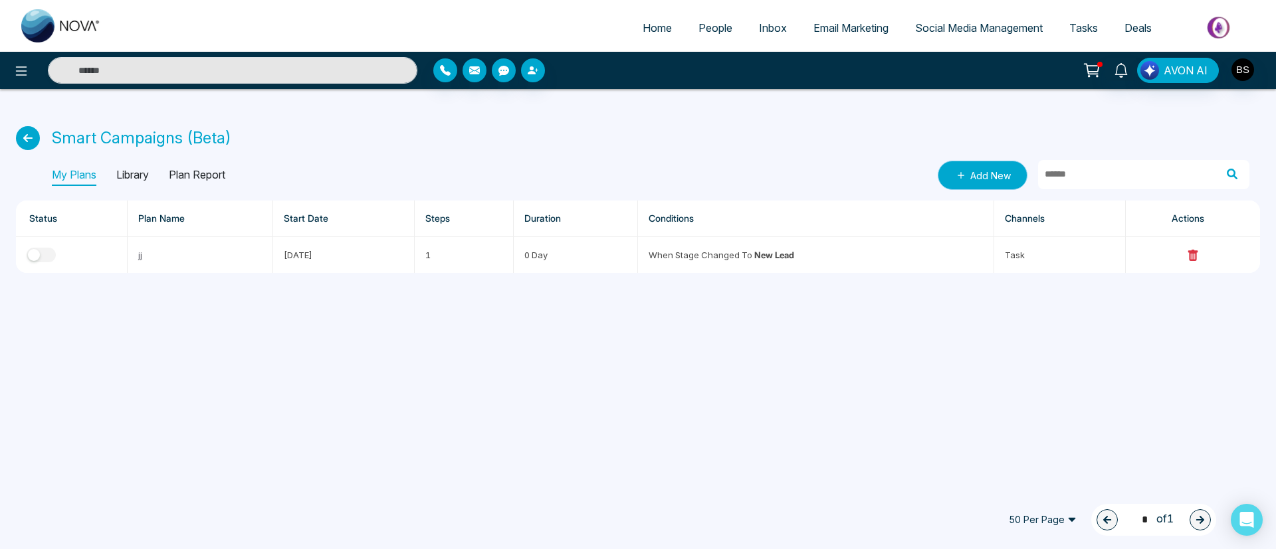
click at [850, 183] on link "Add New" at bounding box center [982, 175] width 90 height 29
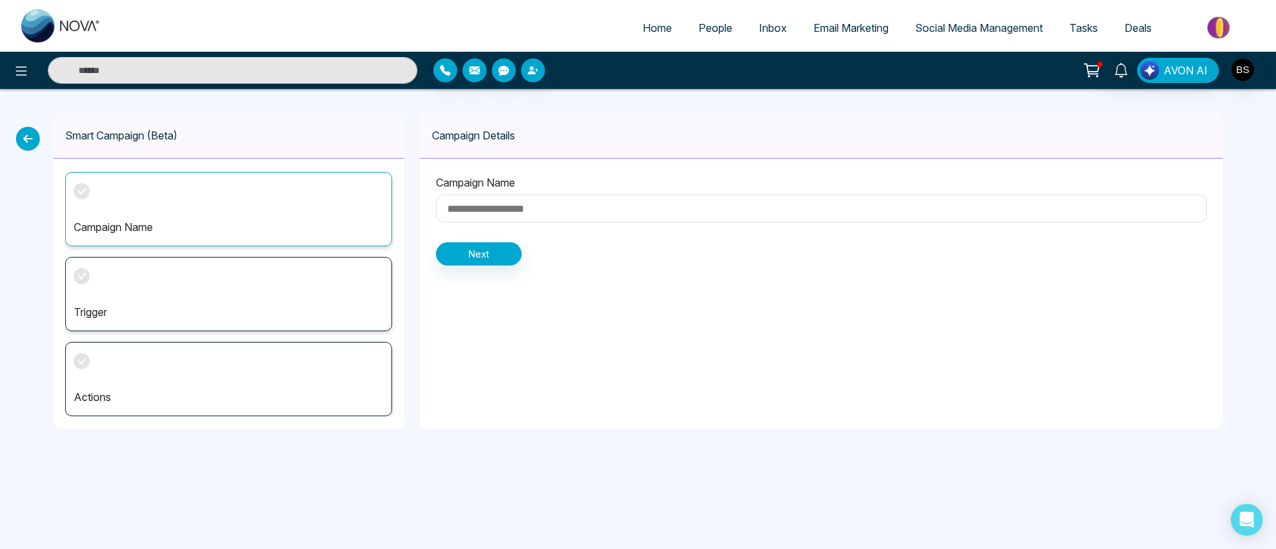
click at [306, 199] on div "Campaign Name" at bounding box center [228, 209] width 327 height 74
click at [485, 215] on input at bounding box center [821, 209] width 771 height 28
click at [296, 329] on div "Trigger" at bounding box center [228, 294] width 327 height 74
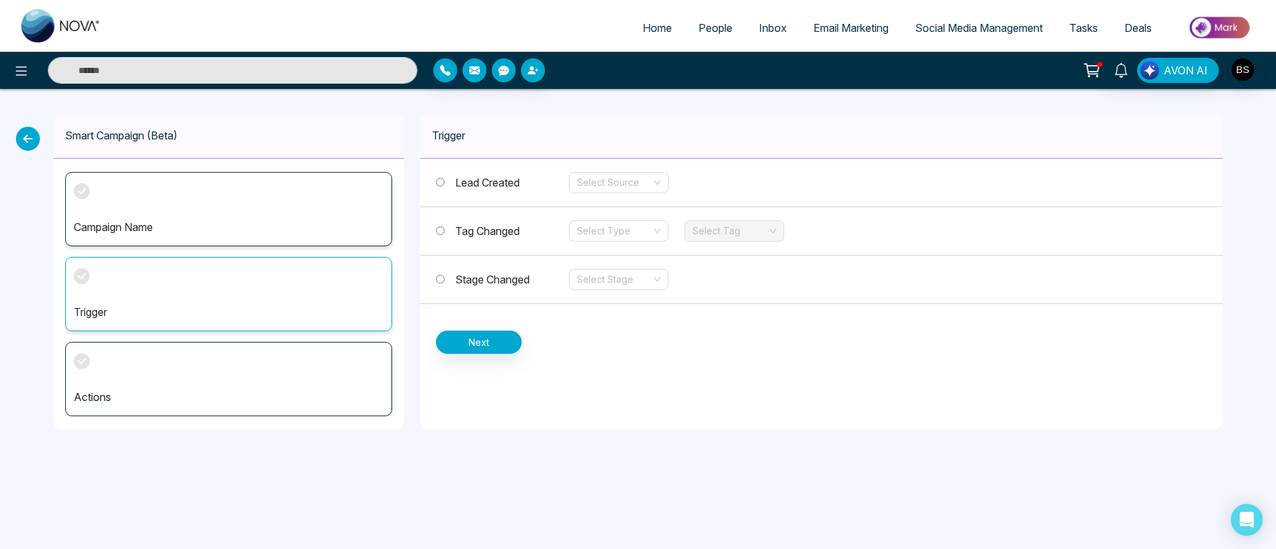
click at [442, 273] on label "Stage Changed" at bounding box center [502, 280] width 133 height 16
click at [342, 346] on div "Actions" at bounding box center [228, 379] width 327 height 74
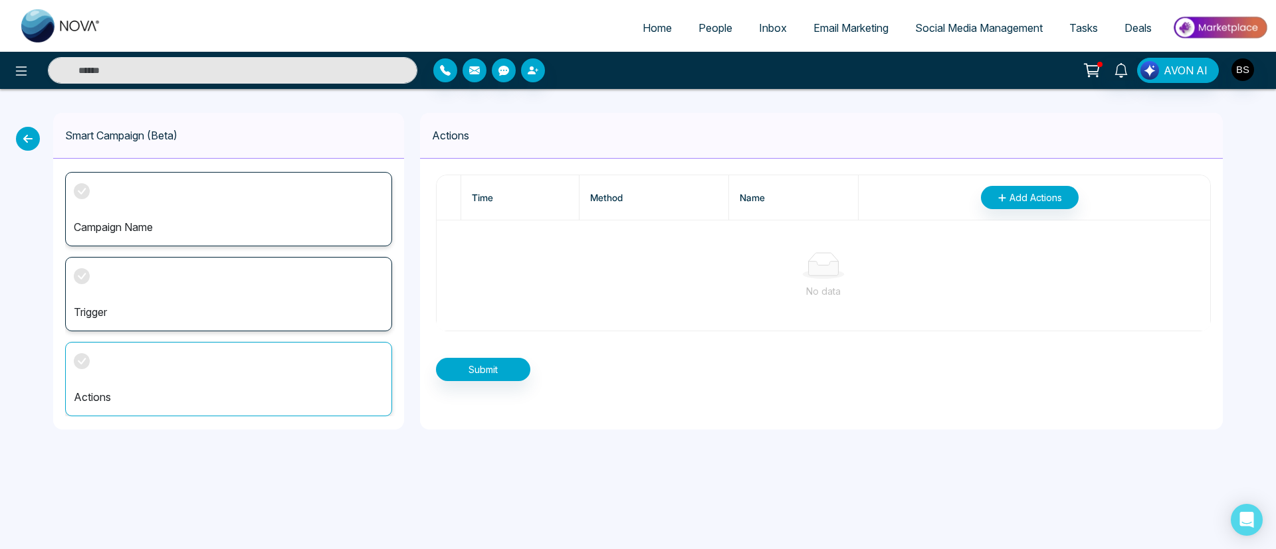
click at [850, 220] on table "Time Method Name Add Actions No data" at bounding box center [823, 253] width 775 height 157
click at [850, 198] on span "Add Actions" at bounding box center [1035, 198] width 52 height 14
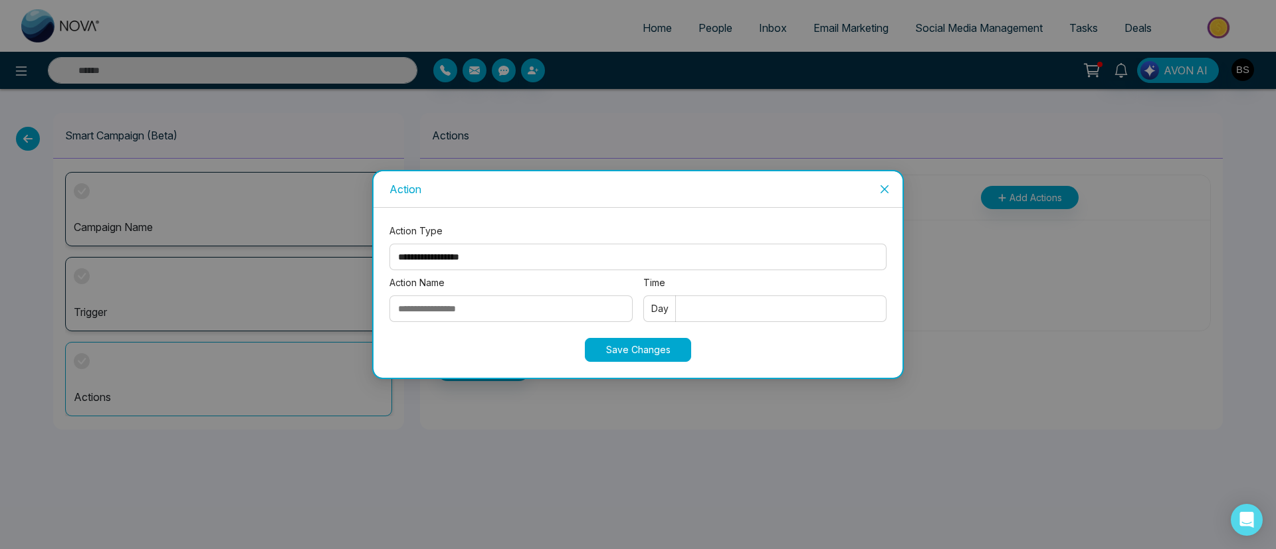
click at [538, 248] on select "**********" at bounding box center [637, 257] width 497 height 27
select select "****"
click at [389, 244] on select "**********" at bounding box center [637, 257] width 497 height 27
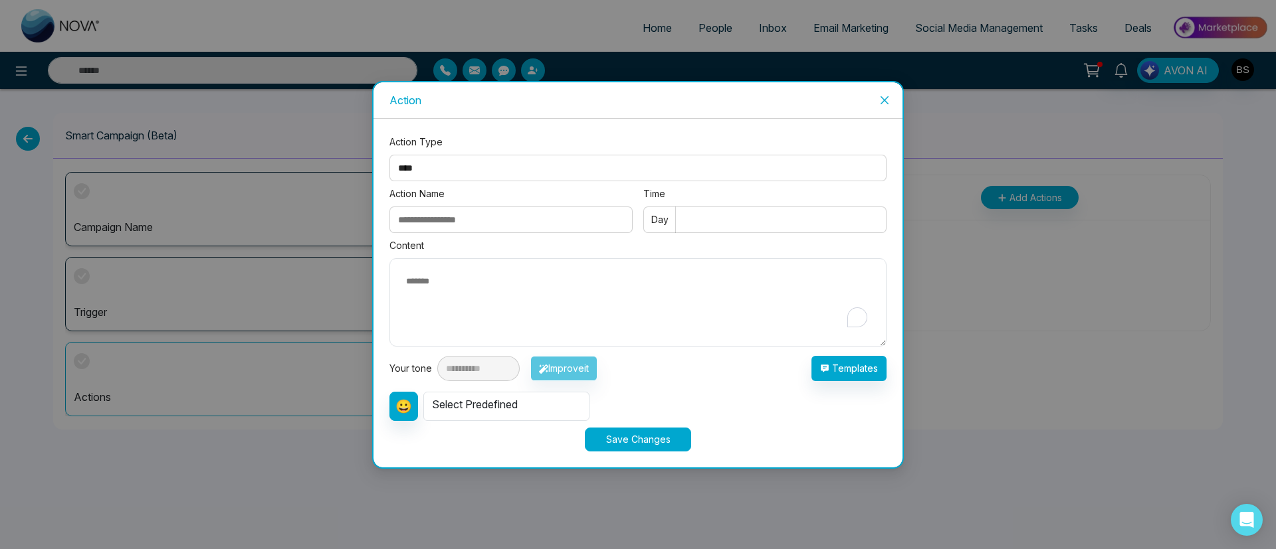
click at [618, 223] on input "Action Name" at bounding box center [510, 220] width 243 height 27
type input "**********"
click at [694, 223] on input "Time" at bounding box center [764, 220] width 243 height 27
type input "*"
click at [625, 280] on textarea "To enrich screen reader interactions, please activate Accessibility in Grammarl…" at bounding box center [637, 302] width 497 height 88
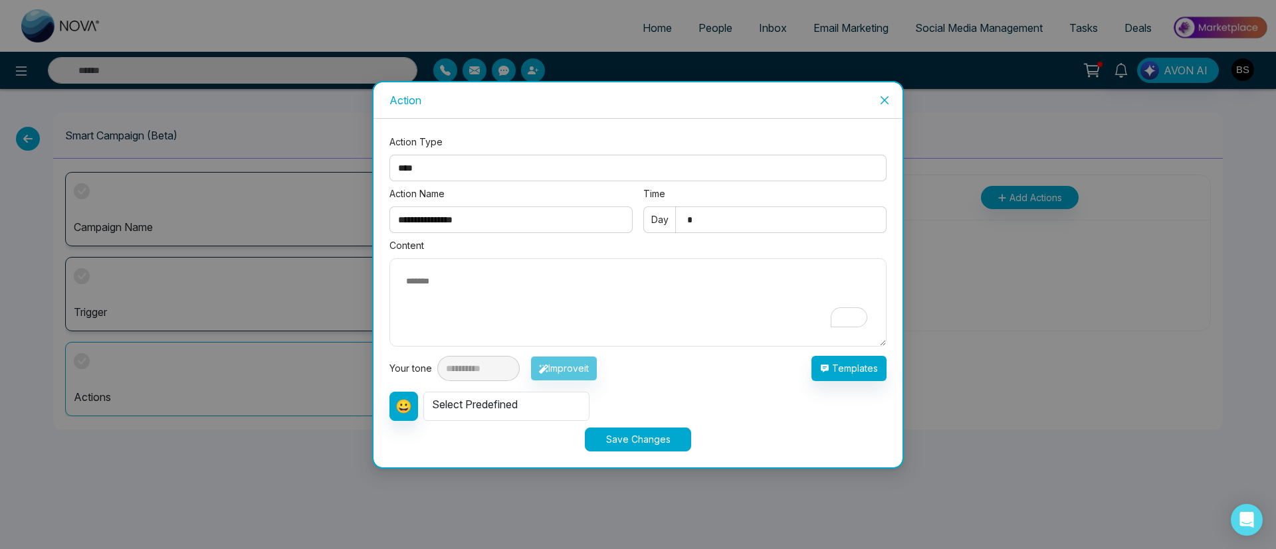
click at [501, 365] on div "Select Predefined" at bounding box center [506, 406] width 166 height 29
drag, startPoint x: 612, startPoint y: 275, endPoint x: 619, endPoint y: 279, distance: 7.7
click at [619, 279] on textarea "To enrich screen reader interactions, please activate Accessibility in Grammarl…" at bounding box center [637, 302] width 497 height 88
click at [512, 365] on div "Select Predefined" at bounding box center [506, 406] width 166 height 29
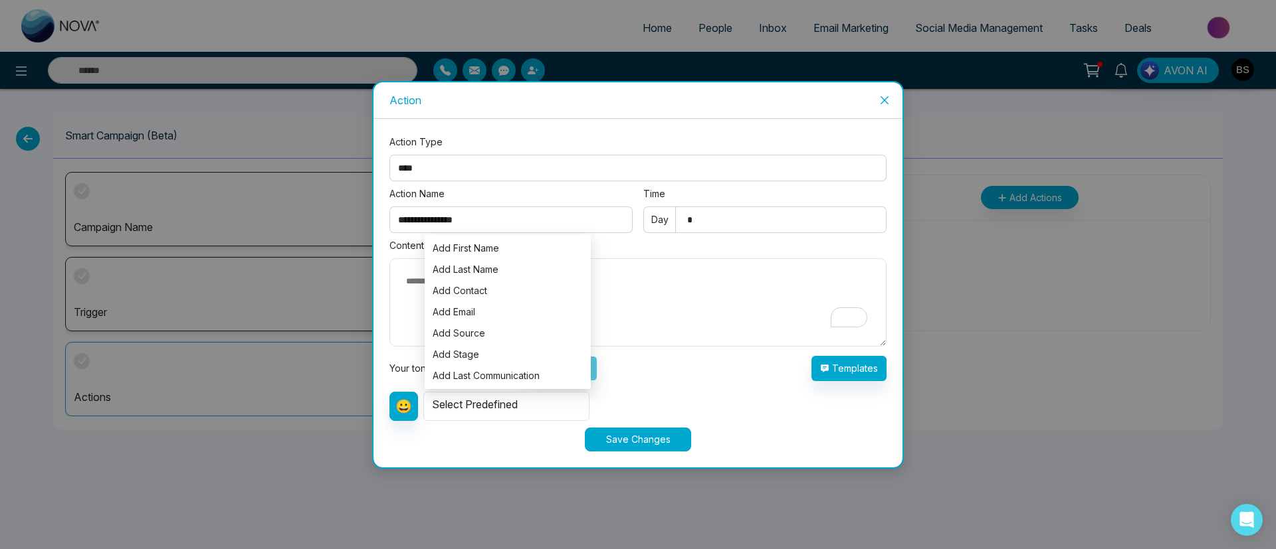
click at [621, 272] on textarea "To enrich screen reader interactions, please activate Accessibility in Grammarl…" at bounding box center [637, 302] width 497 height 88
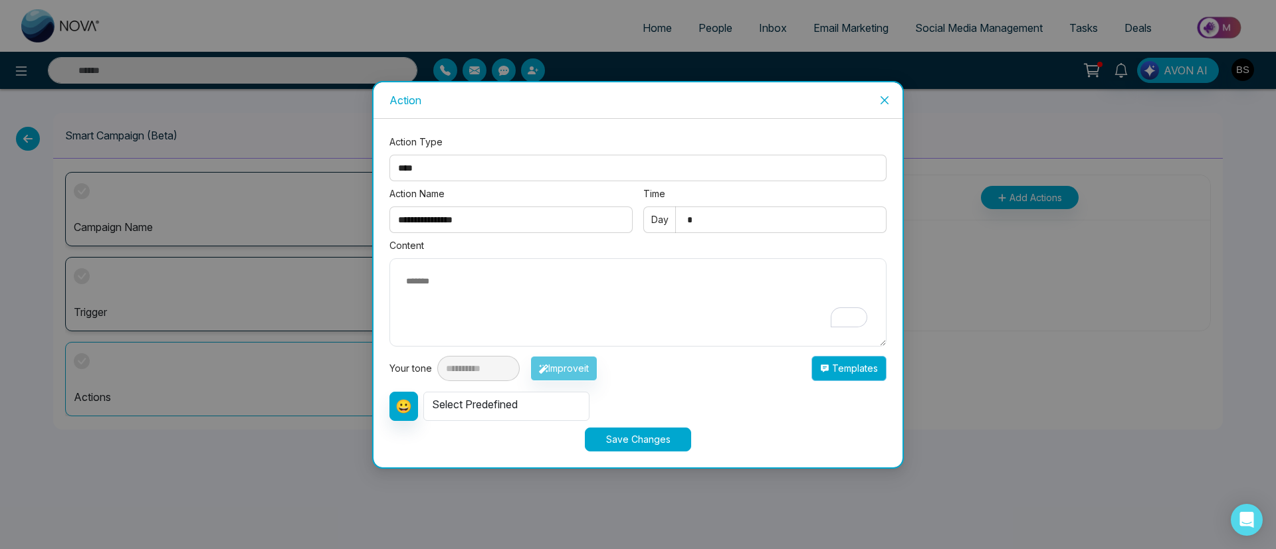
click at [850, 361] on button "Templates" at bounding box center [848, 368] width 75 height 25
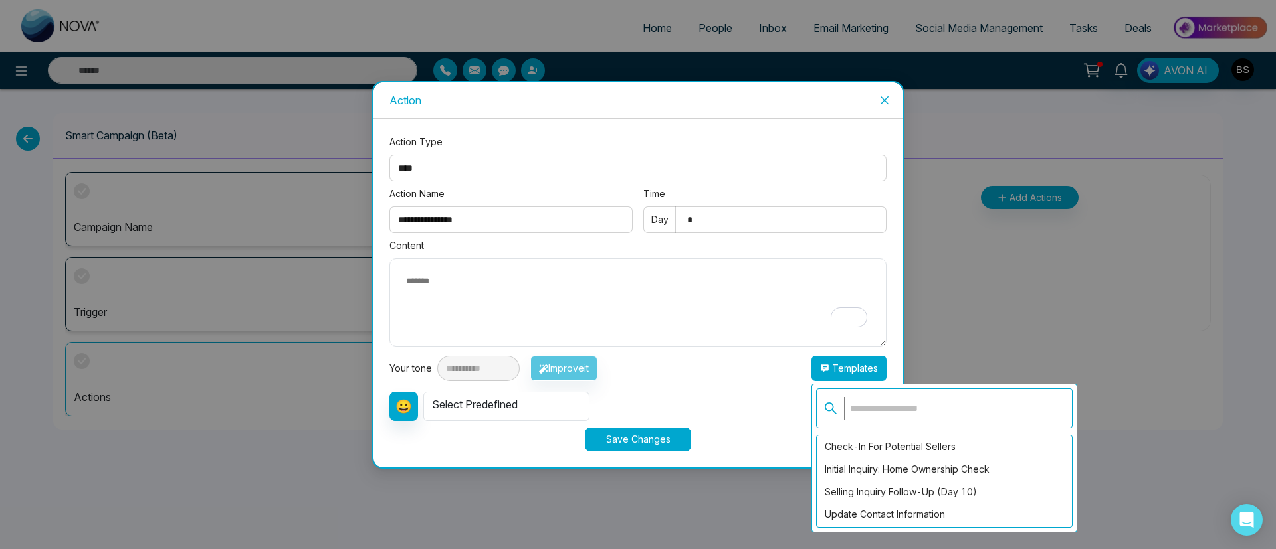
scroll to position [2093, 0]
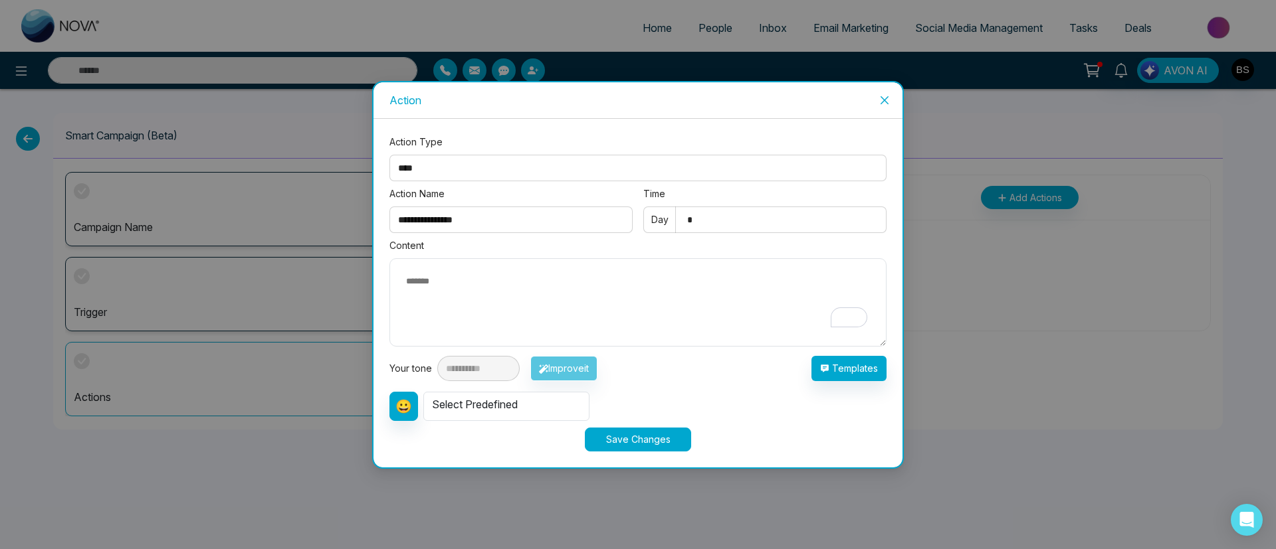
click at [767, 365] on div "**********" at bounding box center [637, 368] width 497 height 25
click at [511, 167] on select "**********" at bounding box center [637, 168] width 497 height 27
click at [389, 181] on select "**********" at bounding box center [637, 168] width 497 height 27
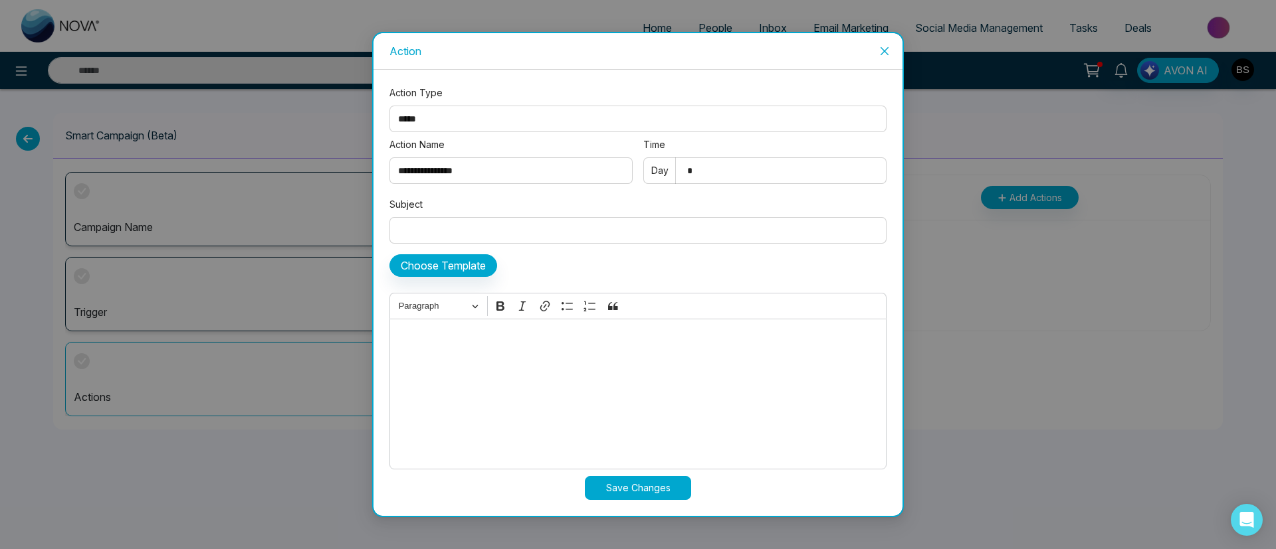
click at [475, 124] on select "**********" at bounding box center [637, 119] width 497 height 27
select select "****"
click at [389, 132] on select "**********" at bounding box center [637, 119] width 497 height 27
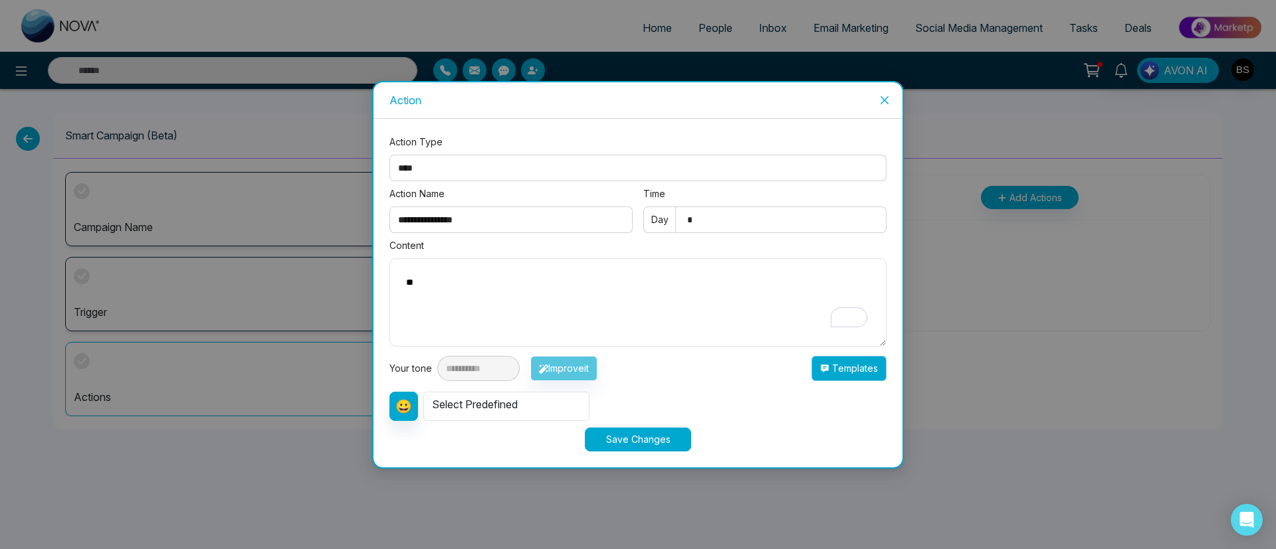
click at [838, 365] on button "Templates" at bounding box center [848, 368] width 75 height 25
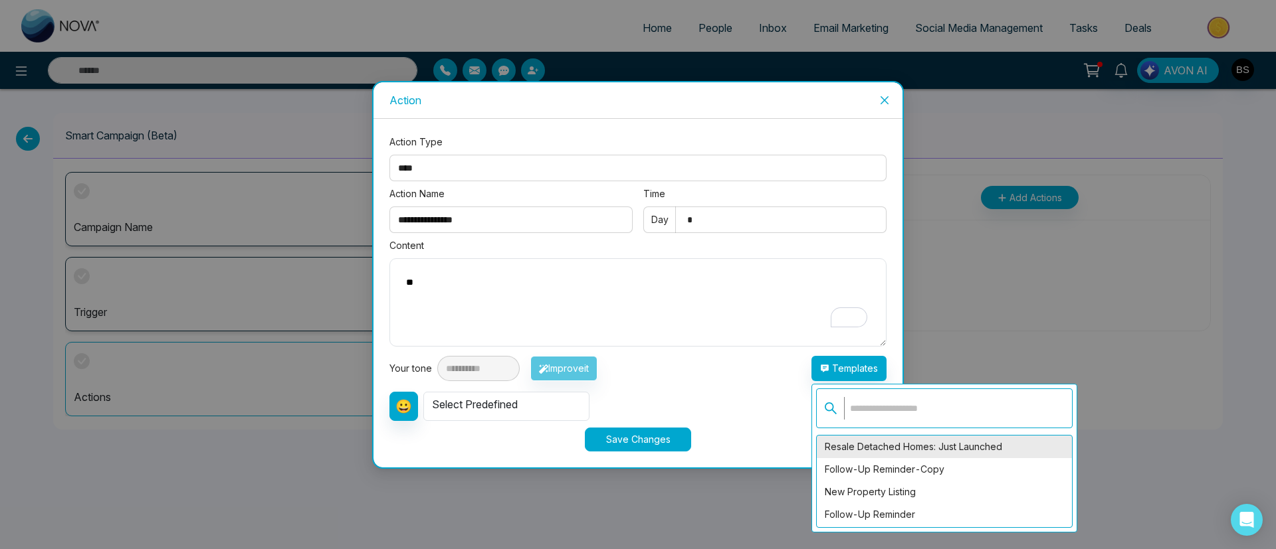
click at [850, 365] on div "Resale Detached Homes: Just Launched" at bounding box center [944, 447] width 255 height 23
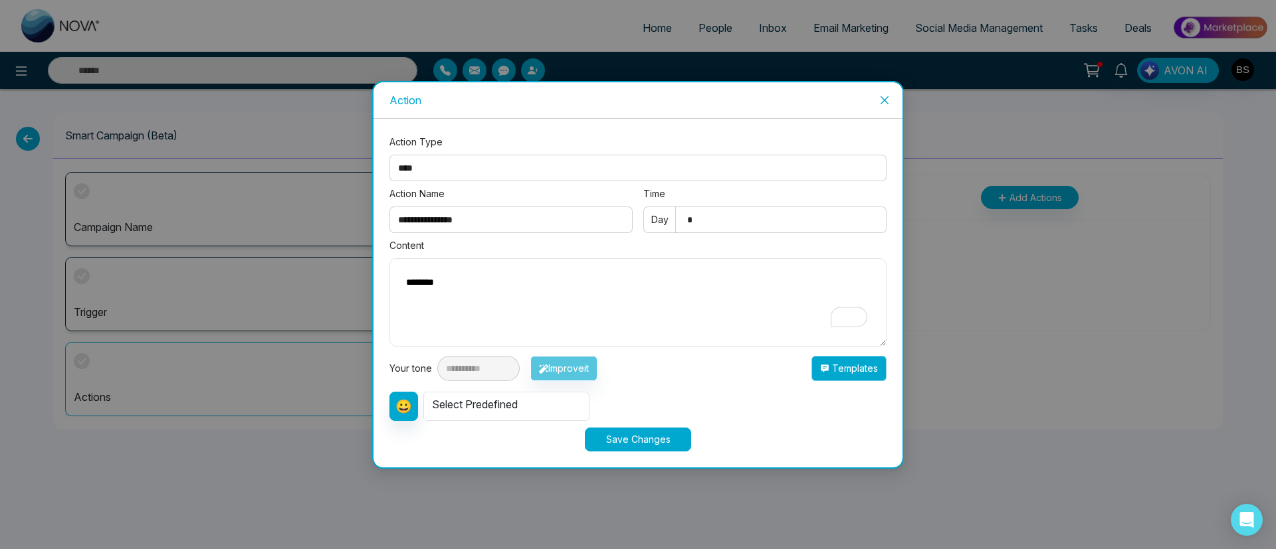
click at [850, 365] on button "Templates" at bounding box center [848, 368] width 75 height 25
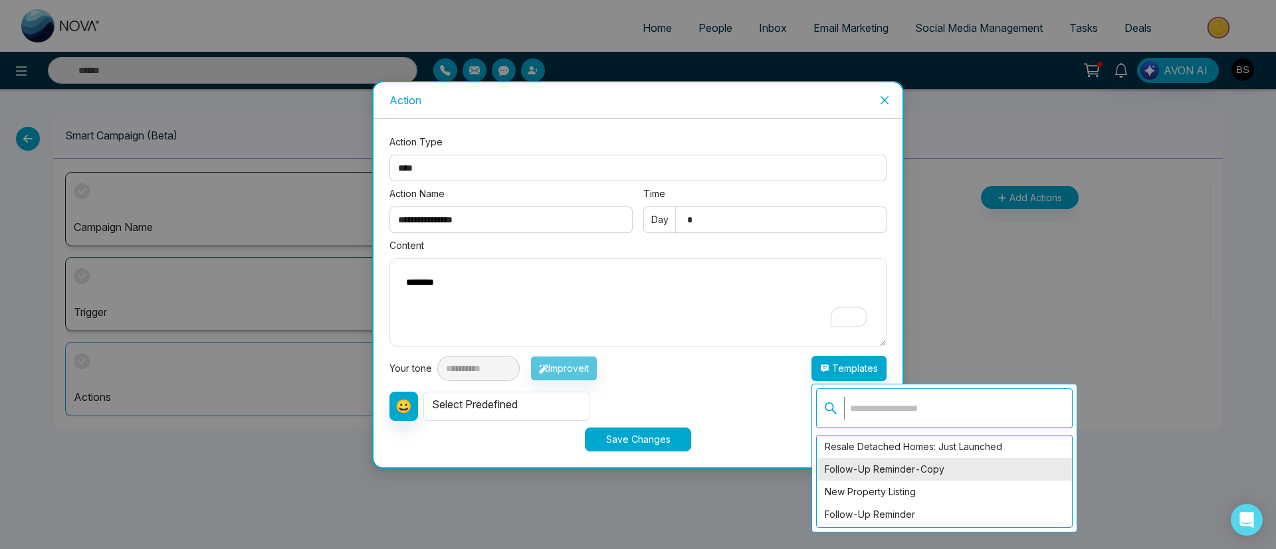
click at [850, 365] on div "Follow-Up Reminder-copy" at bounding box center [944, 469] width 255 height 23
type textarea "**********"
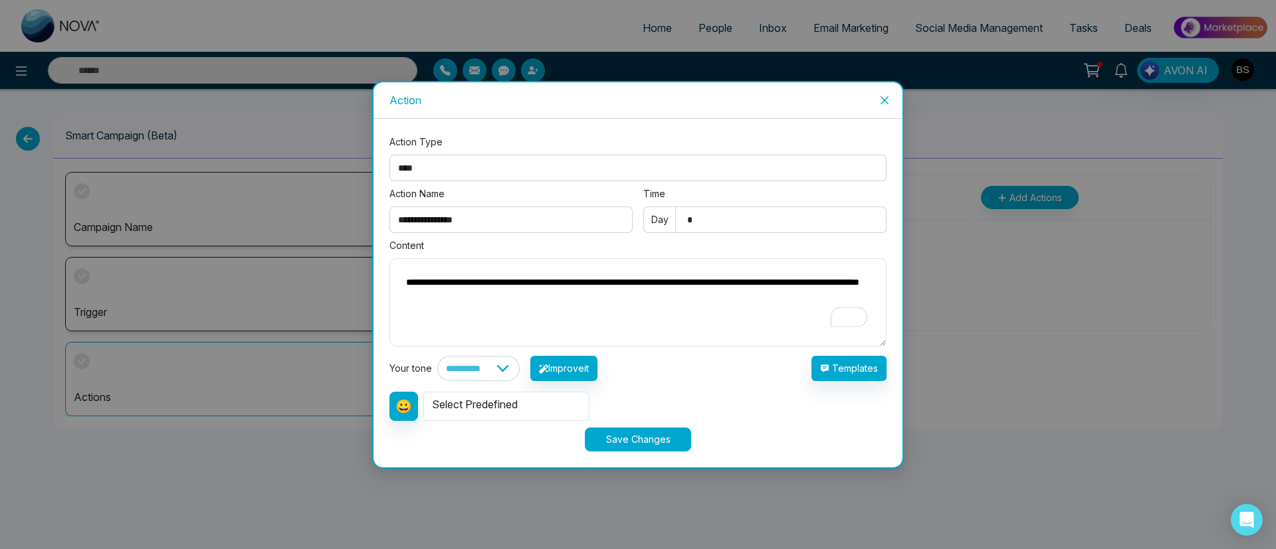
click at [632, 365] on button "Save Changes" at bounding box center [638, 440] width 106 height 24
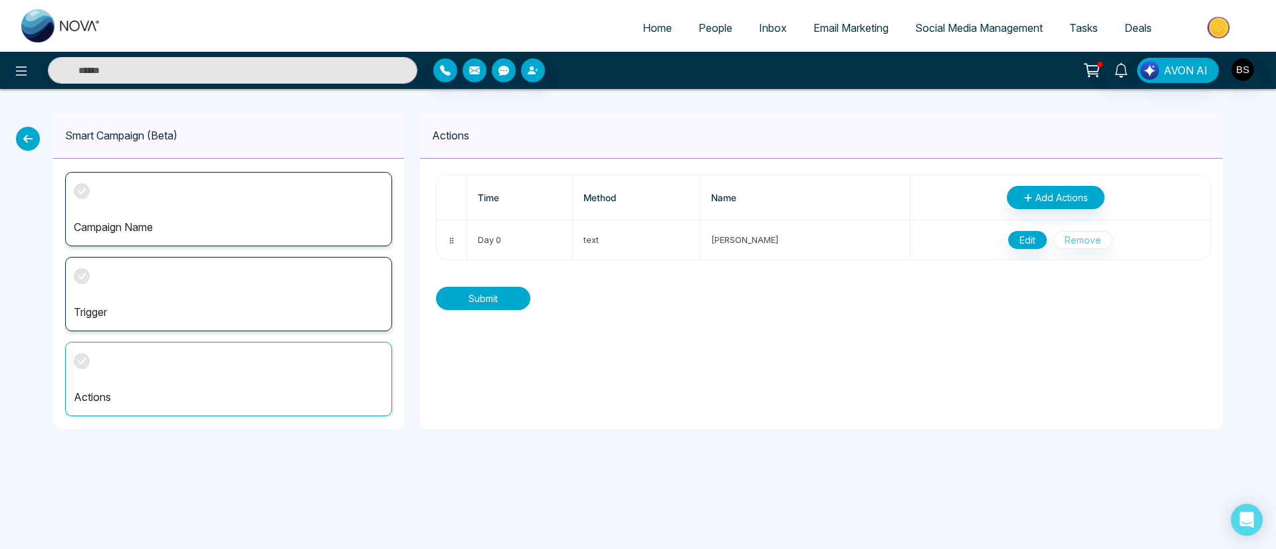
click at [488, 302] on button "Submit" at bounding box center [483, 298] width 94 height 23
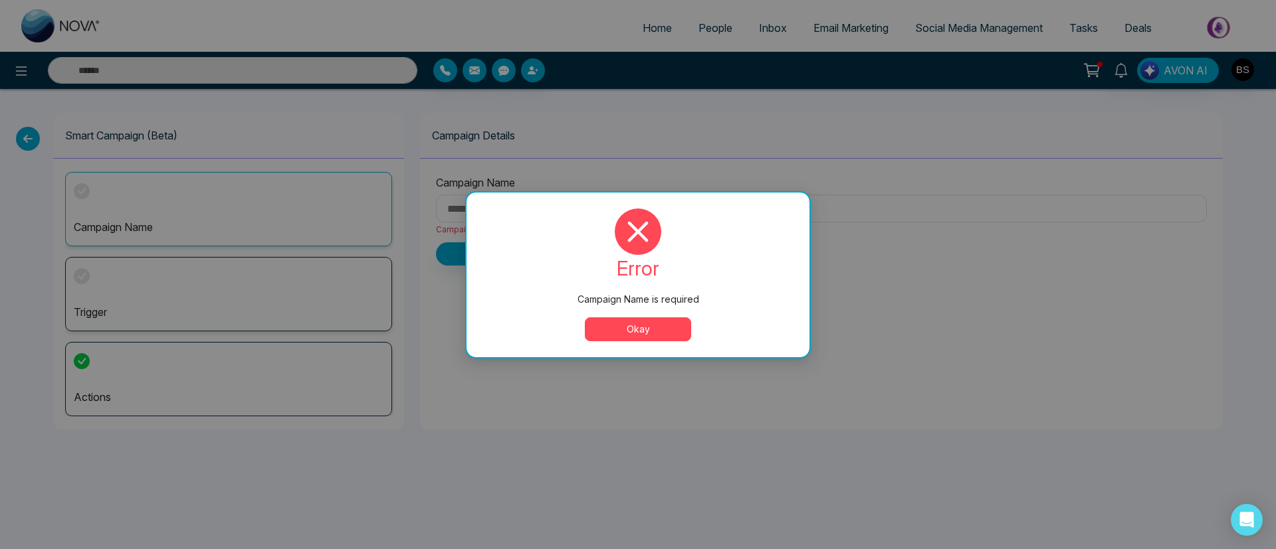
click at [611, 332] on button "Okay" at bounding box center [638, 330] width 106 height 24
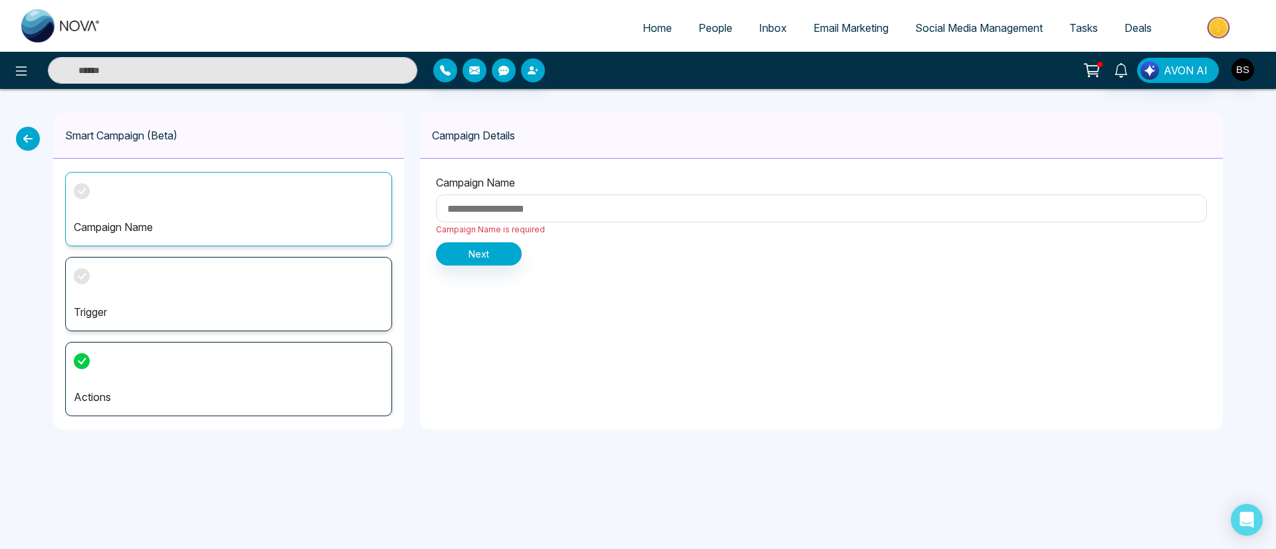
click at [502, 206] on input at bounding box center [821, 209] width 771 height 28
type input "**"
click at [514, 264] on button "Next" at bounding box center [479, 254] width 86 height 23
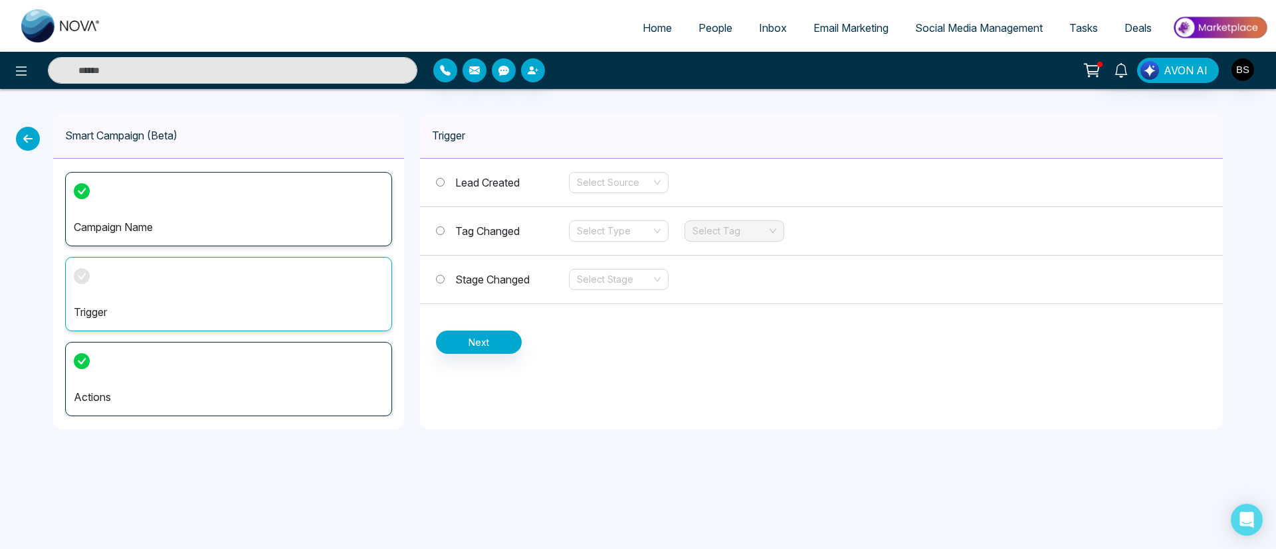
click at [276, 304] on p "Trigger" at bounding box center [229, 312] width 310 height 16
click at [458, 342] on button "Next" at bounding box center [479, 342] width 86 height 23
click at [612, 298] on div "Stage Changed Select Stage" at bounding box center [821, 280] width 803 height 49
click at [616, 284] on input "search" at bounding box center [614, 280] width 74 height 20
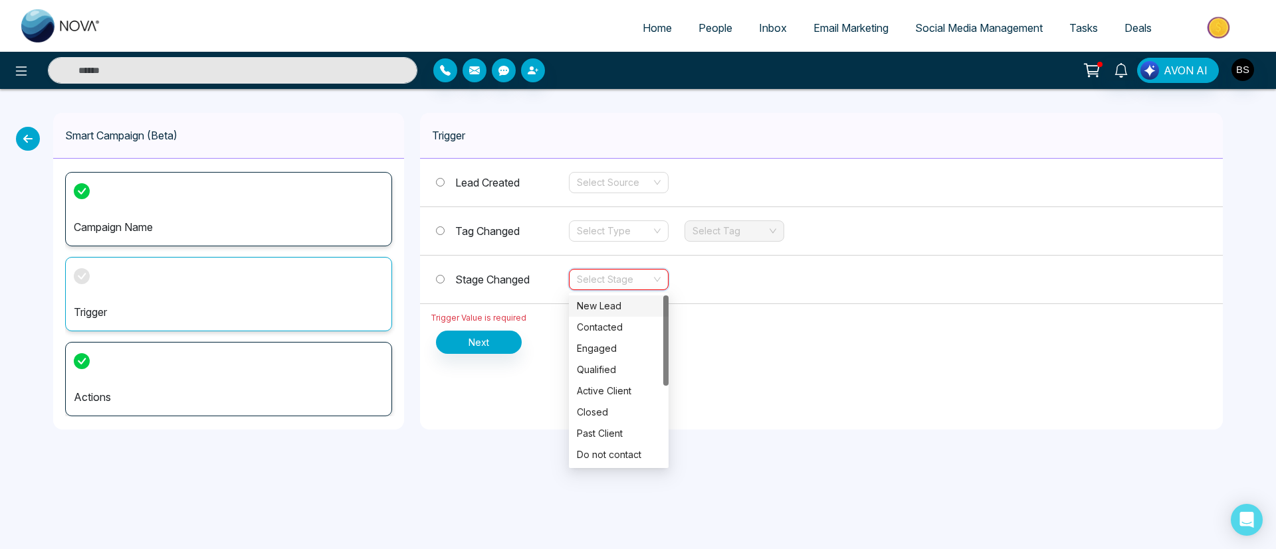
drag, startPoint x: 618, startPoint y: 304, endPoint x: 627, endPoint y: 315, distance: 14.6
click at [623, 311] on div "New Lead" at bounding box center [619, 306] width 84 height 15
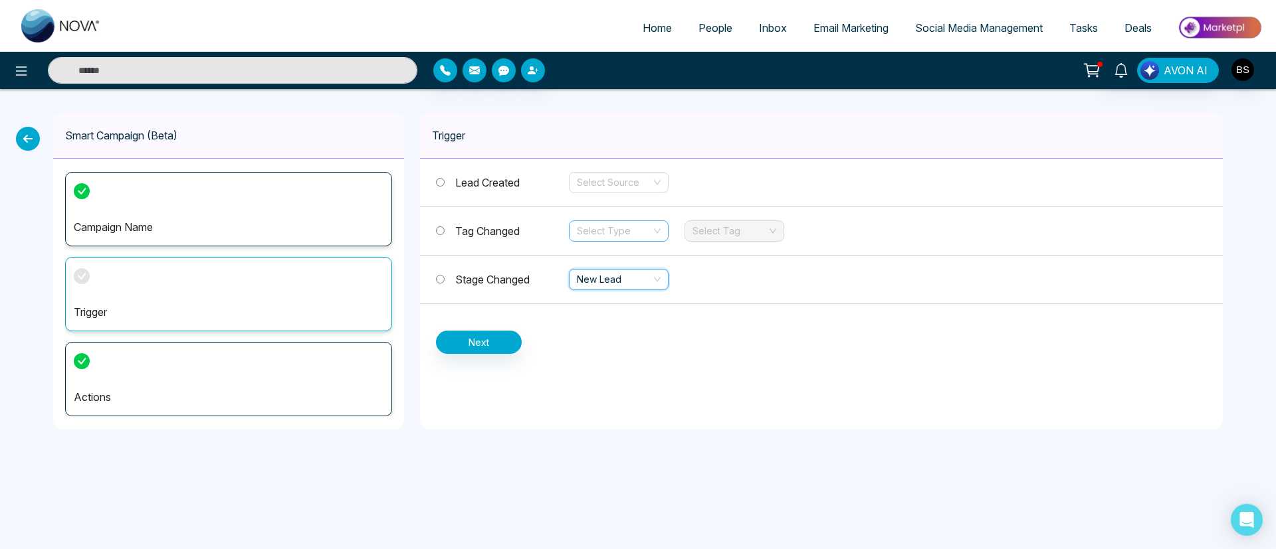
click at [634, 237] on input "search" at bounding box center [614, 231] width 74 height 20
click at [680, 358] on div "Trigger Lead Created Select Source Tag Changed Select Type Select Tag Stage Cha…" at bounding box center [821, 271] width 803 height 317
click at [603, 282] on span "New Lead" at bounding box center [619, 280] width 84 height 20
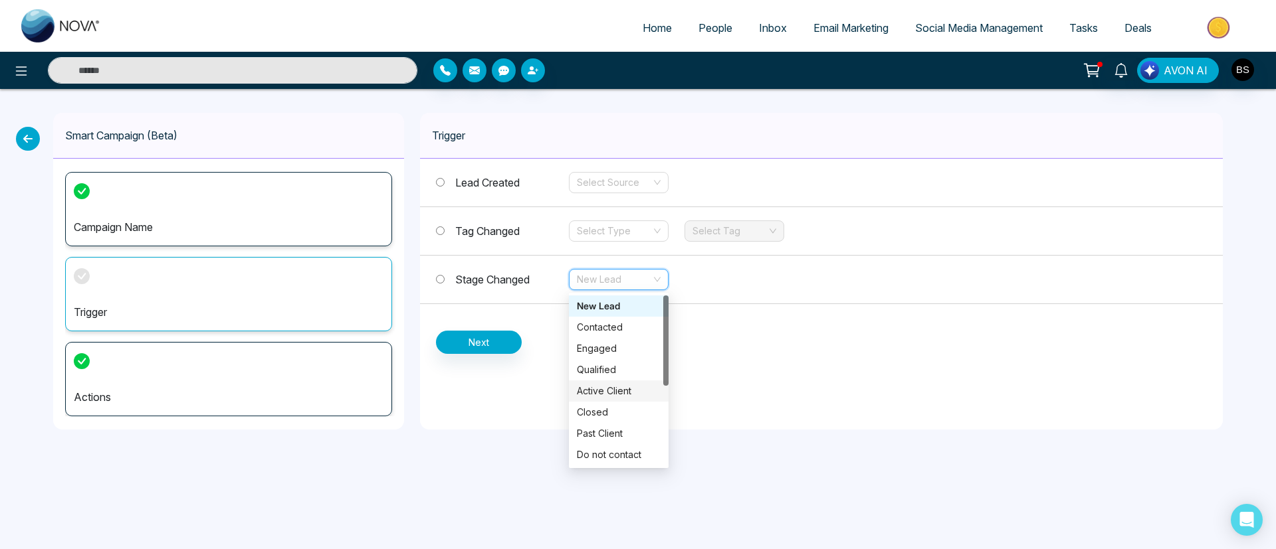
click at [603, 365] on div "Active Client" at bounding box center [619, 391] width 100 height 21
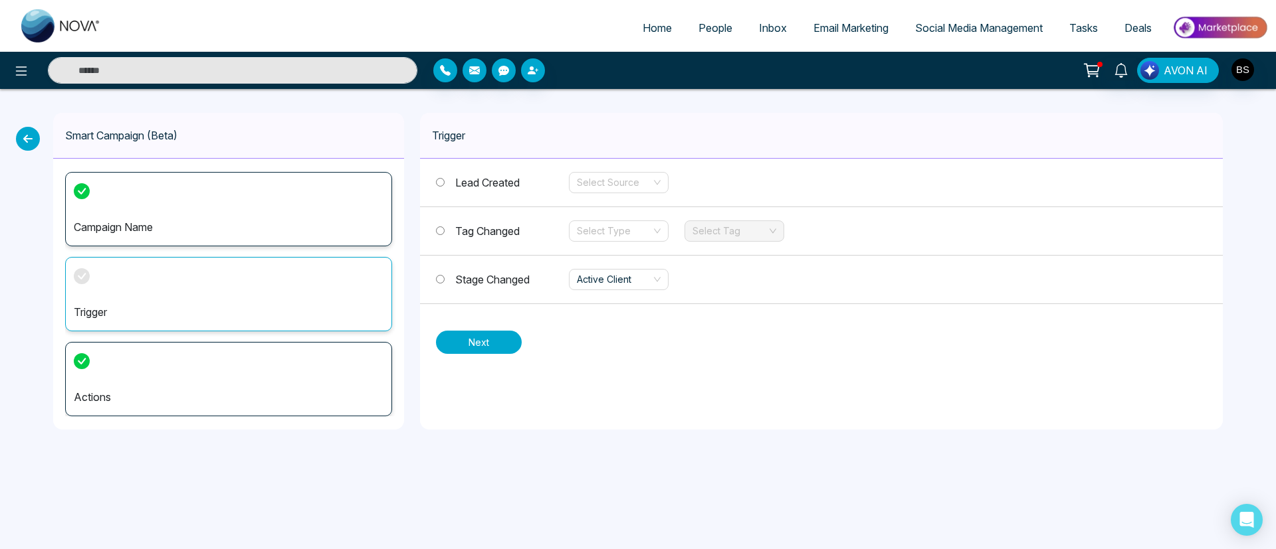
click at [498, 334] on button "Next" at bounding box center [479, 342] width 86 height 23
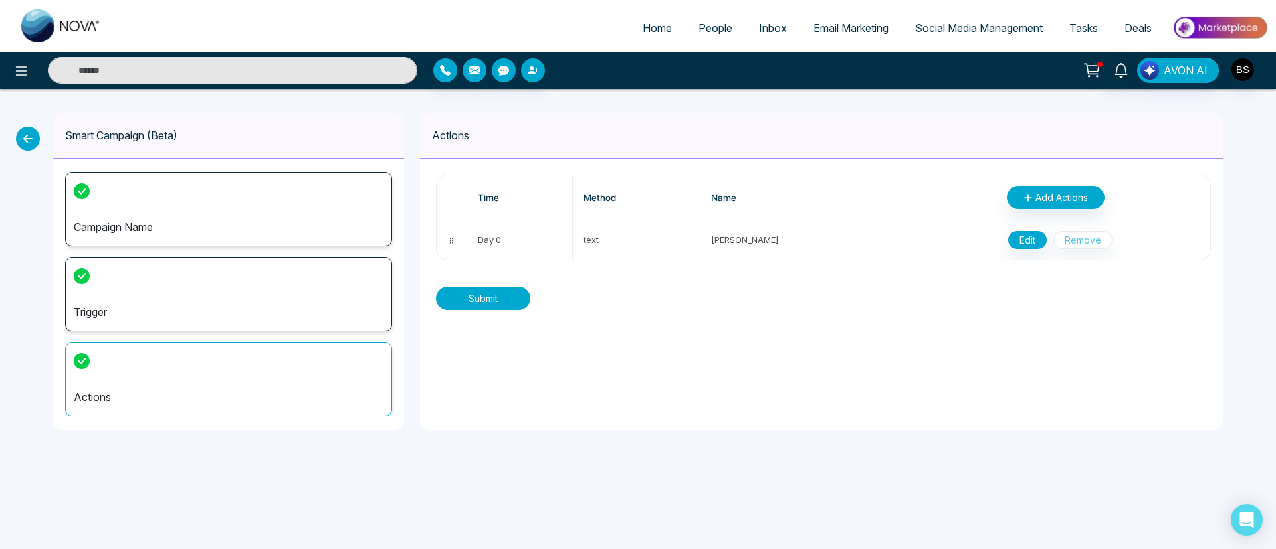
drag, startPoint x: 494, startPoint y: 293, endPoint x: 501, endPoint y: 299, distance: 8.9
click at [501, 299] on button "Submit" at bounding box center [483, 298] width 94 height 23
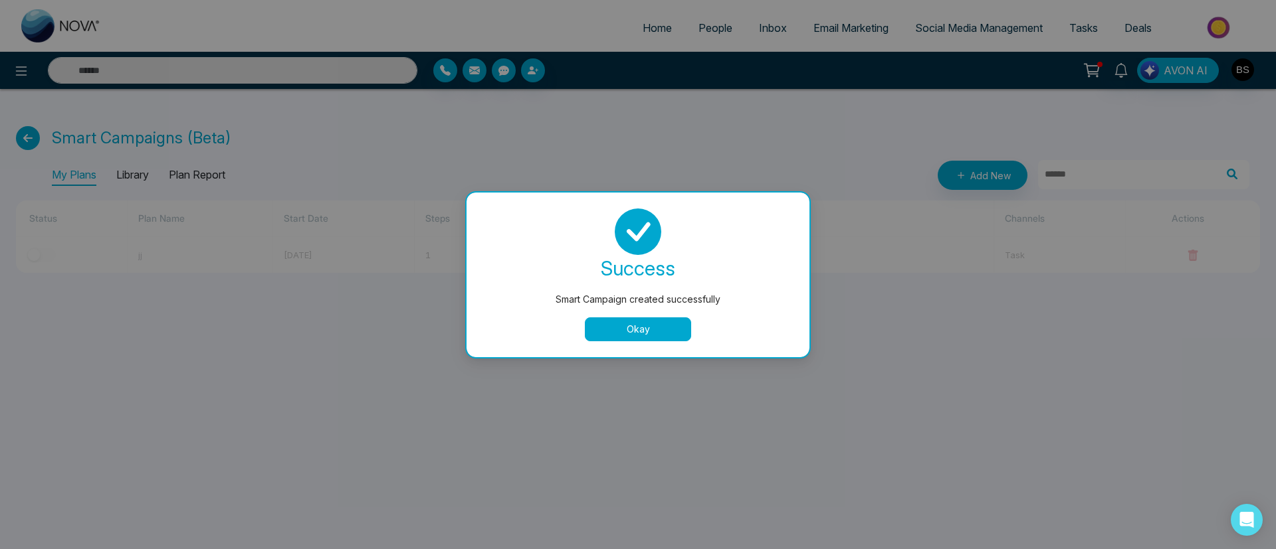
click at [638, 322] on button "Okay" at bounding box center [638, 330] width 106 height 24
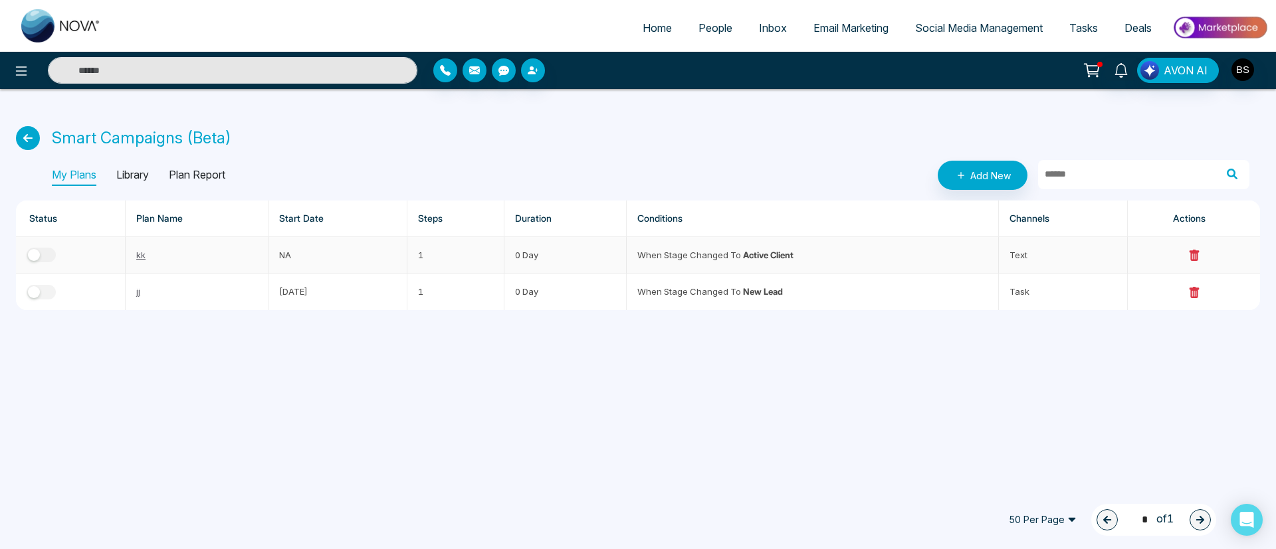
click at [51, 249] on button "button" at bounding box center [41, 255] width 29 height 15
click at [20, 255] on td at bounding box center [71, 255] width 110 height 37
click at [35, 254] on button "button" at bounding box center [41, 255] width 29 height 15
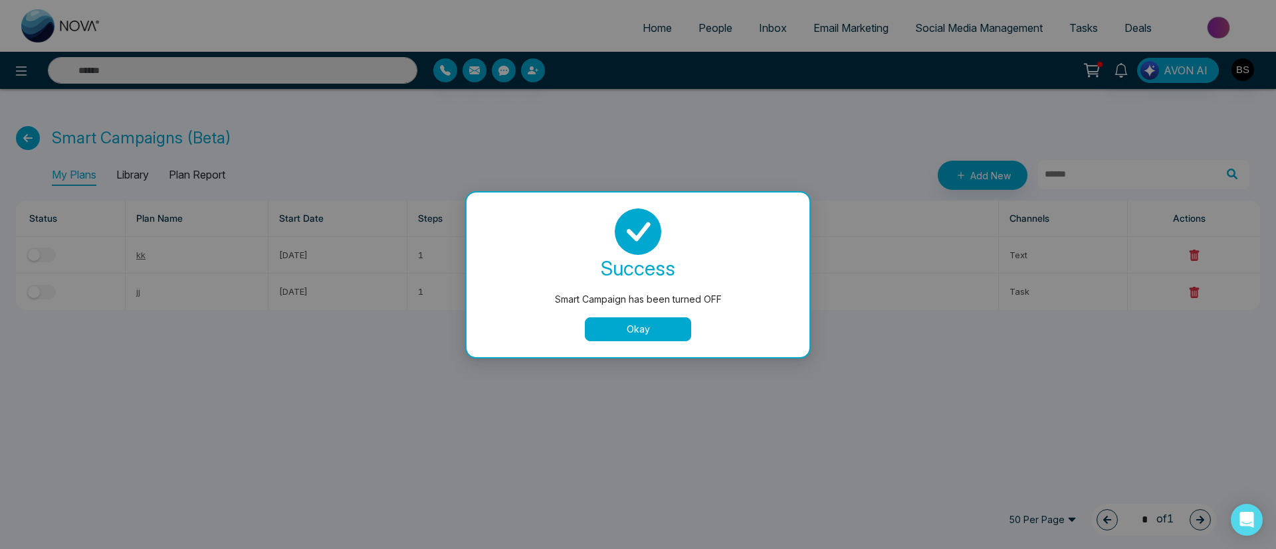
drag, startPoint x: 650, startPoint y: 323, endPoint x: 611, endPoint y: 310, distance: 41.8
click at [648, 323] on button "Okay" at bounding box center [638, 330] width 106 height 24
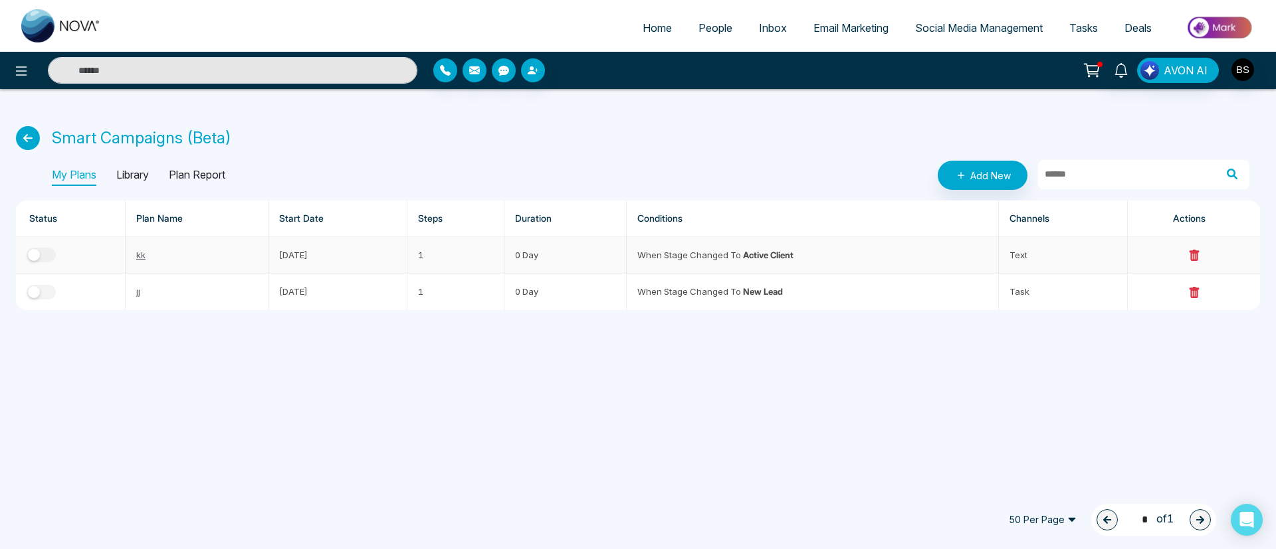
click at [21, 258] on td at bounding box center [71, 255] width 110 height 37
click at [33, 258] on div "button" at bounding box center [34, 255] width 12 height 12
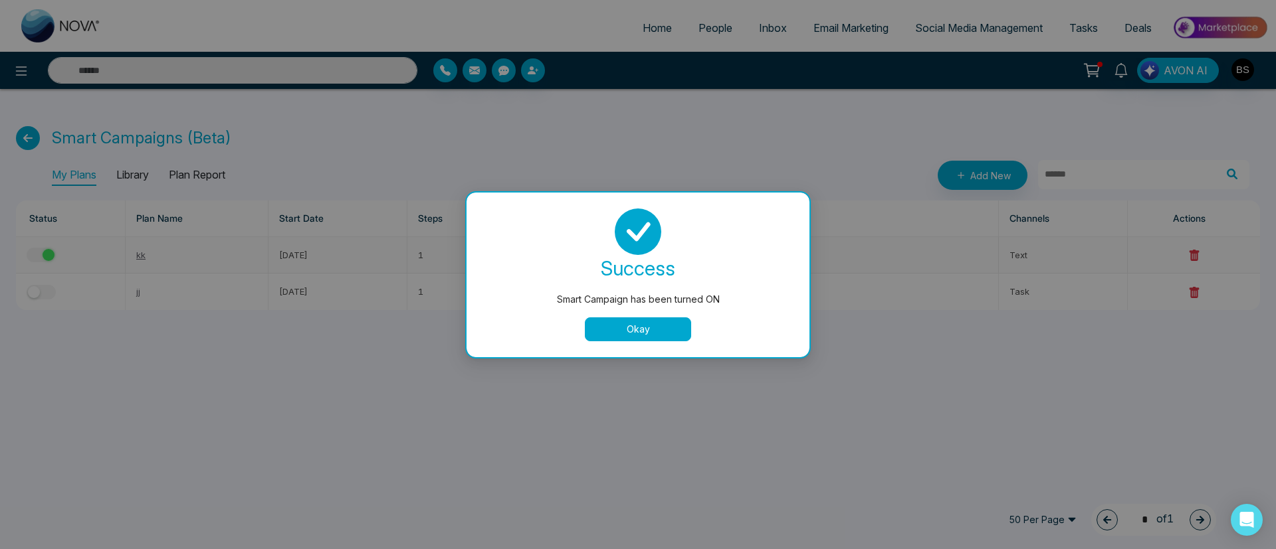
click at [670, 335] on button "Okay" at bounding box center [638, 330] width 106 height 24
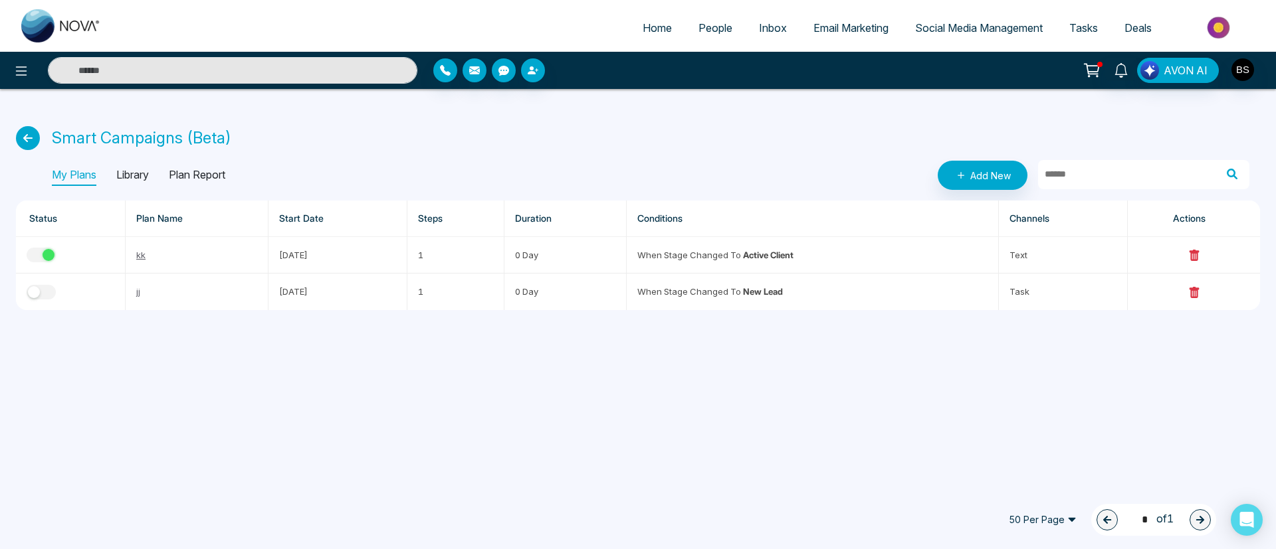
click at [123, 185] on p "Library" at bounding box center [132, 175] width 33 height 21
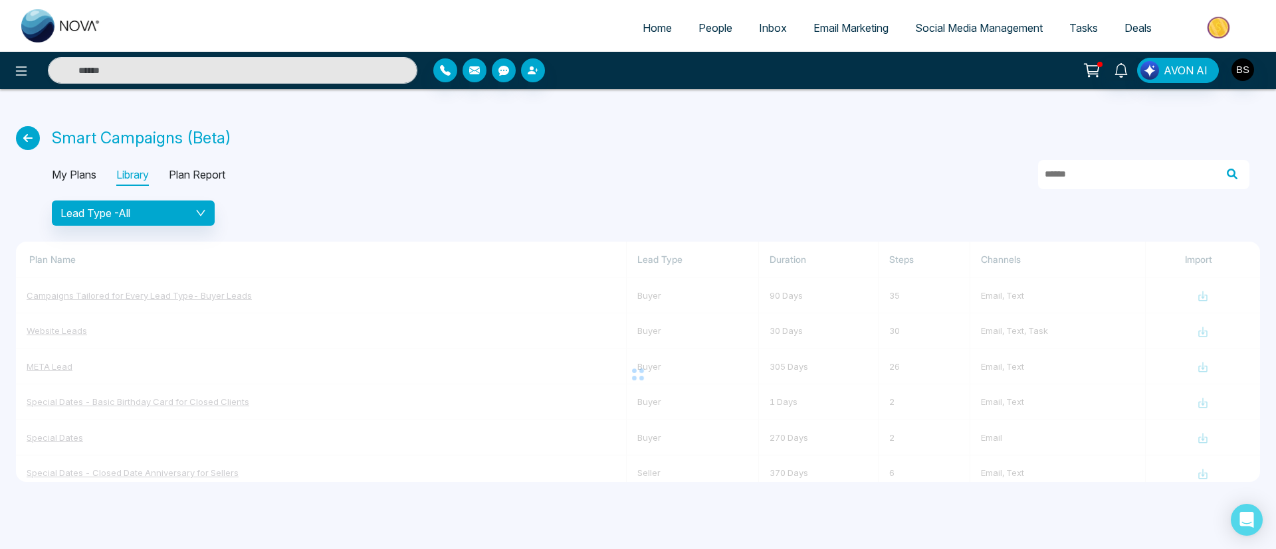
click at [177, 171] on p "Plan Report" at bounding box center [197, 175] width 56 height 21
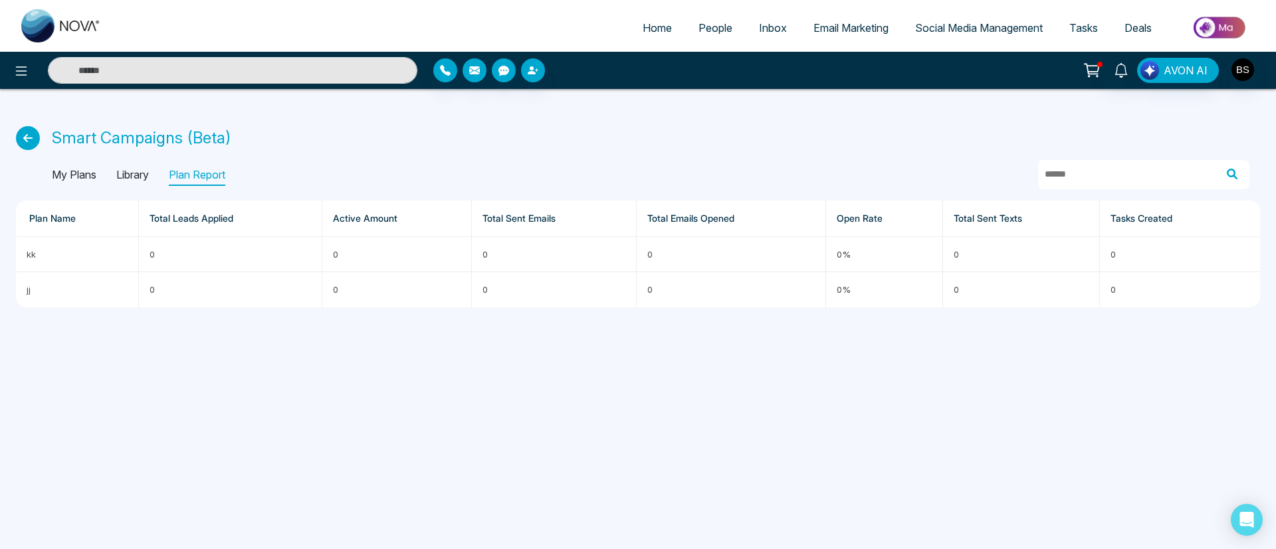
click at [71, 173] on p "My Plans" at bounding box center [74, 175] width 45 height 21
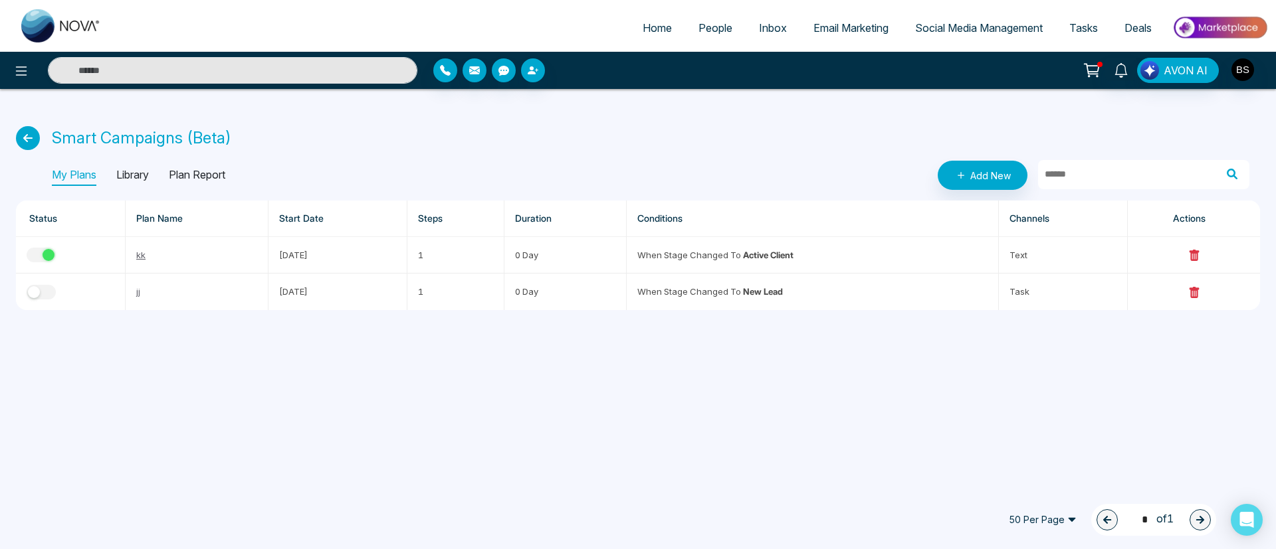
click at [35, 139] on icon at bounding box center [28, 138] width 24 height 24
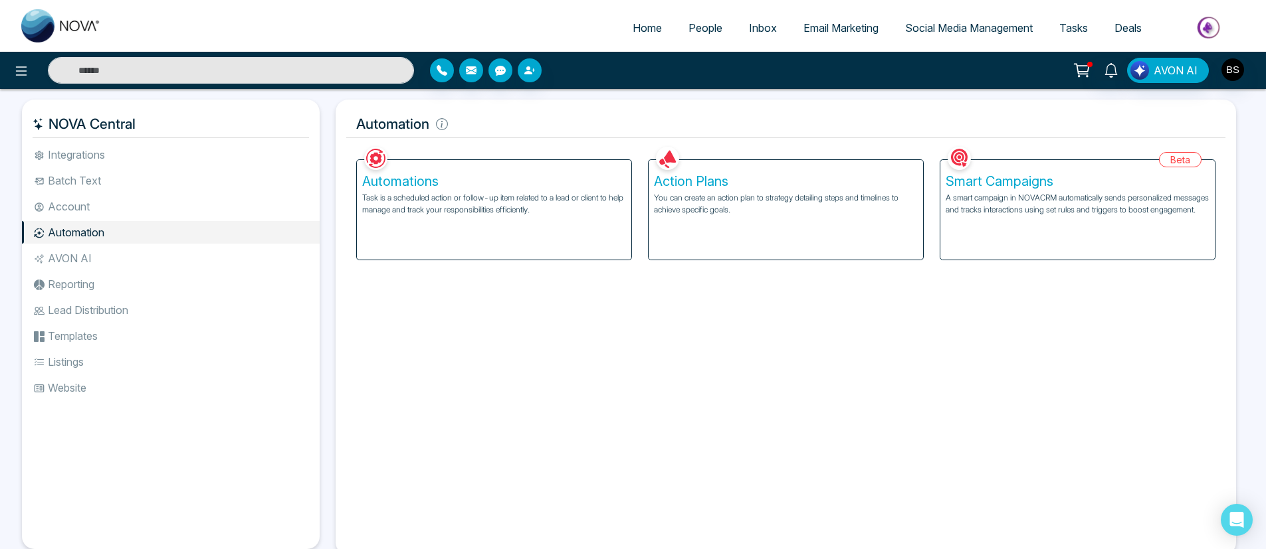
click at [850, 245] on div "Smart Campaigns A smart campaign in NOVACRM automatically sends personalized me…" at bounding box center [1077, 210] width 274 height 100
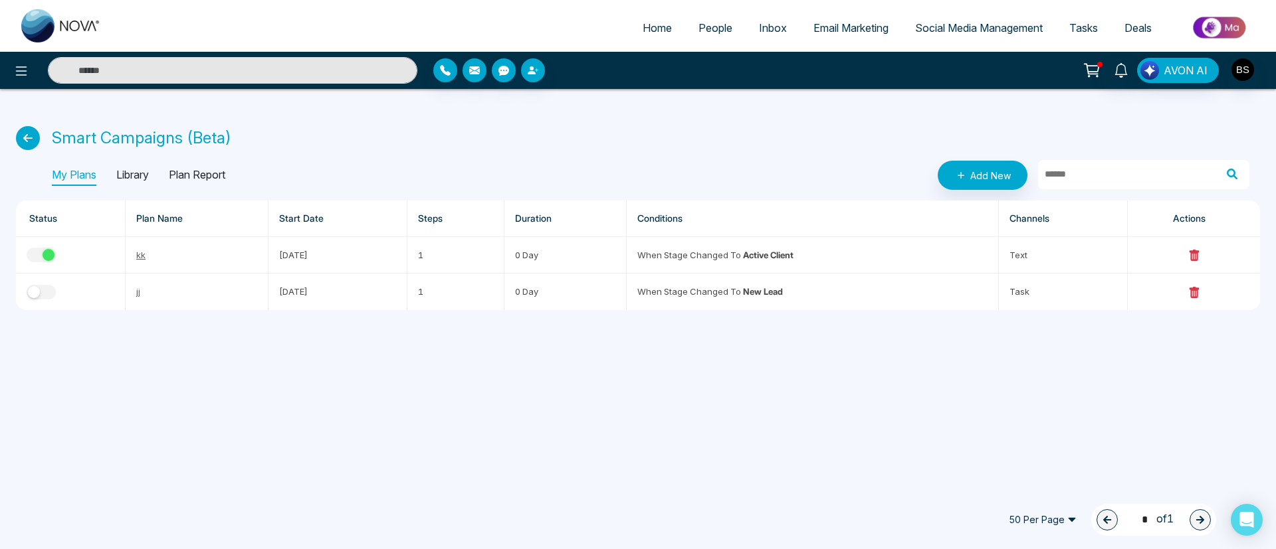
click at [139, 178] on p "Library" at bounding box center [132, 175] width 33 height 21
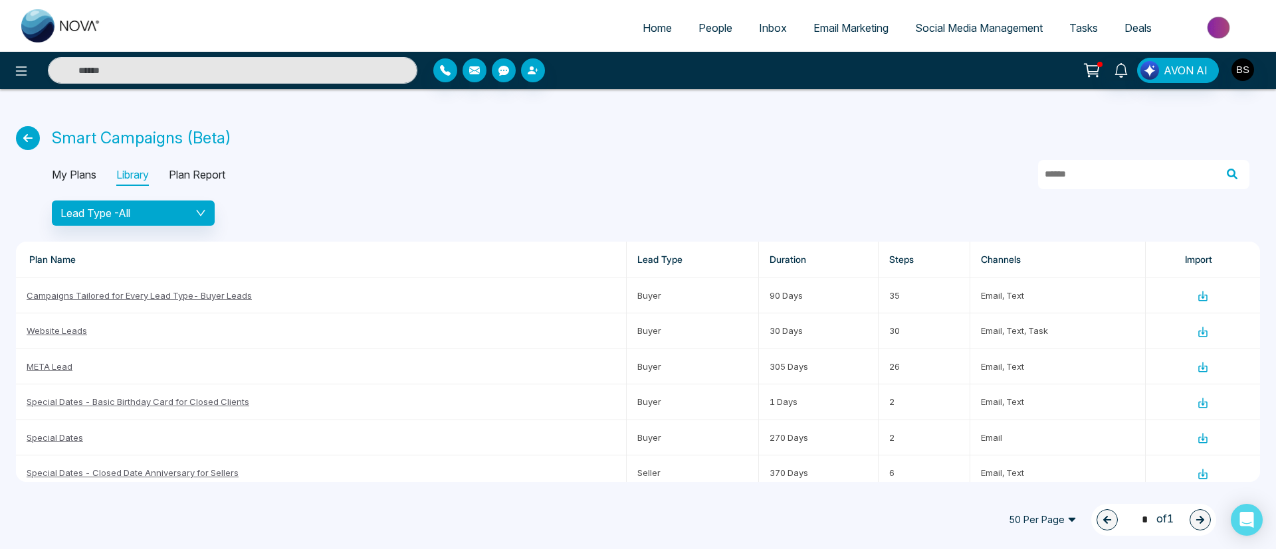
click at [85, 181] on p "My Plans" at bounding box center [74, 175] width 45 height 21
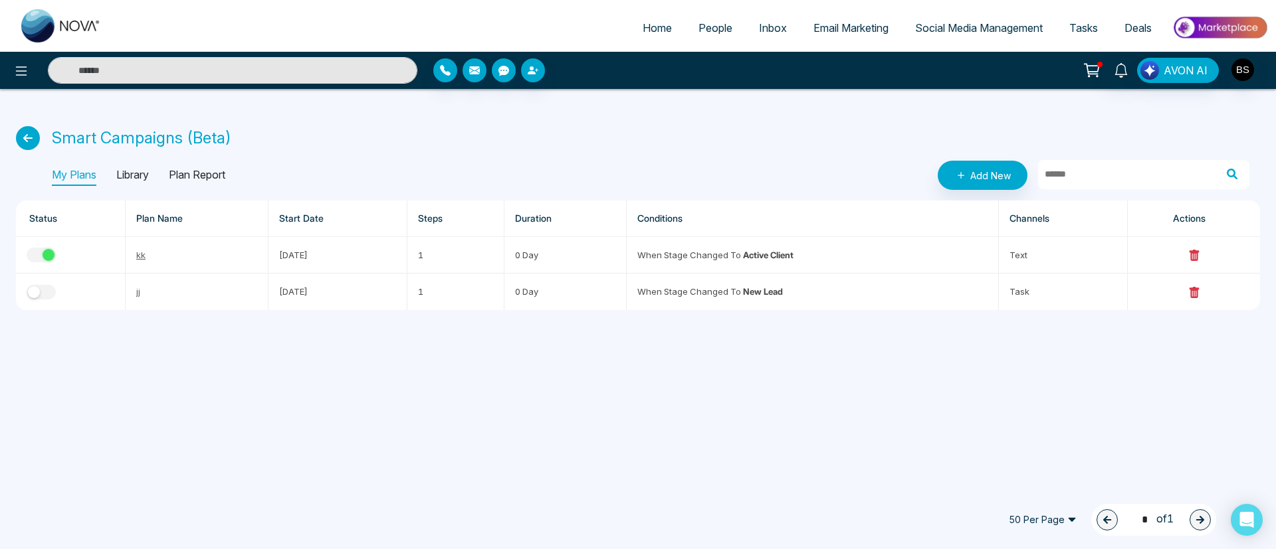
click at [698, 31] on span "People" at bounding box center [715, 27] width 34 height 13
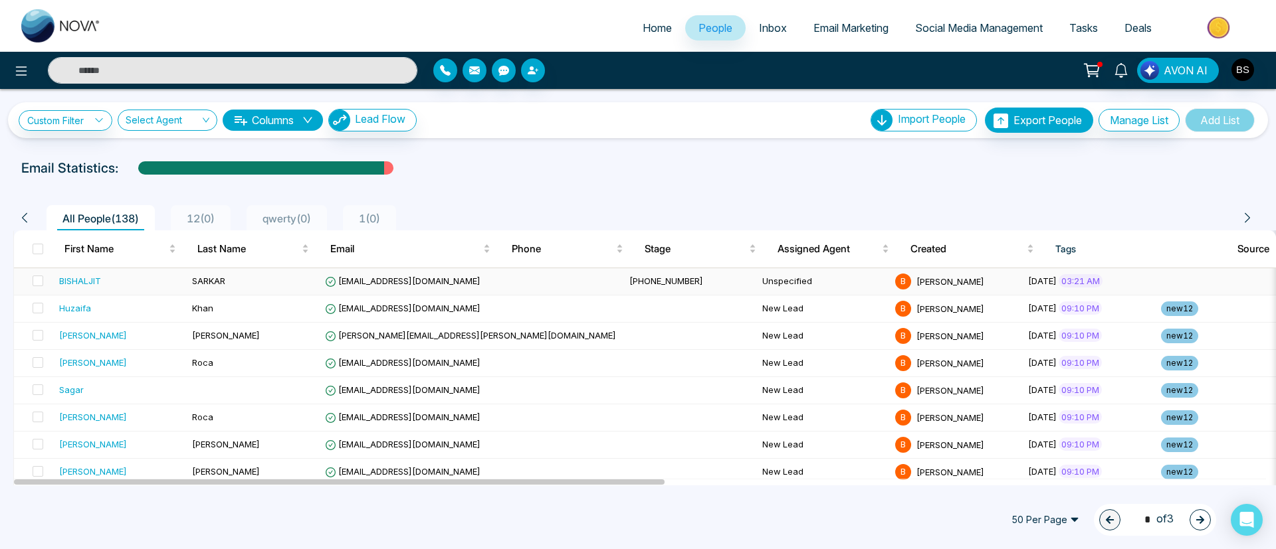
click at [47, 276] on td at bounding box center [34, 281] width 40 height 27
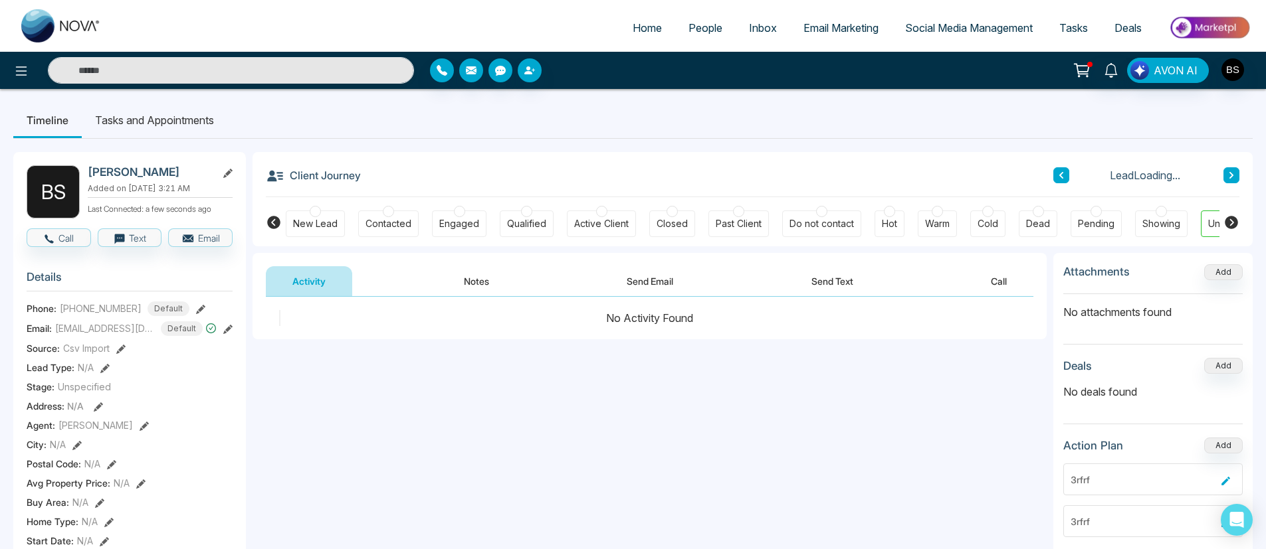
click at [597, 209] on div at bounding box center [601, 211] width 11 height 11
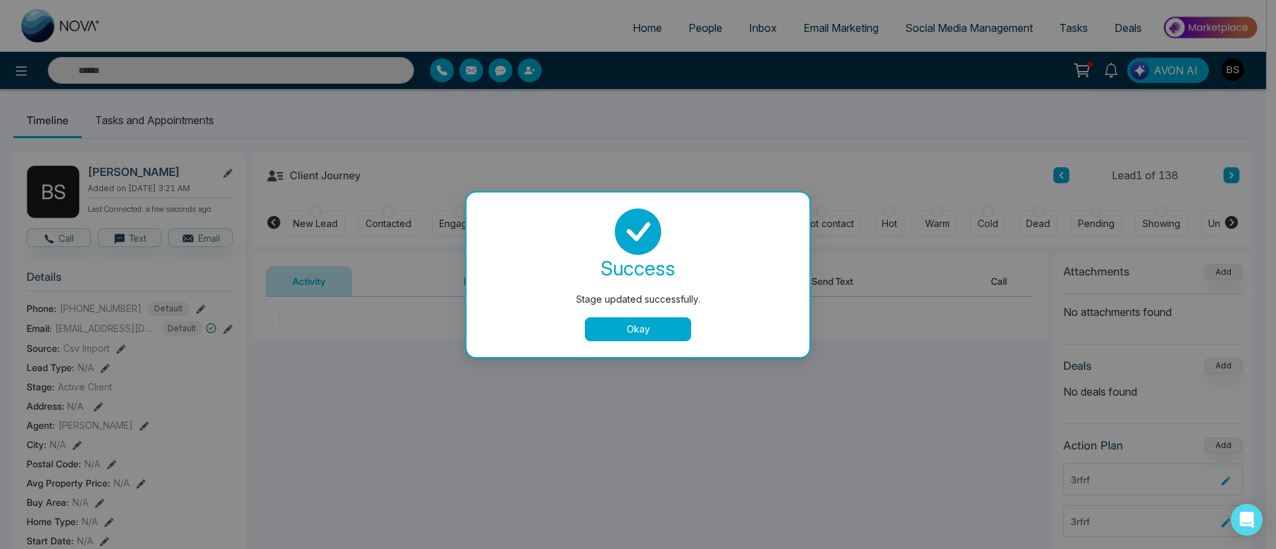
click at [652, 334] on button "Okay" at bounding box center [638, 330] width 106 height 24
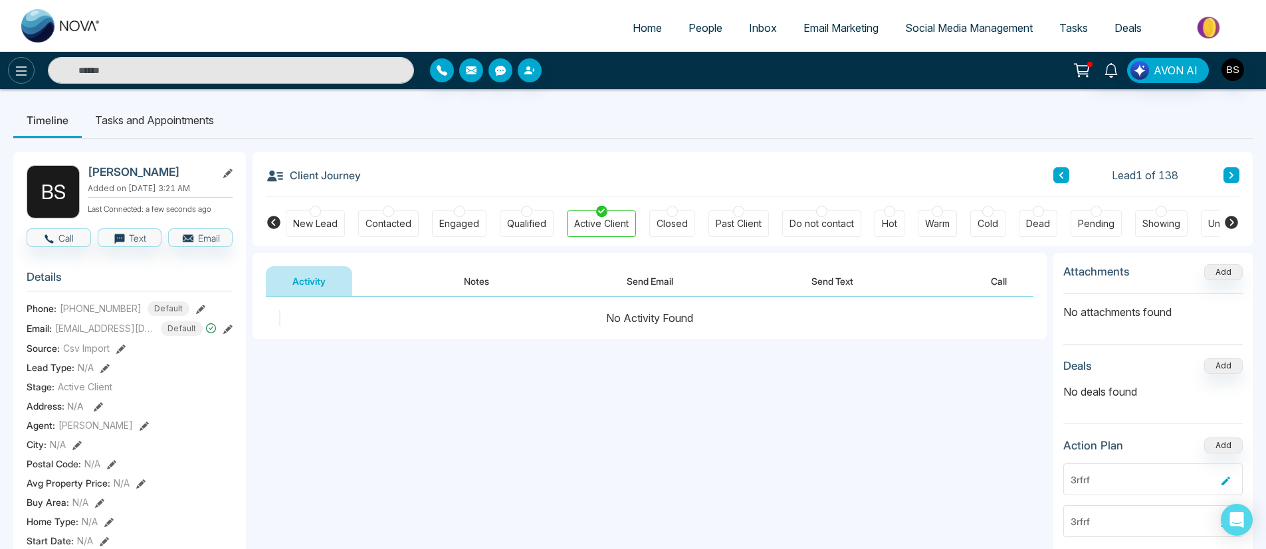
click at [21, 57] on button at bounding box center [21, 70] width 27 height 27
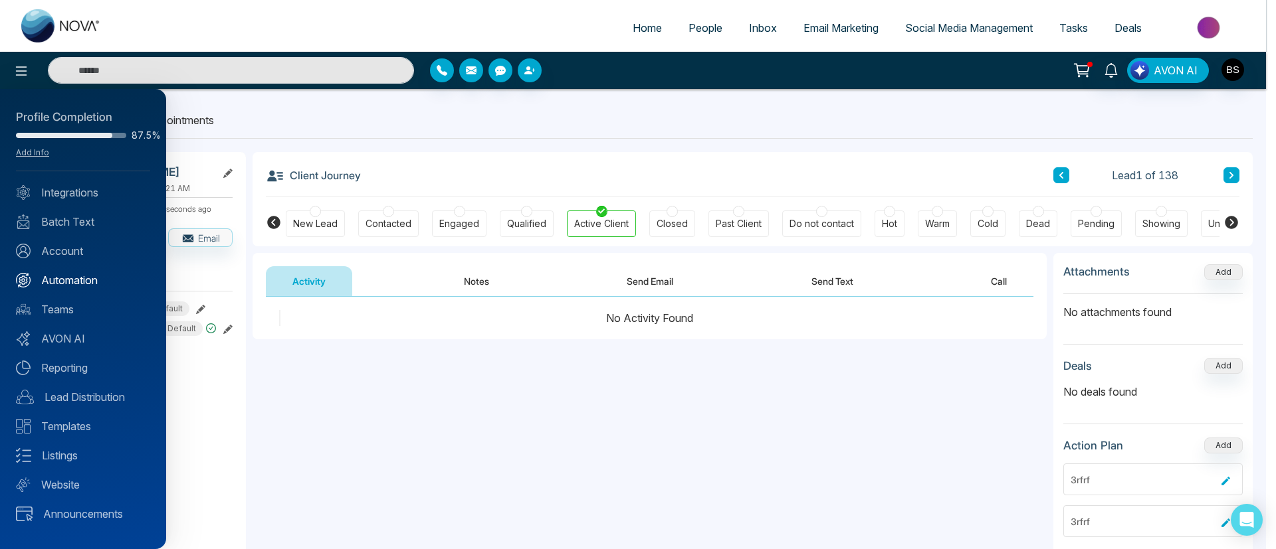
click at [92, 273] on link "Automation" at bounding box center [83, 280] width 134 height 16
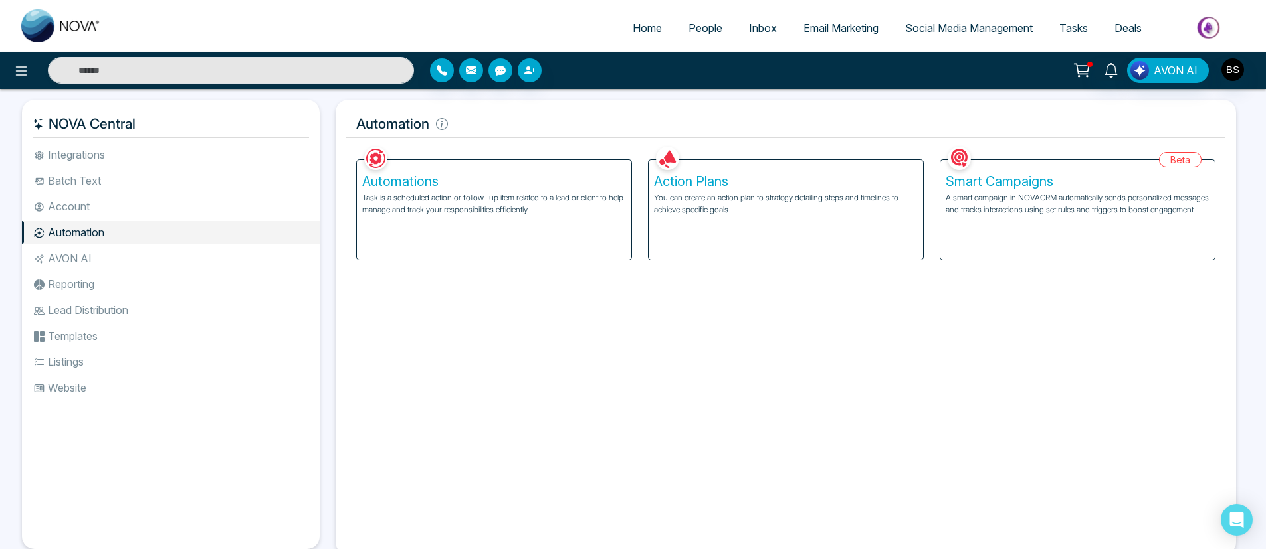
click at [850, 177] on h5 "Smart Campaigns" at bounding box center [1077, 181] width 264 height 16
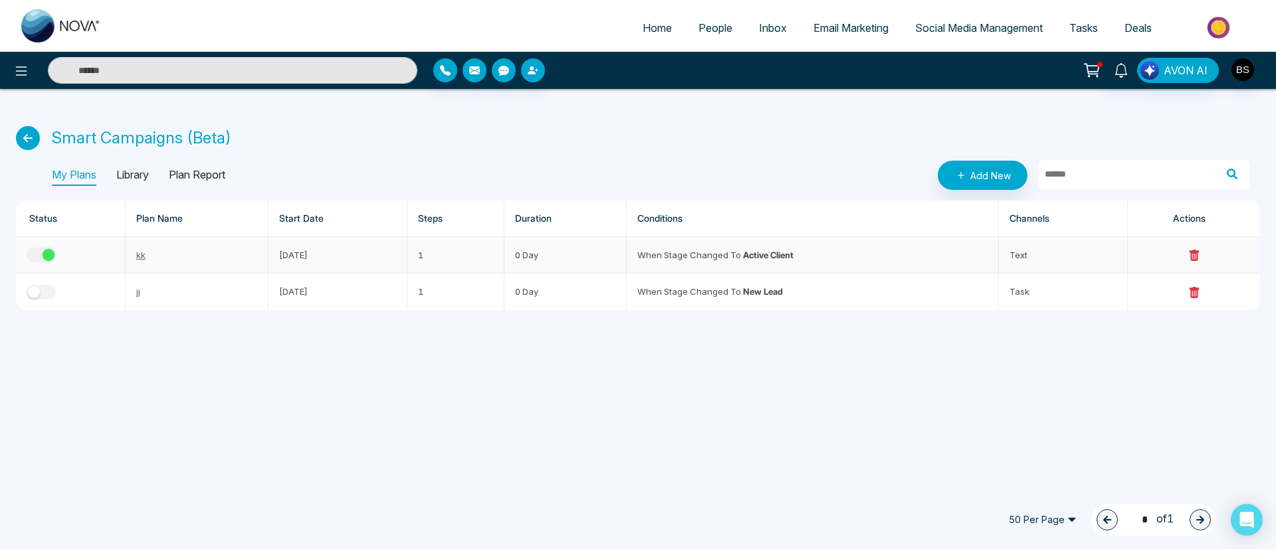
click at [41, 254] on button "button" at bounding box center [41, 255] width 29 height 15
click at [225, 171] on p "Plan Report" at bounding box center [197, 175] width 56 height 21
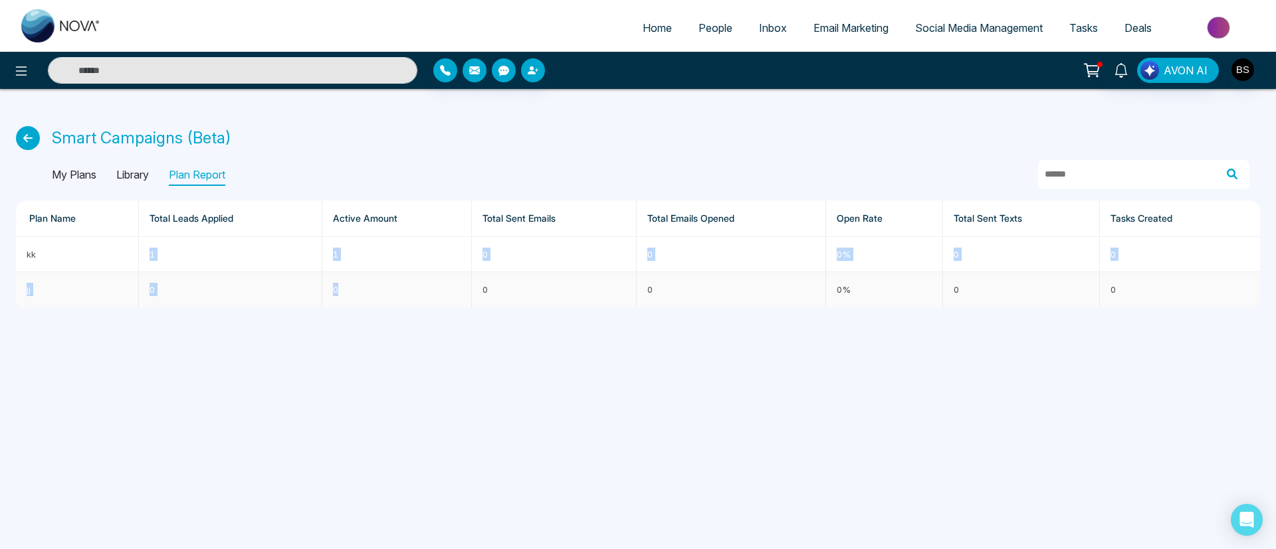
drag, startPoint x: 152, startPoint y: 257, endPoint x: 468, endPoint y: 282, distance: 317.3
click at [468, 282] on tbody "kk 1 1 0 0 0% 0 0 jj 0 0 0 0 0% 0 0" at bounding box center [638, 272] width 1244 height 70
click at [488, 304] on td "0" at bounding box center [554, 289] width 165 height 35
click at [850, 60] on button "button" at bounding box center [1242, 70] width 24 height 24
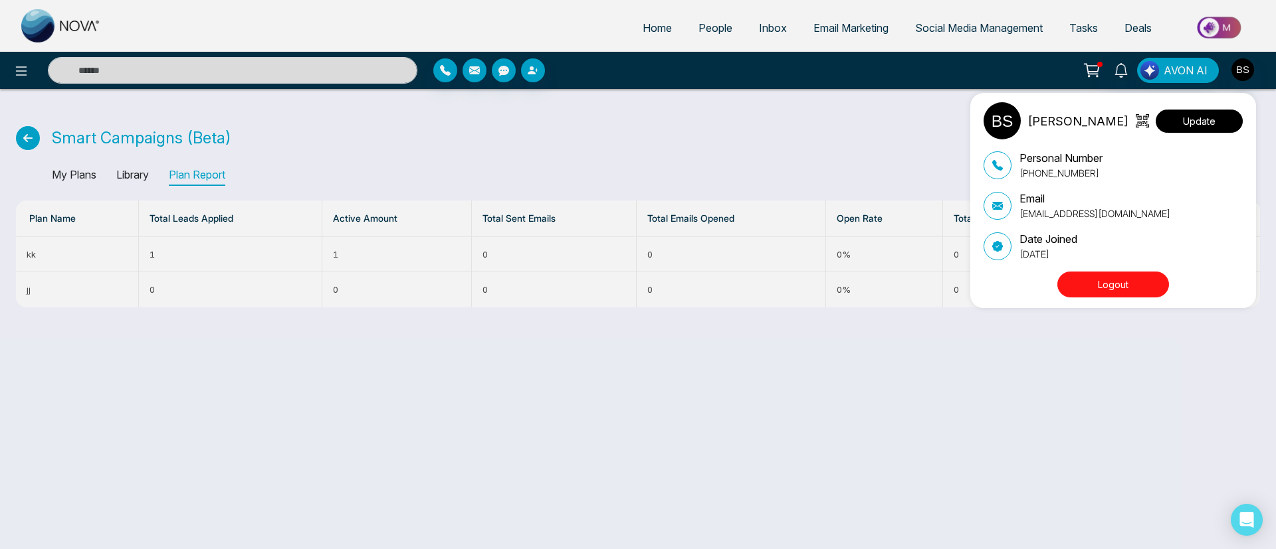
click at [850, 129] on button "Update" at bounding box center [1198, 121] width 87 height 23
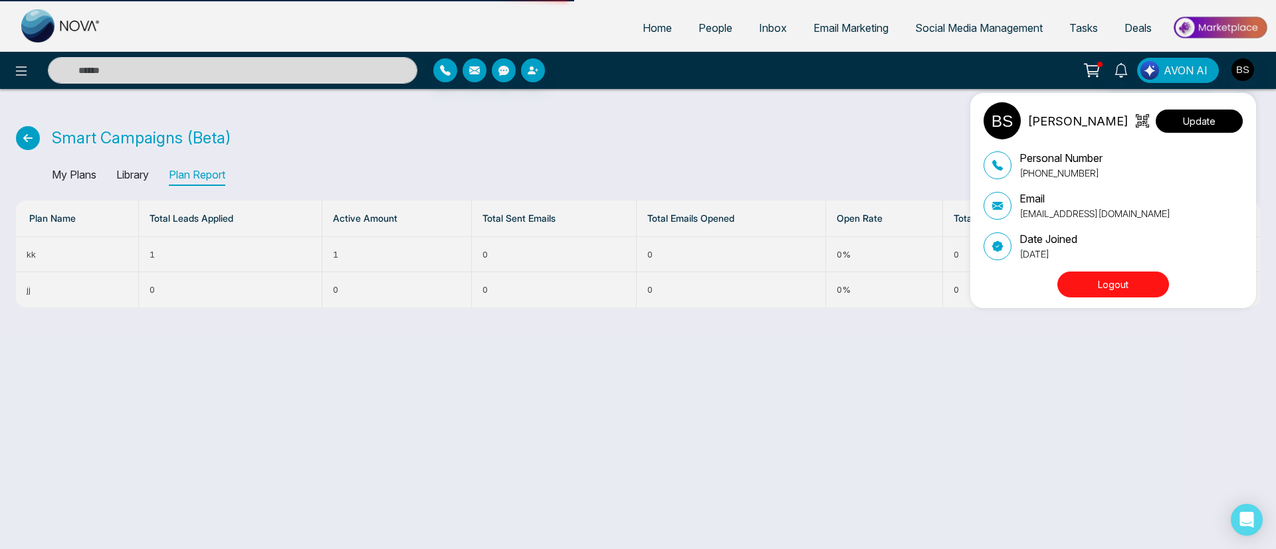
select select
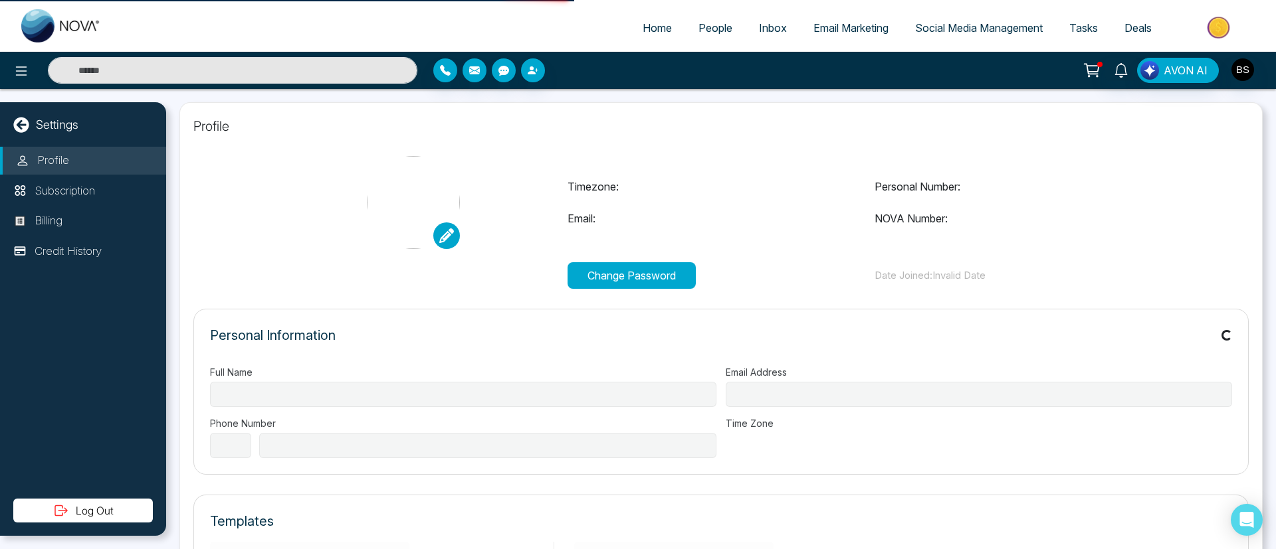
type input "**********"
select select "***"
type input "**********"
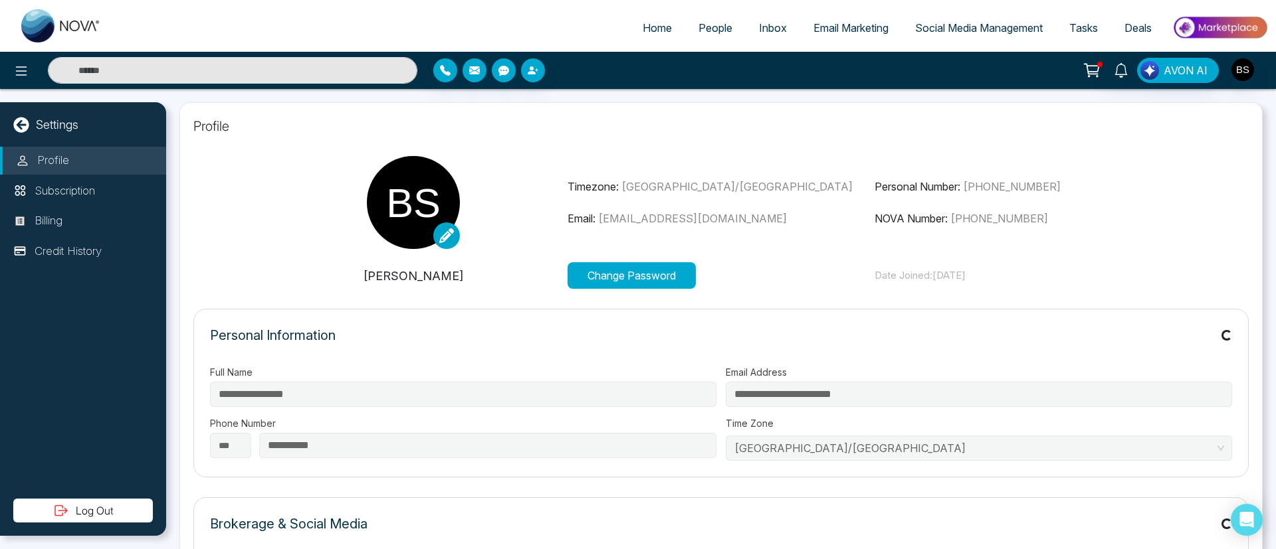
type input "***"
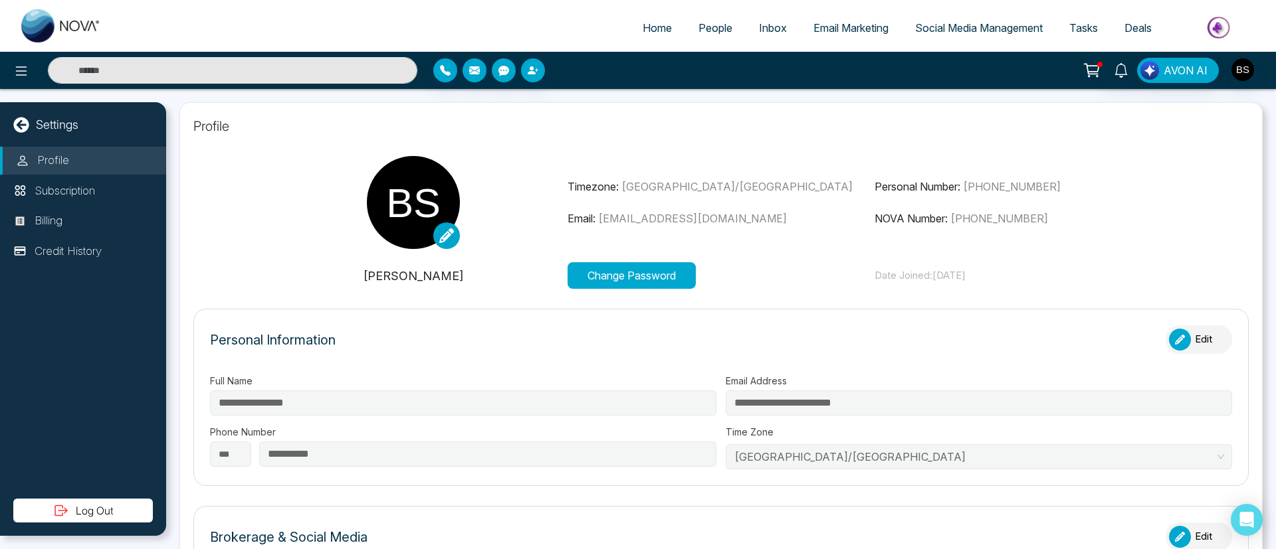
click at [407, 276] on p "[PERSON_NAME]" at bounding box center [414, 276] width 308 height 18
click at [850, 345] on div "button" at bounding box center [1180, 340] width 22 height 22
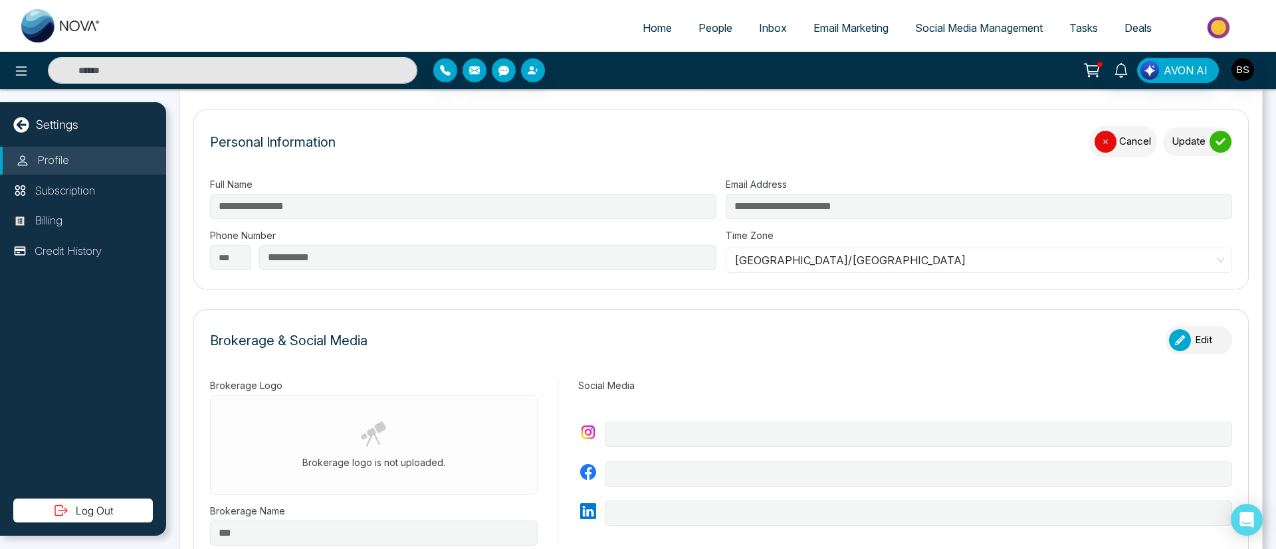
scroll to position [100, 0]
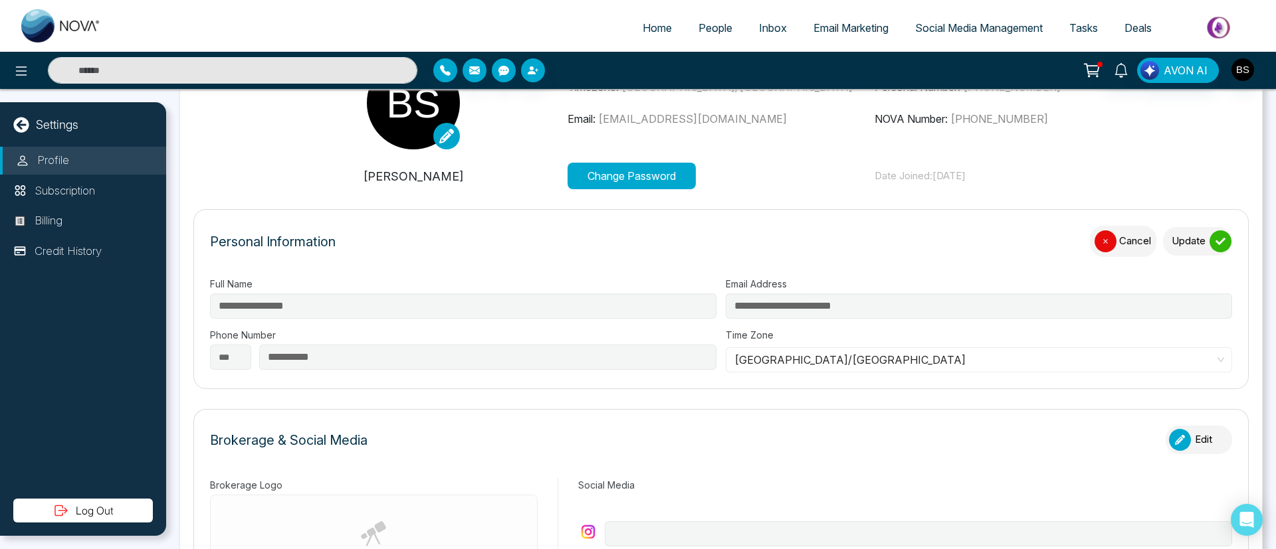
click at [850, 247] on div "button" at bounding box center [1105, 242] width 22 height 22
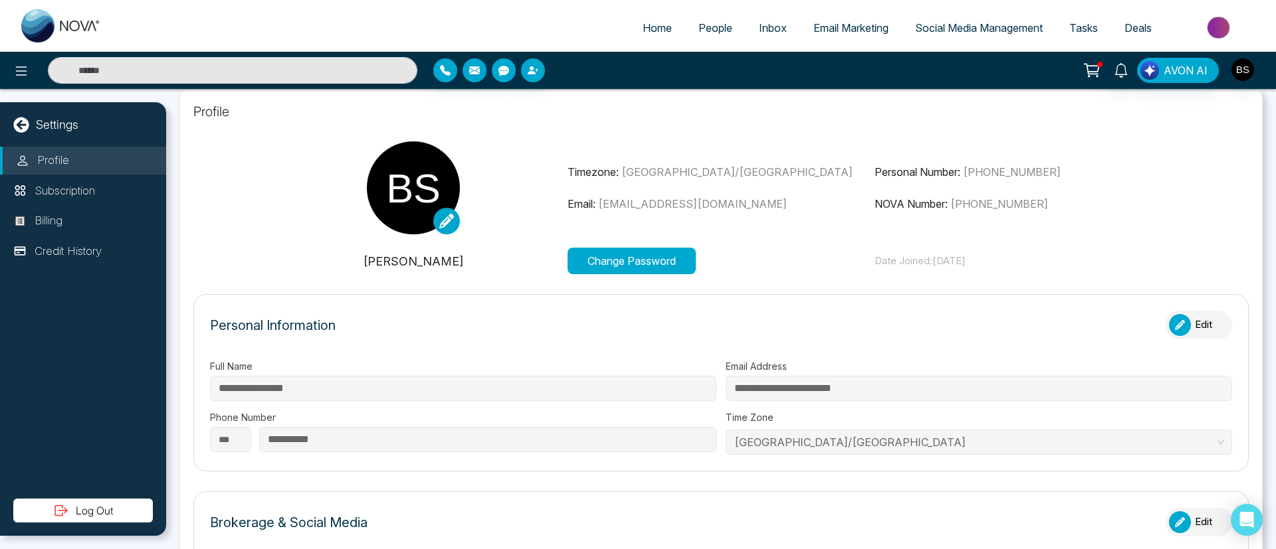
scroll to position [0, 0]
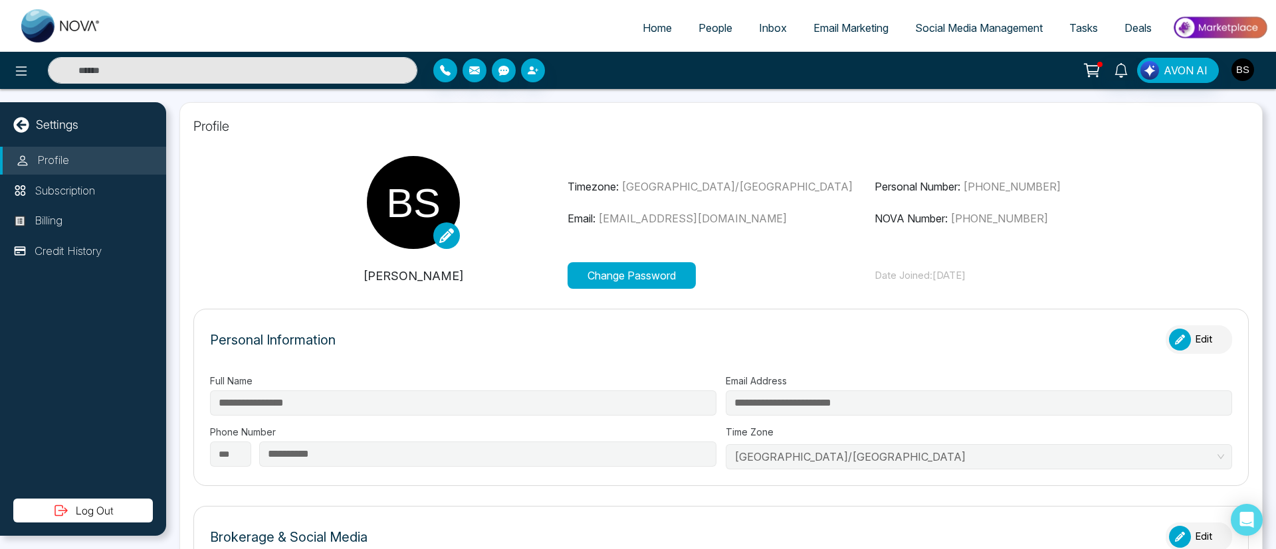
click at [850, 66] on img "button" at bounding box center [1242, 69] width 23 height 23
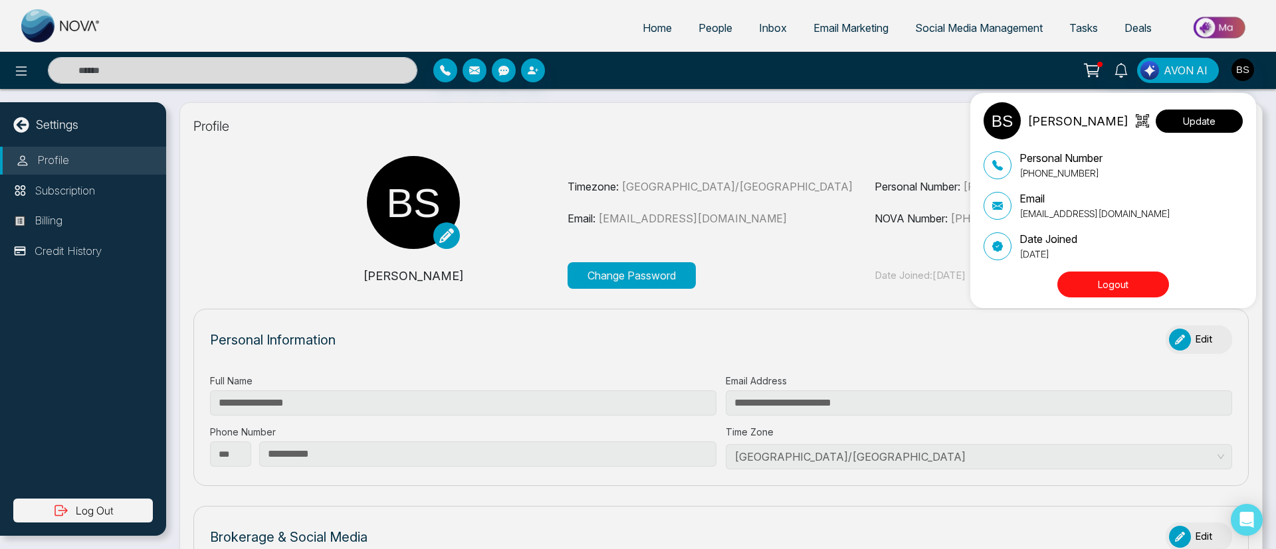
click at [850, 127] on button "Update" at bounding box center [1198, 121] width 87 height 23
click at [850, 120] on button "Update" at bounding box center [1198, 121] width 87 height 23
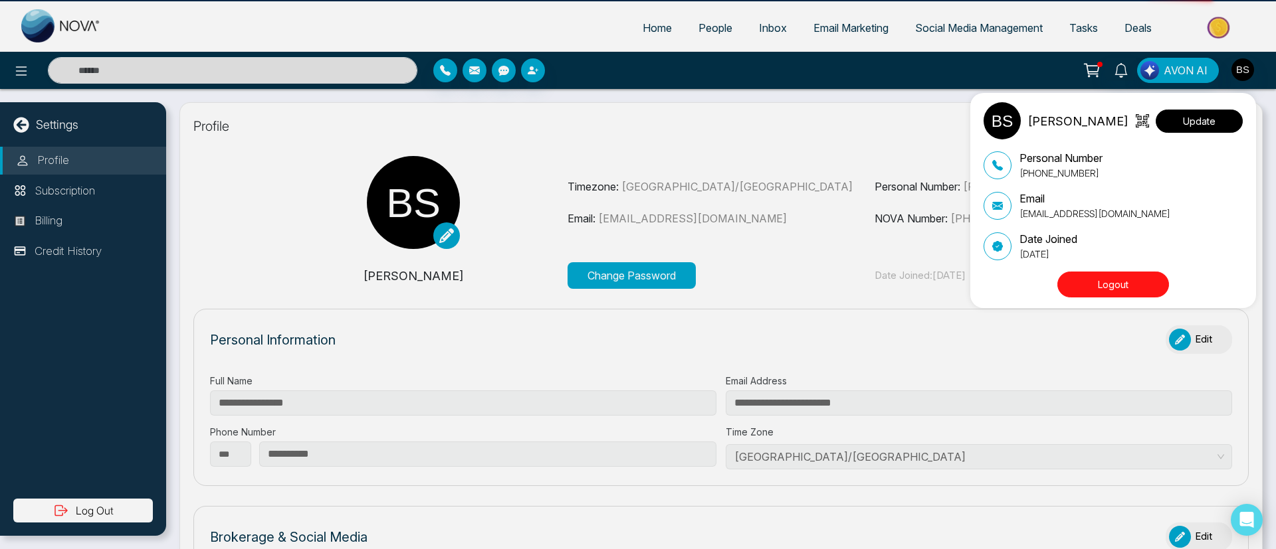
click at [850, 120] on button "Update" at bounding box center [1198, 121] width 87 height 23
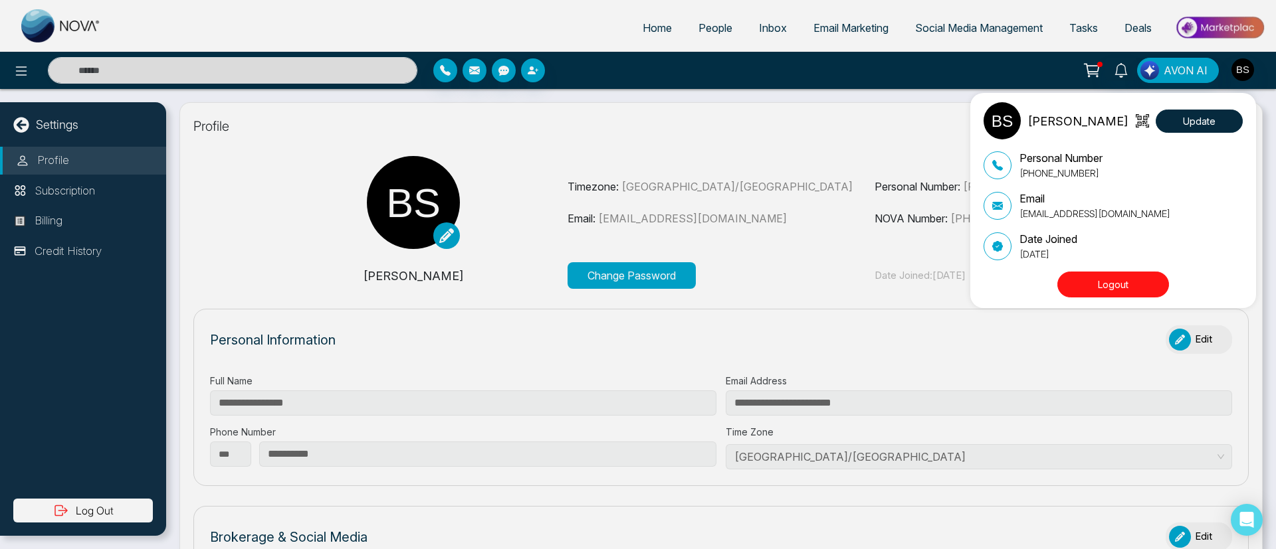
click at [514, 169] on div "[PERSON_NAME] Update Personal Number [PHONE_NUMBER] Email [EMAIL_ADDRESS][DOMAI…" at bounding box center [638, 274] width 1276 height 549
